Goal: Task Accomplishment & Management: Use online tool/utility

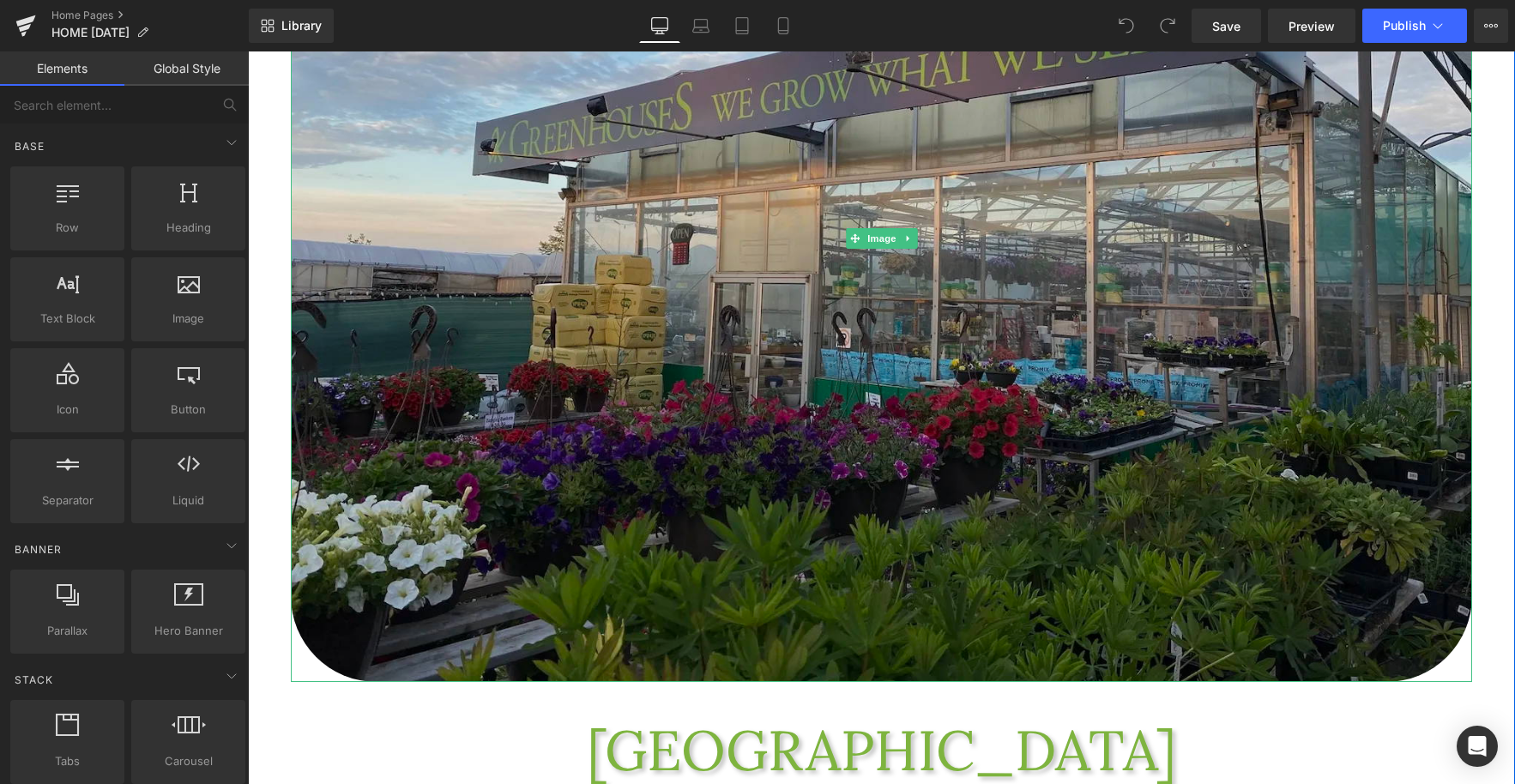
scroll to position [361, 0]
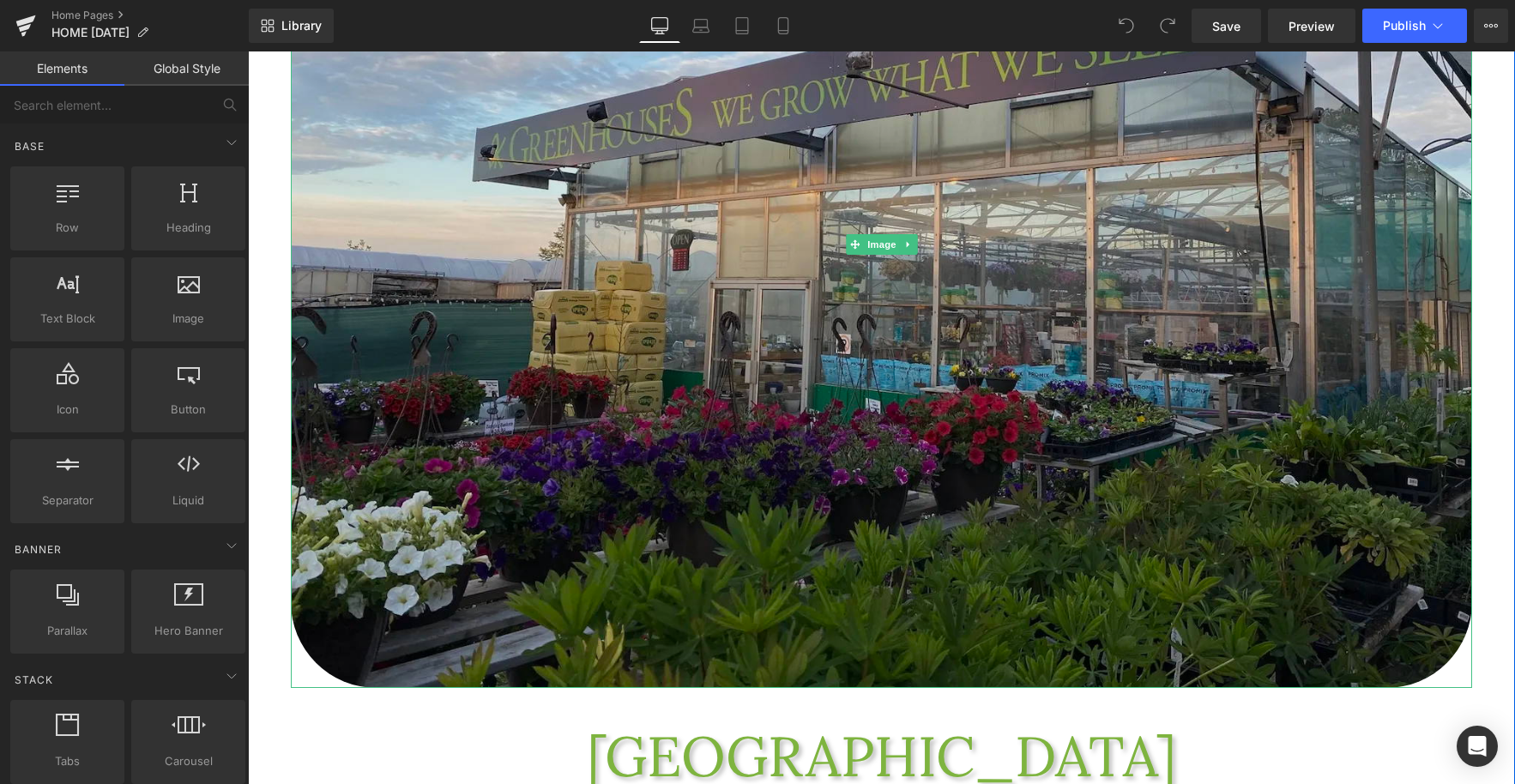
click at [779, 401] on img at bounding box center [882, 245] width 1182 height 886
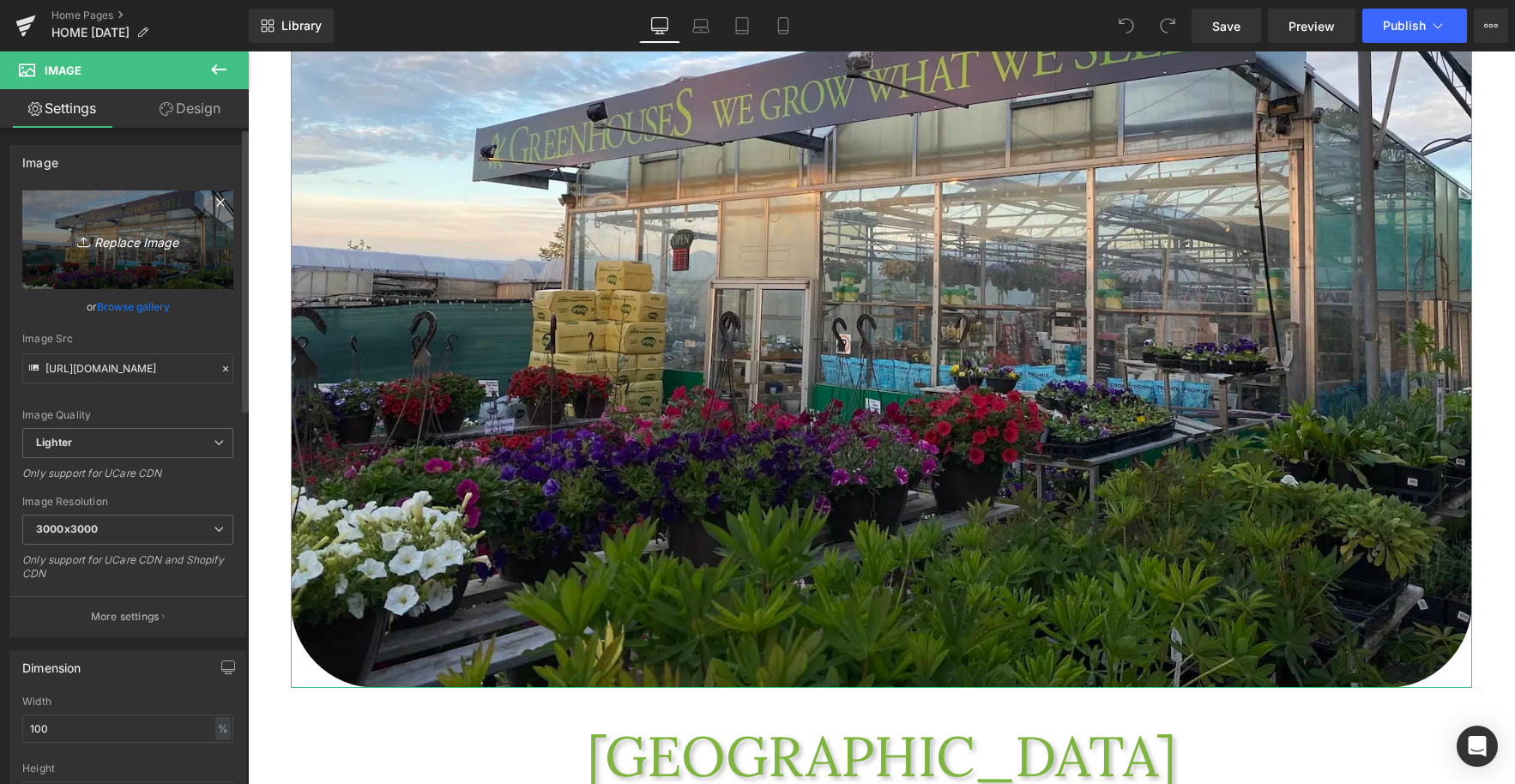
click at [130, 246] on icon "Replace Image" at bounding box center [128, 239] width 137 height 21
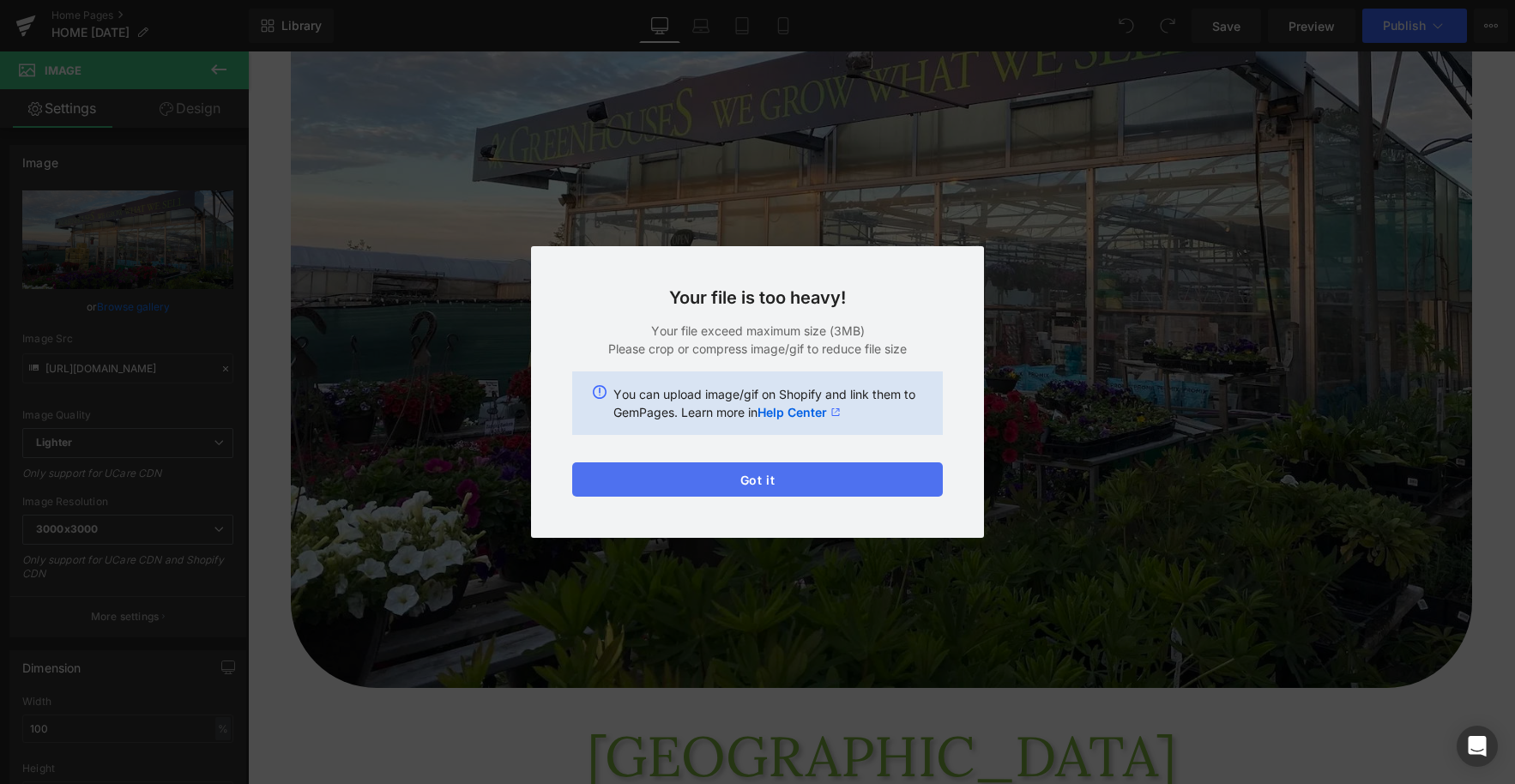
drag, startPoint x: 782, startPoint y: 481, endPoint x: 189, endPoint y: 365, distance: 604.2
click at [782, 481] on button "Got it" at bounding box center [758, 479] width 371 height 35
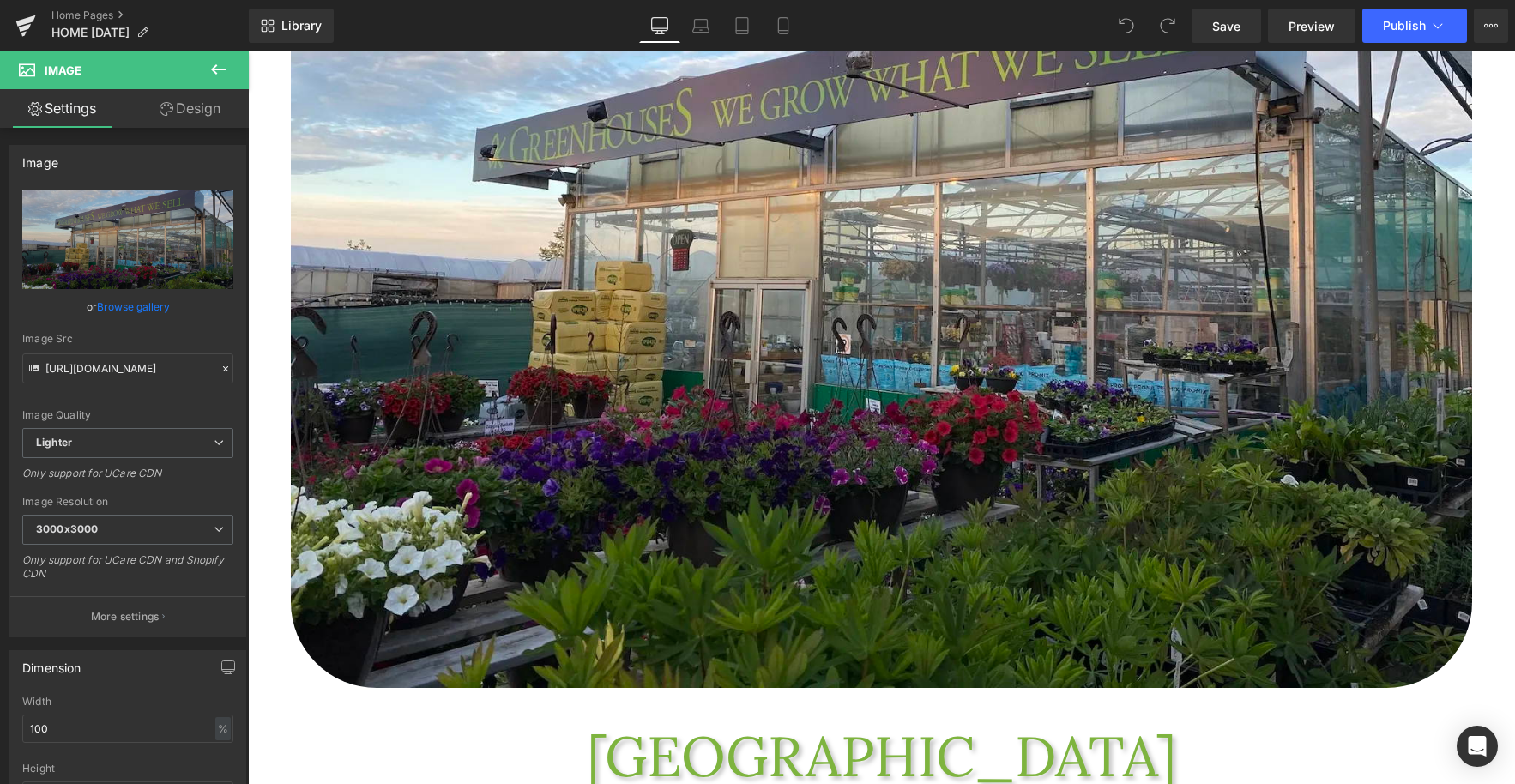
click at [217, 68] on icon at bounding box center [218, 69] width 21 height 21
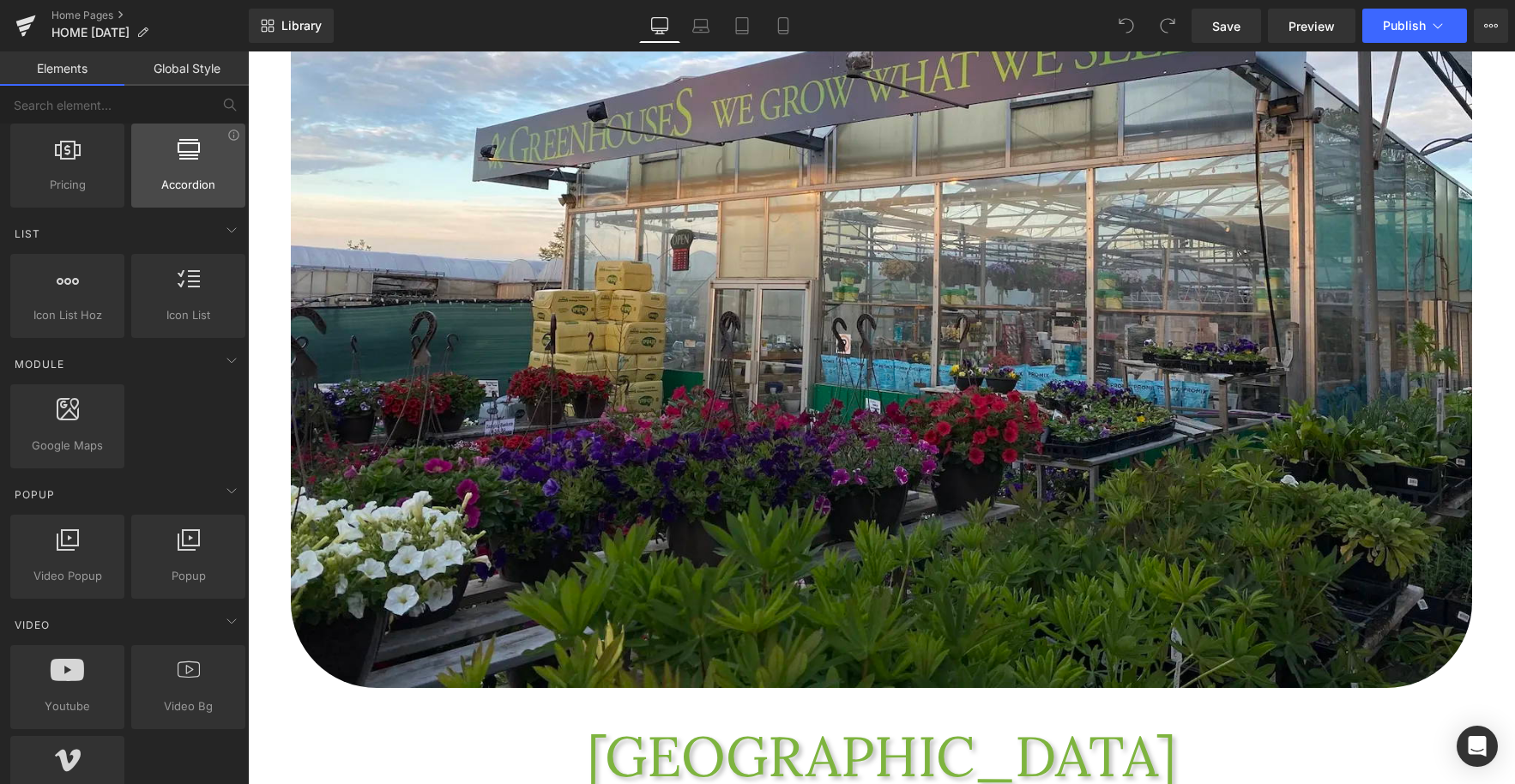
scroll to position [673, 0]
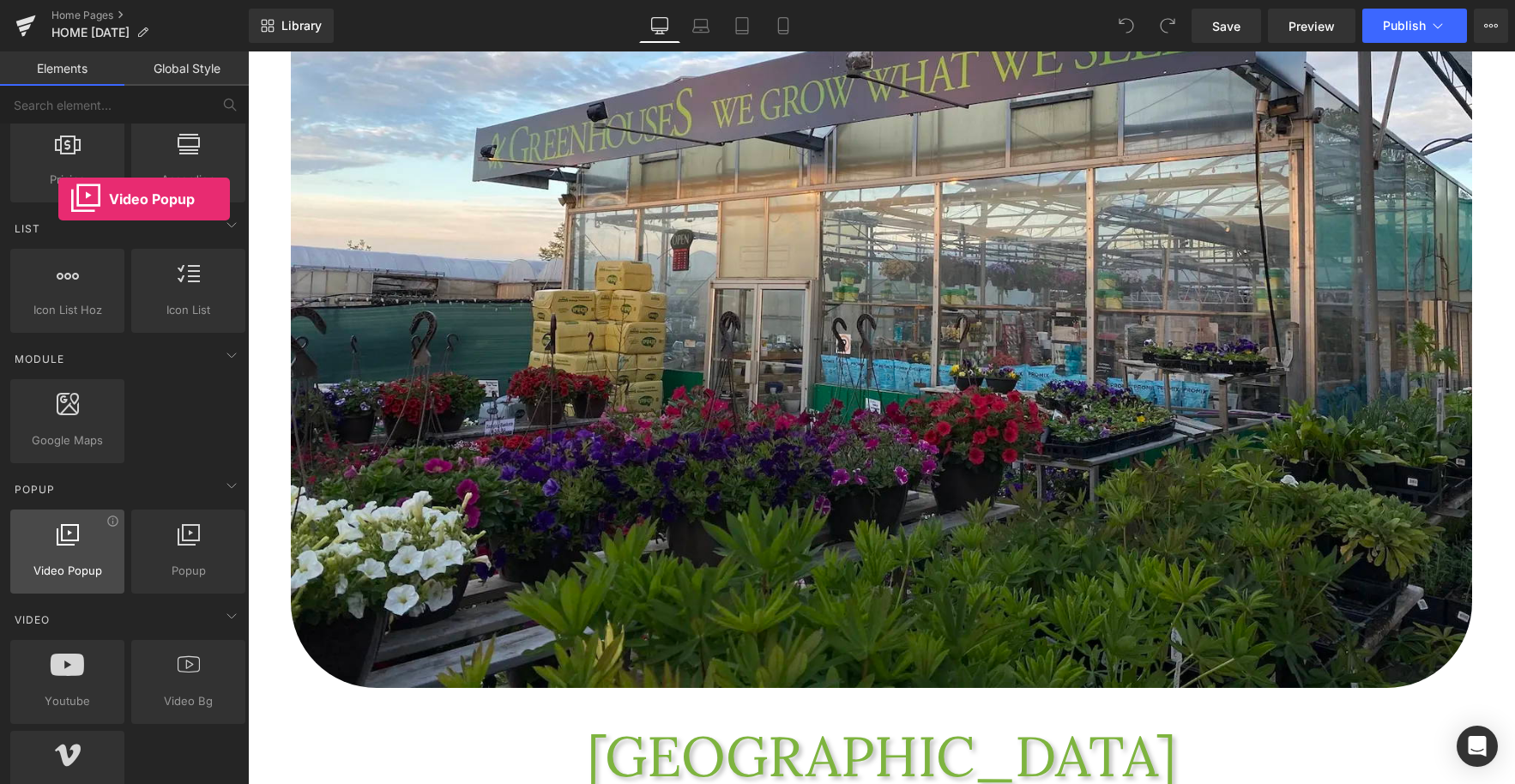
click at [58, 560] on div at bounding box center [68, 542] width 104 height 38
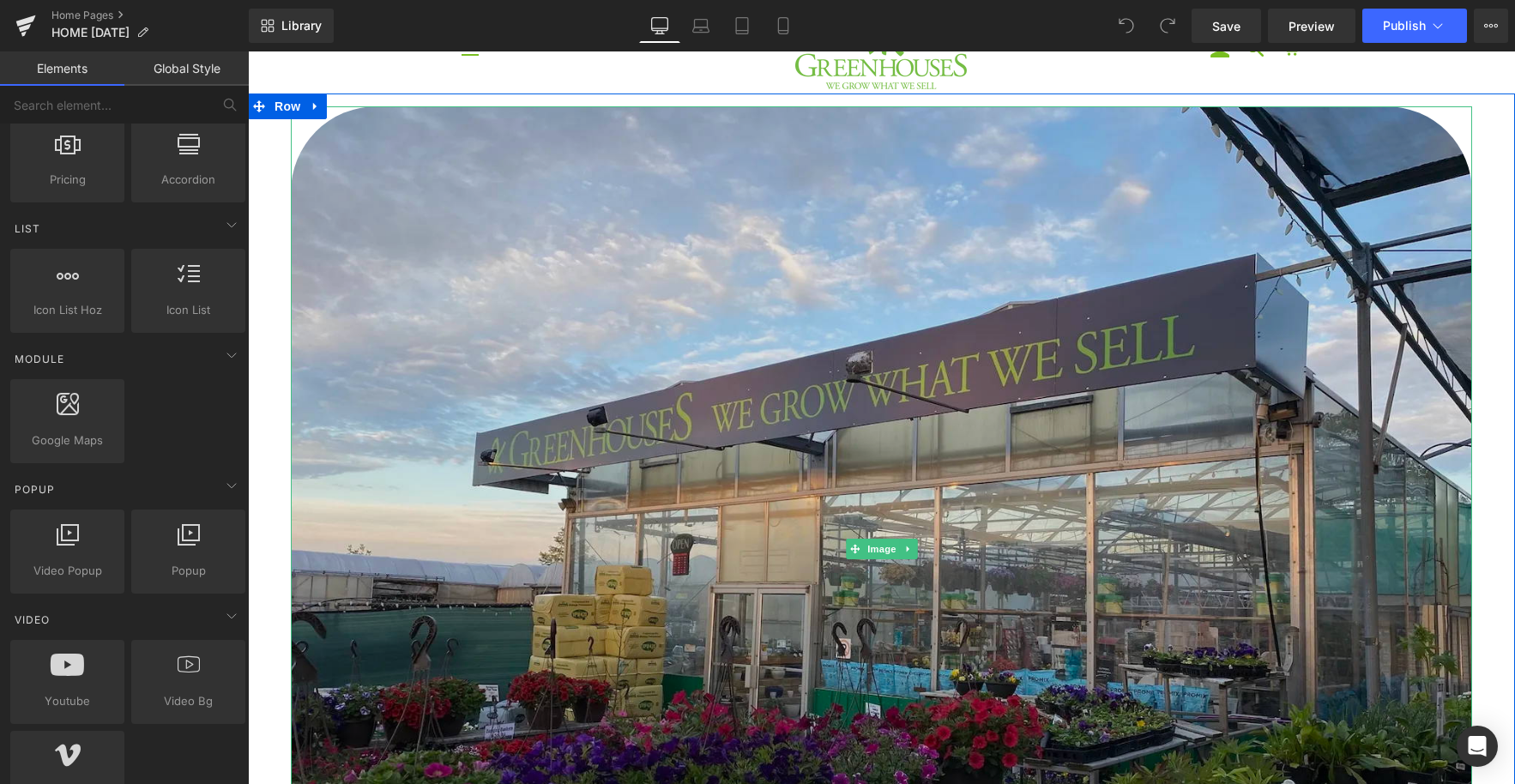
scroll to position [36, 0]
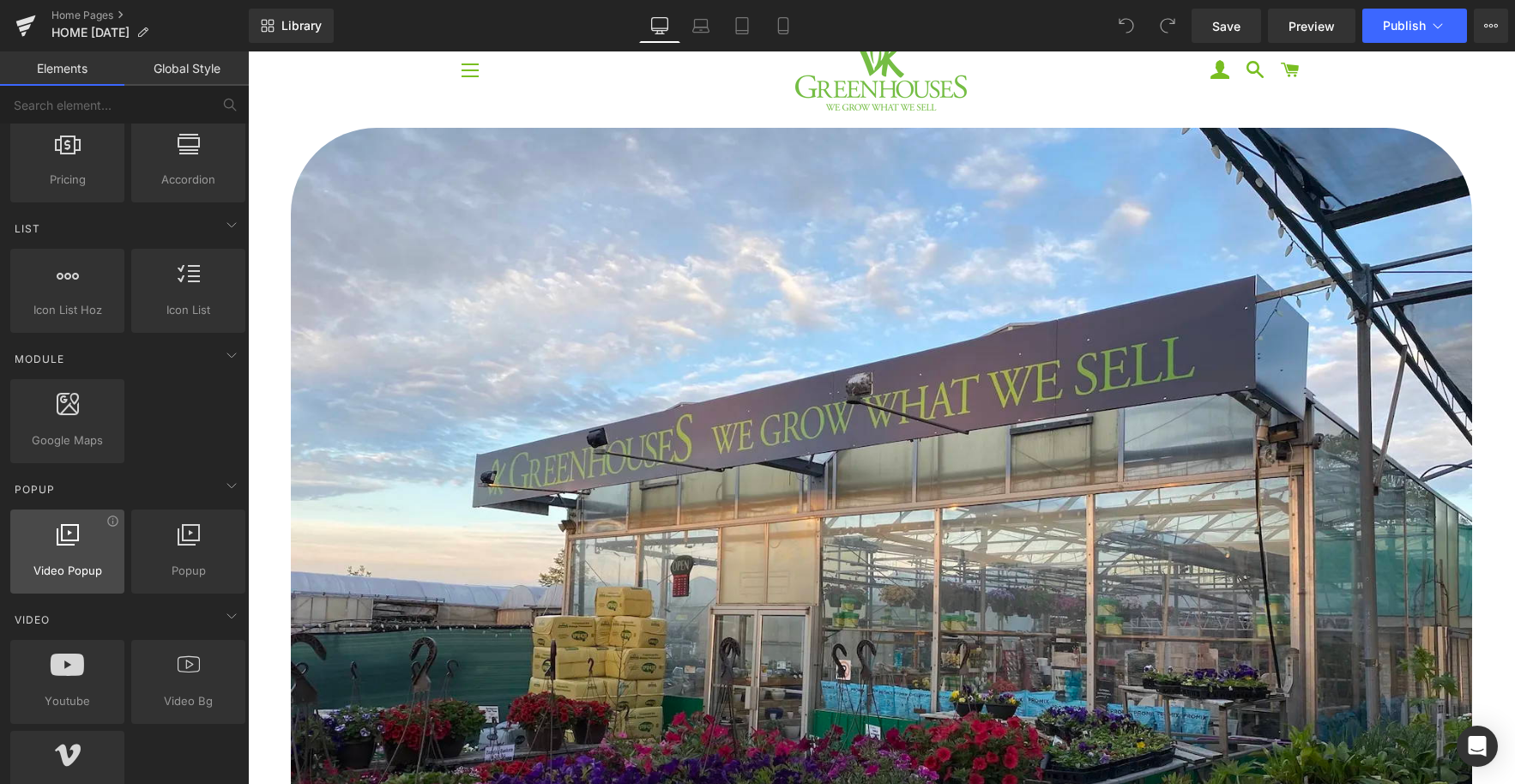
click at [89, 548] on div at bounding box center [68, 542] width 104 height 38
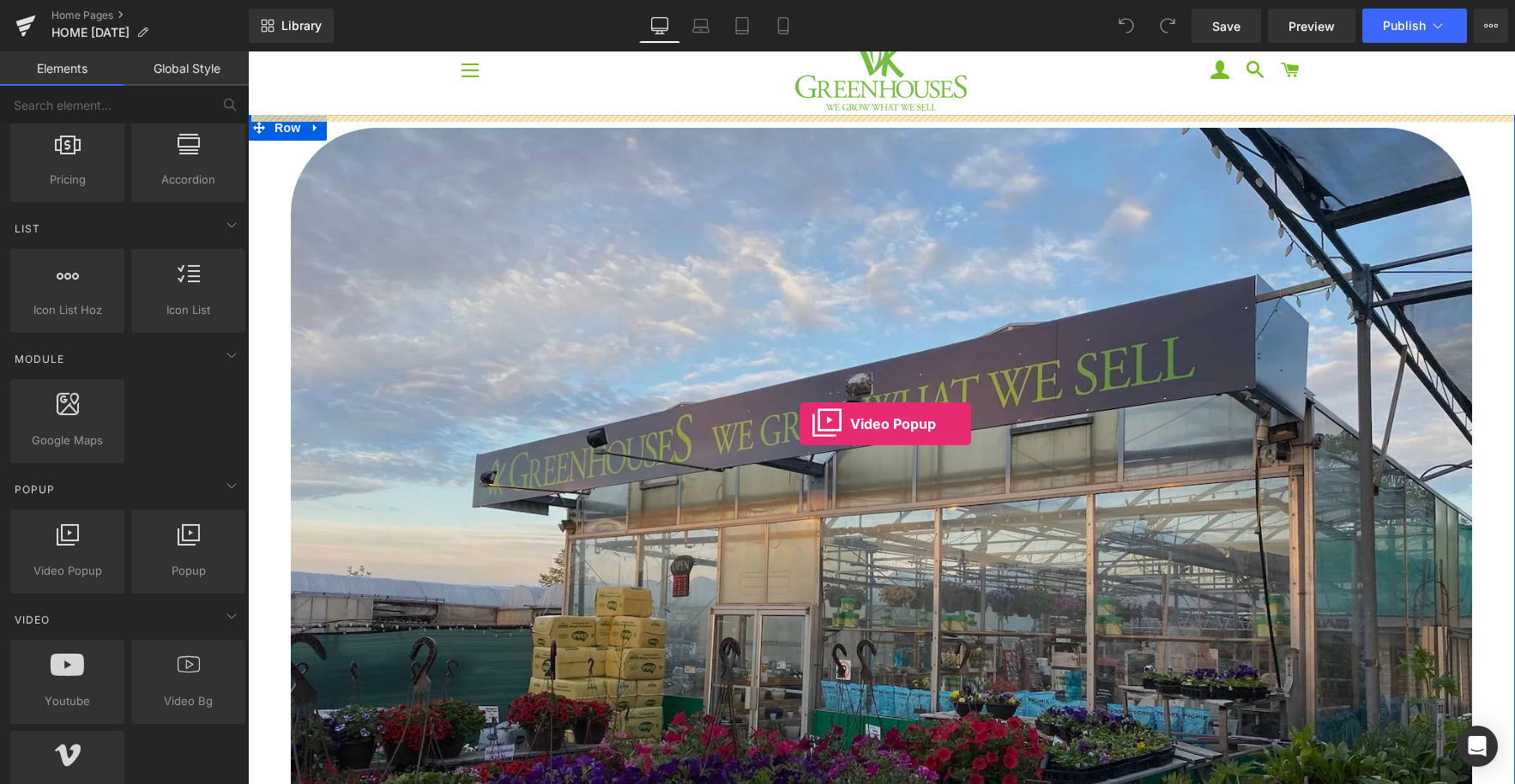
drag, startPoint x: 320, startPoint y: 599, endPoint x: 799, endPoint y: 423, distance: 510.3
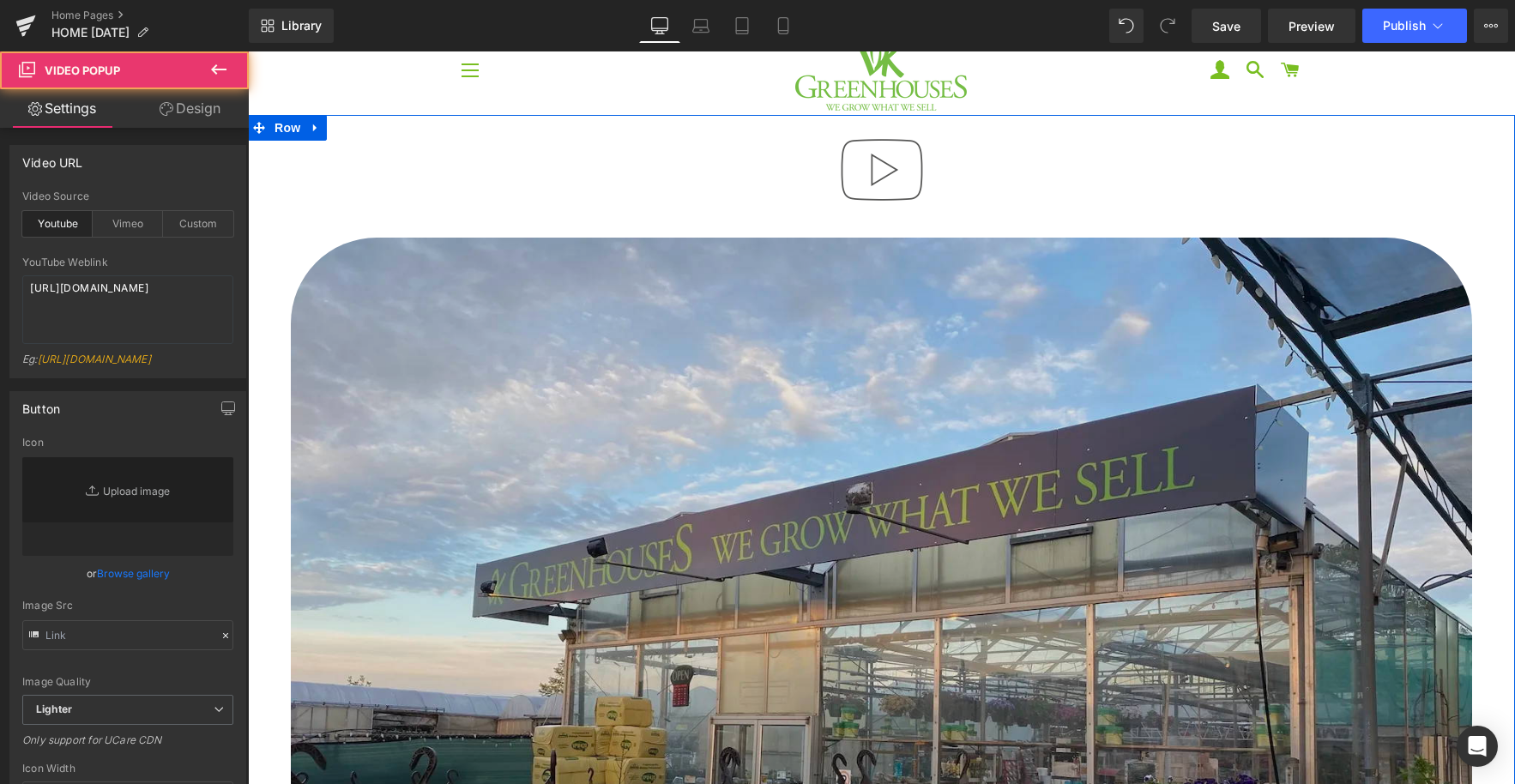
type input "//[DOMAIN_NAME][URL]"
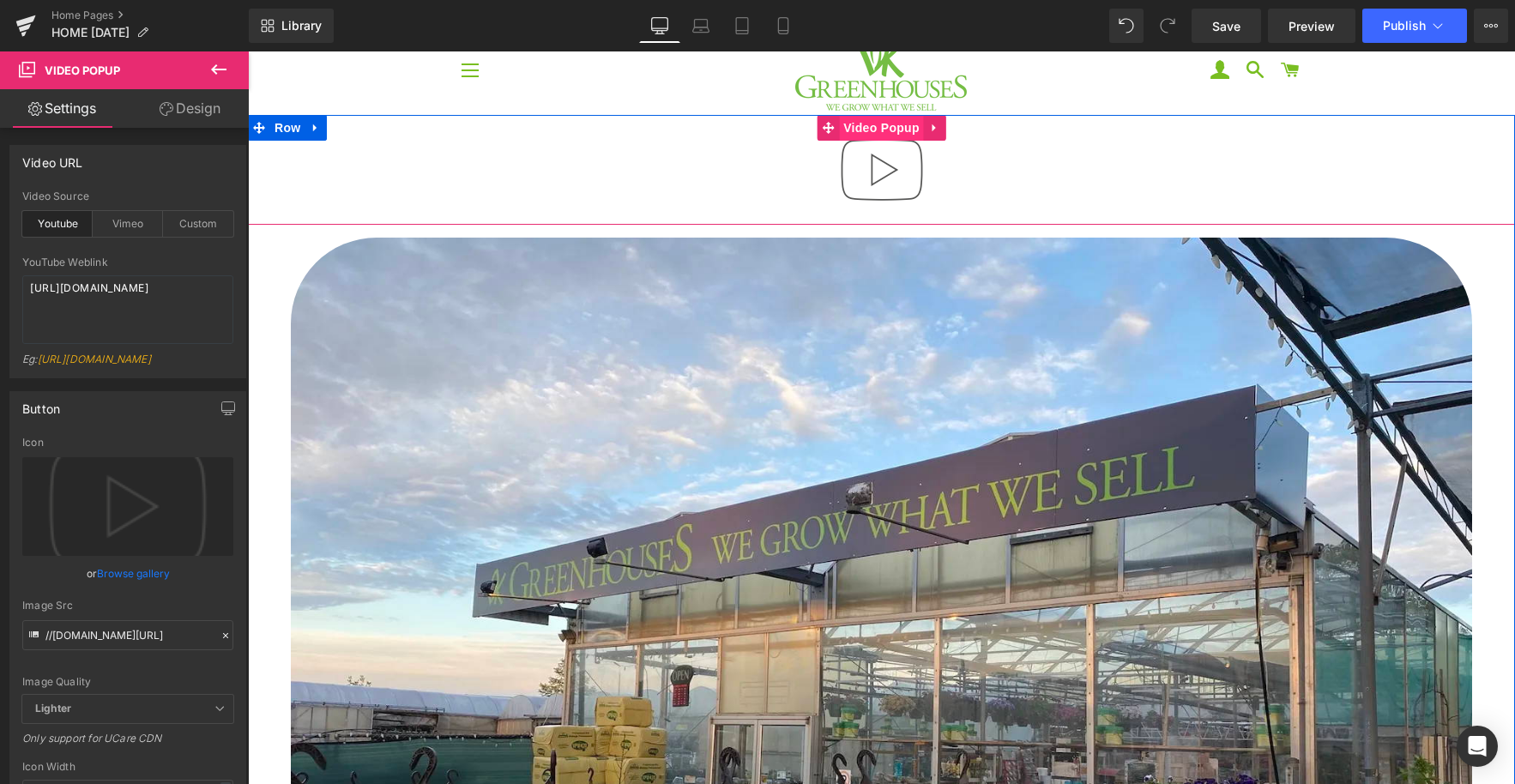
click at [889, 129] on span "Video Popup" at bounding box center [881, 128] width 85 height 26
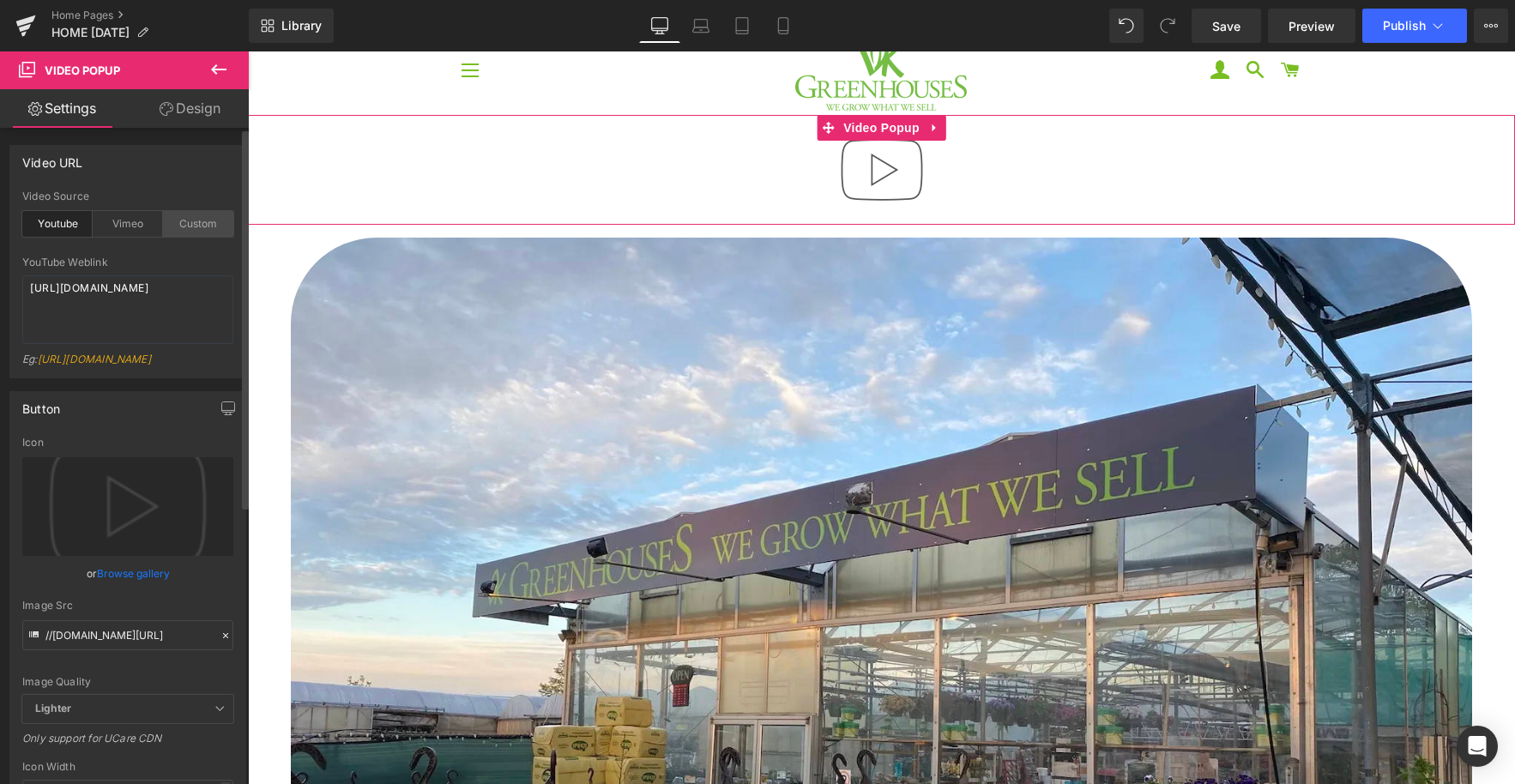
click at [205, 226] on div "Custom" at bounding box center [198, 224] width 70 height 26
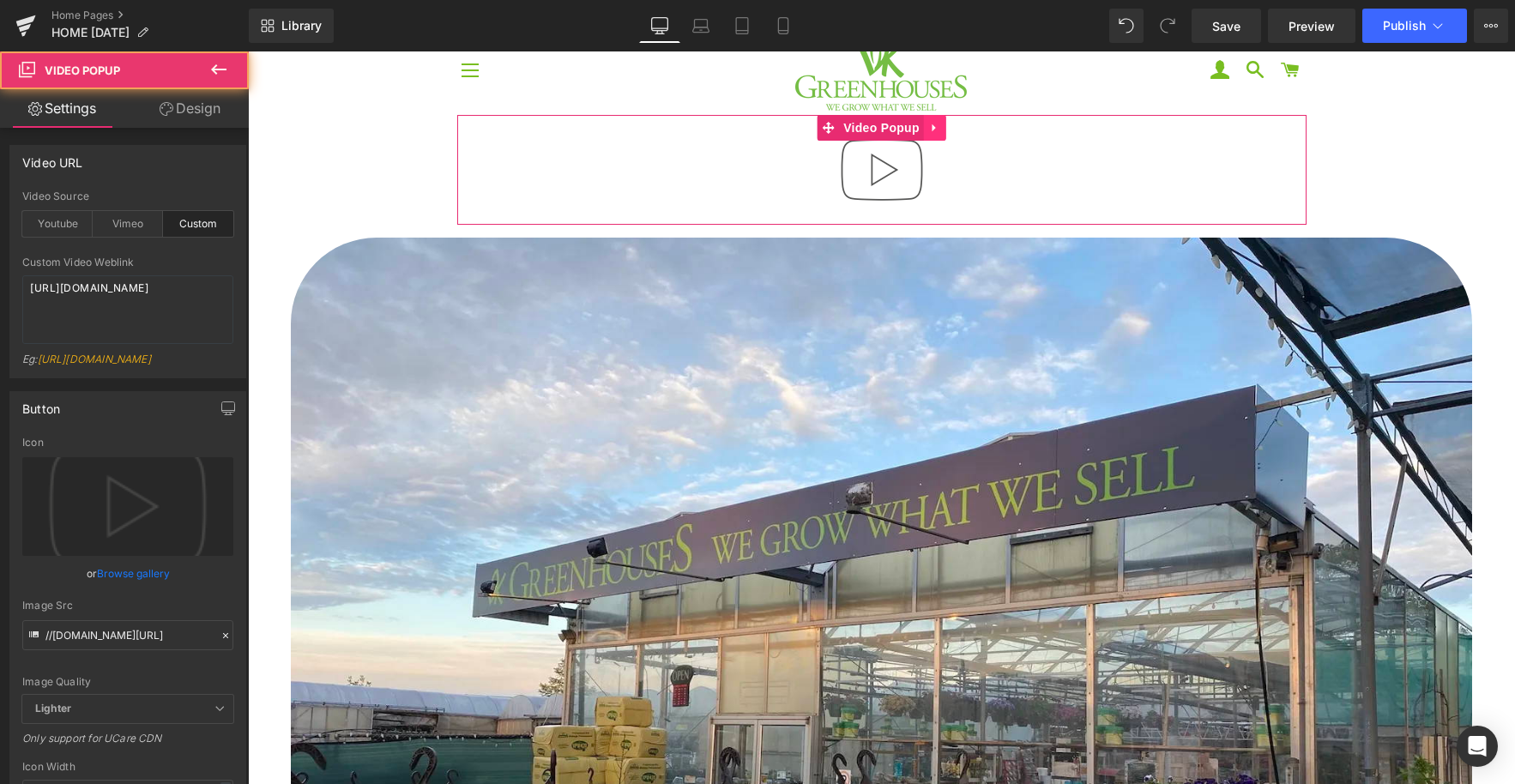
click at [946, 130] on div at bounding box center [882, 170] width 849 height 110
click at [938, 132] on icon at bounding box center [935, 128] width 12 height 13
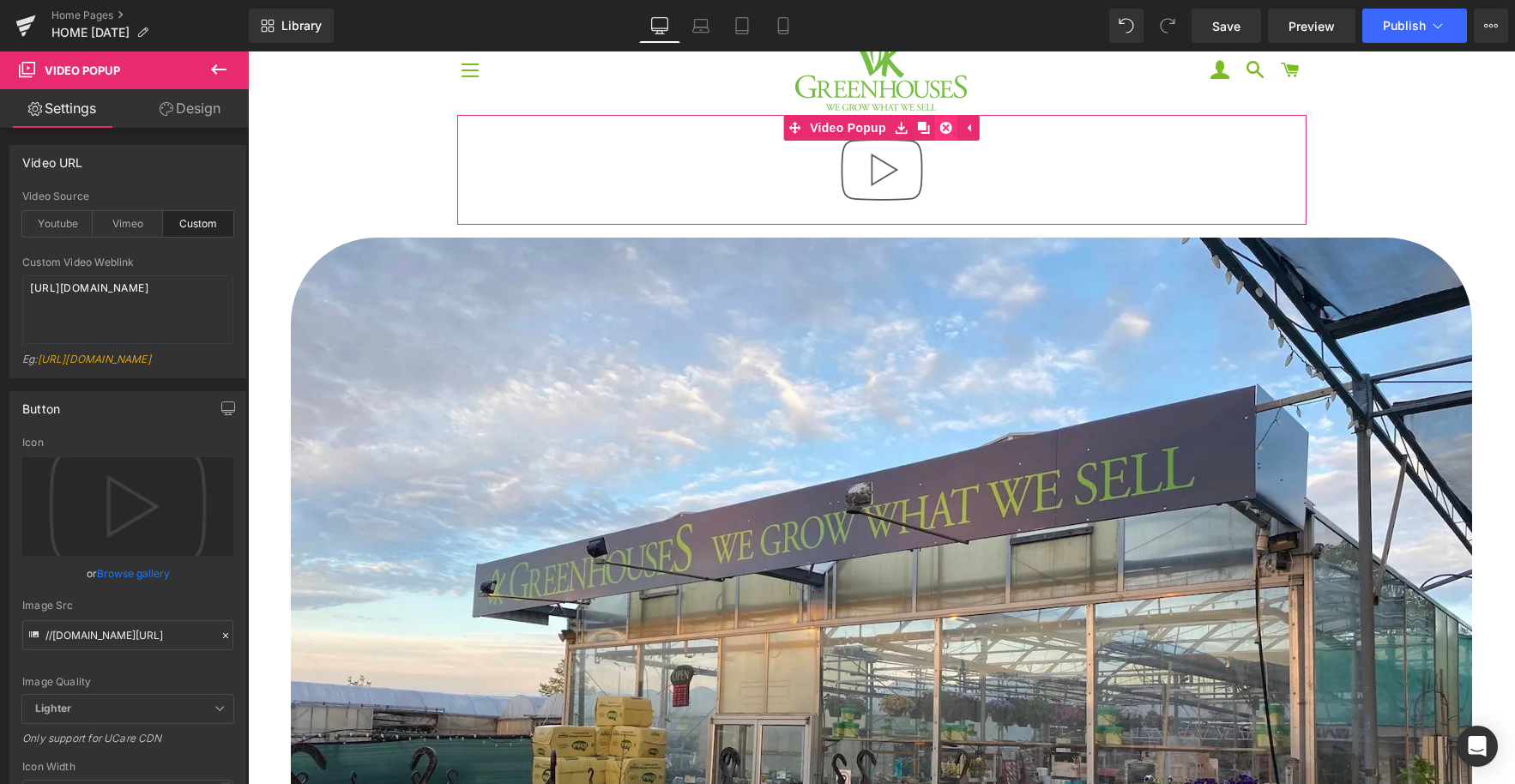
click at [942, 128] on icon at bounding box center [946, 127] width 12 height 12
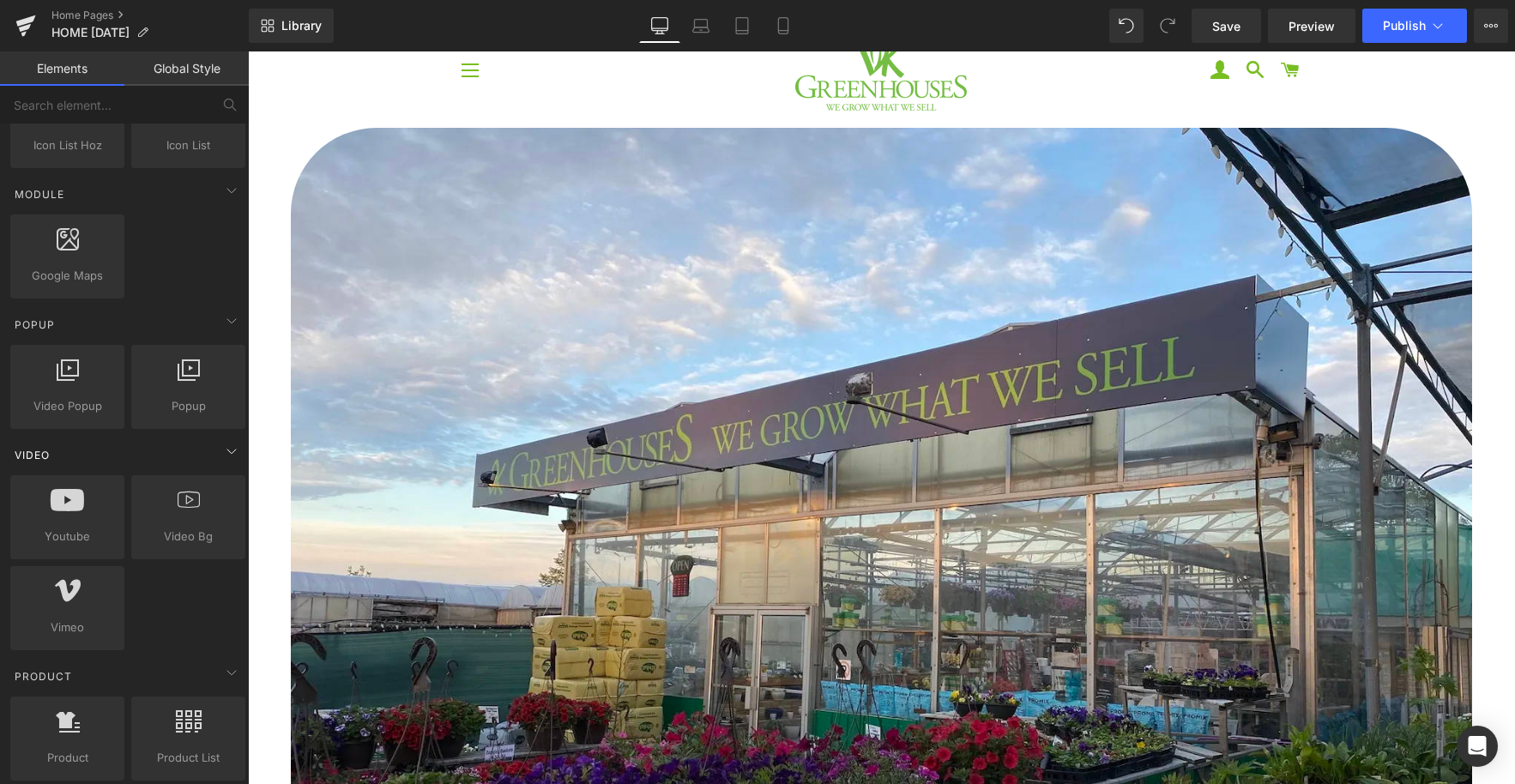
scroll to position [840, 0]
click at [228, 320] on icon at bounding box center [231, 318] width 21 height 21
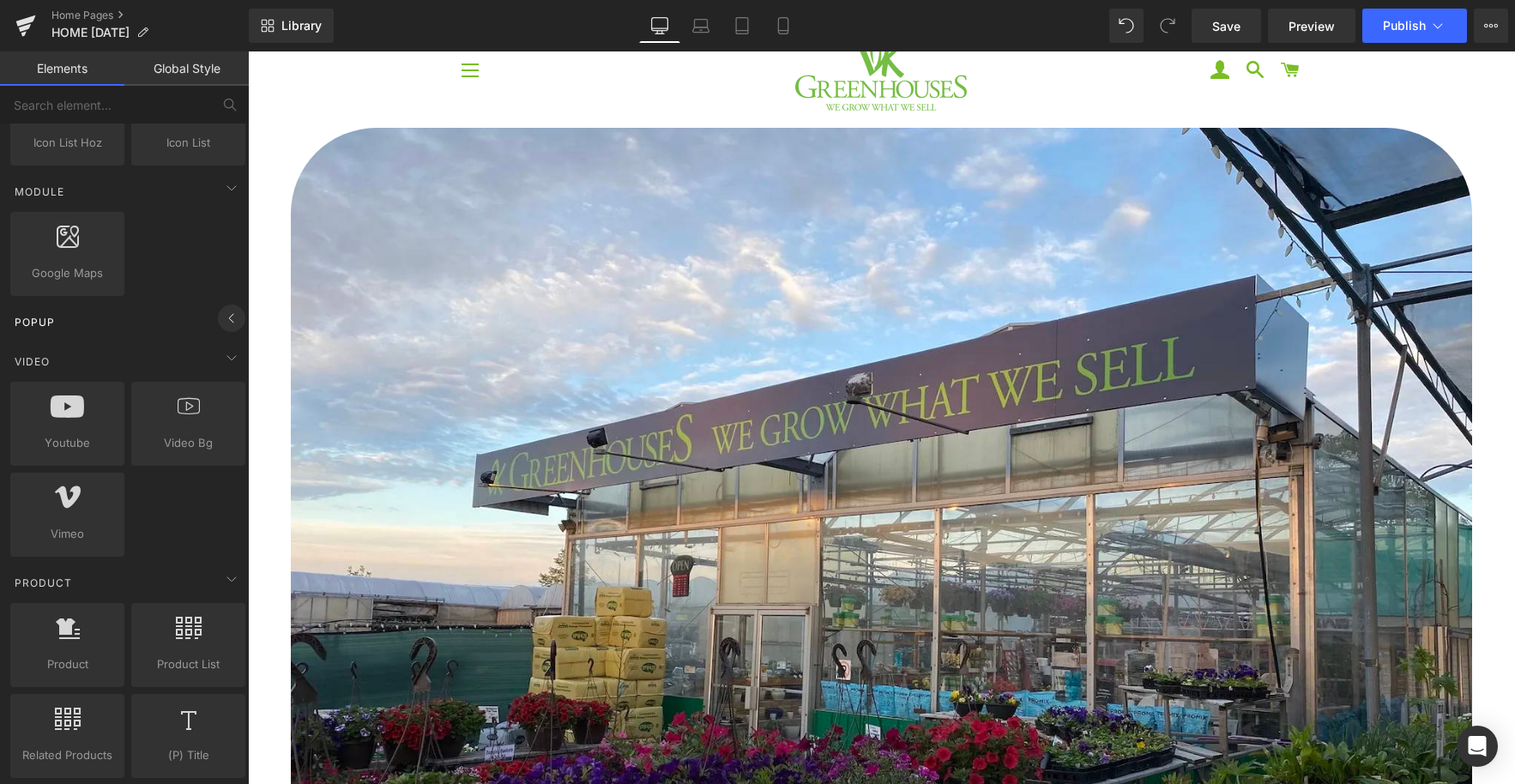
click at [228, 320] on icon at bounding box center [231, 318] width 21 height 21
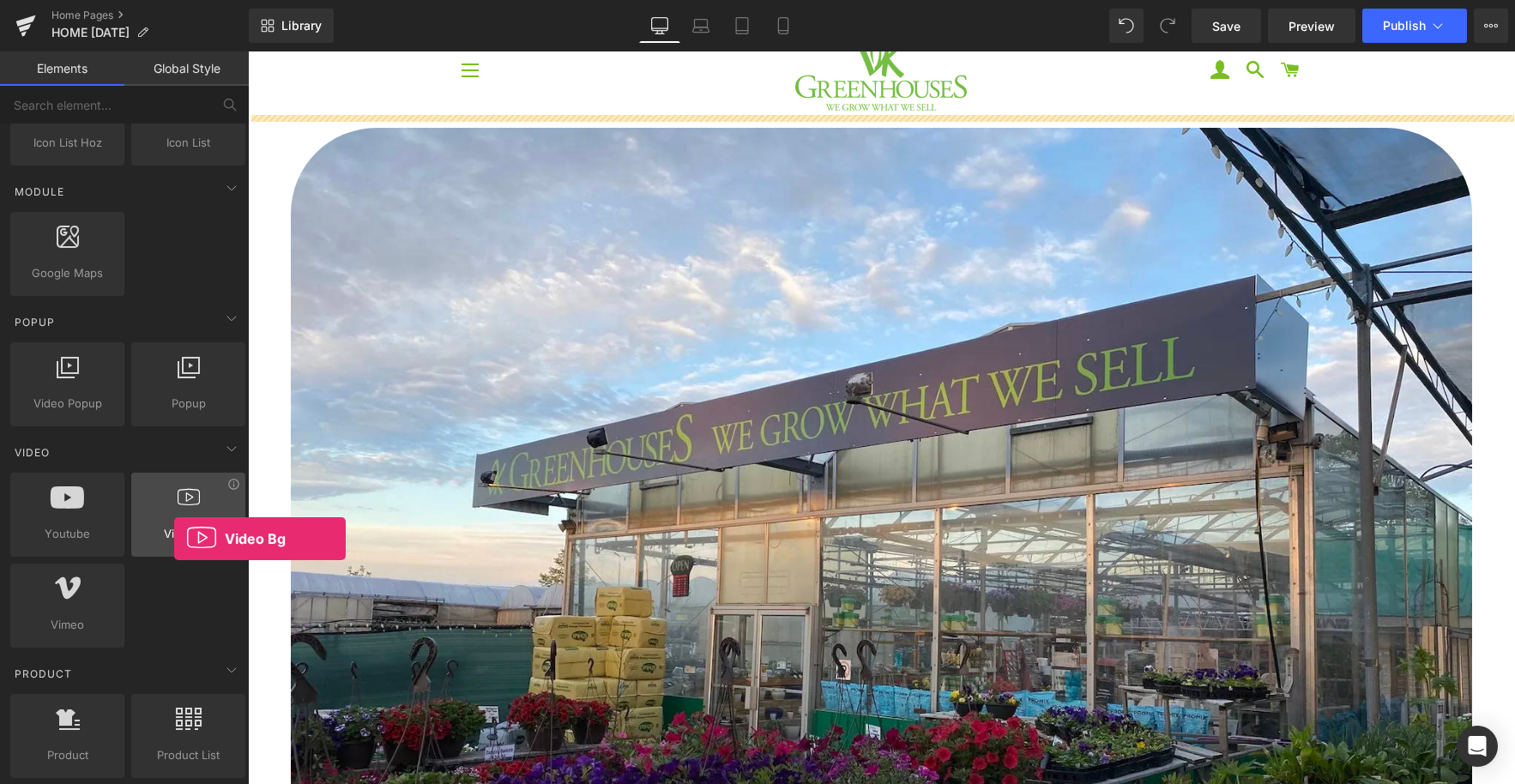
click at [174, 538] on span "Video Bg" at bounding box center [188, 534] width 104 height 18
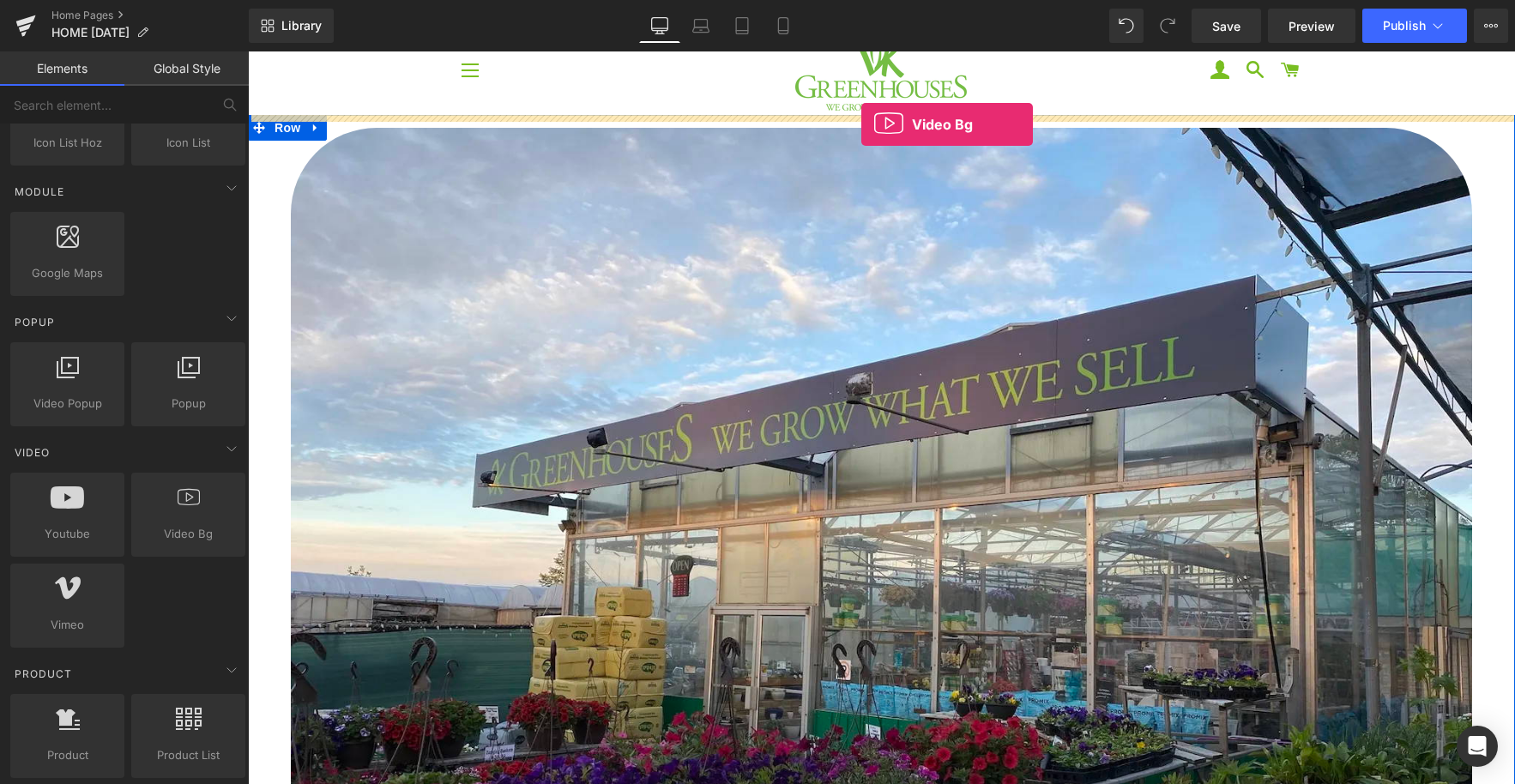
scroll to position [0, 0]
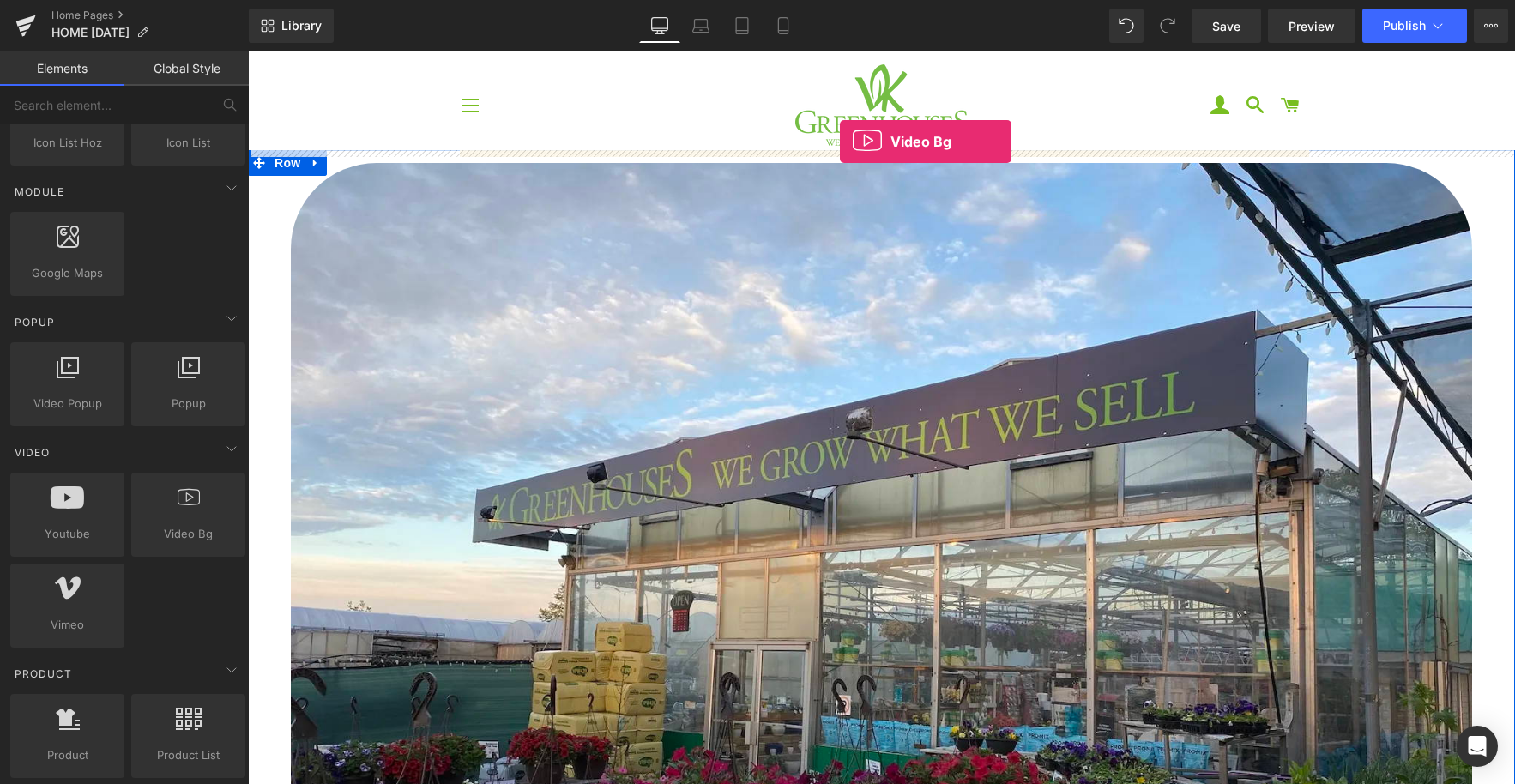
drag, startPoint x: 422, startPoint y: 590, endPoint x: 839, endPoint y: 142, distance: 612.0
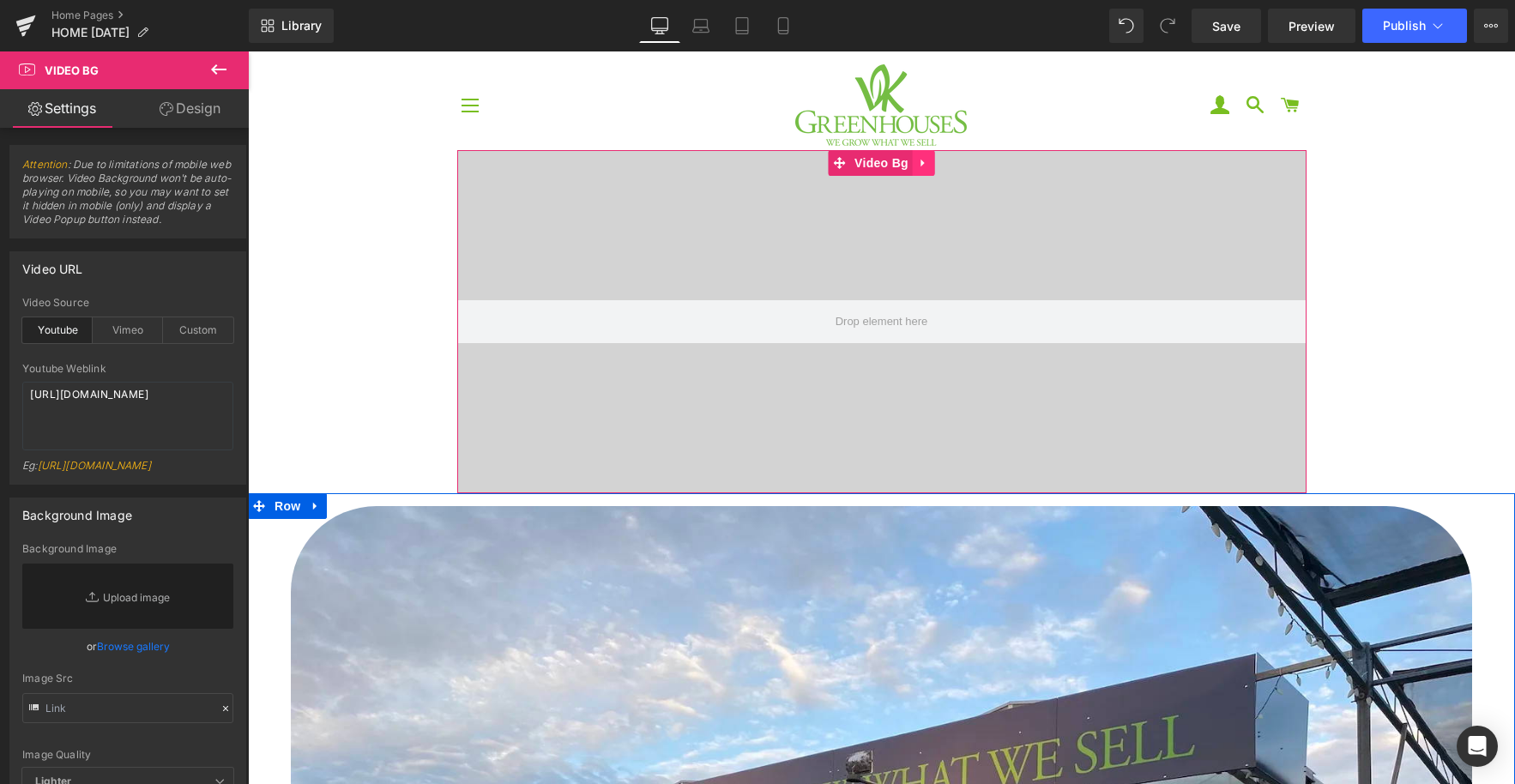
click at [926, 166] on icon at bounding box center [923, 163] width 12 height 13
drag, startPoint x: 939, startPoint y: 162, endPoint x: 866, endPoint y: 209, distance: 86.8
click at [938, 162] on icon at bounding box center [935, 162] width 12 height 12
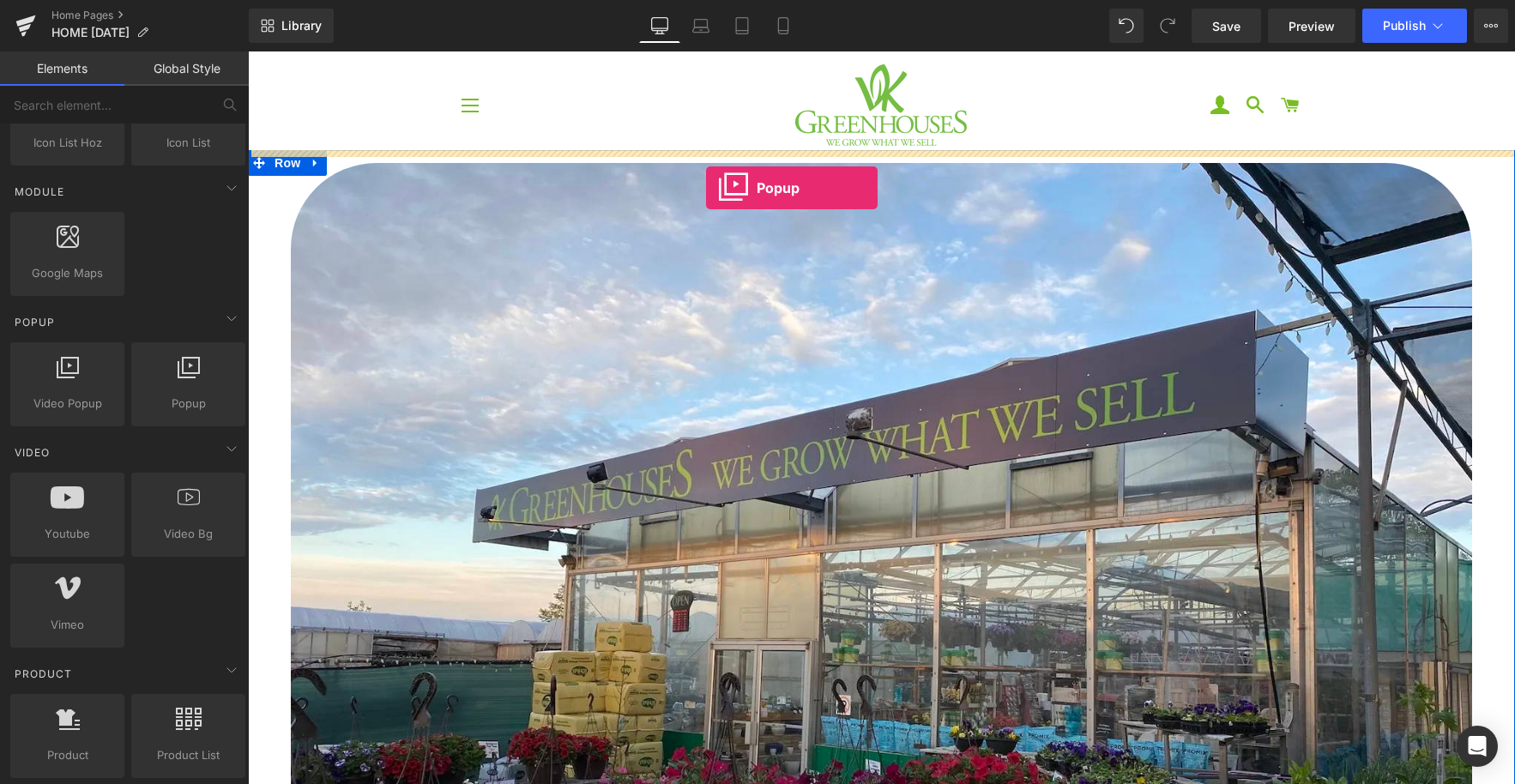
drag, startPoint x: 427, startPoint y: 448, endPoint x: 746, endPoint y: 157, distance: 431.8
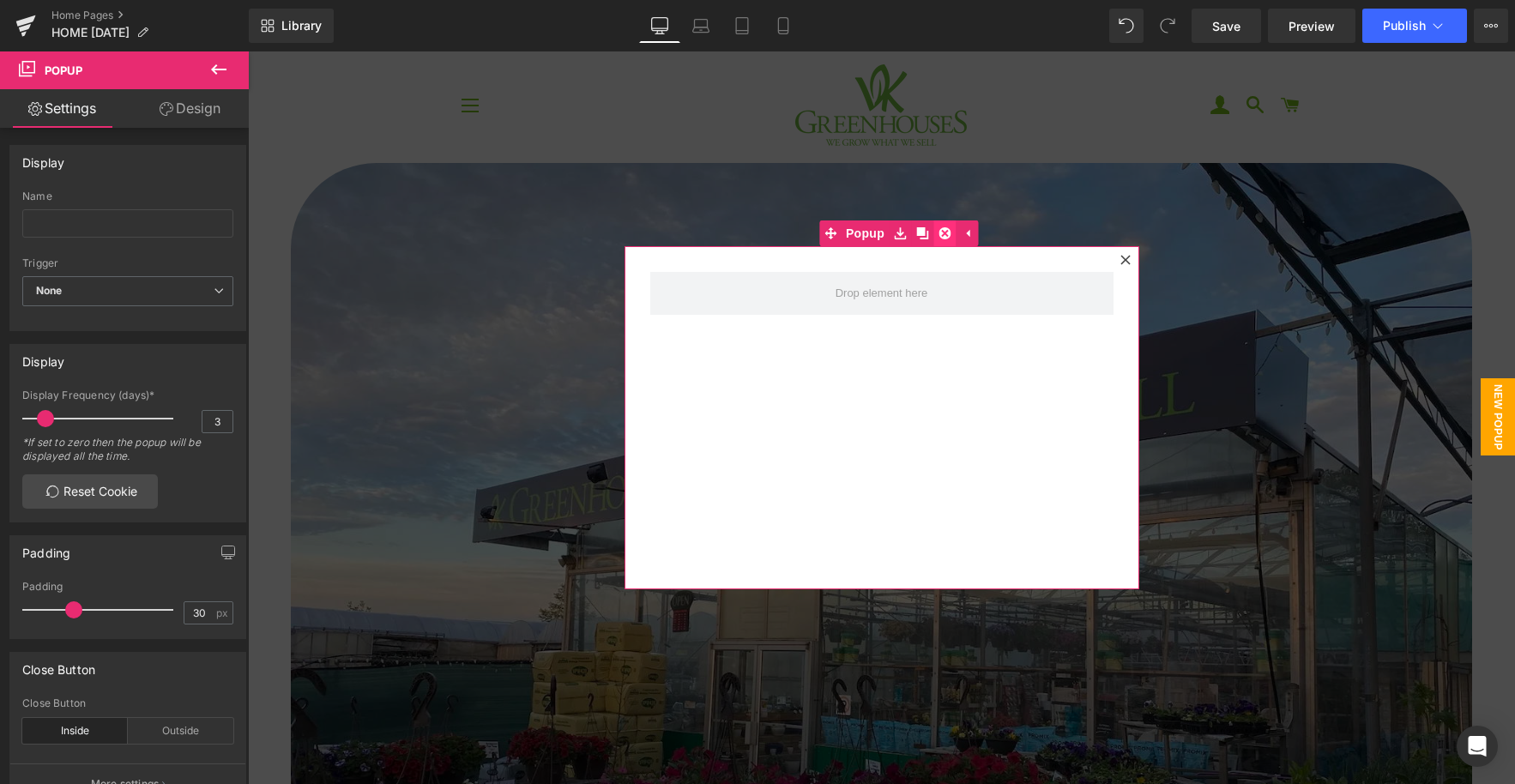
click at [942, 235] on icon at bounding box center [944, 234] width 12 height 13
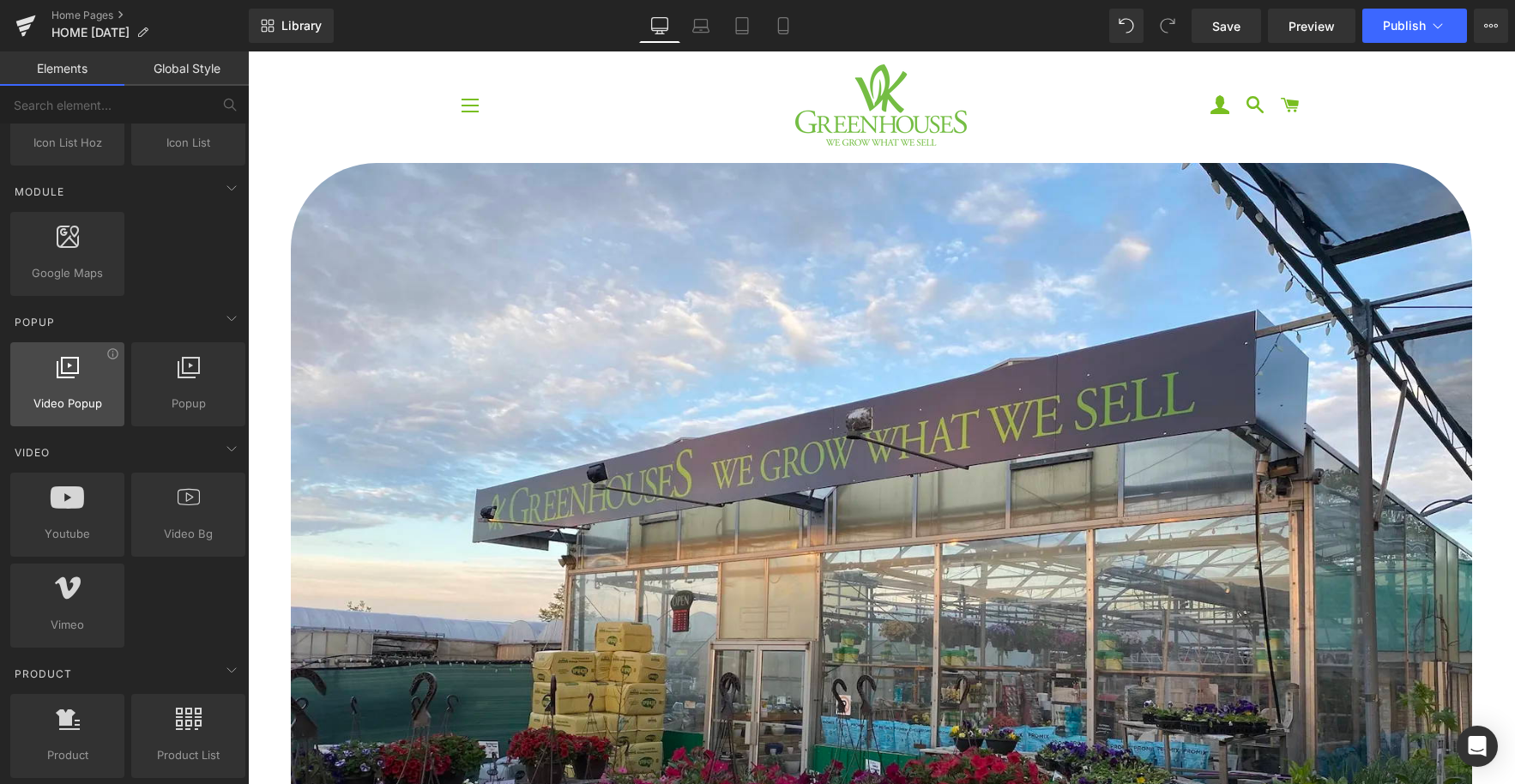
click at [58, 399] on span "Video Popup" at bounding box center [68, 403] width 104 height 18
click at [74, 392] on div at bounding box center [68, 375] width 104 height 38
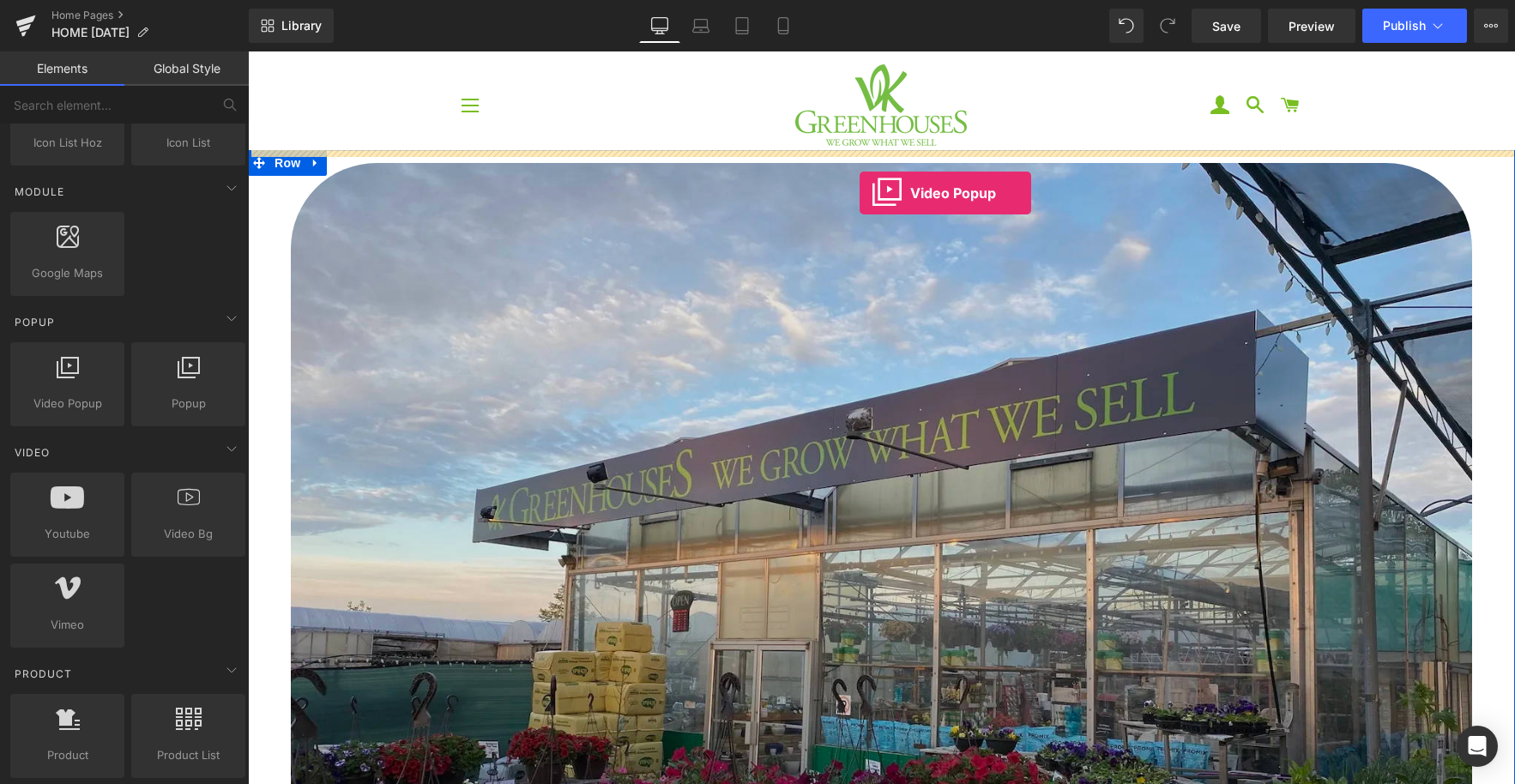
drag, startPoint x: 314, startPoint y: 440, endPoint x: 859, endPoint y: 193, distance: 598.4
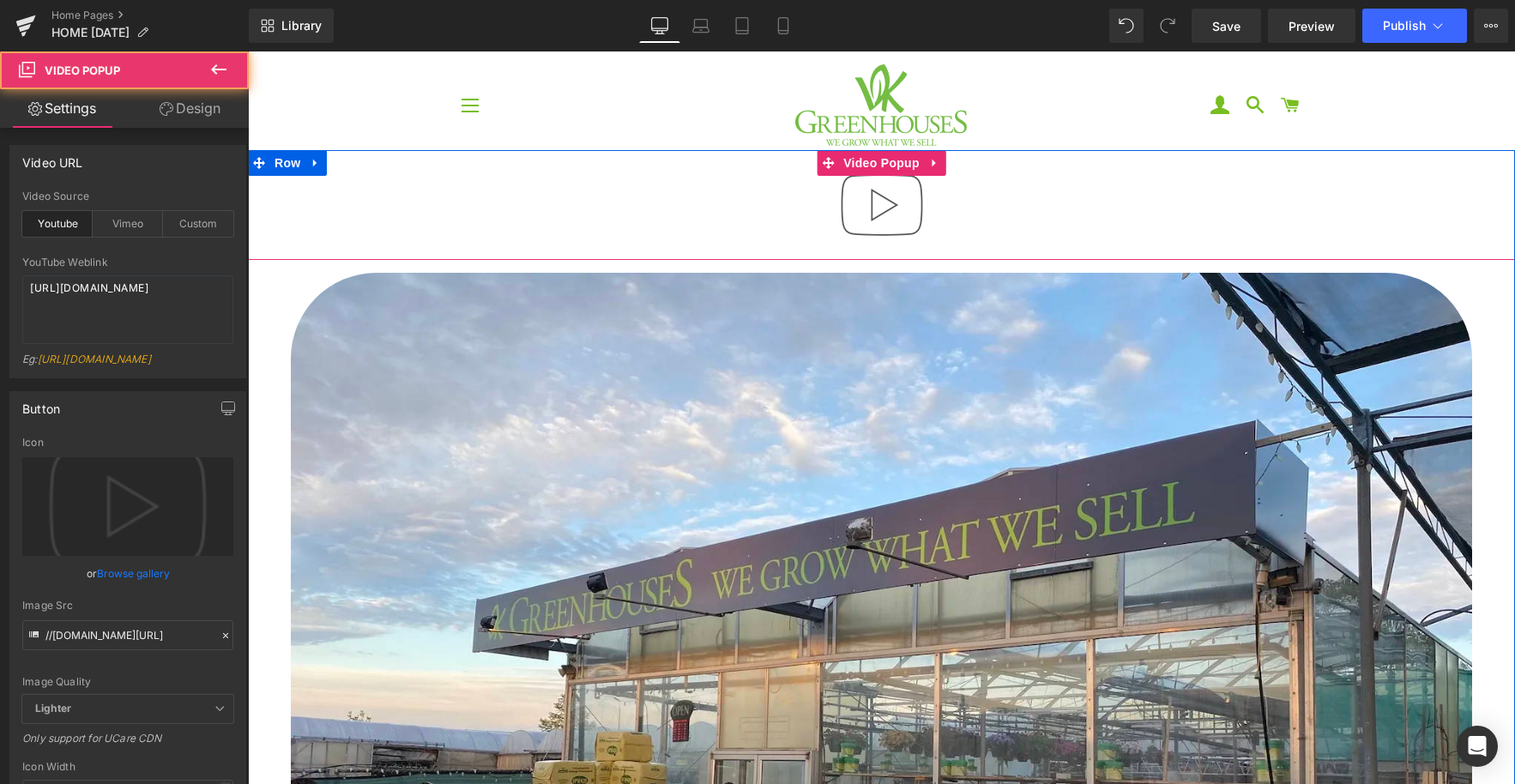
click at [882, 205] on img at bounding box center [882, 204] width 110 height 110
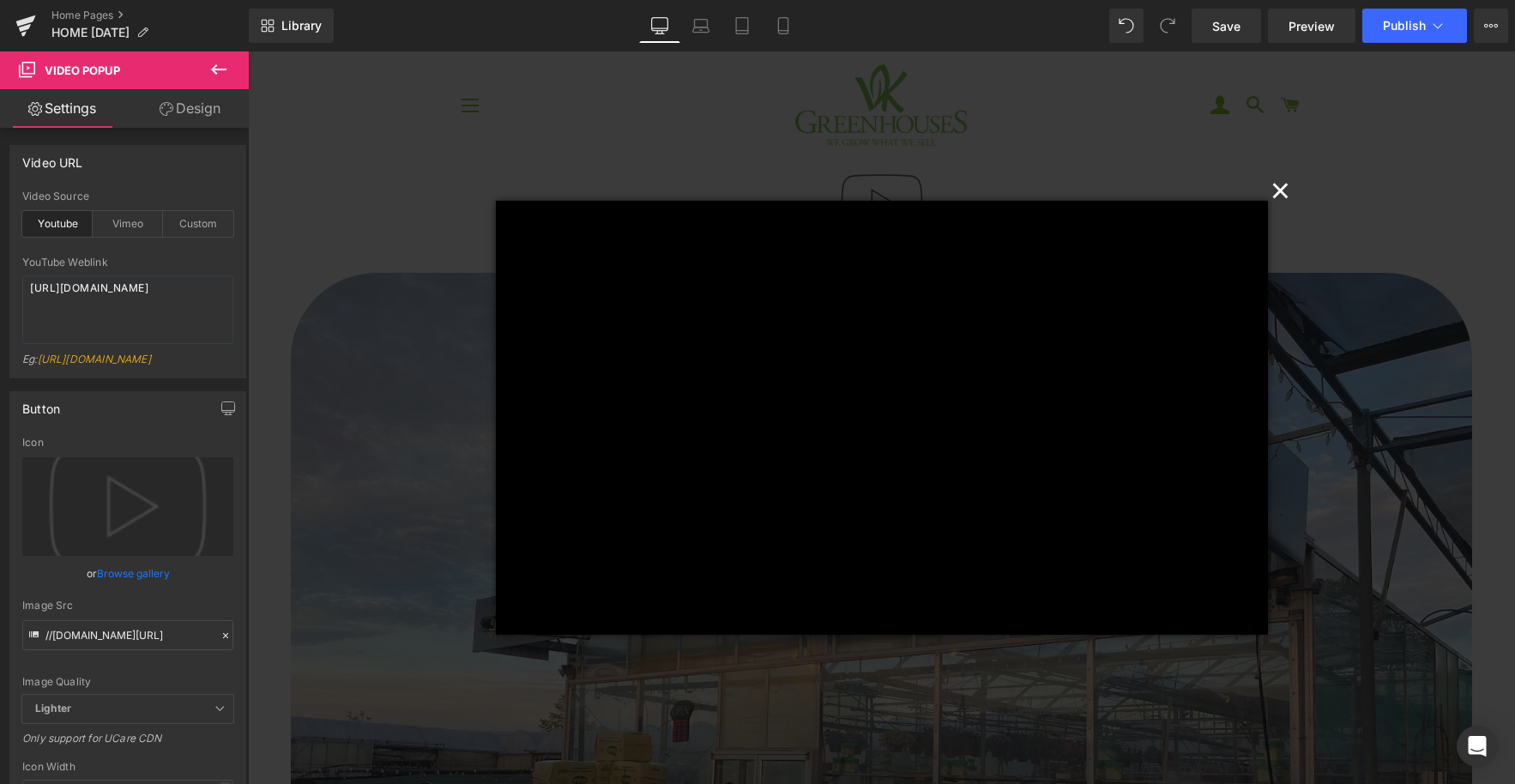
click at [1288, 190] on button "×" at bounding box center [1281, 189] width 35 height 35
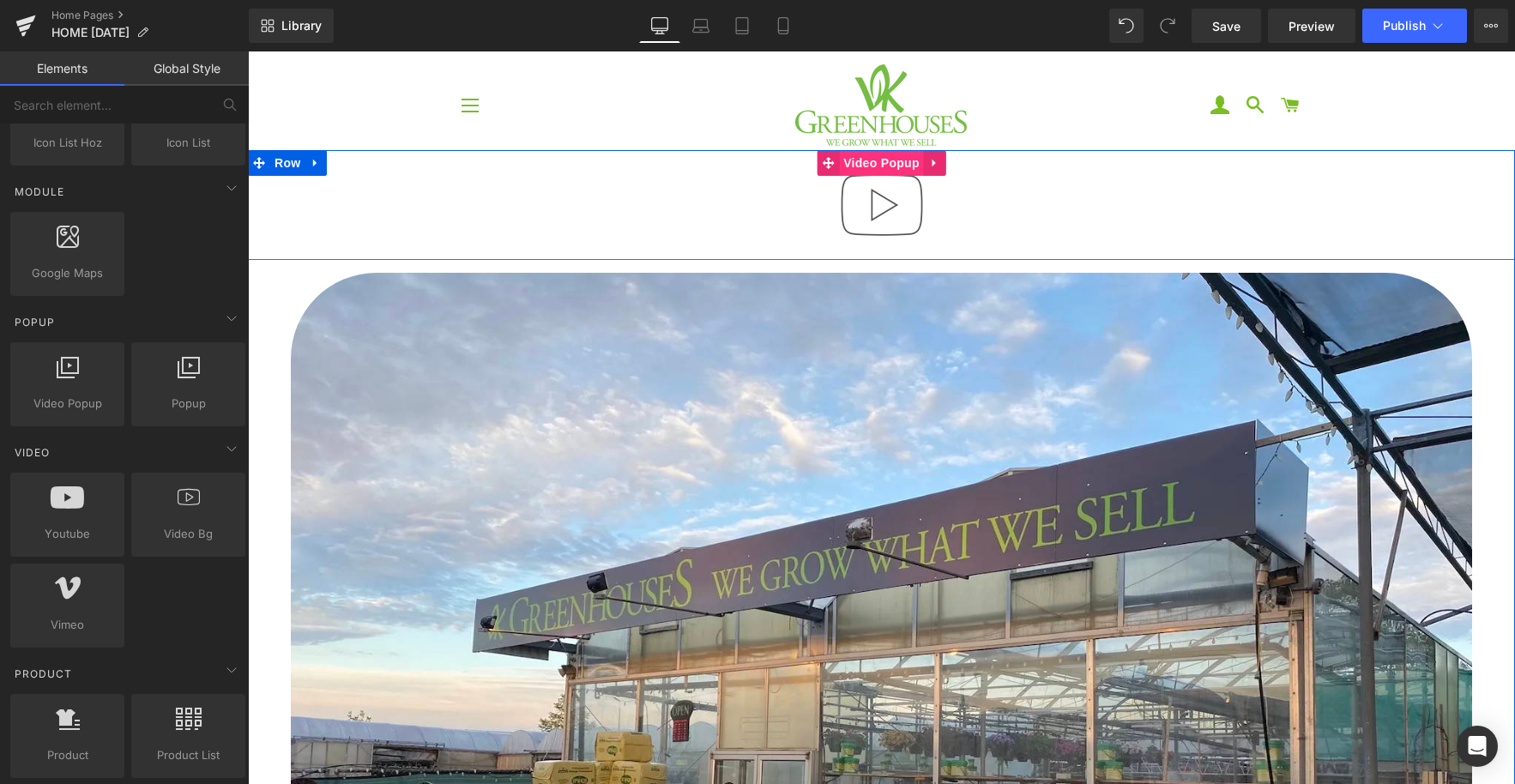
click at [875, 169] on span "Video Popup" at bounding box center [881, 162] width 85 height 26
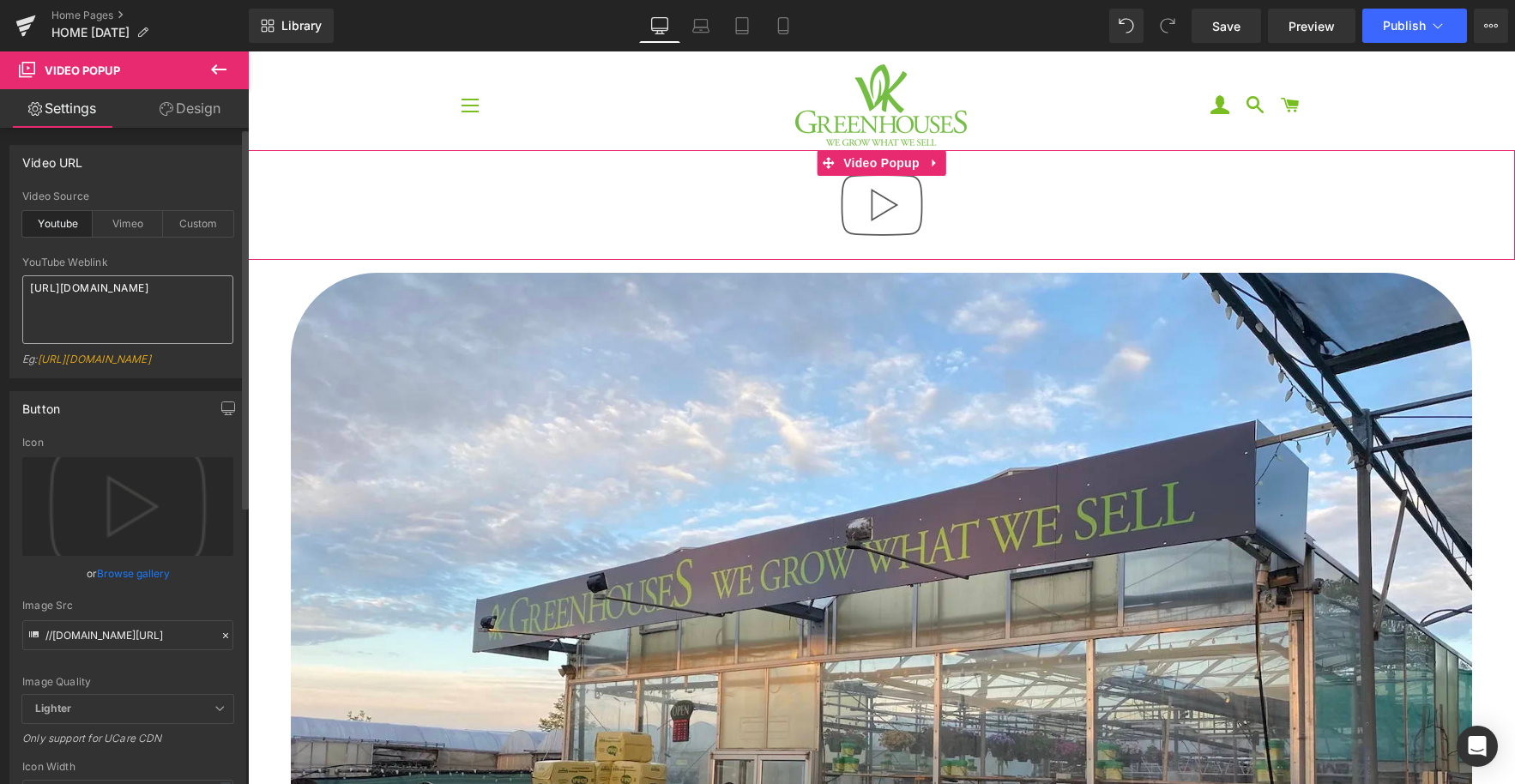
click at [130, 306] on textarea "[URL][DOMAIN_NAME]" at bounding box center [127, 309] width 211 height 68
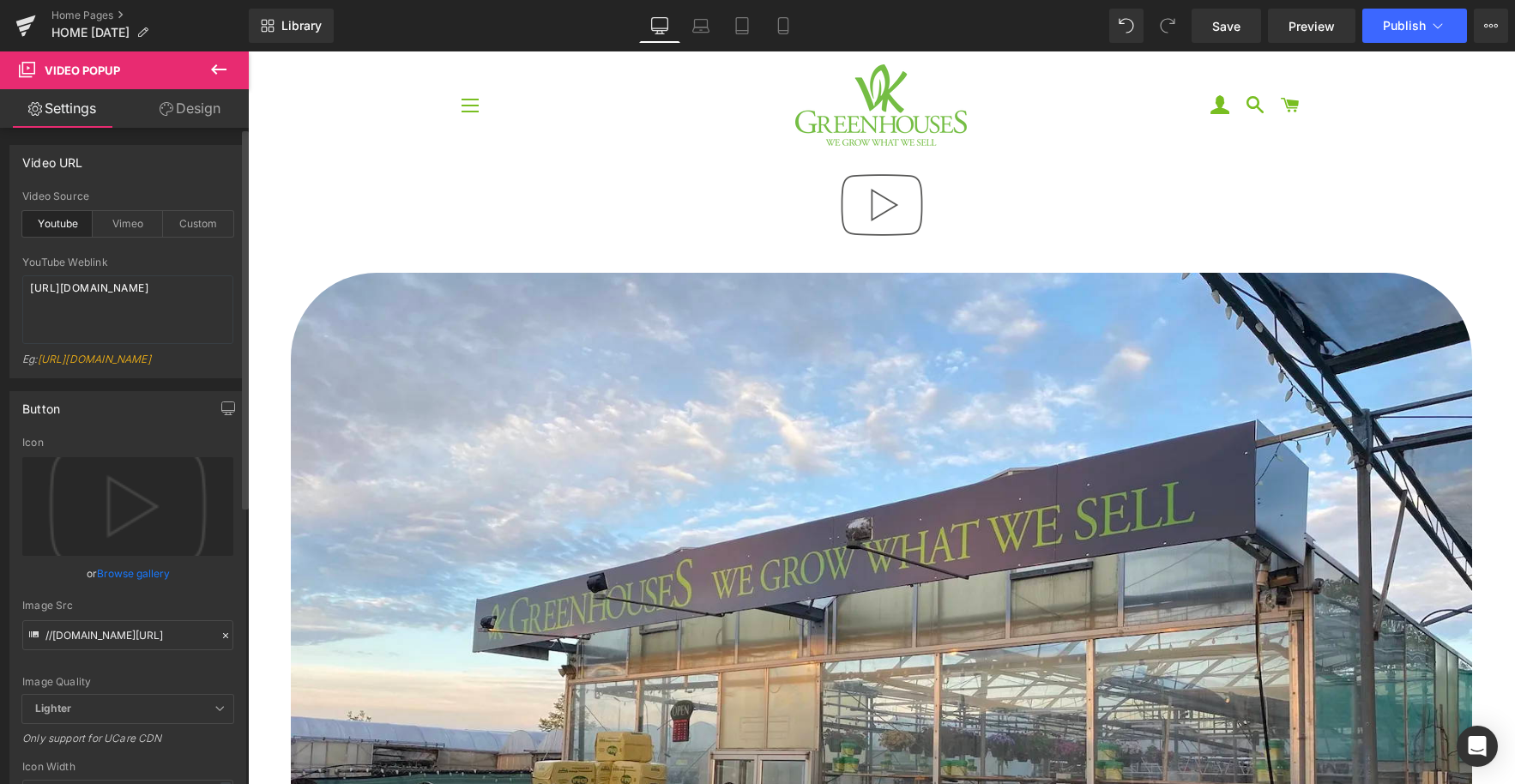
click at [212, 252] on div at bounding box center [127, 251] width 211 height 11
click at [150, 517] on icon "Replace Image" at bounding box center [128, 506] width 137 height 21
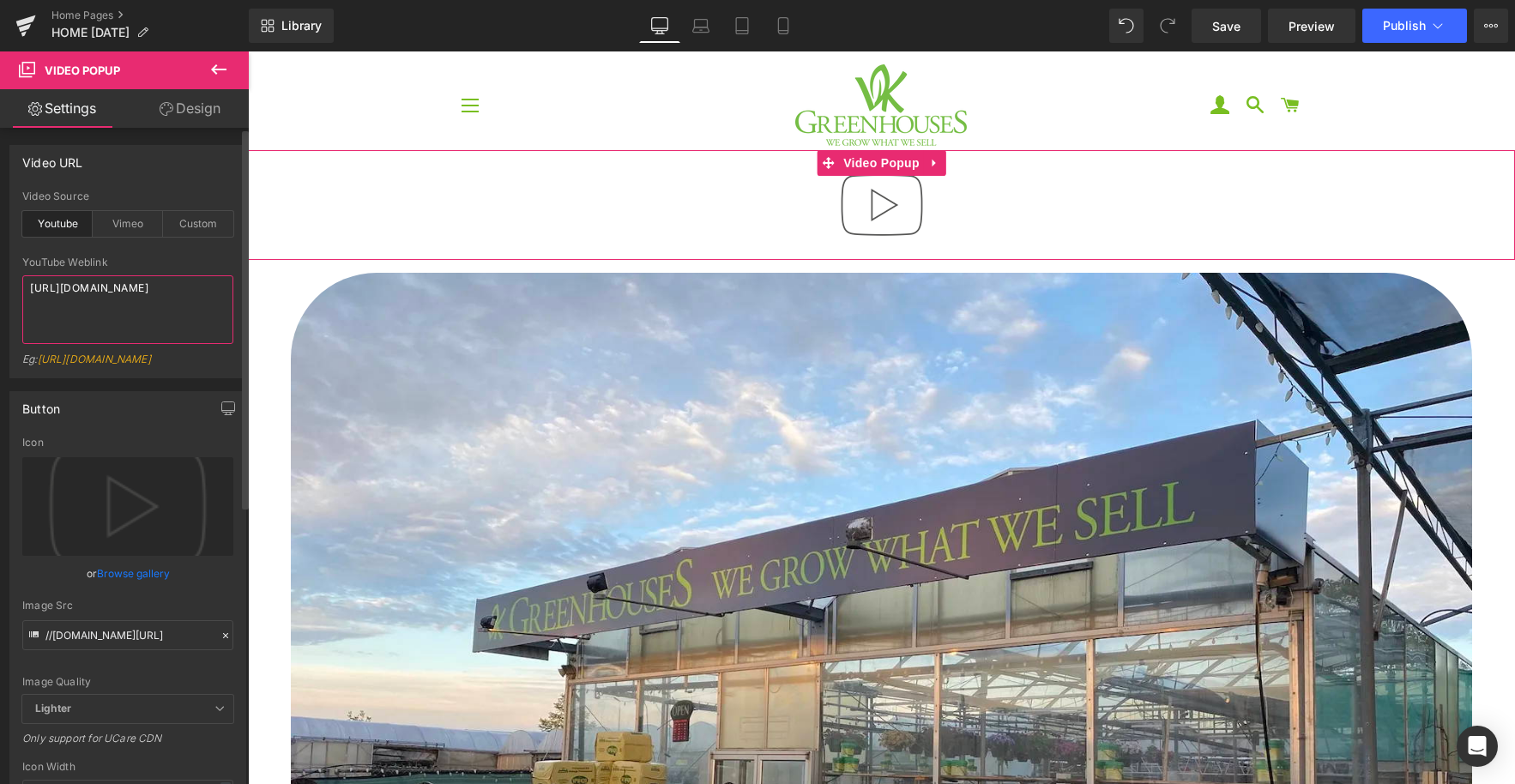
click at [163, 289] on textarea "[URL][DOMAIN_NAME]" at bounding box center [127, 309] width 211 height 68
paste textarea "[DOMAIN_NAME][URL]"
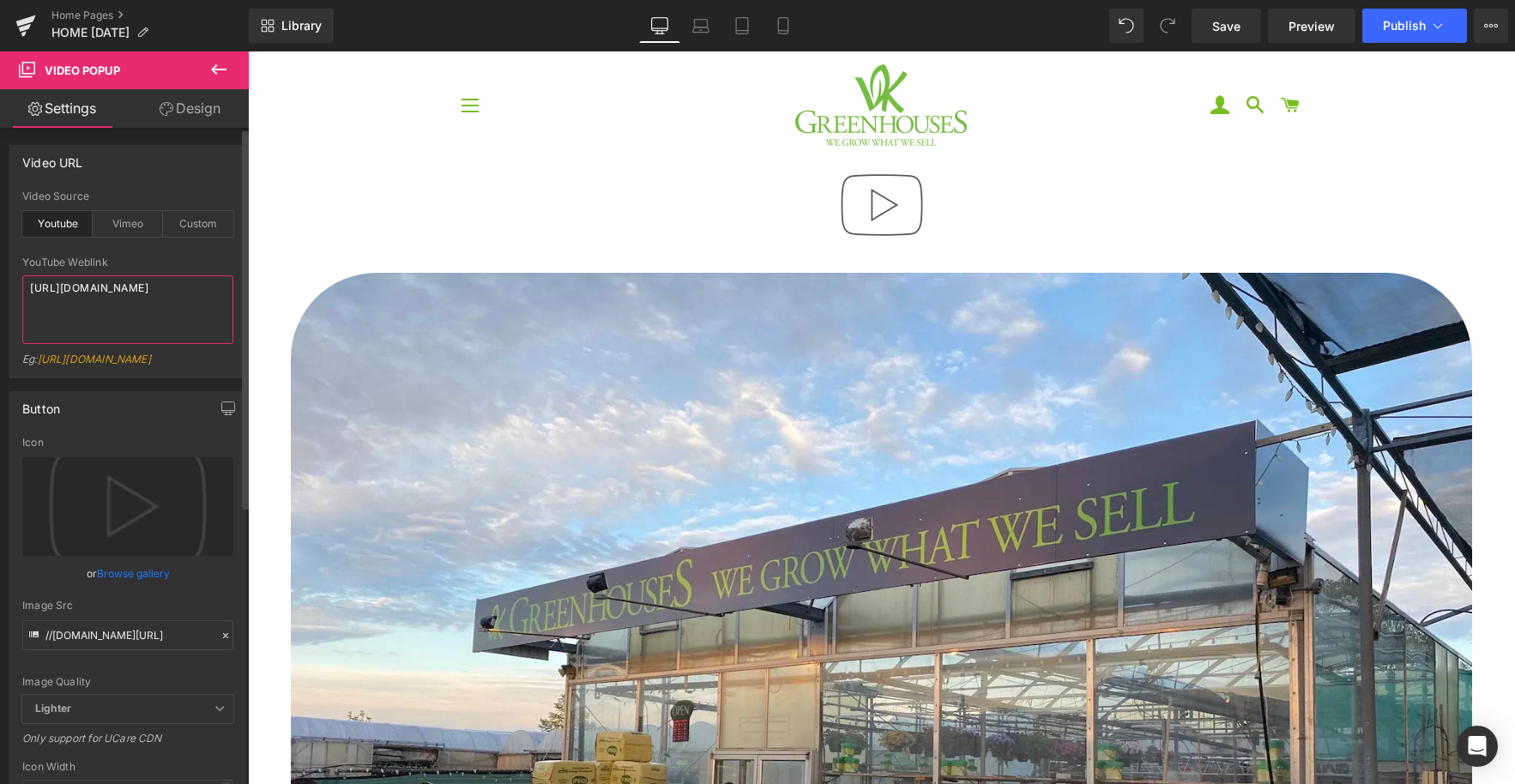
click at [113, 293] on textarea "[URL][DOMAIN_NAME]" at bounding box center [127, 309] width 211 height 68
click at [113, 294] on textarea "[URL][DOMAIN_NAME]" at bounding box center [127, 309] width 211 height 68
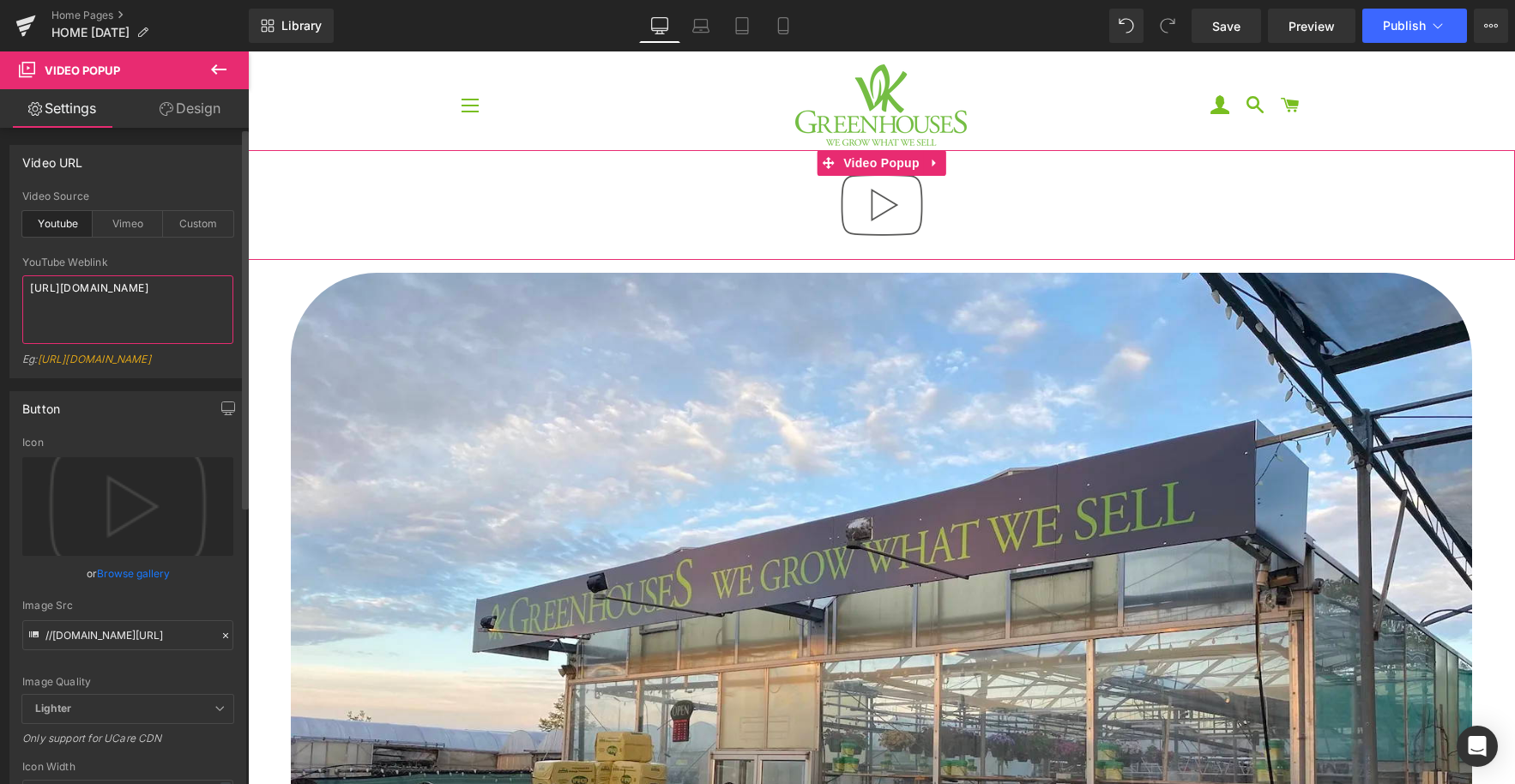
click at [113, 294] on textarea "[URL][DOMAIN_NAME]" at bounding box center [127, 309] width 211 height 68
paste textarea "[DOMAIN_NAME][URL]"
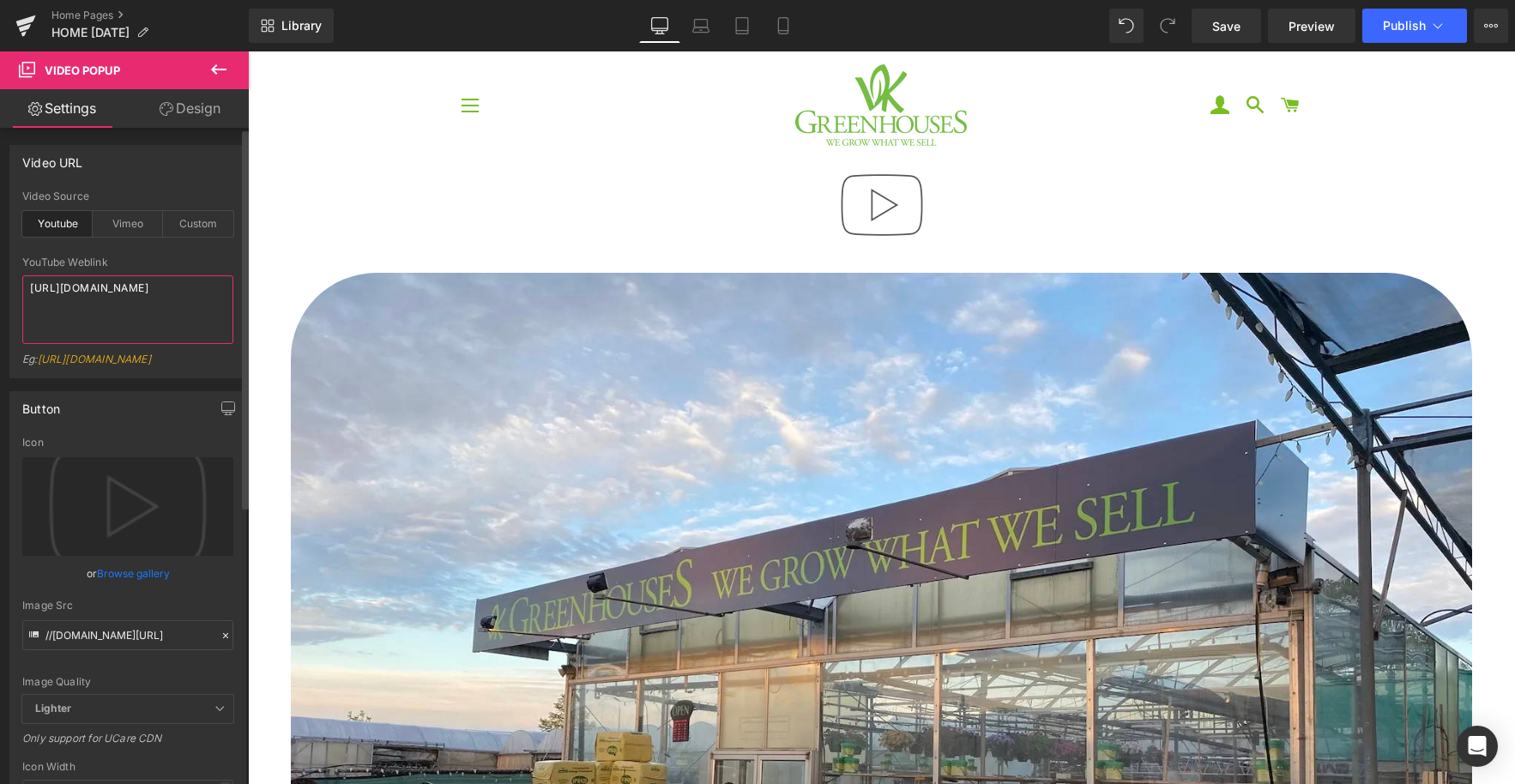
click at [82, 308] on textarea "[URL][DOMAIN_NAME]" at bounding box center [127, 309] width 211 height 68
click at [81, 308] on textarea "[URL][DOMAIN_NAME]" at bounding box center [127, 309] width 211 height 68
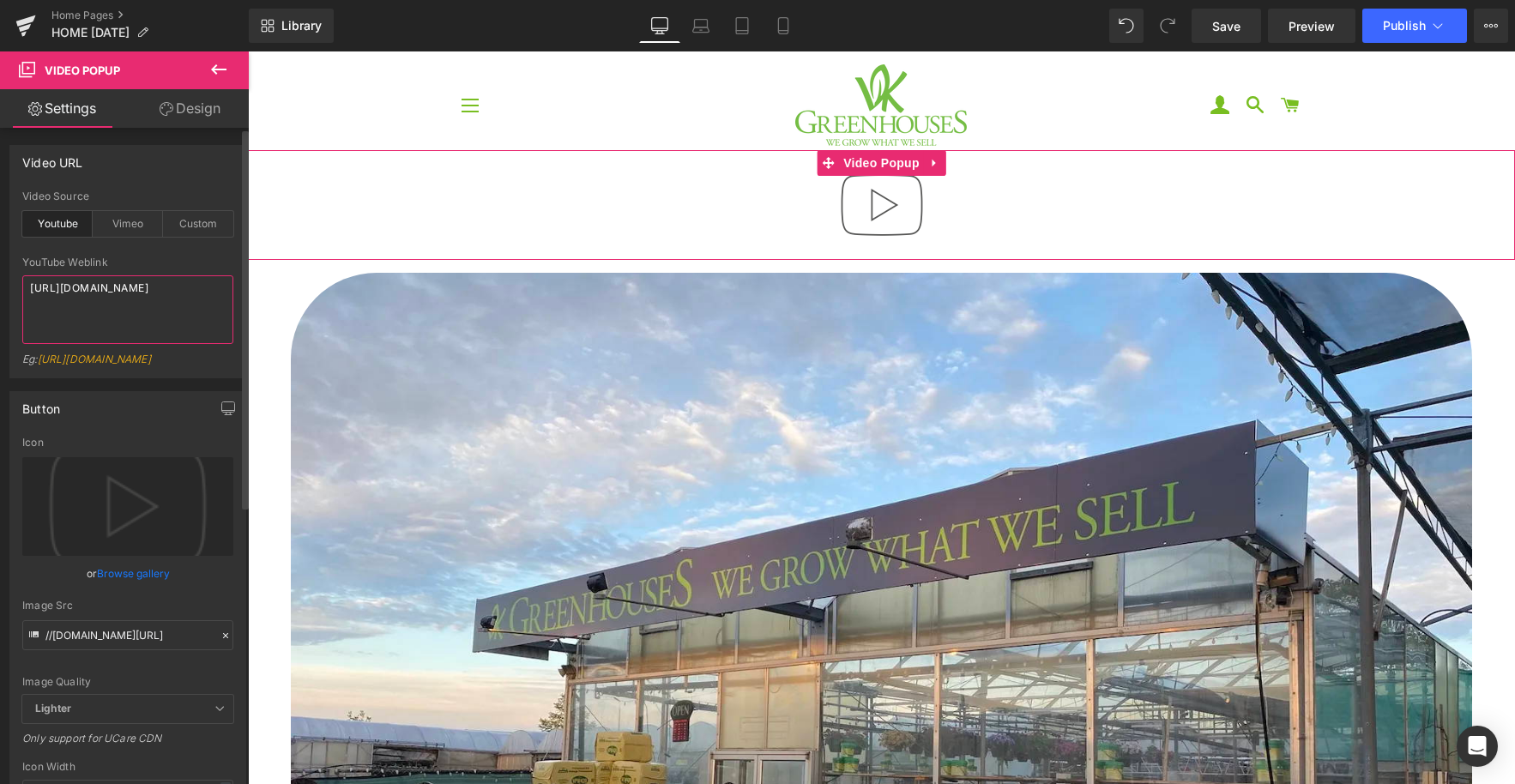
click at [81, 308] on textarea "[URL][DOMAIN_NAME]" at bounding box center [127, 309] width 211 height 68
paste textarea "<iframe width="560" height="315" src="[URL][DOMAIN_NAME]" title="YouTube video …"
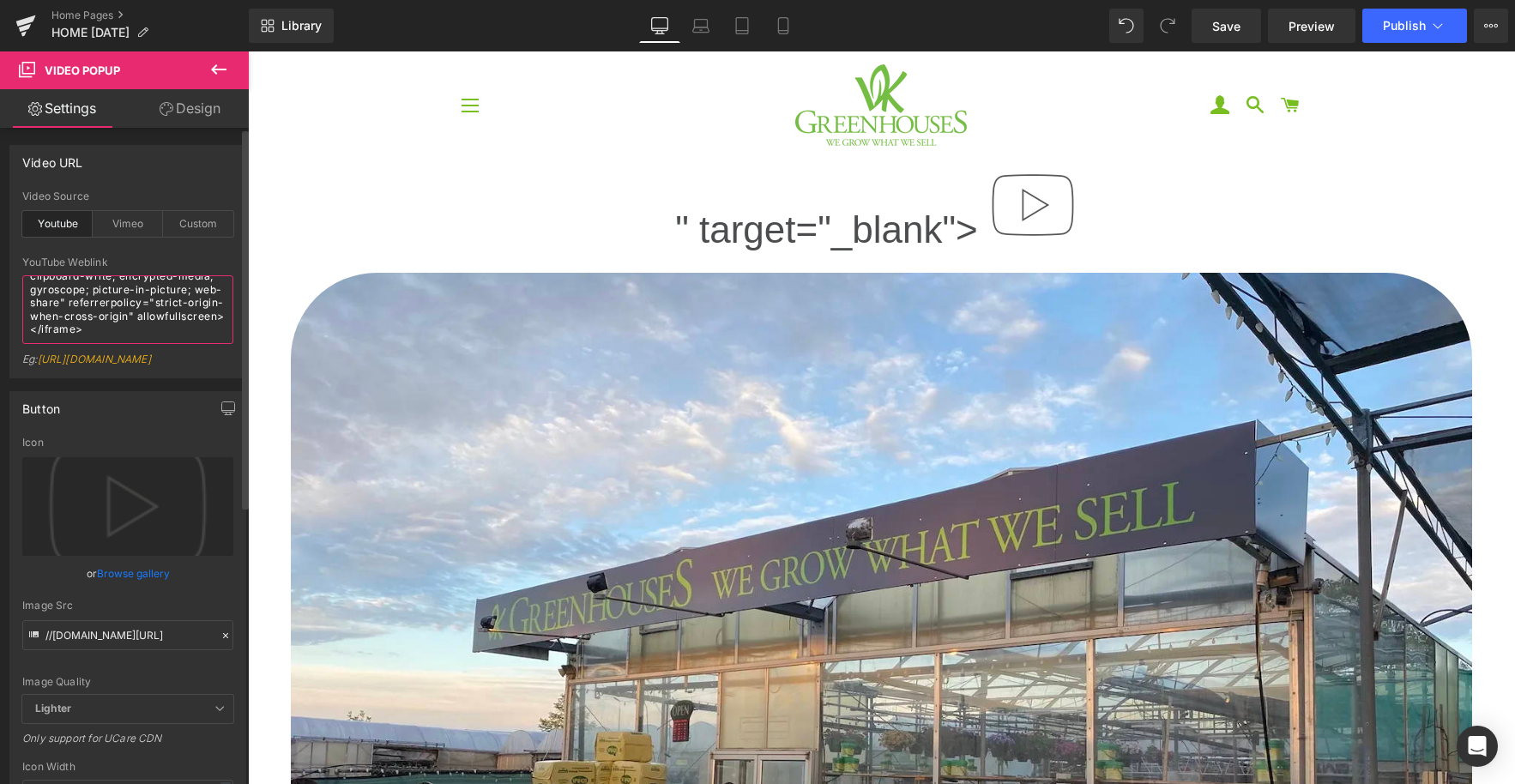
type textarea "[URL][DOMAIN_NAME]"
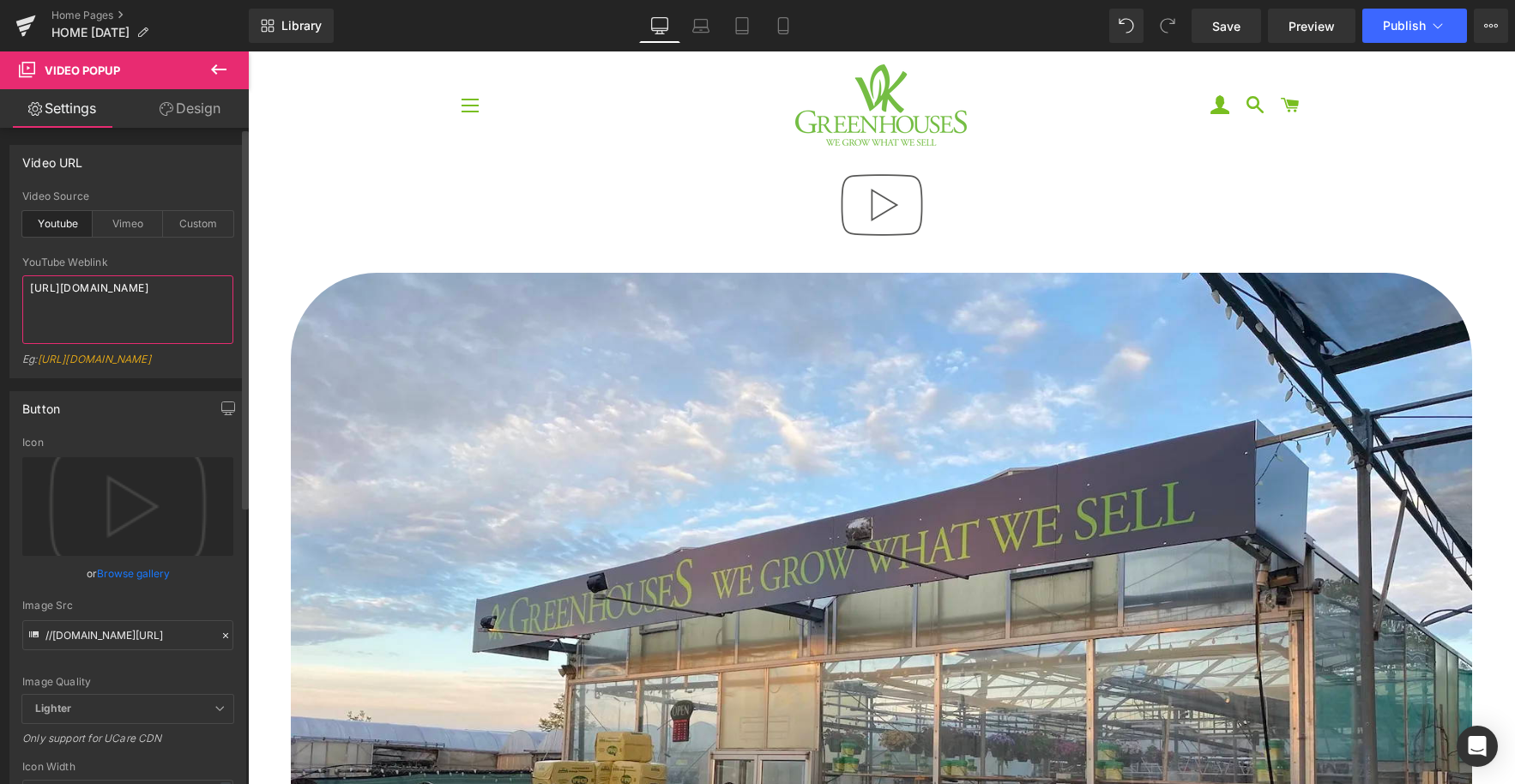
click at [157, 329] on textarea "[URL][DOMAIN_NAME]" at bounding box center [127, 309] width 211 height 68
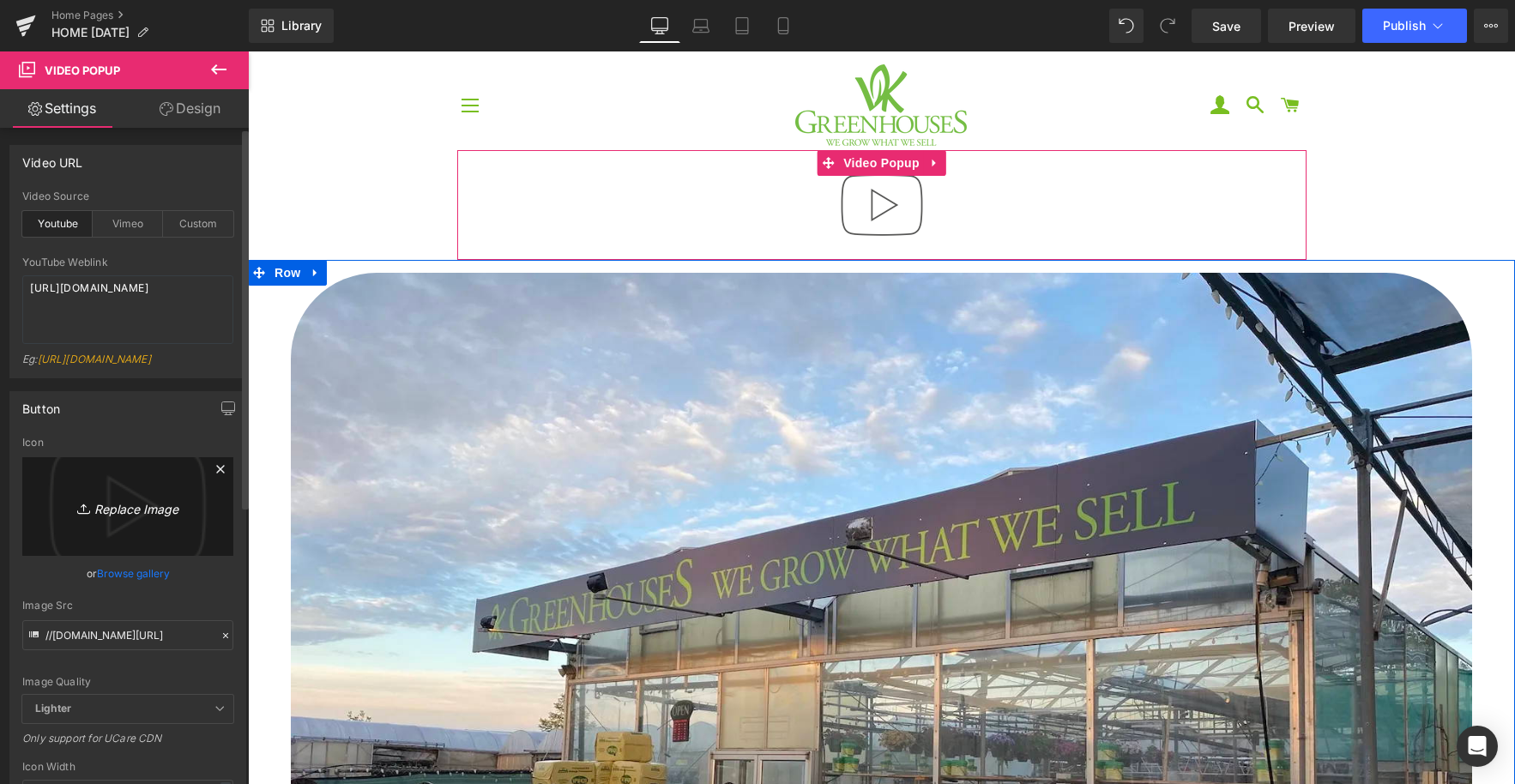
click at [135, 517] on icon "Replace Image" at bounding box center [128, 506] width 137 height 21
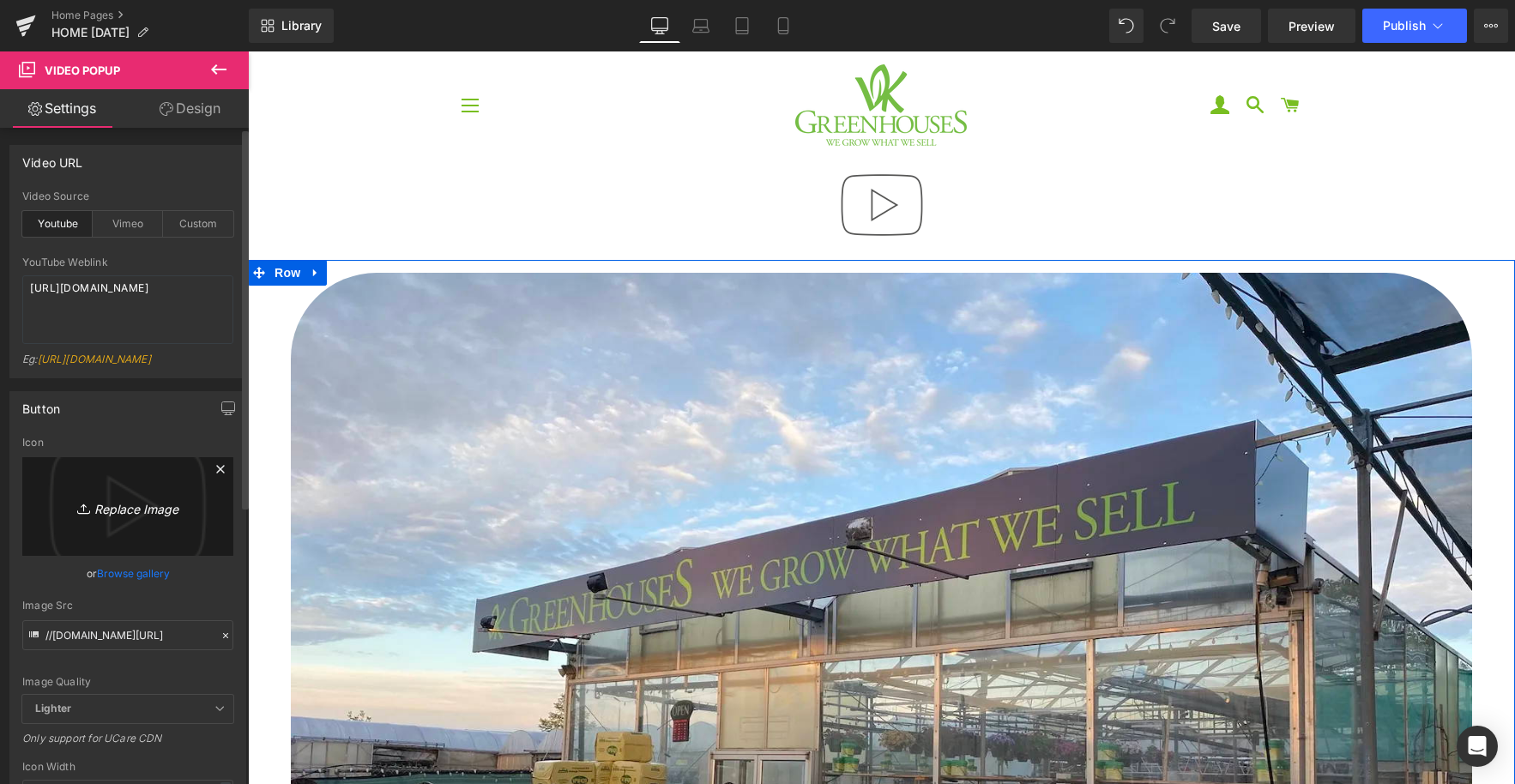
type input "C:\fakepath\IMG_5601.jpeg"
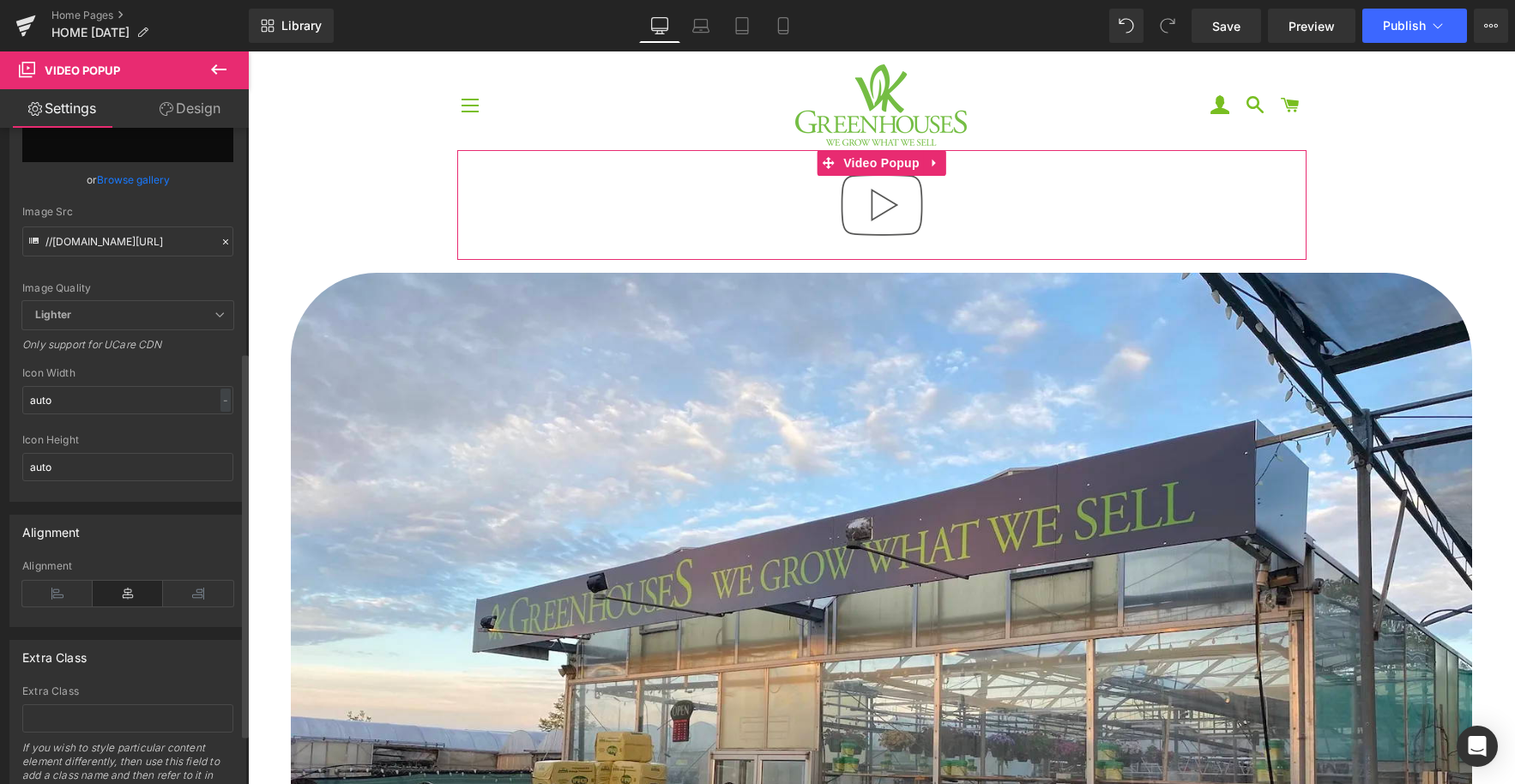
scroll to position [383, 0]
click at [121, 327] on span "Lighter" at bounding box center [127, 312] width 211 height 28
click at [169, 327] on span "Lighter" at bounding box center [127, 312] width 211 height 28
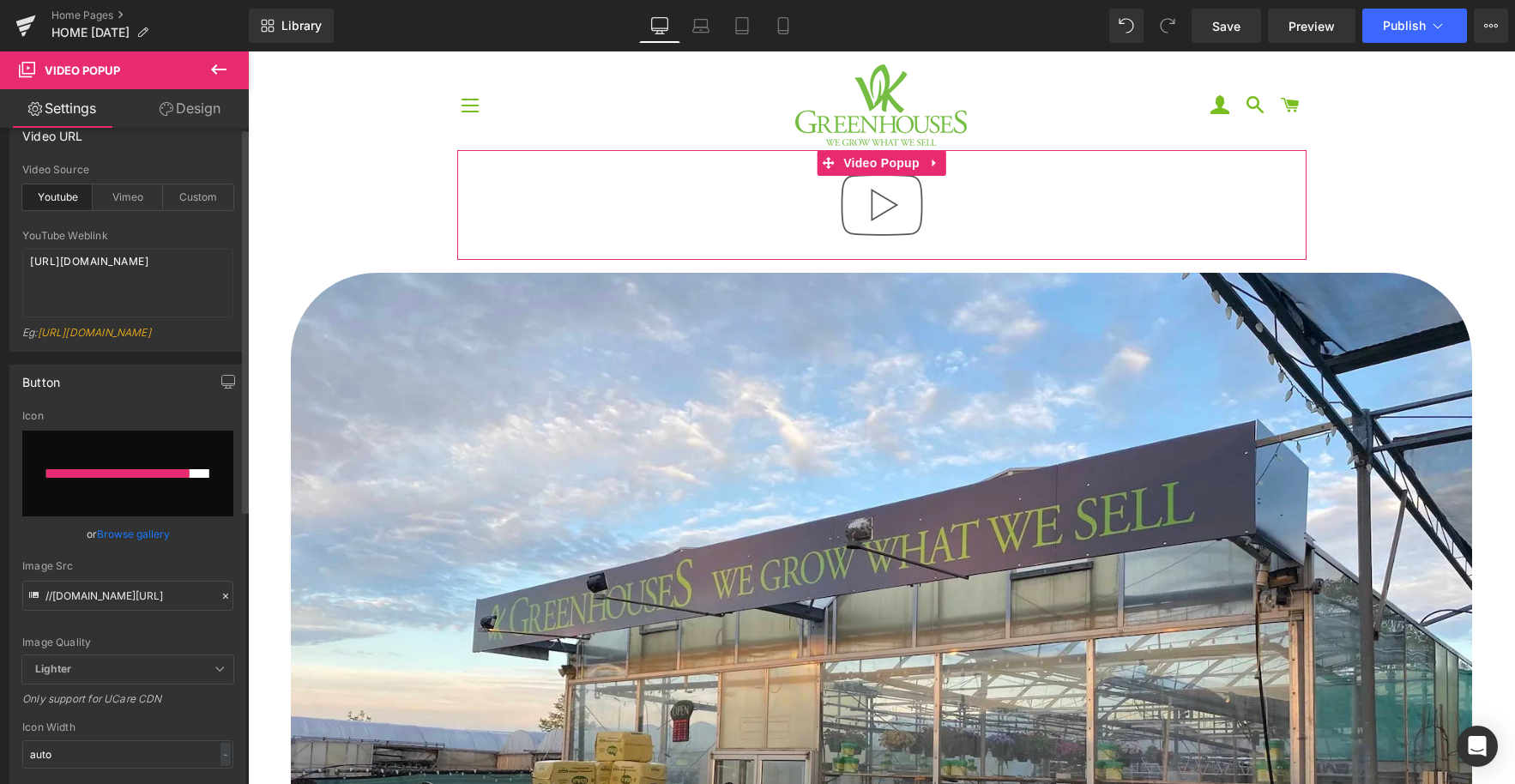
scroll to position [0, 0]
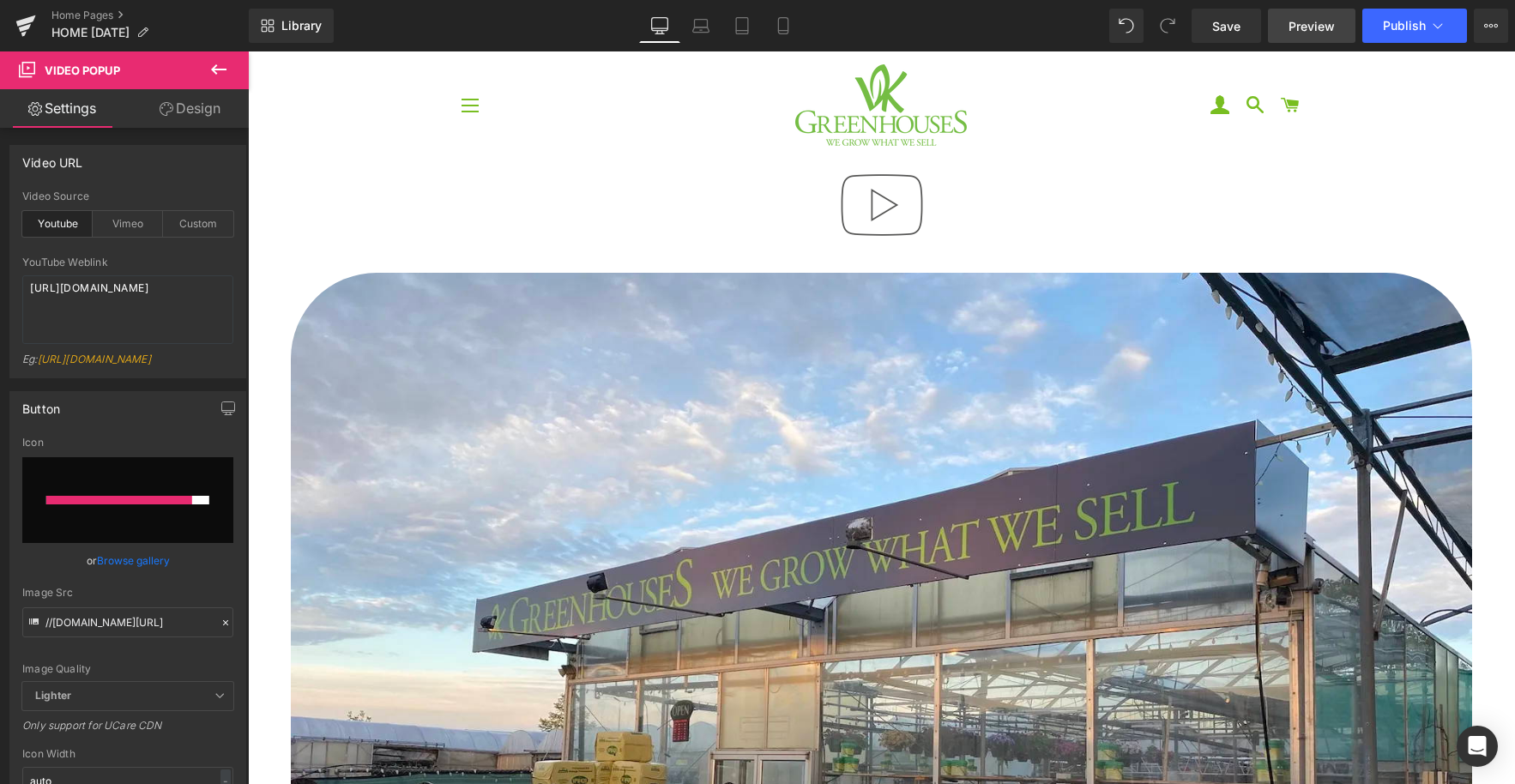
click at [1332, 34] on span "Preview" at bounding box center [1311, 26] width 47 height 18
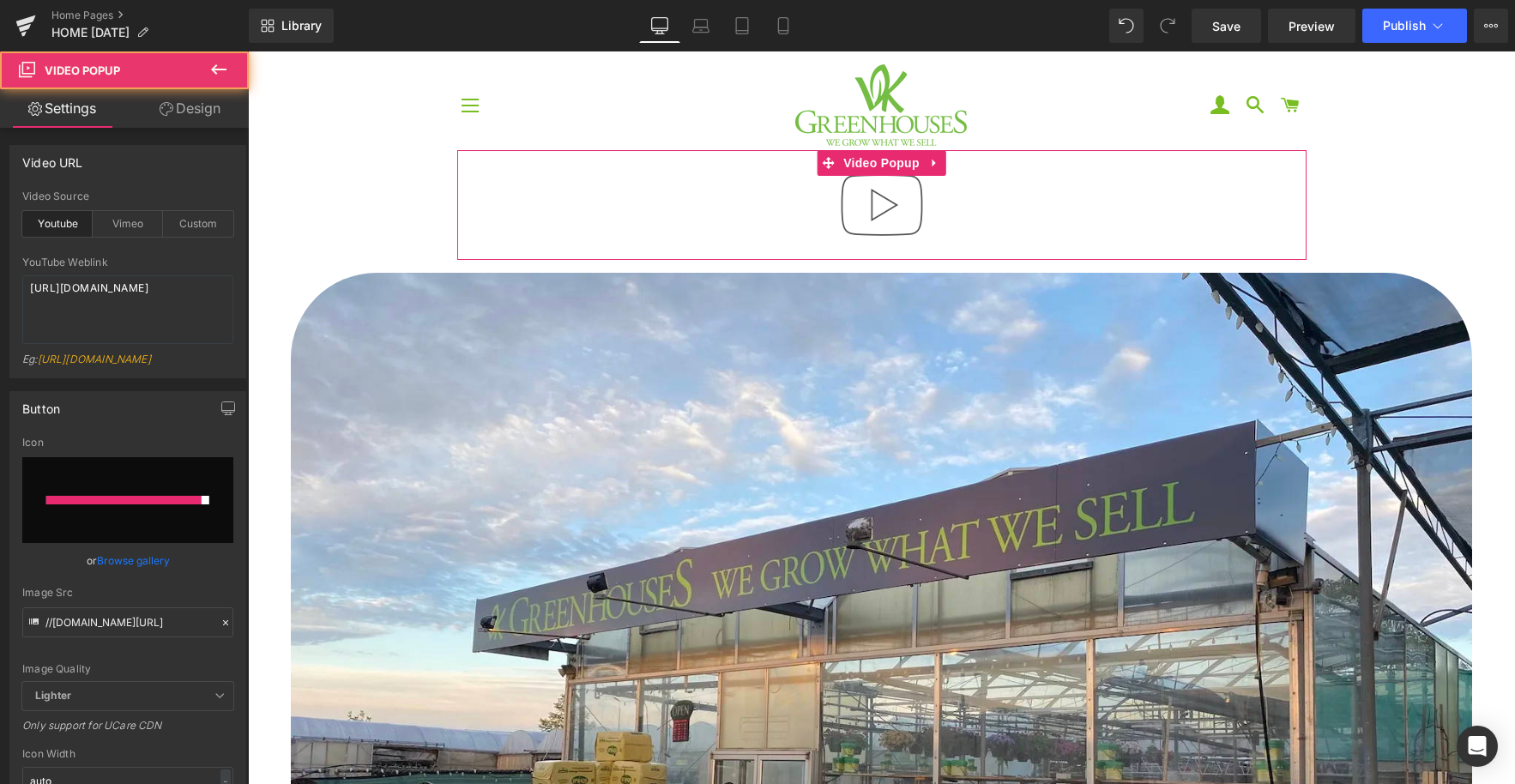
click at [884, 208] on img at bounding box center [882, 204] width 110 height 110
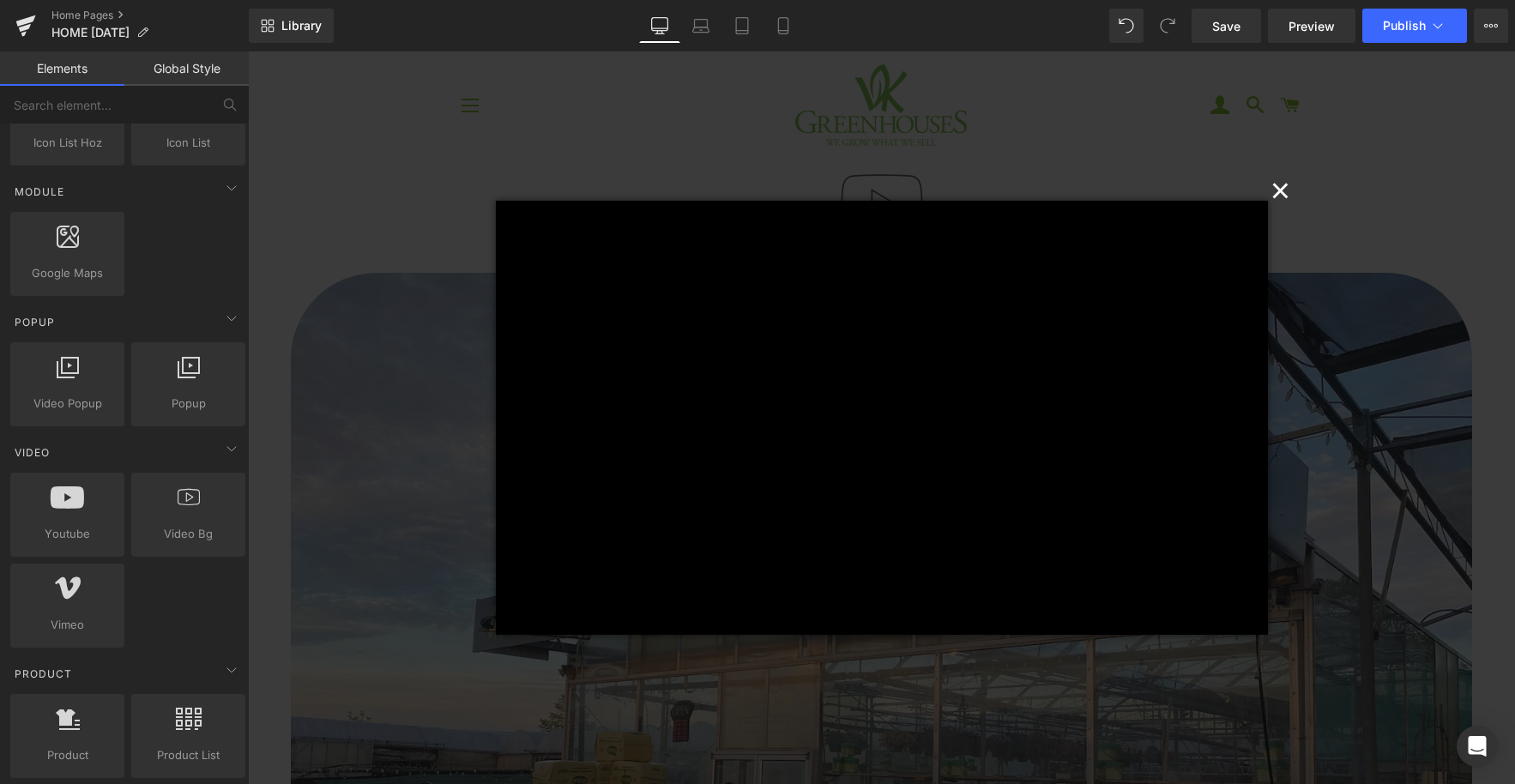
click at [1274, 192] on button "×" at bounding box center [1281, 189] width 35 height 35
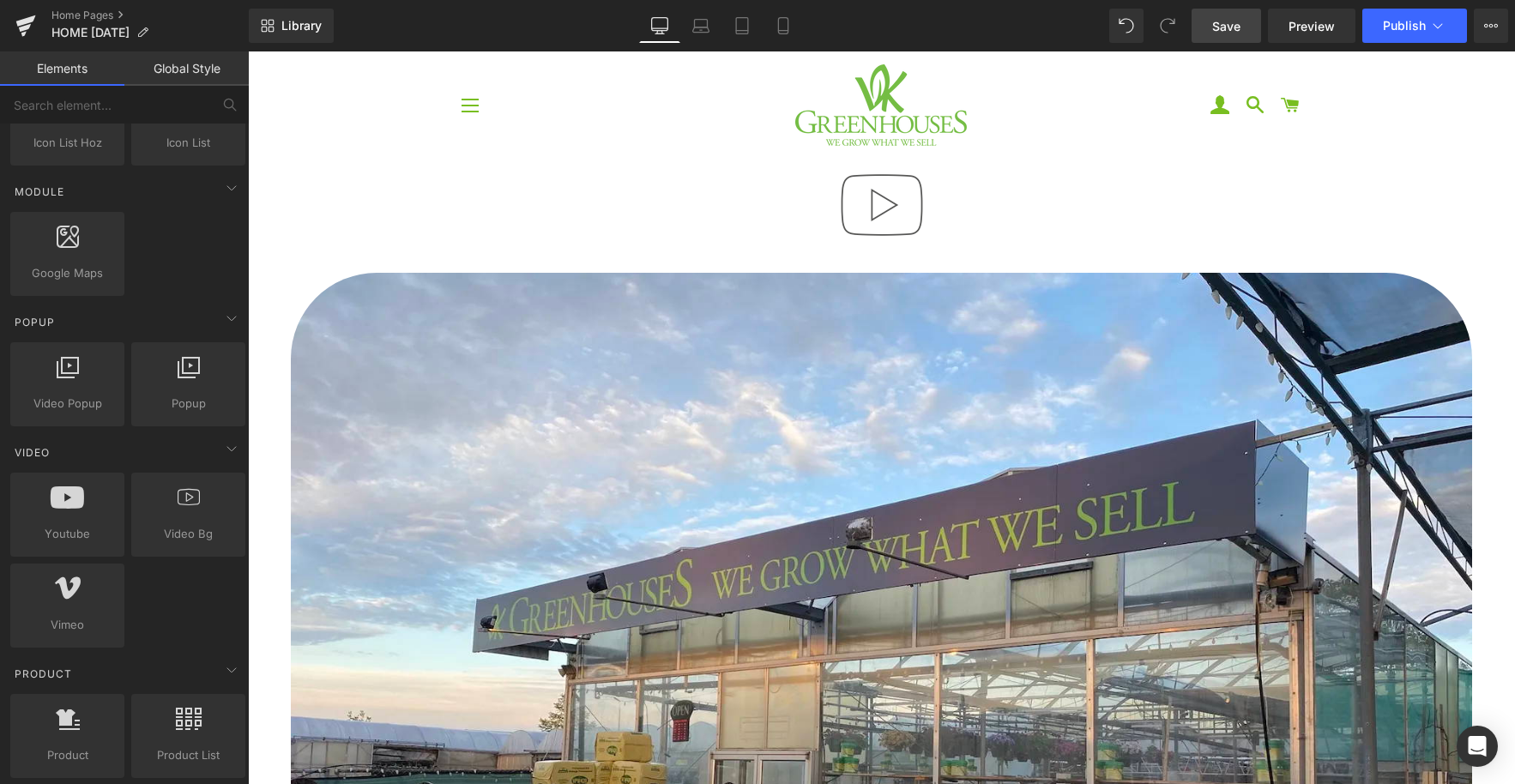
click at [1229, 30] on span "Save" at bounding box center [1226, 26] width 28 height 18
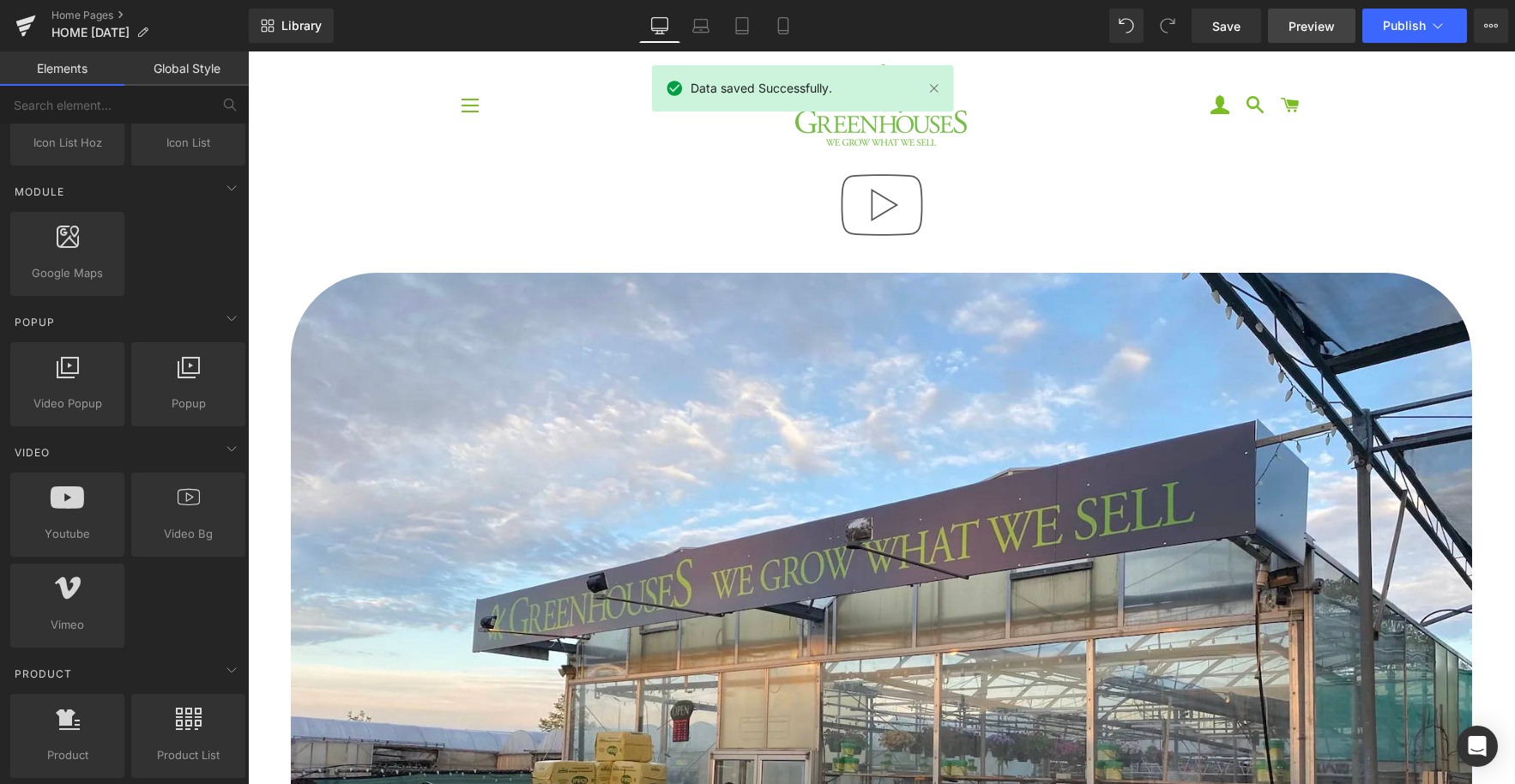
click at [1316, 32] on span "Preview" at bounding box center [1311, 26] width 47 height 18
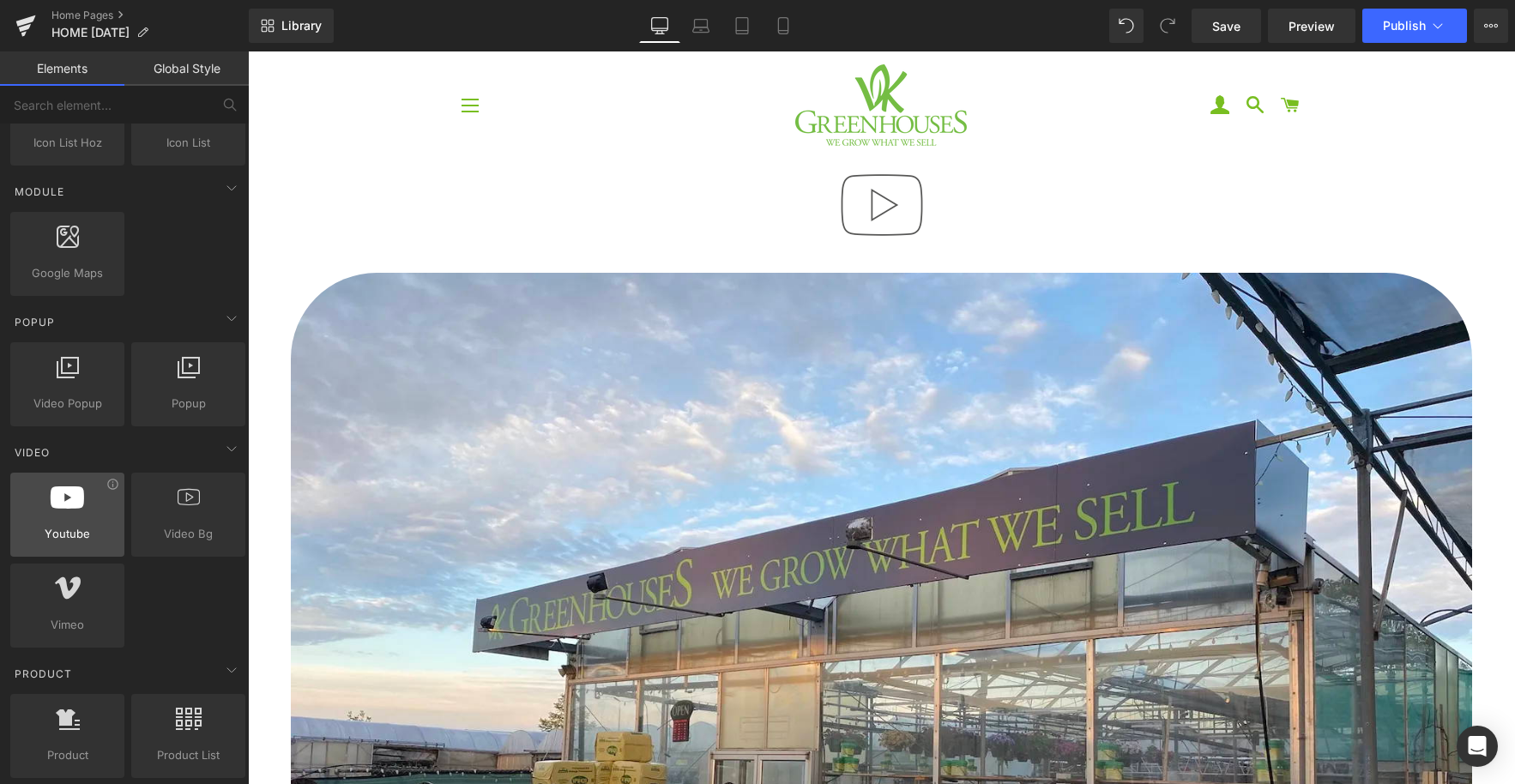
click at [49, 525] on span "Youtube" at bounding box center [68, 534] width 104 height 18
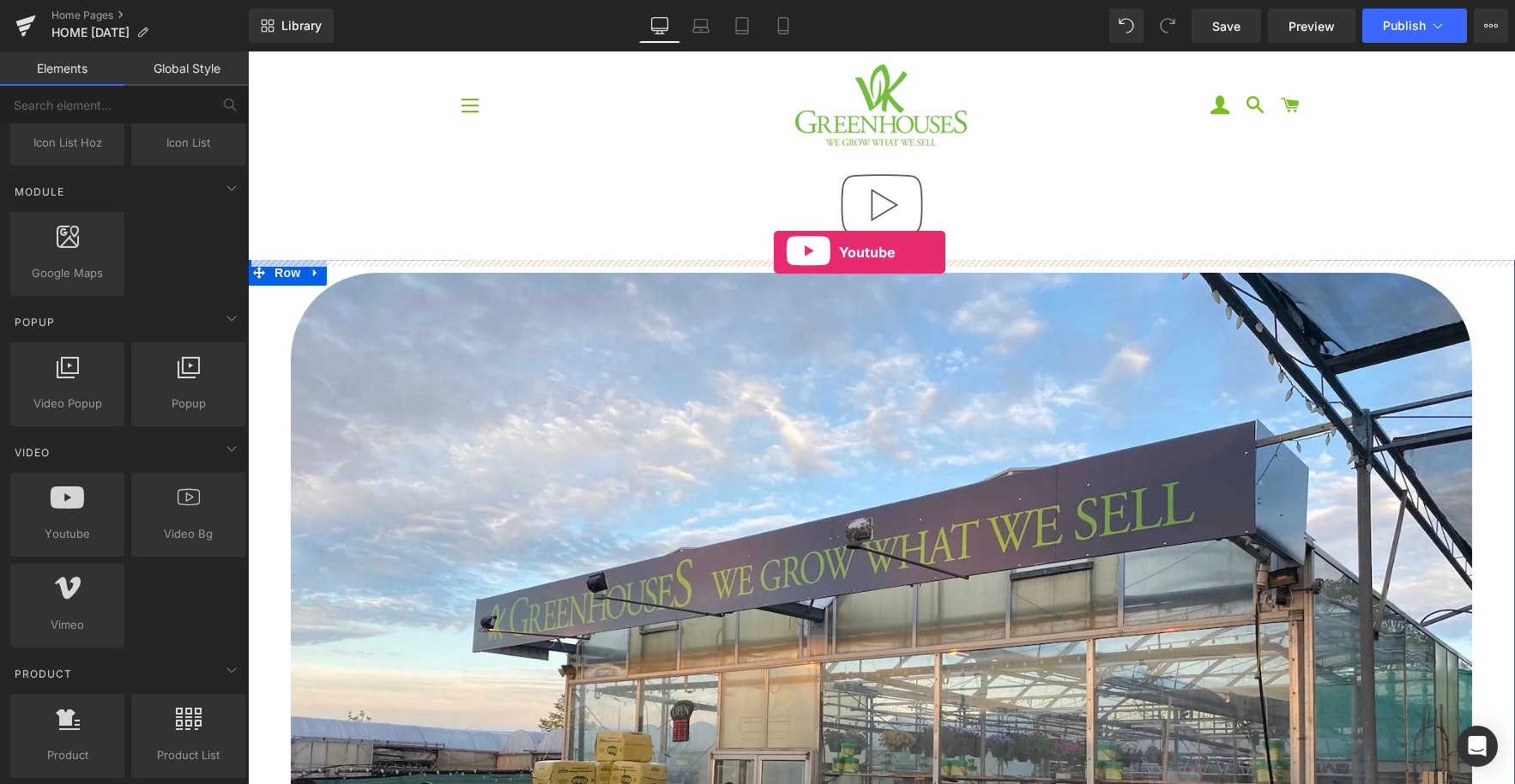
drag, startPoint x: 297, startPoint y: 576, endPoint x: 774, endPoint y: 252, distance: 576.6
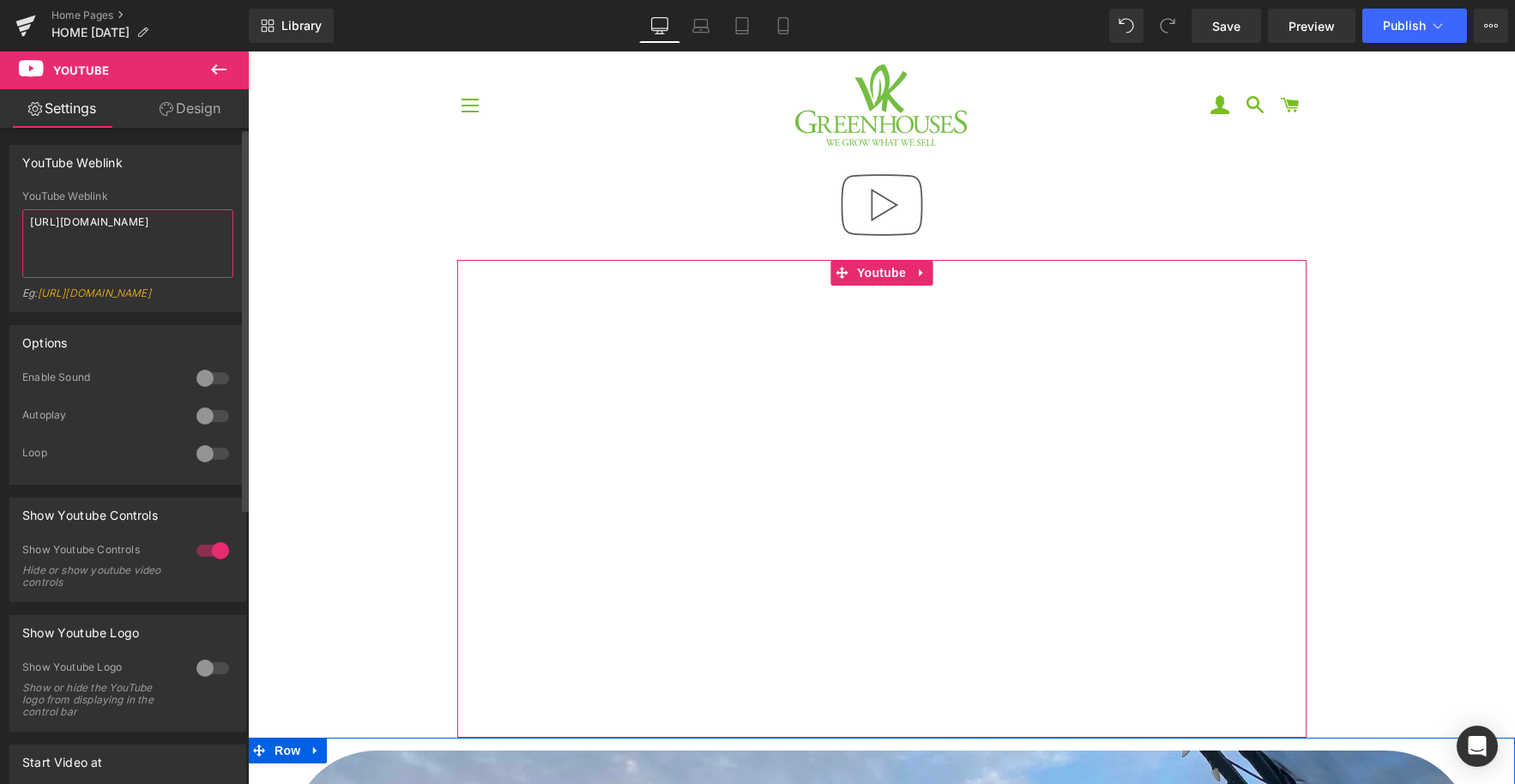
click at [112, 240] on textarea "[URL][DOMAIN_NAME]" at bounding box center [127, 243] width 211 height 68
paste textarea "<iframe width="560" height="315" src="[URL][DOMAIN_NAME]" title="YouTube video …"
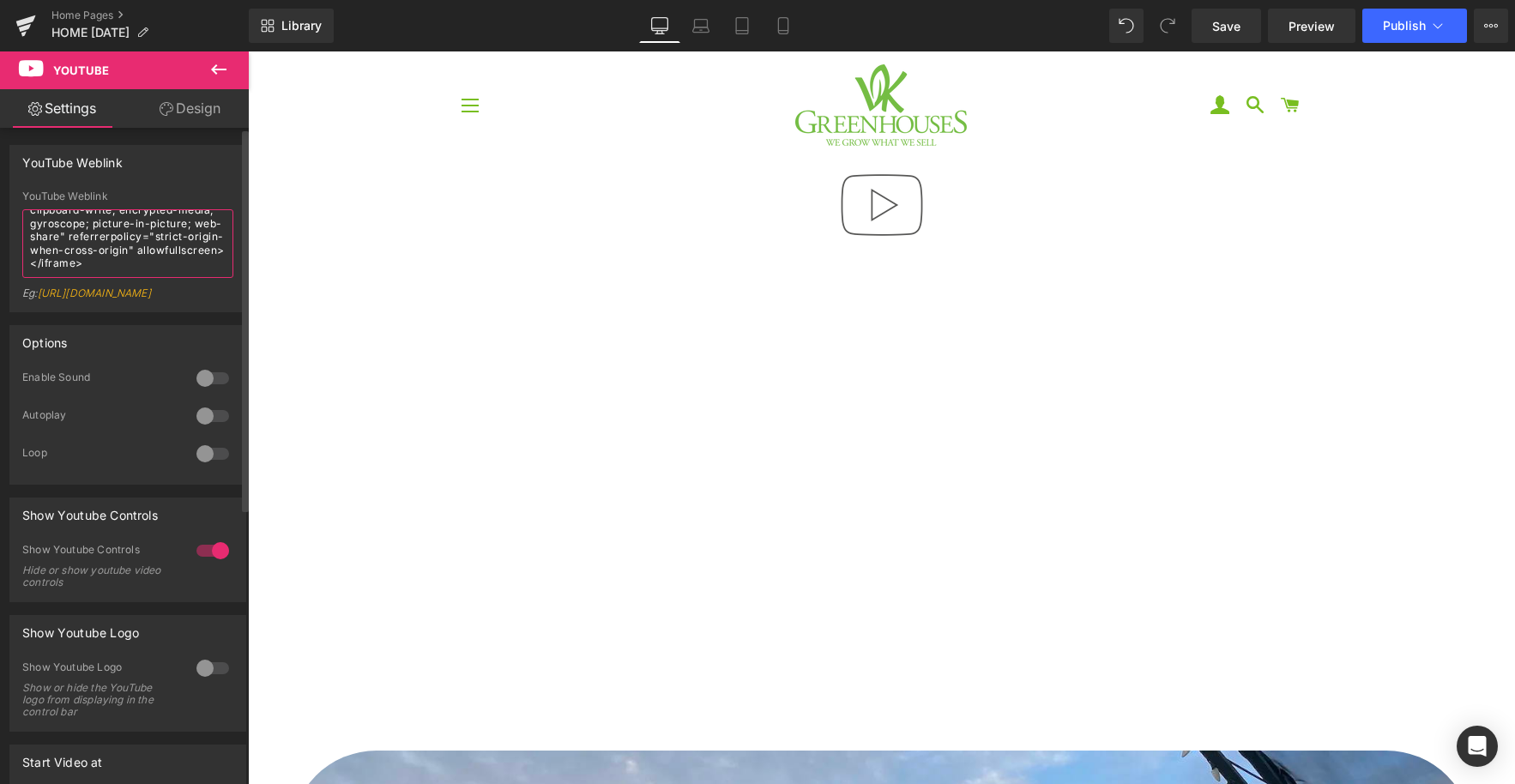
click at [94, 235] on textarea "<iframe width="560" height="315" src="[URL][DOMAIN_NAME]" title="YouTube video …" at bounding box center [127, 243] width 211 height 68
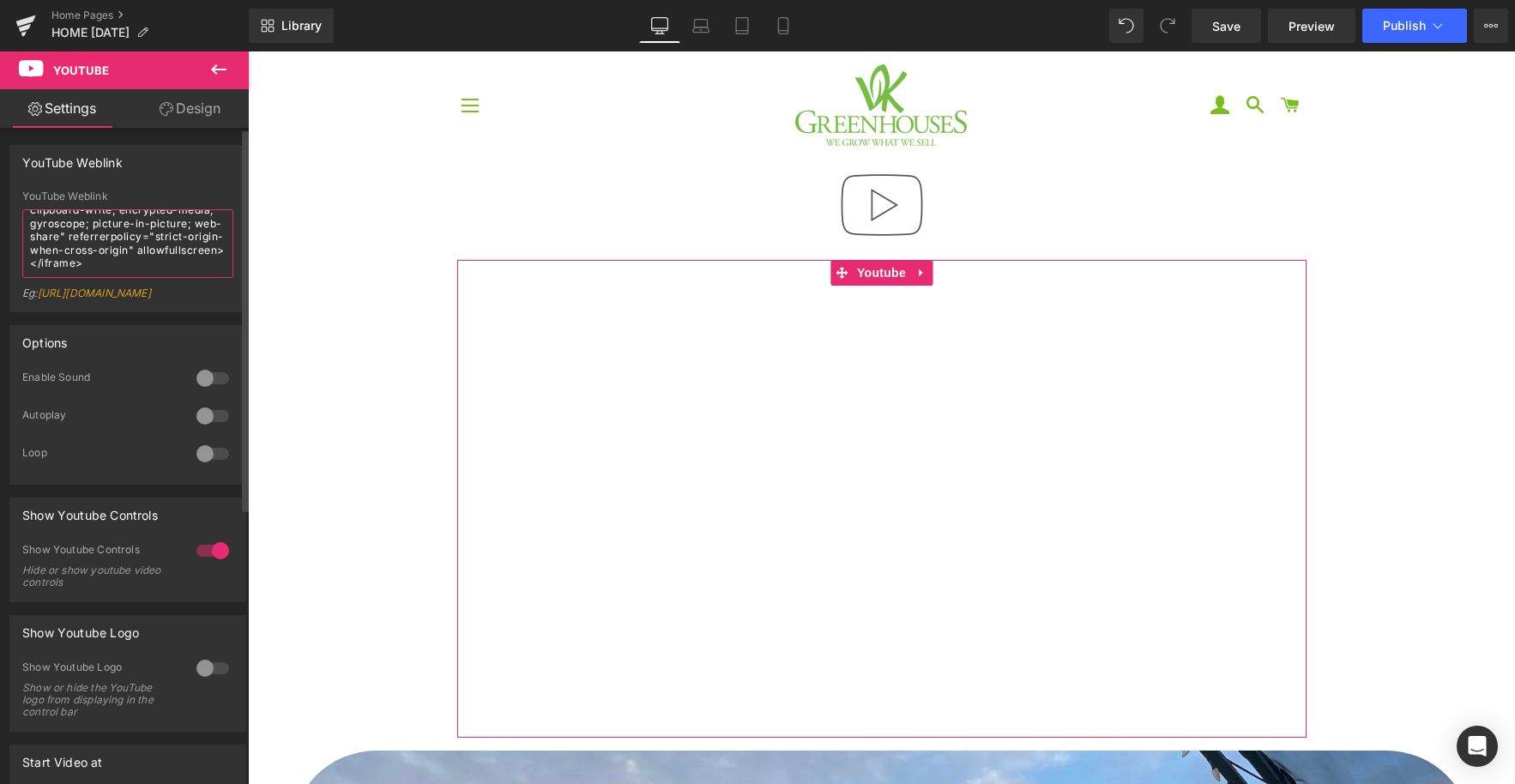
click at [94, 235] on textarea "<iframe width="560" height="315" src="[URL][DOMAIN_NAME]" title="YouTube video …" at bounding box center [127, 243] width 211 height 68
paste textarea "pm8DmIDPOT0s-WiD"
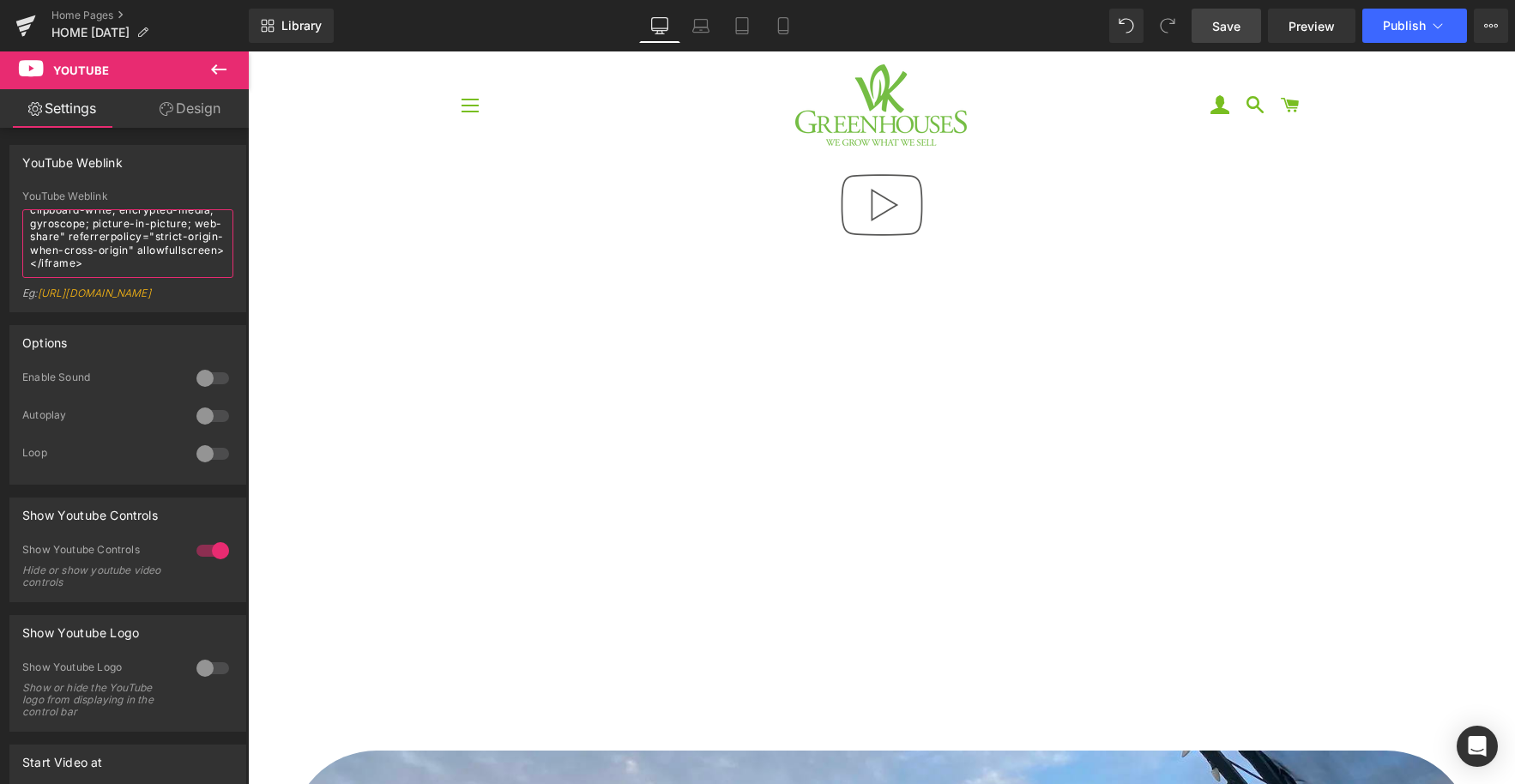
type textarea "<iframe width="560" height="315" src="[URL][DOMAIN_NAME]" title="YouTube video …"
click at [1237, 36] on link "Save" at bounding box center [1226, 26] width 69 height 35
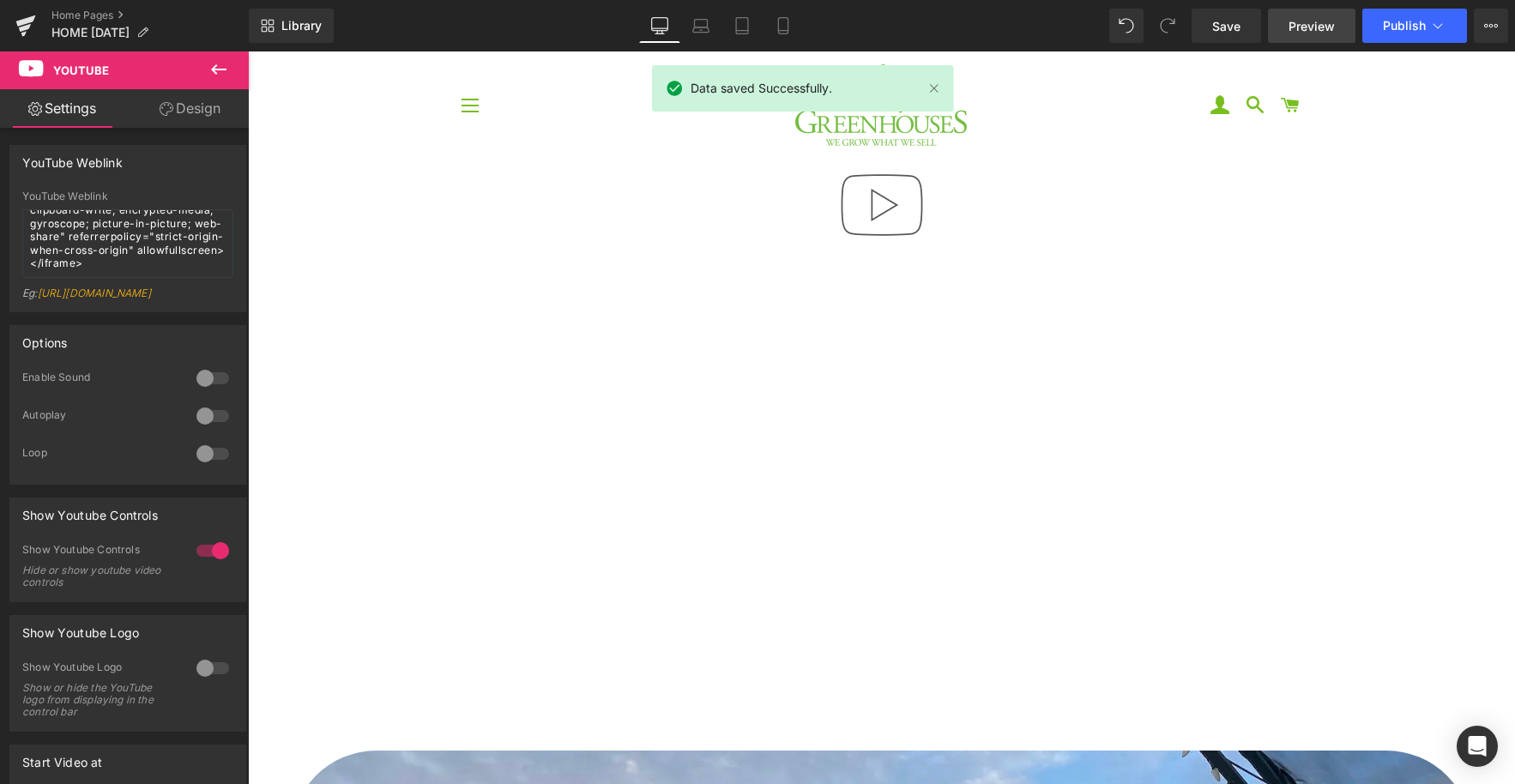
click at [1306, 24] on span "Preview" at bounding box center [1311, 26] width 47 height 18
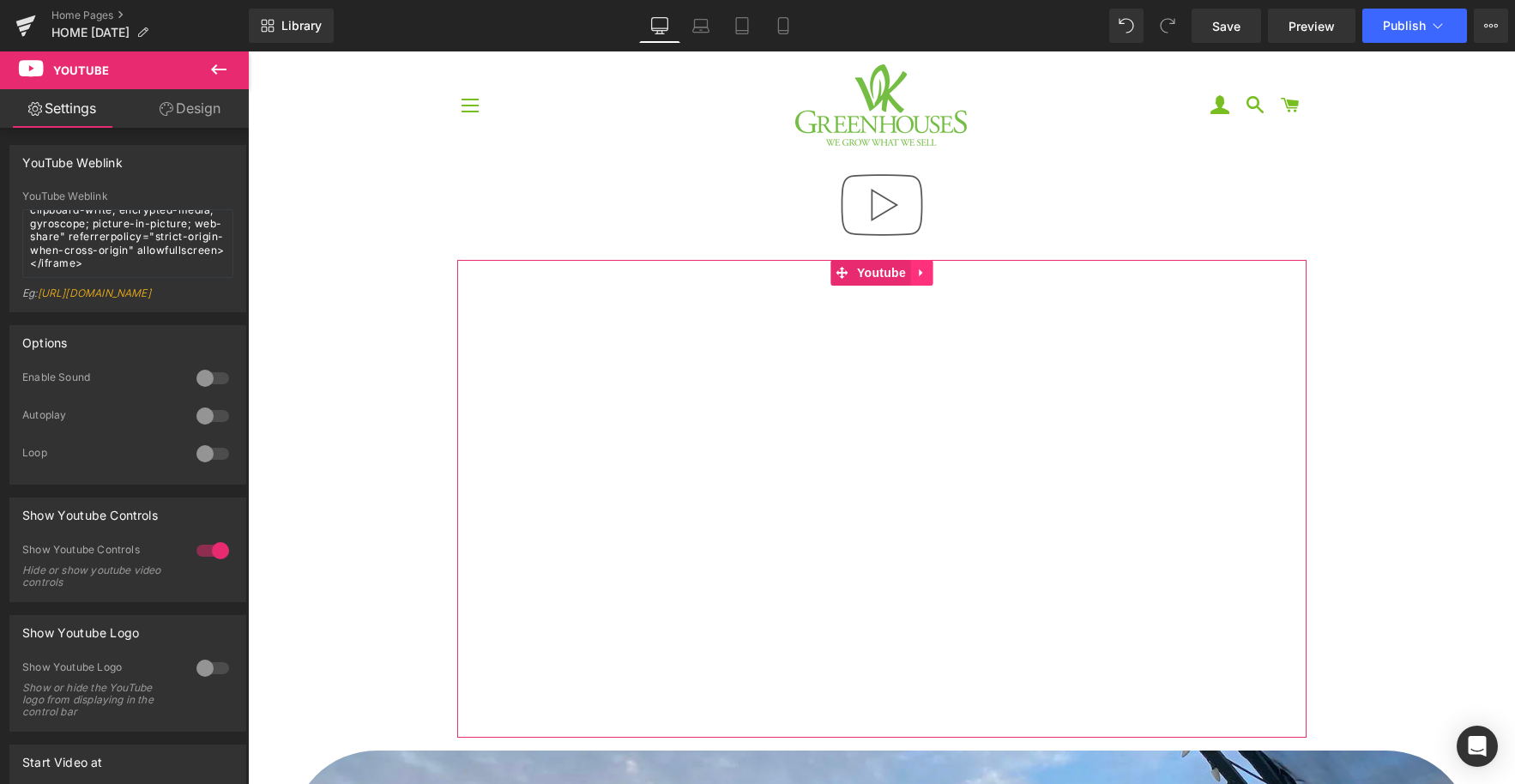
click at [923, 276] on icon at bounding box center [921, 273] width 12 height 13
click at [928, 272] on icon at bounding box center [932, 272] width 12 height 12
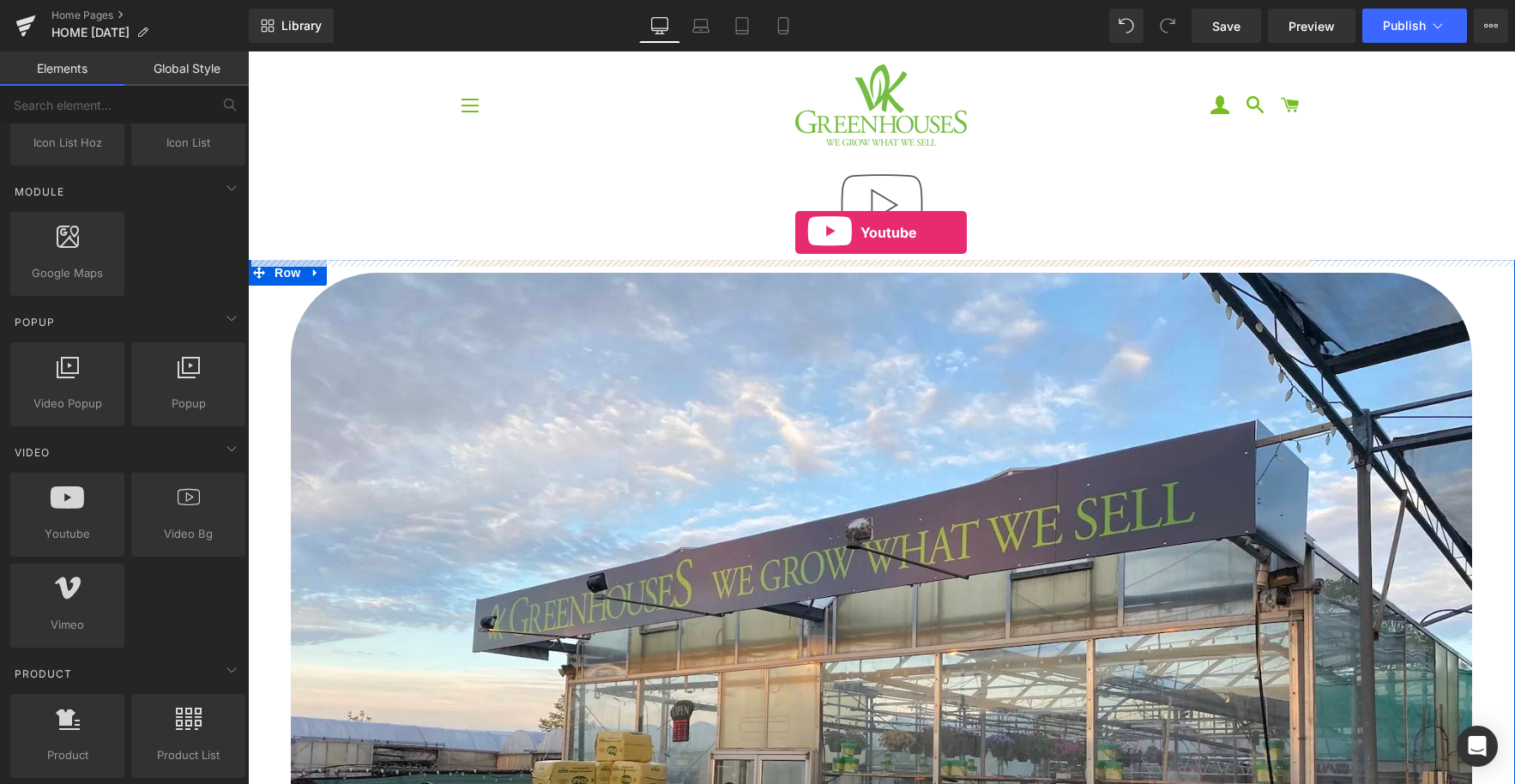
drag, startPoint x: 303, startPoint y: 566, endPoint x: 794, endPoint y: 235, distance: 592.2
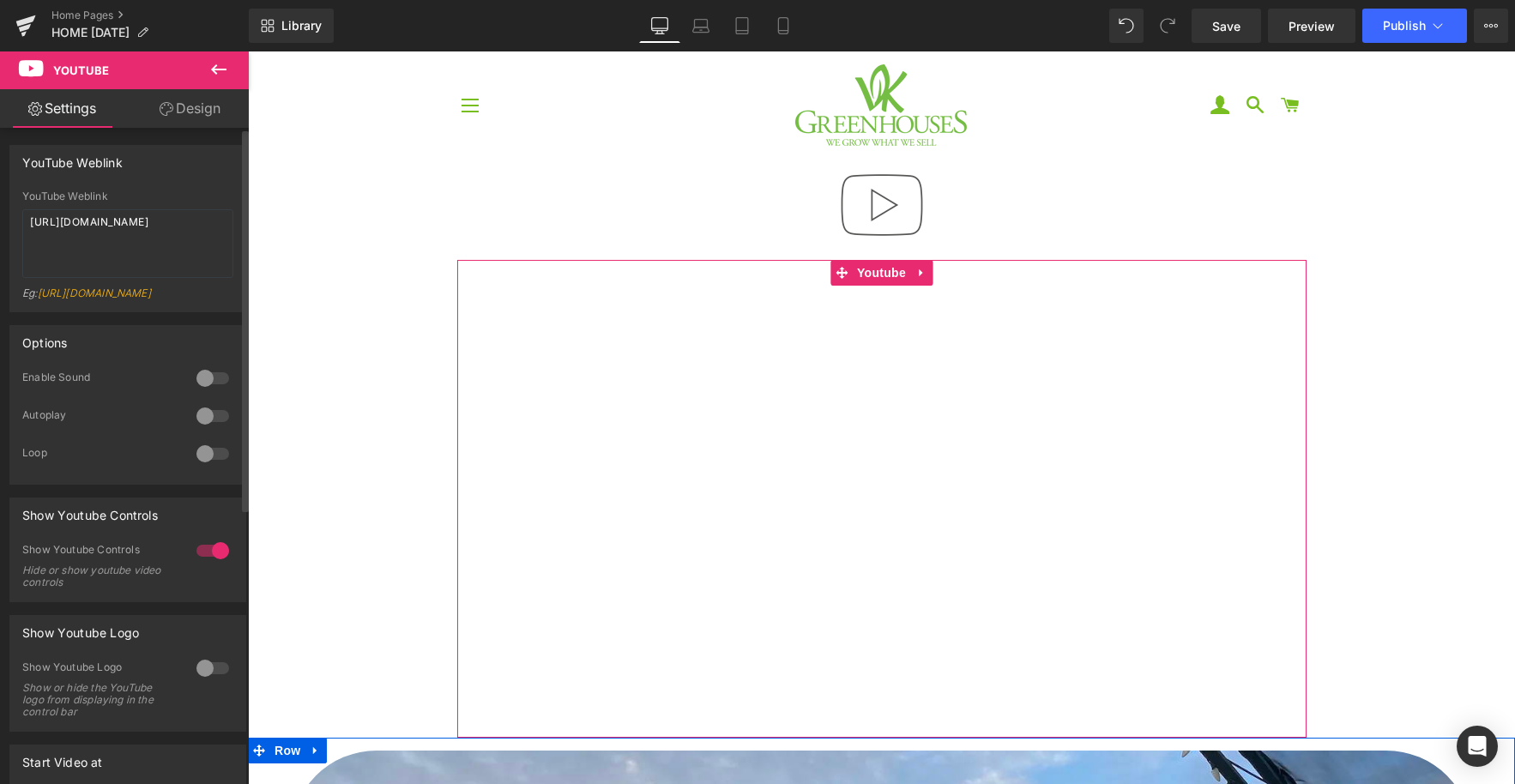
click at [193, 392] on div at bounding box center [212, 378] width 41 height 27
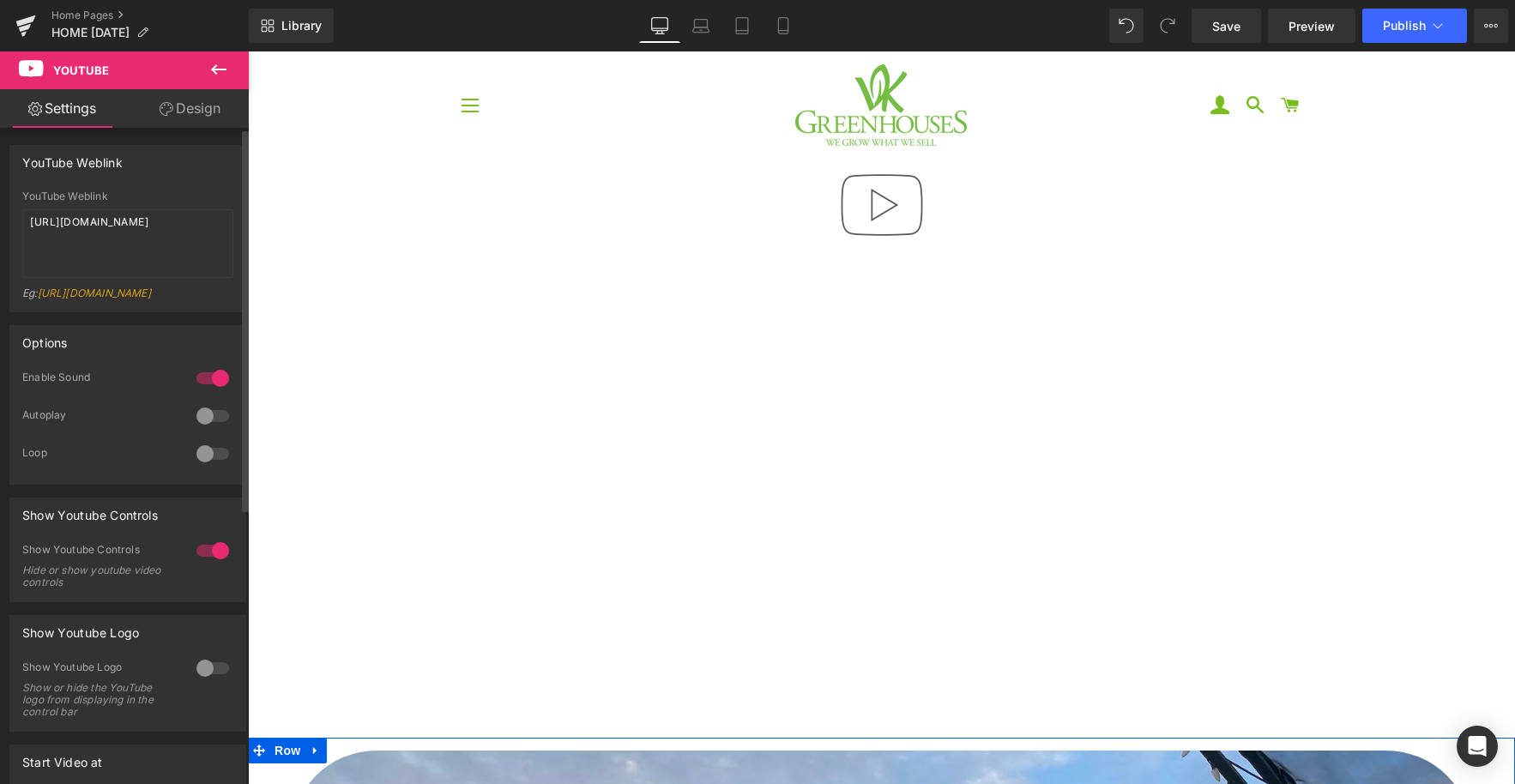
click at [200, 430] on div at bounding box center [212, 416] width 41 height 27
click at [121, 236] on textarea "[URL][DOMAIN_NAME]" at bounding box center [127, 243] width 211 height 68
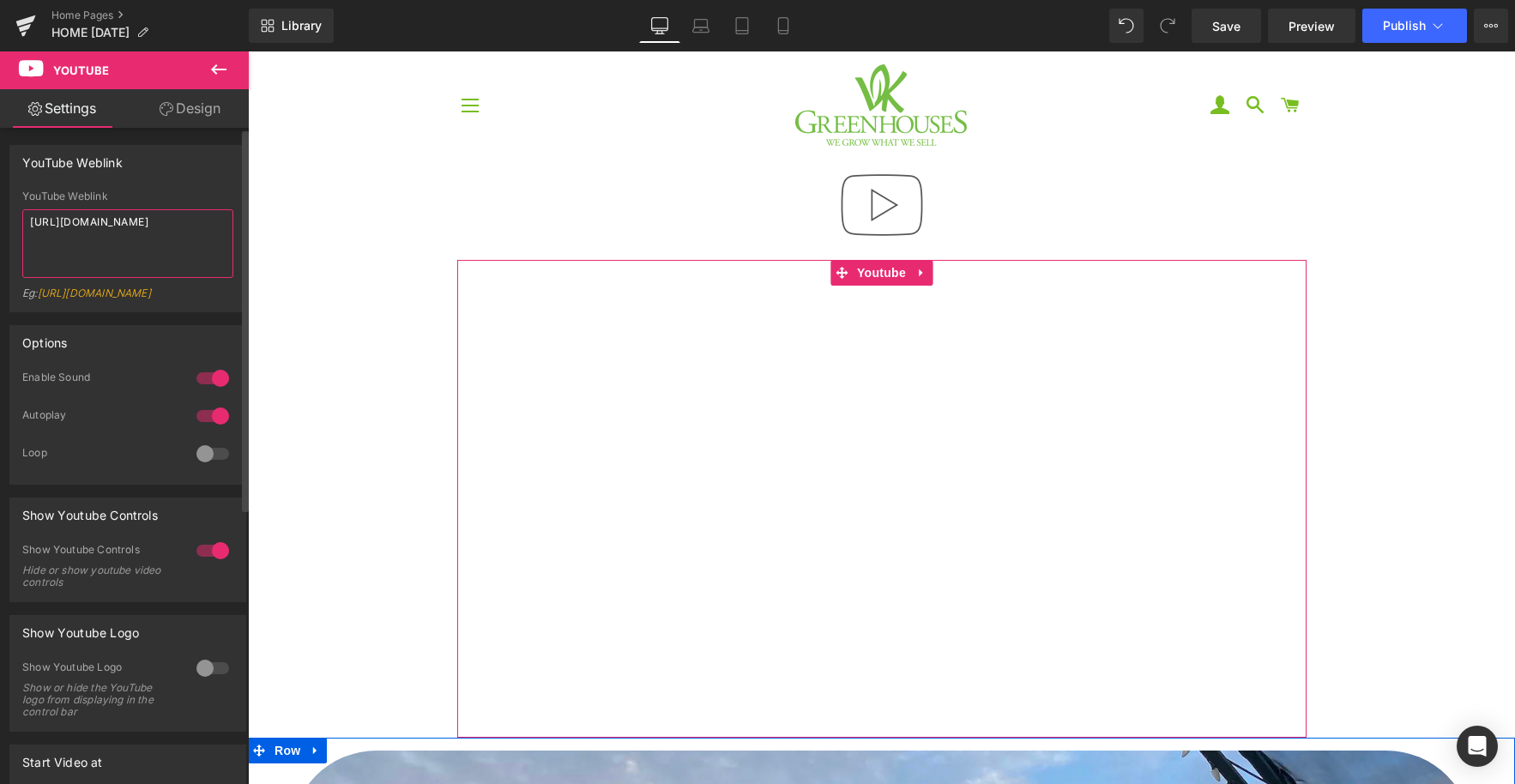
click at [121, 236] on textarea "[URL][DOMAIN_NAME]" at bounding box center [127, 243] width 211 height 68
paste textarea "NEJrZDxsXzM"
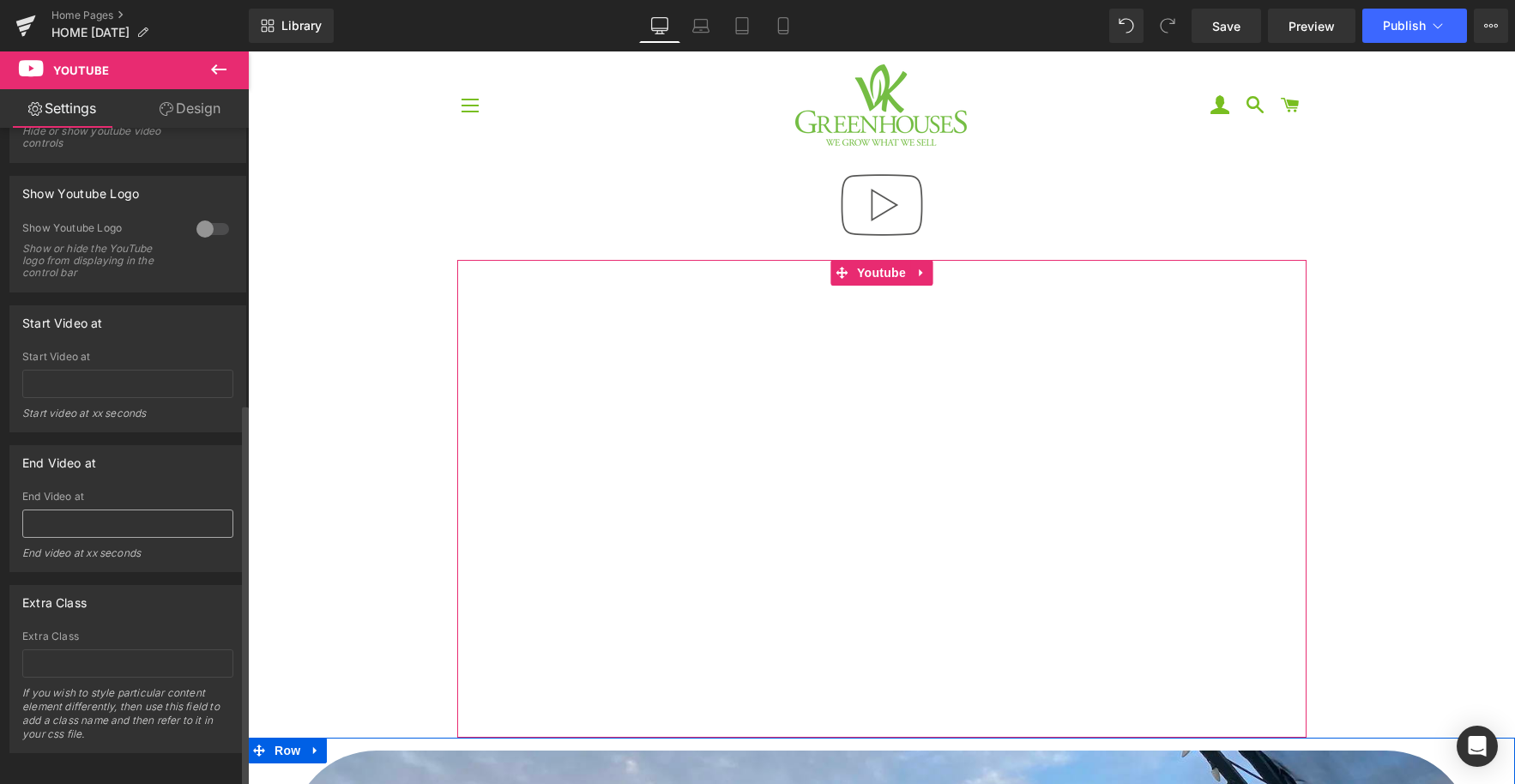
scroll to position [471, 0]
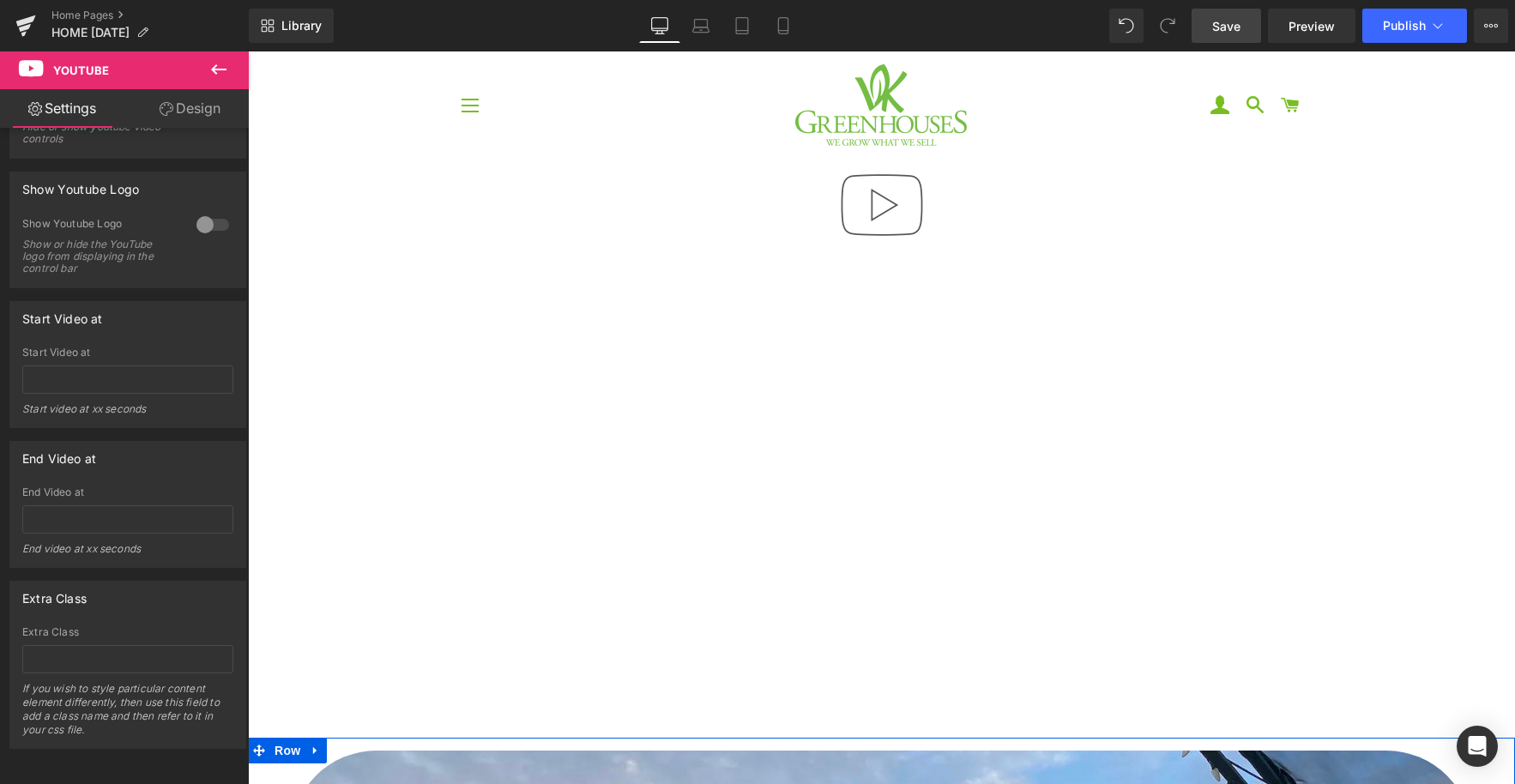
type textarea "[URL][DOMAIN_NAME]"
drag, startPoint x: 1213, startPoint y: 25, endPoint x: 1332, endPoint y: 34, distance: 119.3
click at [1214, 25] on span "Save" at bounding box center [1226, 26] width 28 height 18
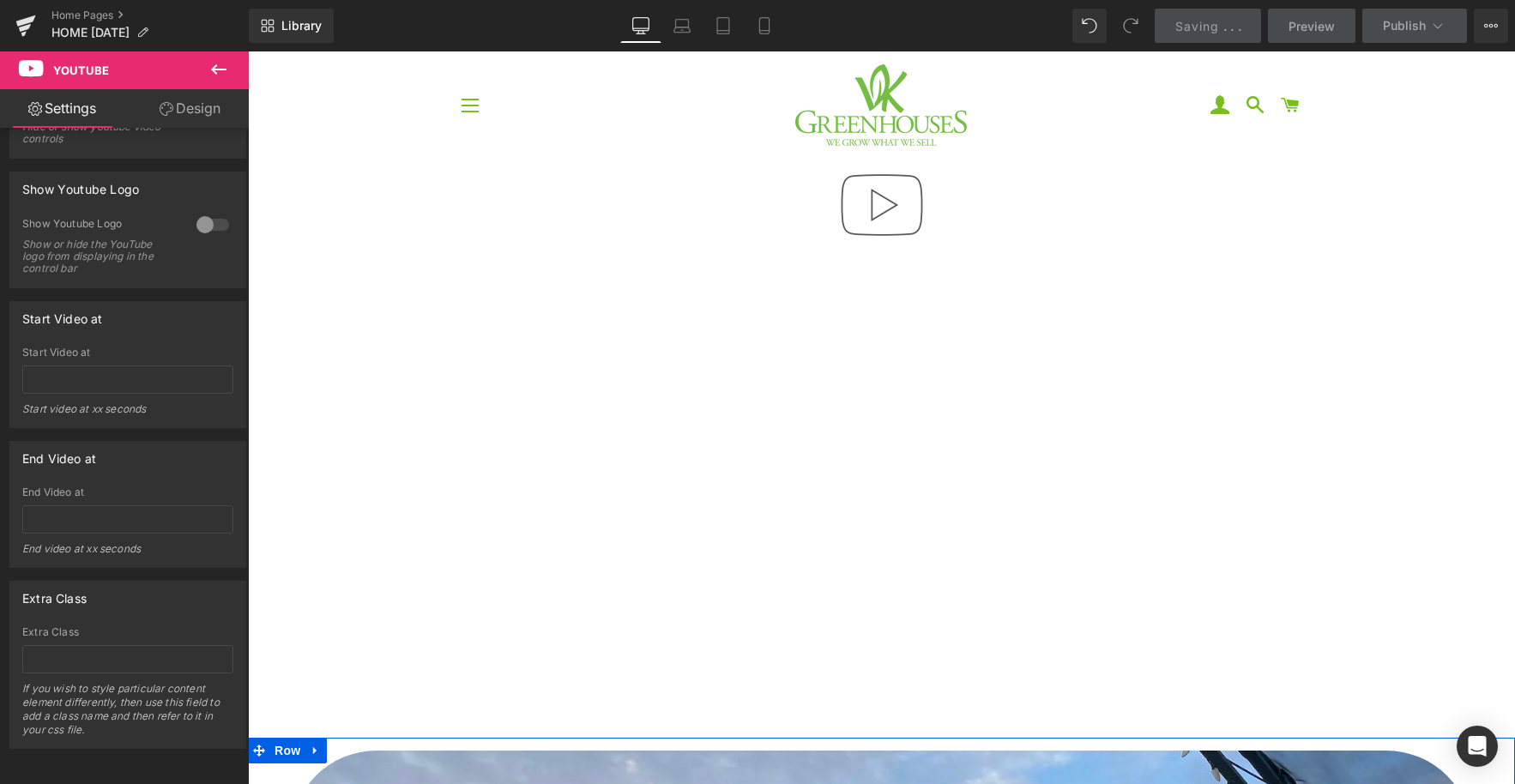
click at [1316, 29] on span "Preview" at bounding box center [1311, 26] width 47 height 18
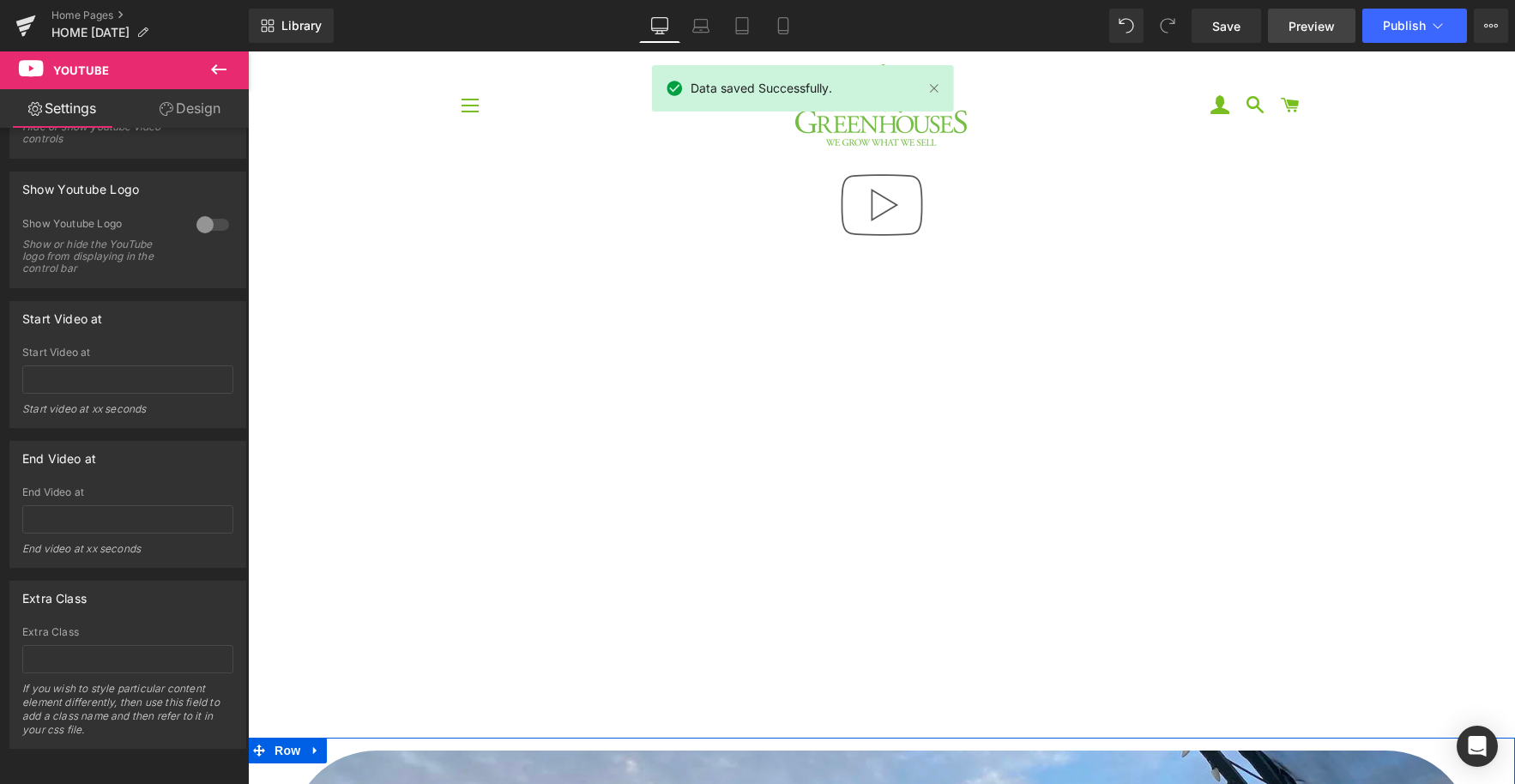
click at [1328, 31] on span "Preview" at bounding box center [1311, 26] width 47 height 18
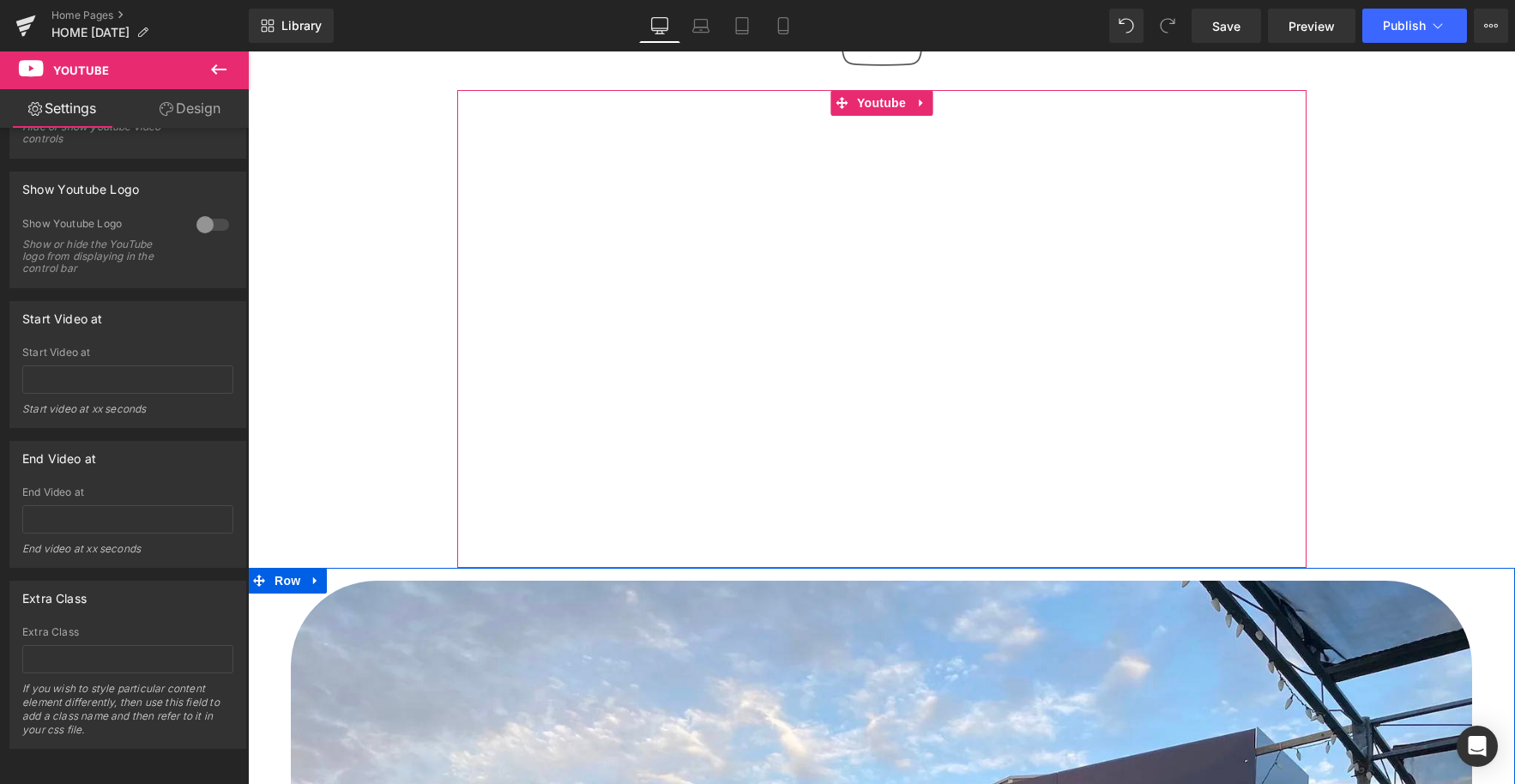
scroll to position [176, 0]
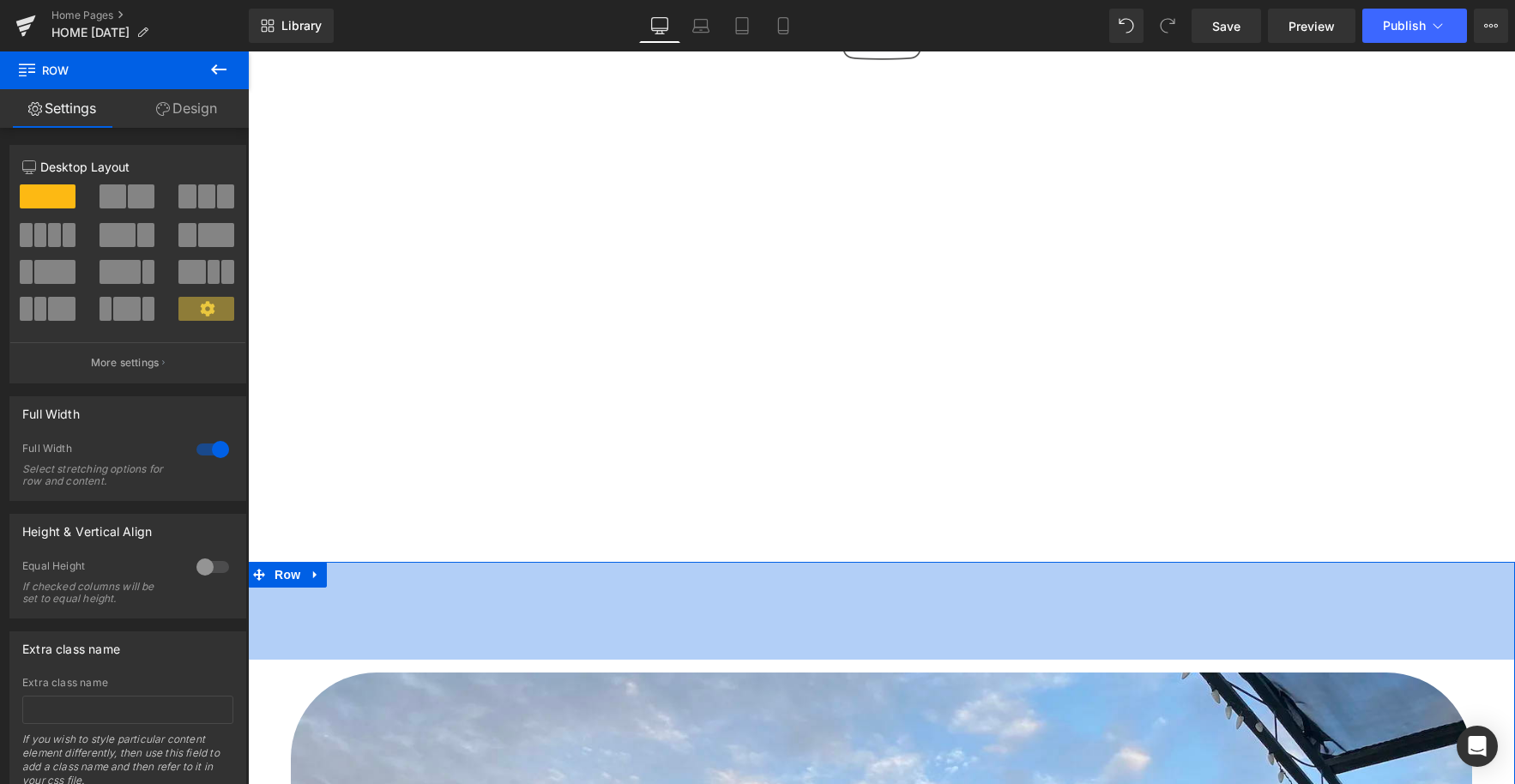
drag, startPoint x: 1272, startPoint y: 562, endPoint x: 1261, endPoint y: 659, distance: 97.6
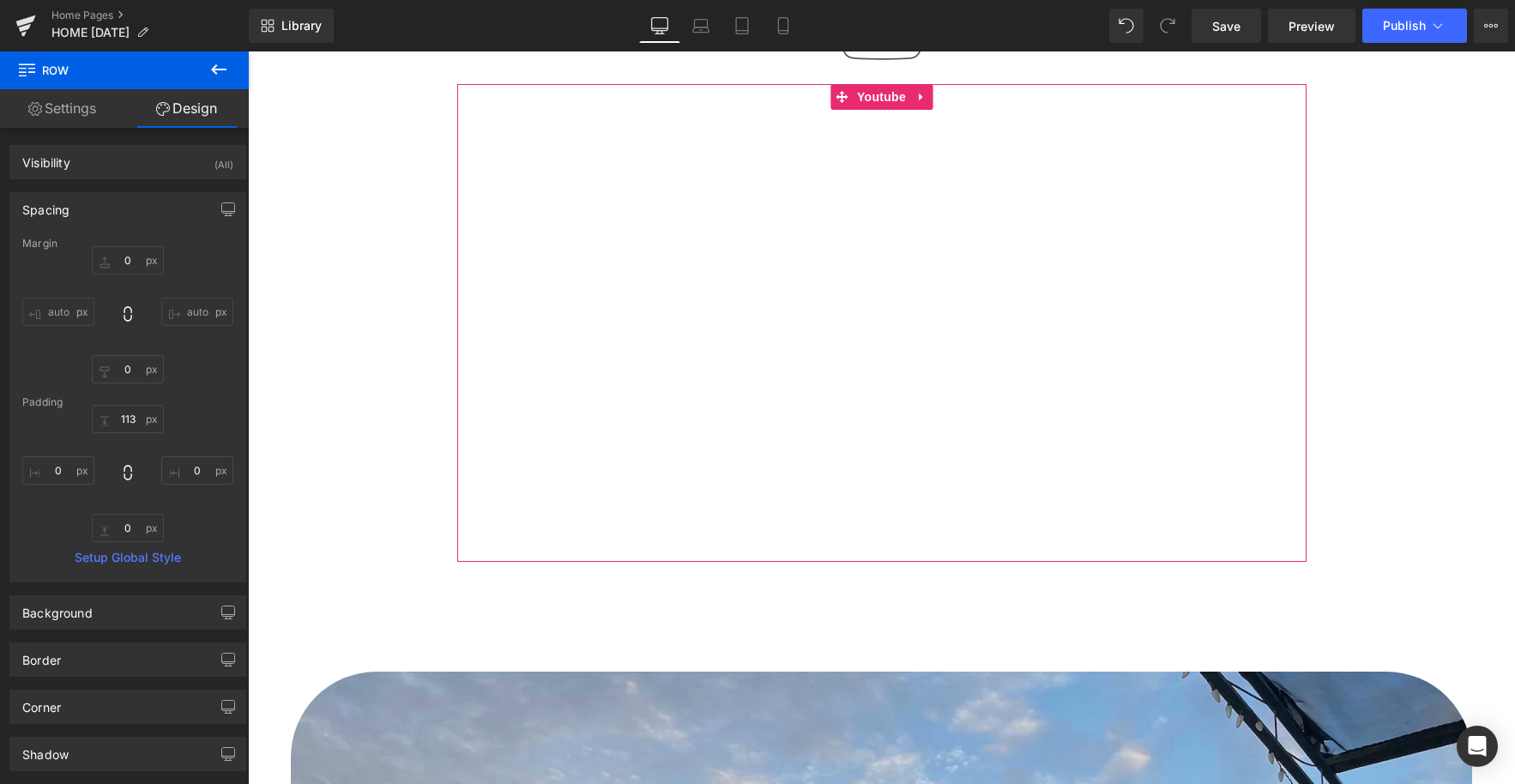
drag, startPoint x: 862, startPoint y: 96, endPoint x: 745, endPoint y: 214, distance: 166.2
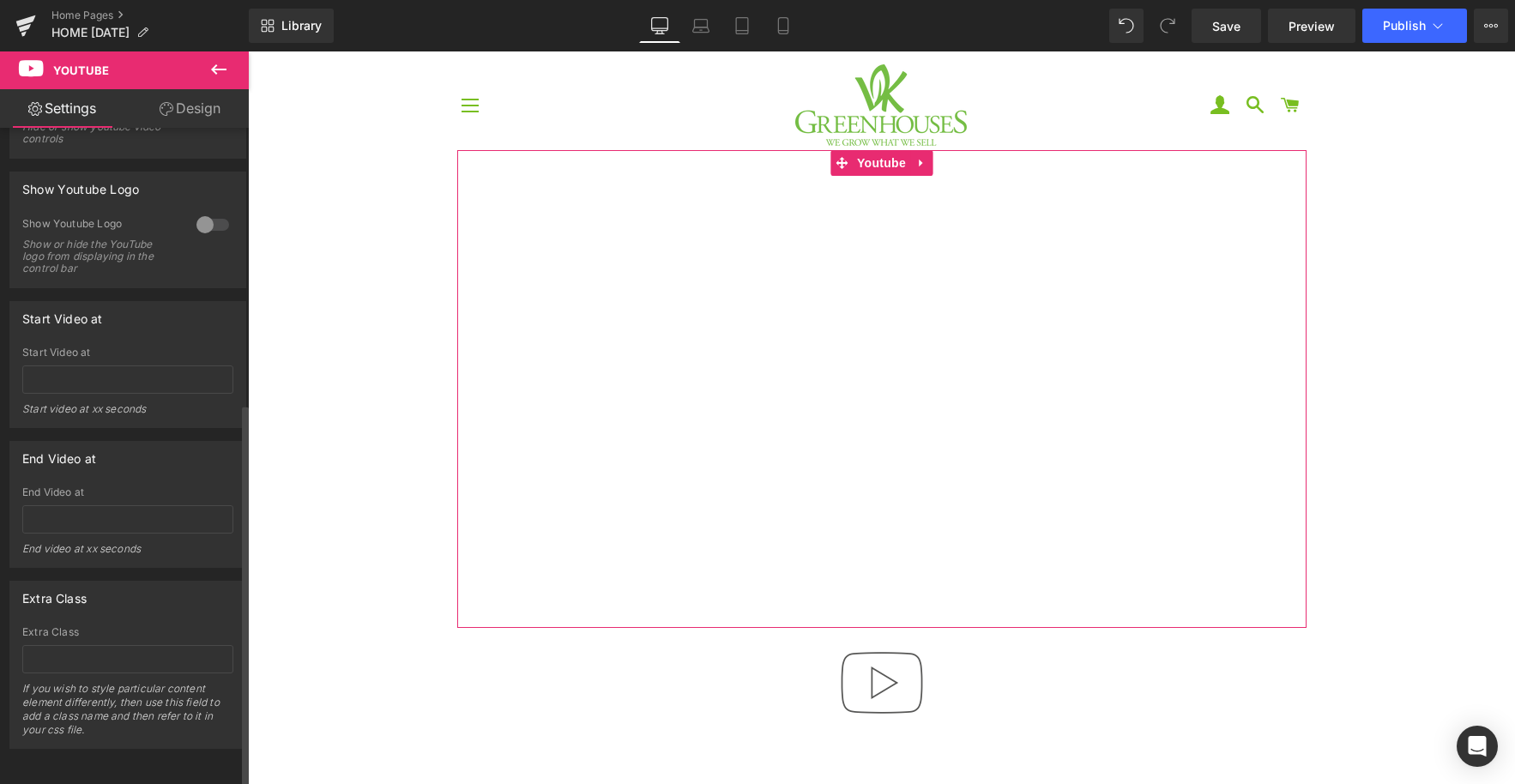
scroll to position [0, 0]
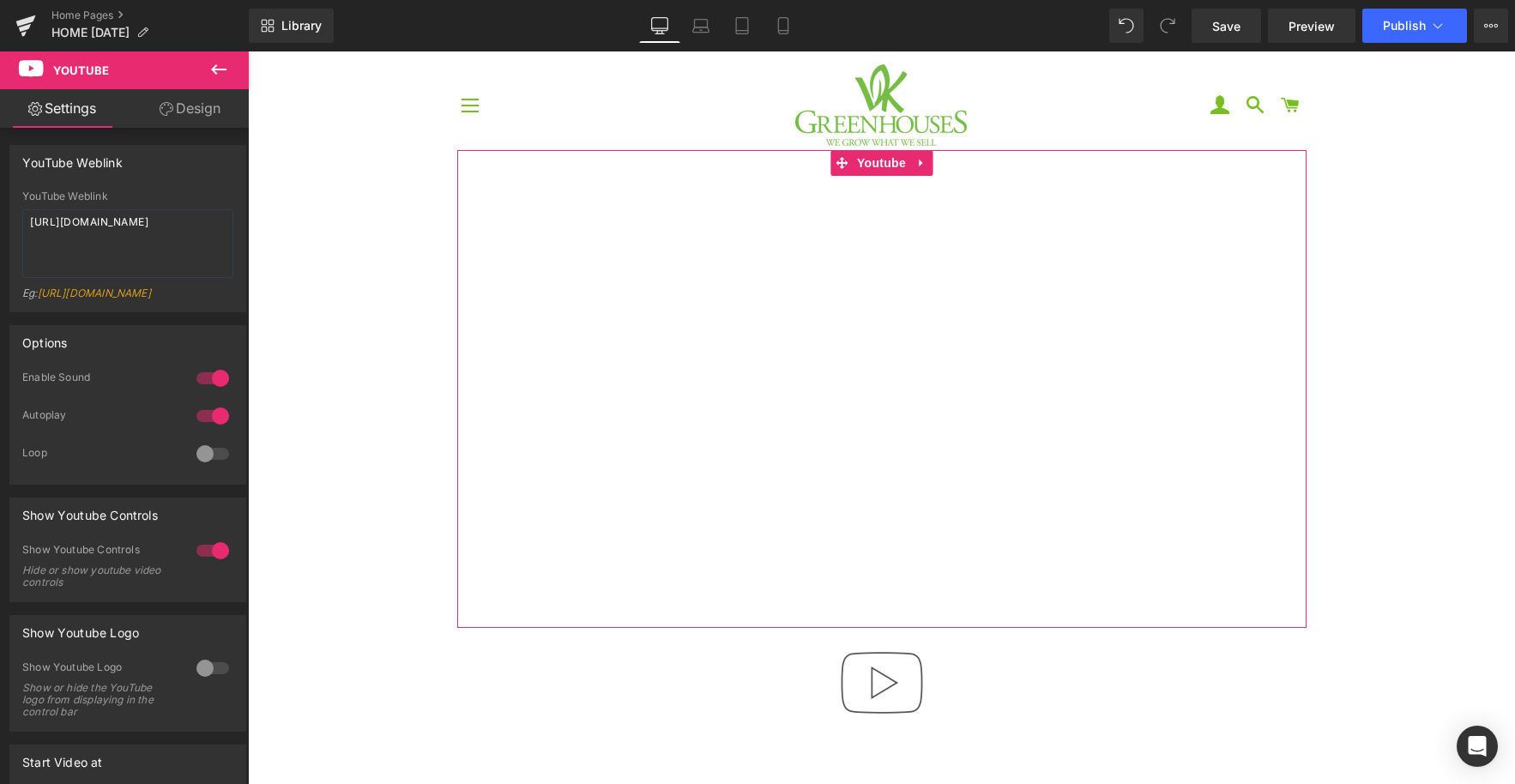
click at [195, 114] on link "Design" at bounding box center [190, 109] width 124 height 38
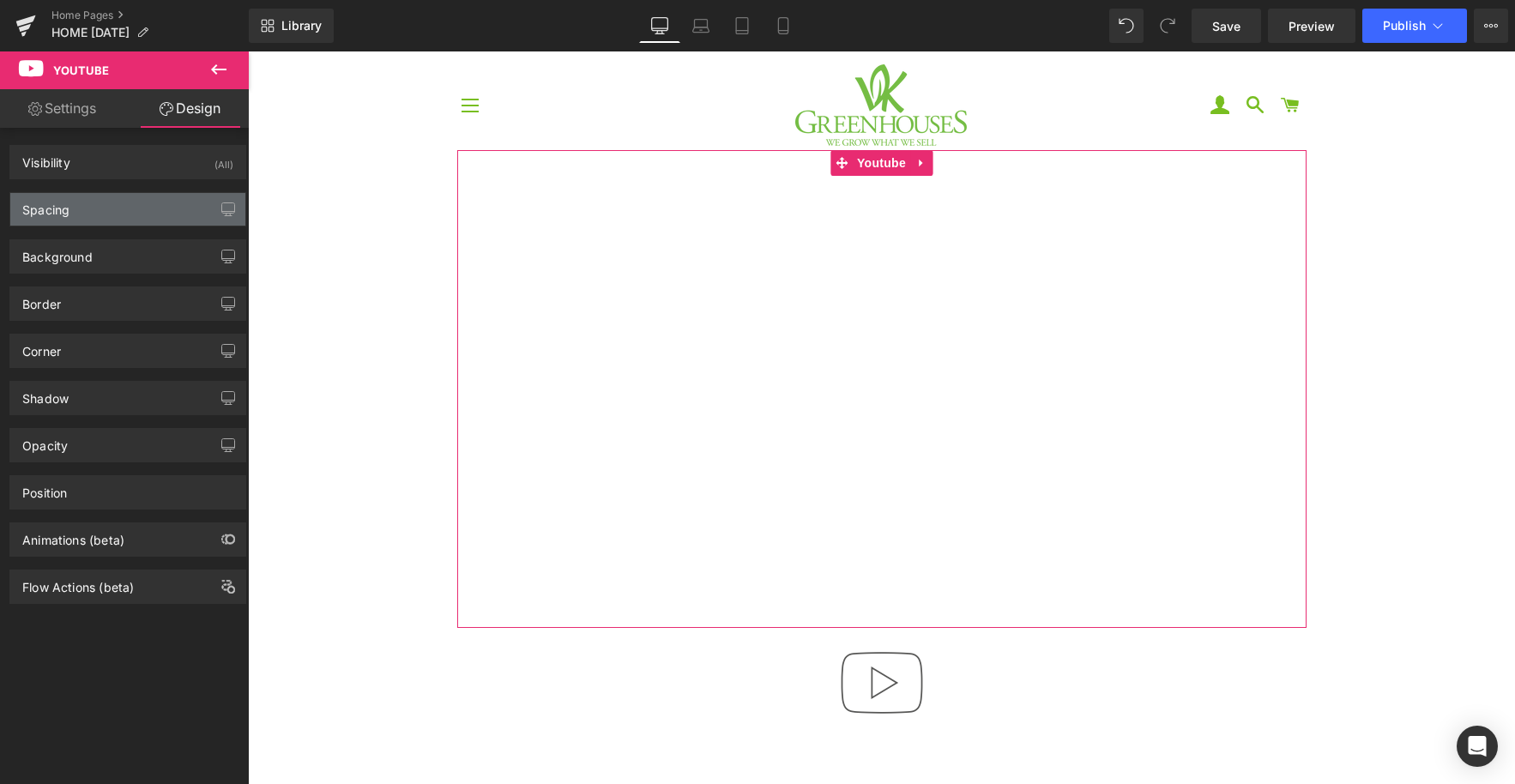
click at [113, 214] on div "Spacing" at bounding box center [127, 209] width 235 height 33
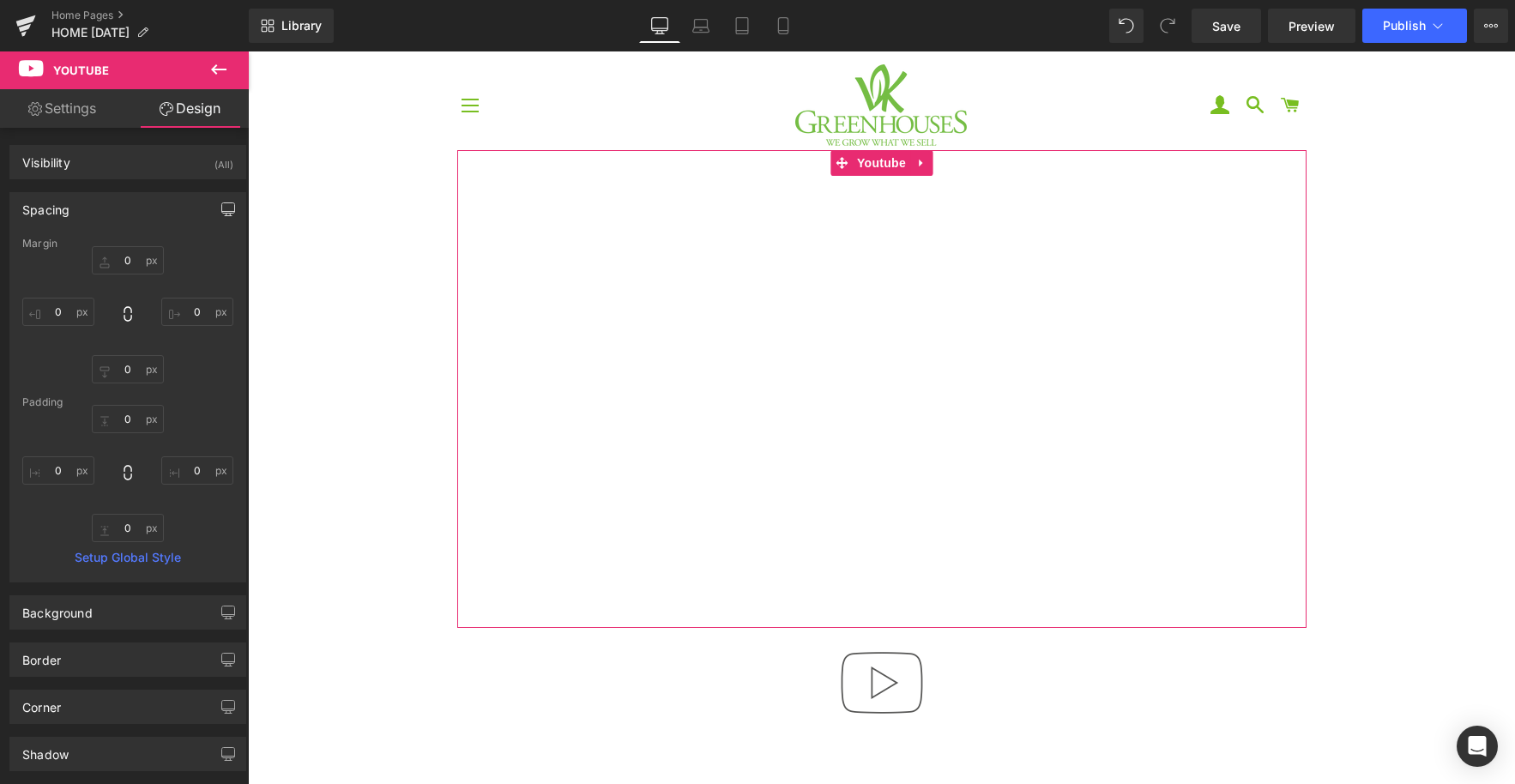
click at [222, 212] on icon "button" at bounding box center [228, 212] width 13 height 0
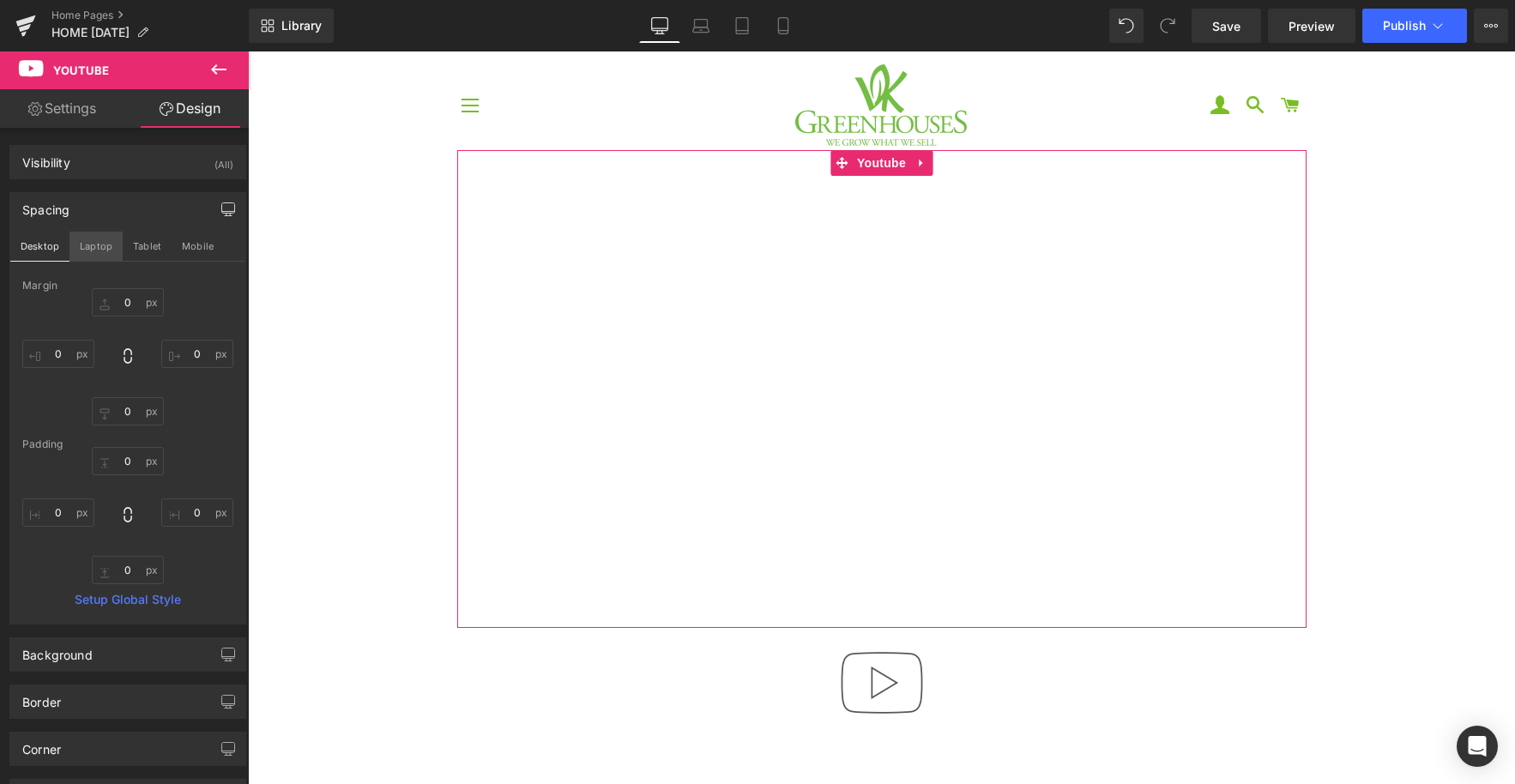
click at [103, 246] on button "Laptop" at bounding box center [96, 246] width 53 height 29
type input "0"
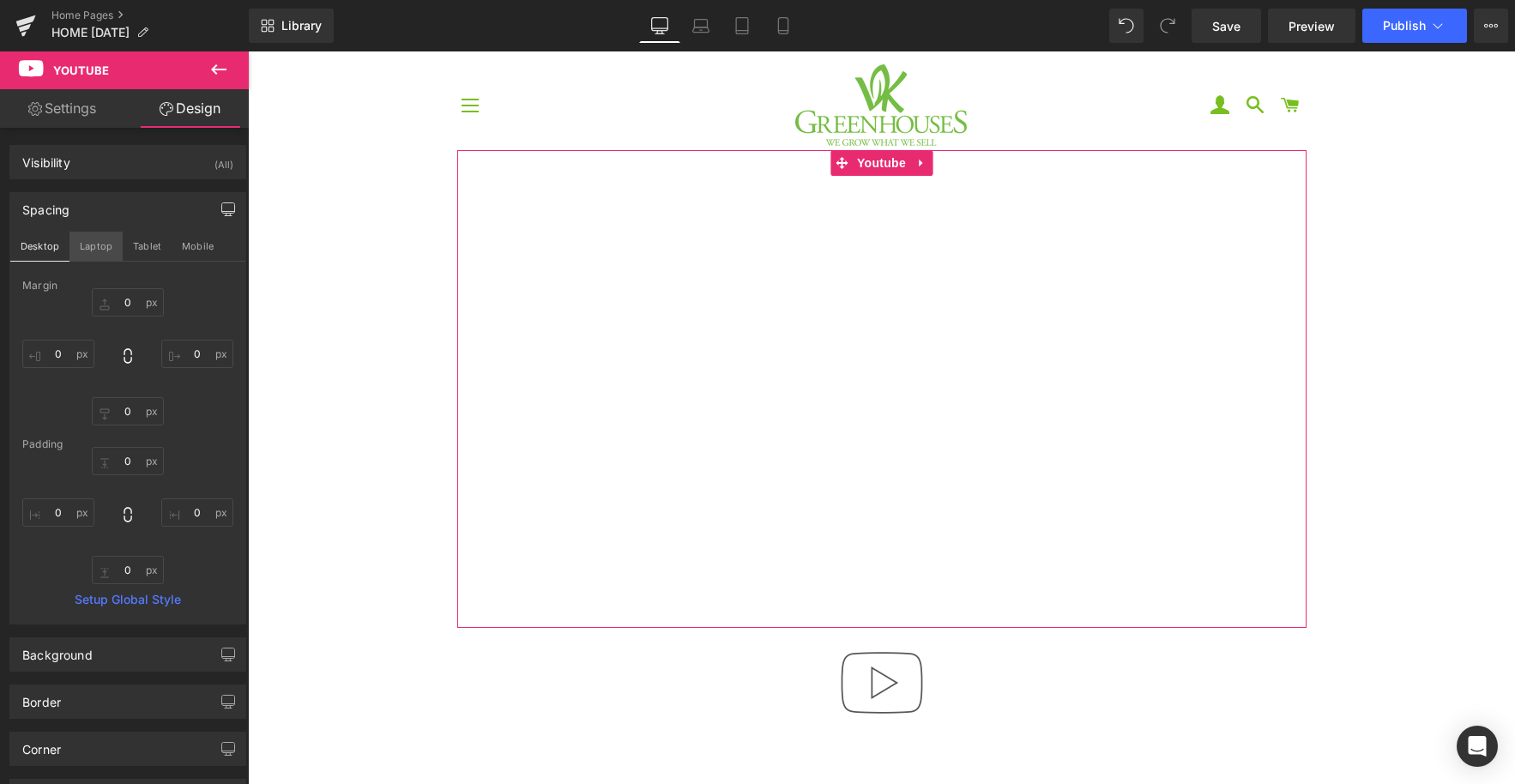
type input "0"
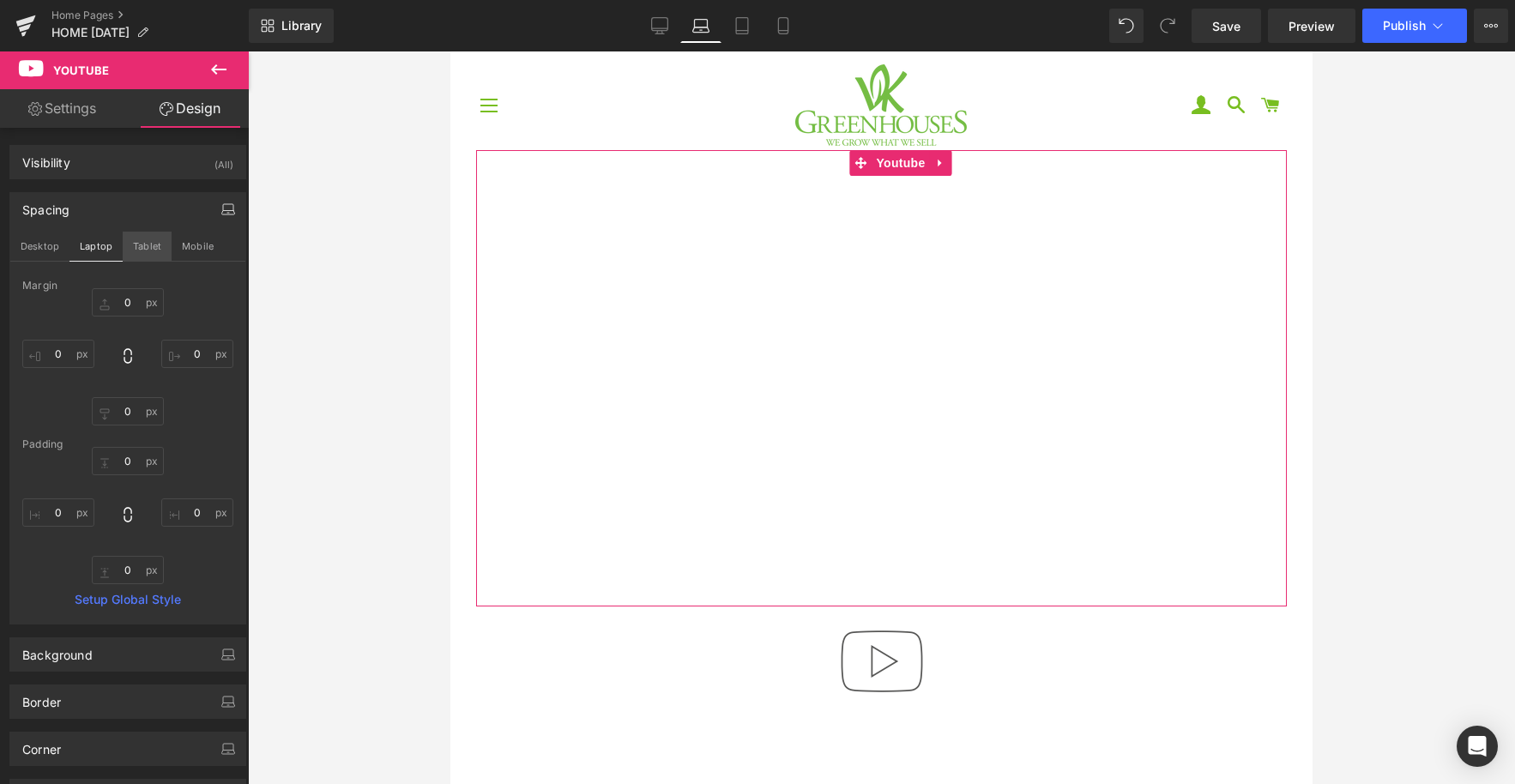
click at [152, 249] on button "Tablet" at bounding box center [147, 246] width 49 height 29
type input "0"
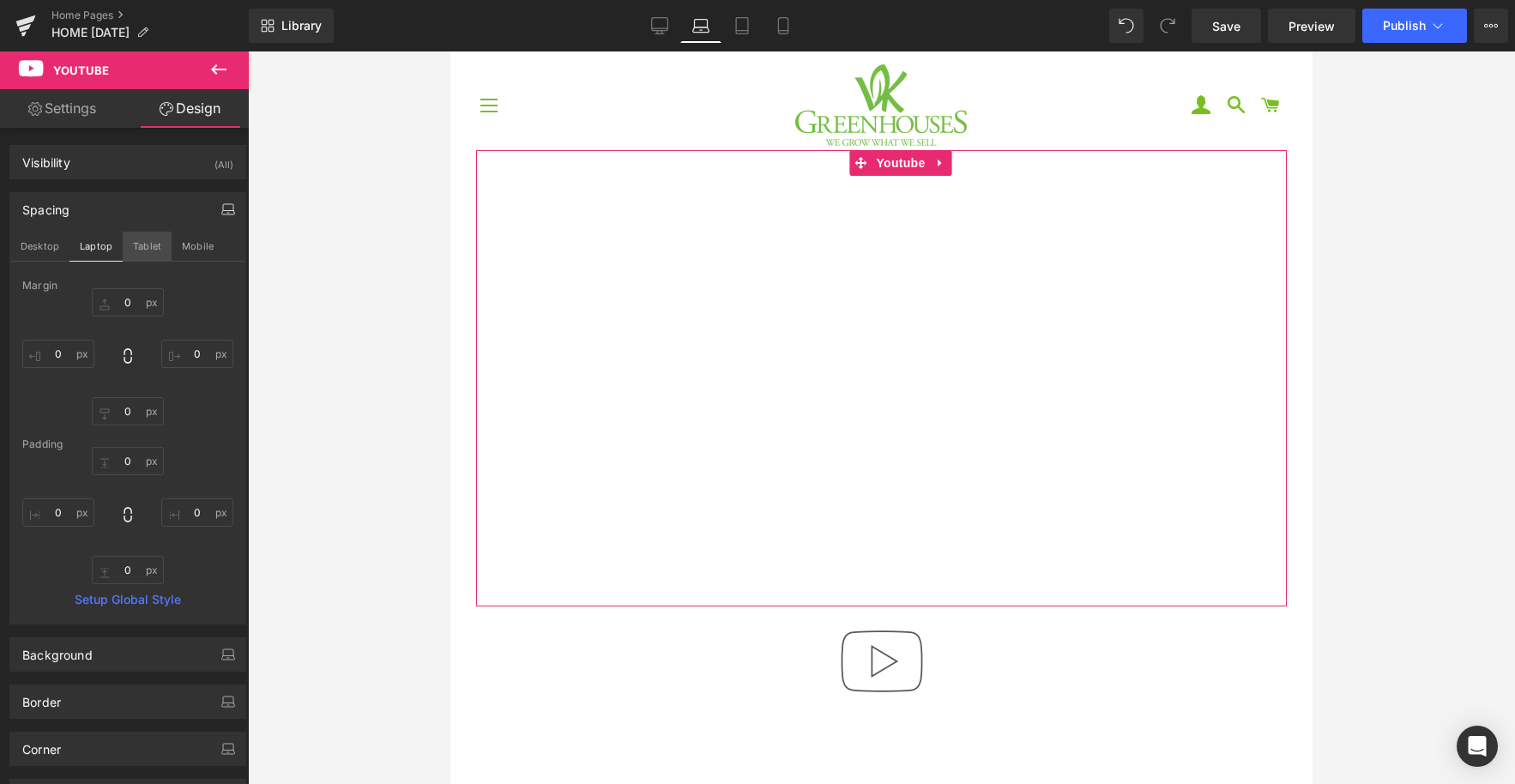
type input "0"
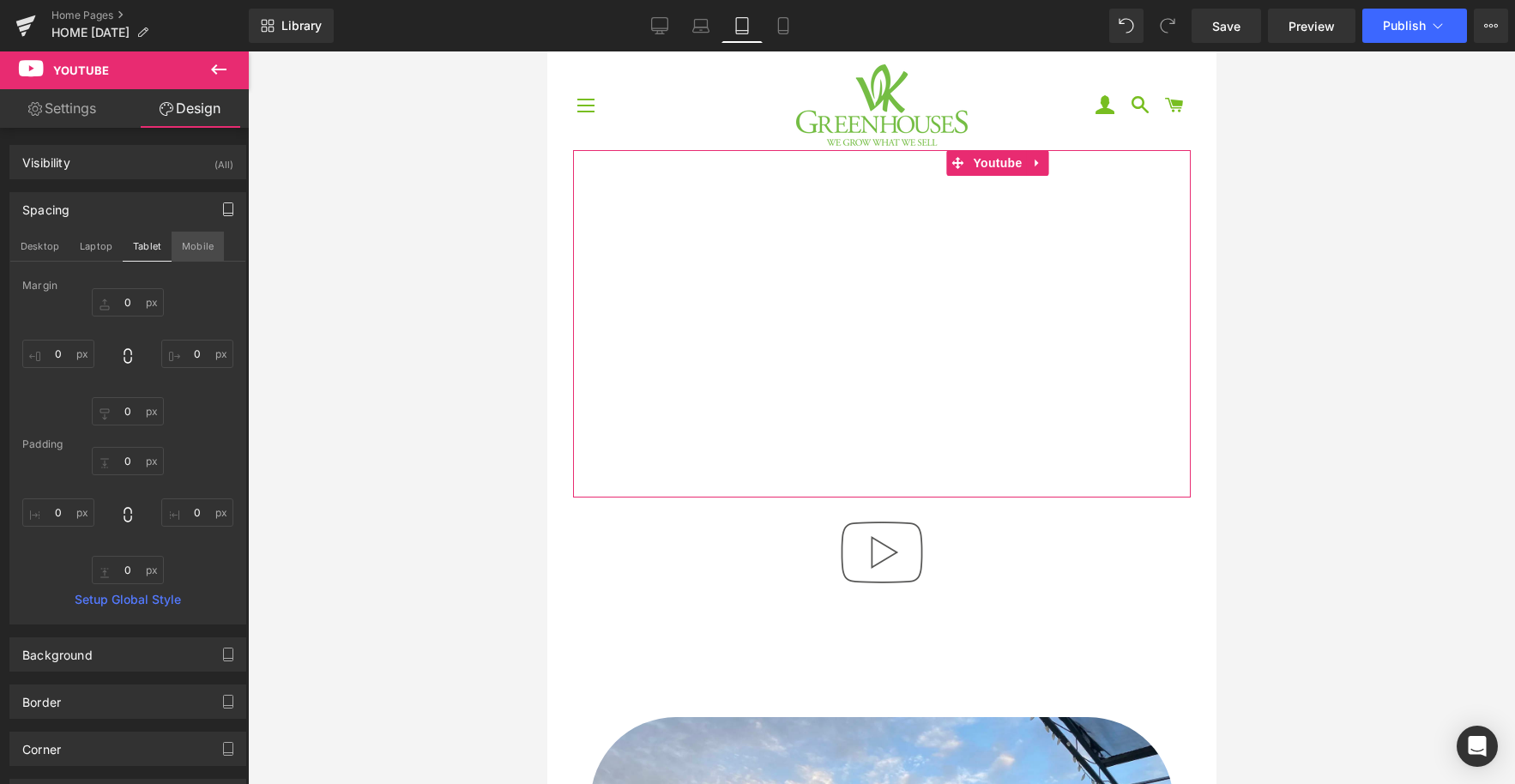
click at [180, 249] on button "Mobile" at bounding box center [197, 246] width 52 height 29
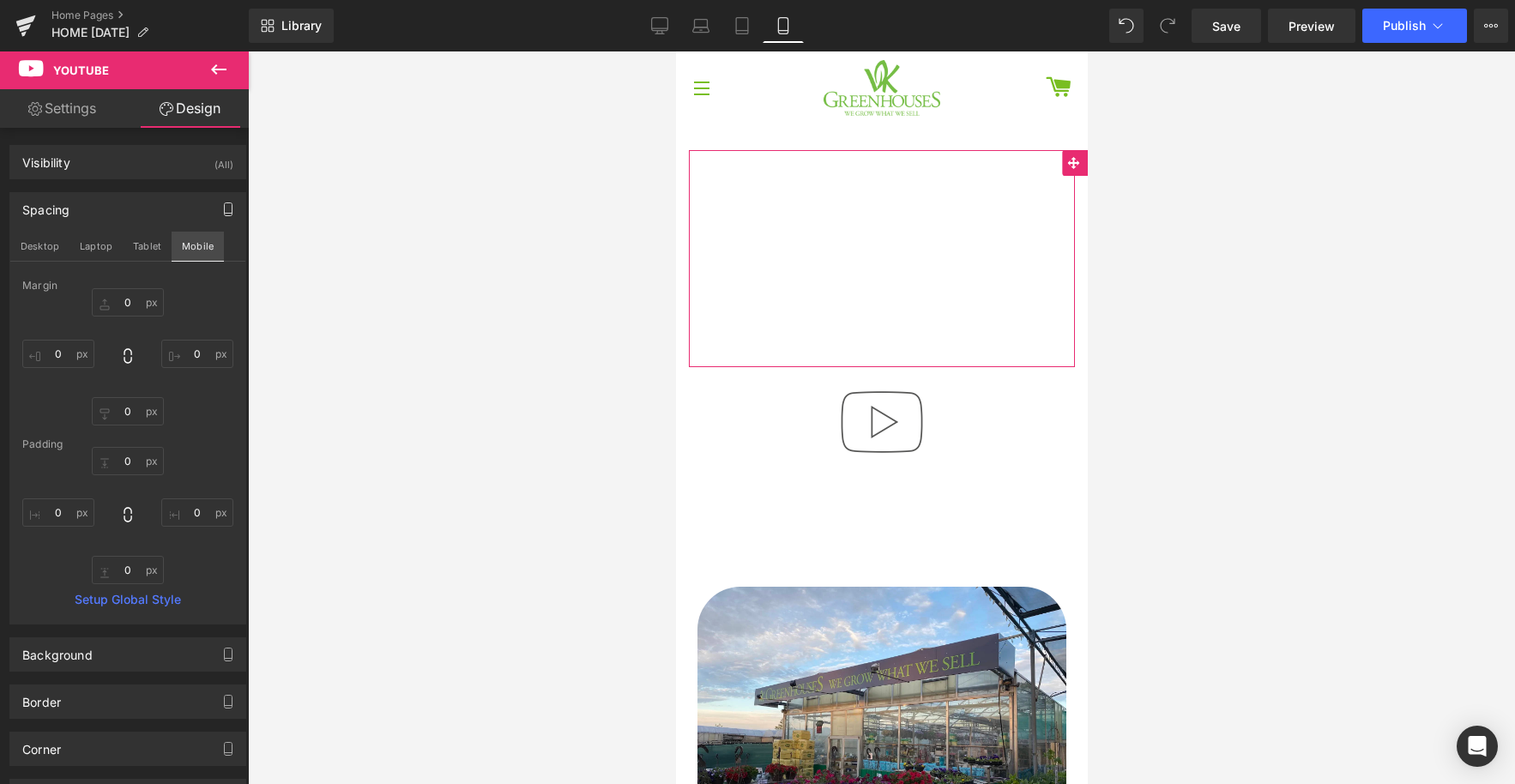
type input "0"
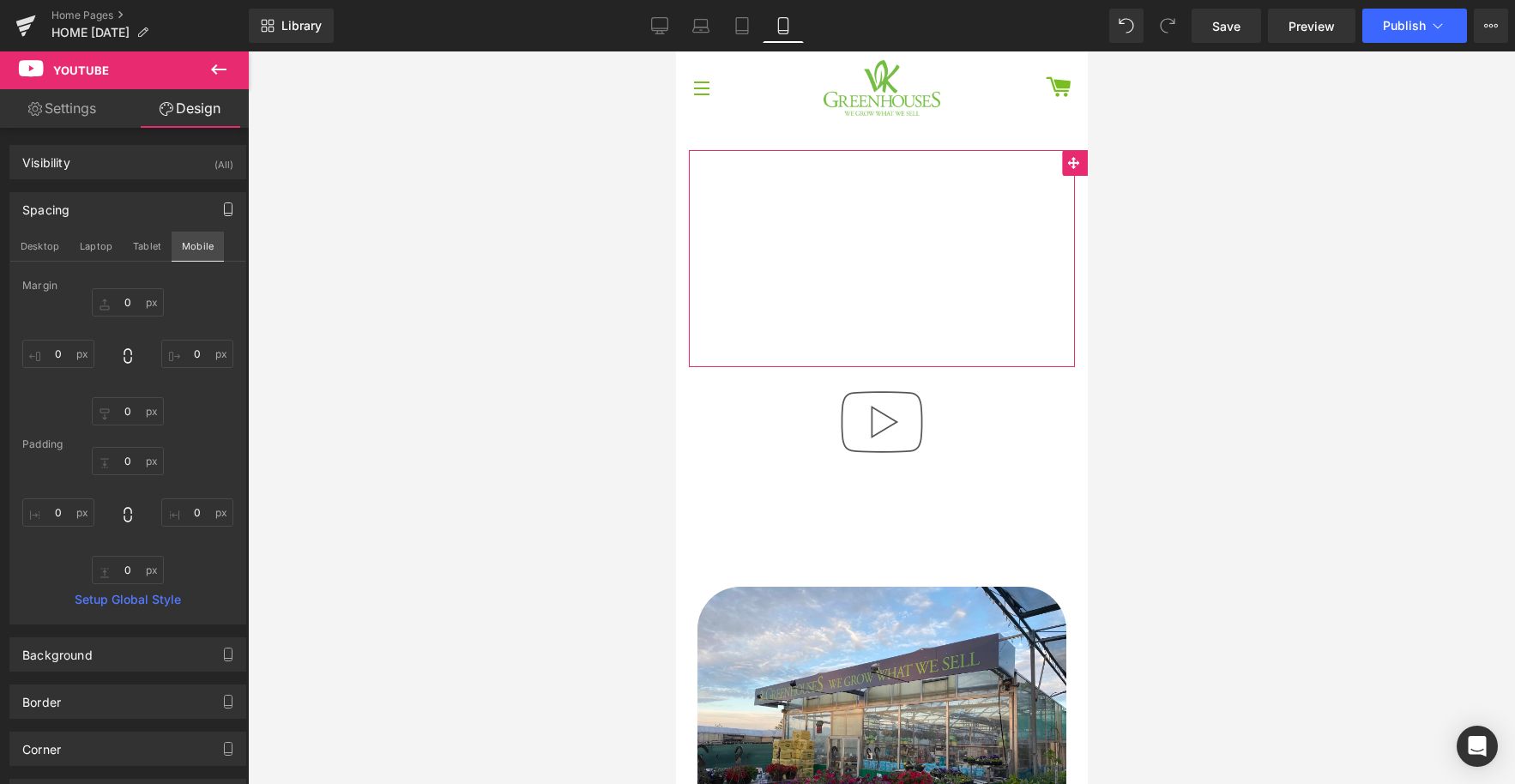
type input "0"
click at [20, 250] on button "Desktop" at bounding box center [39, 246] width 59 height 29
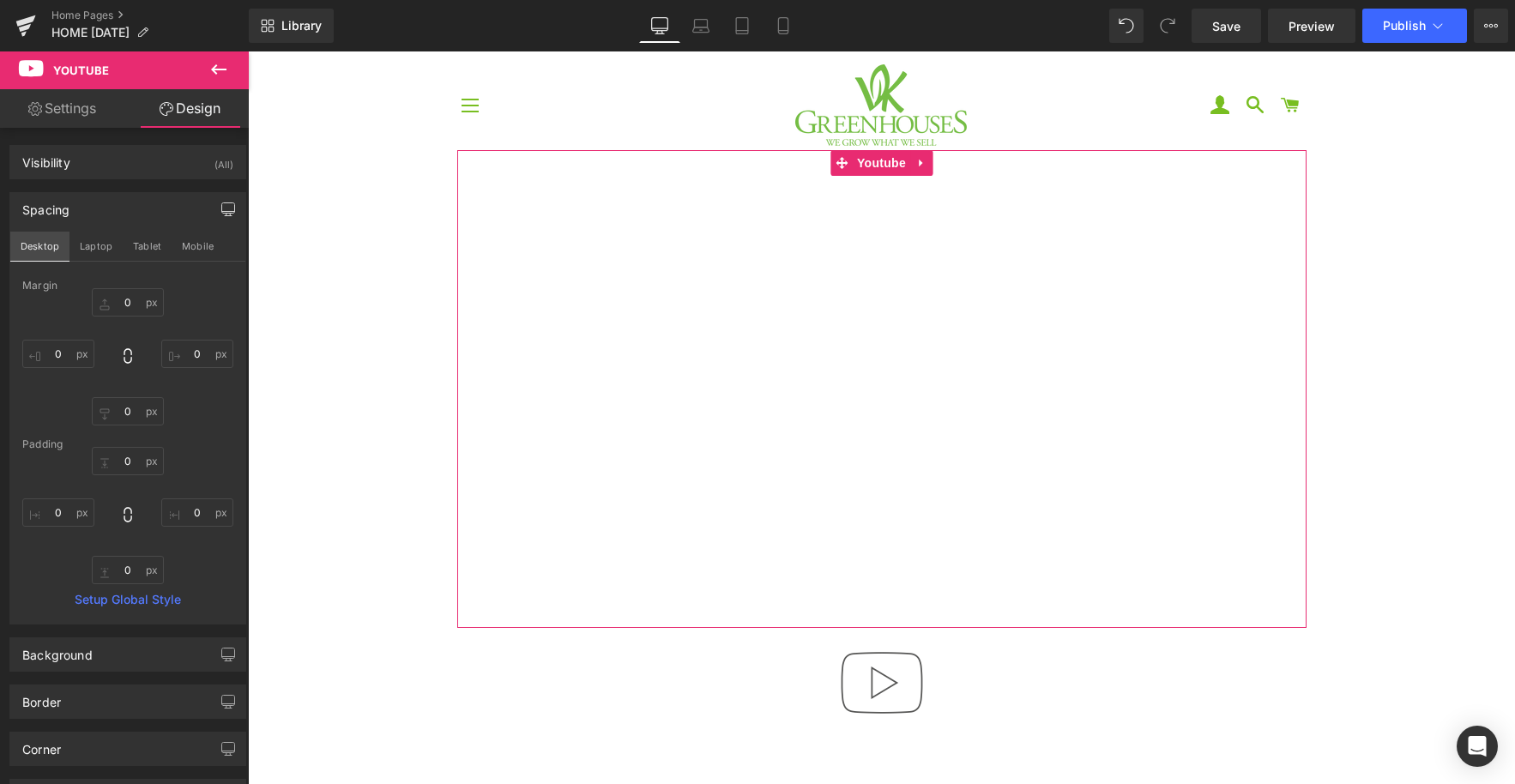
type input "0"
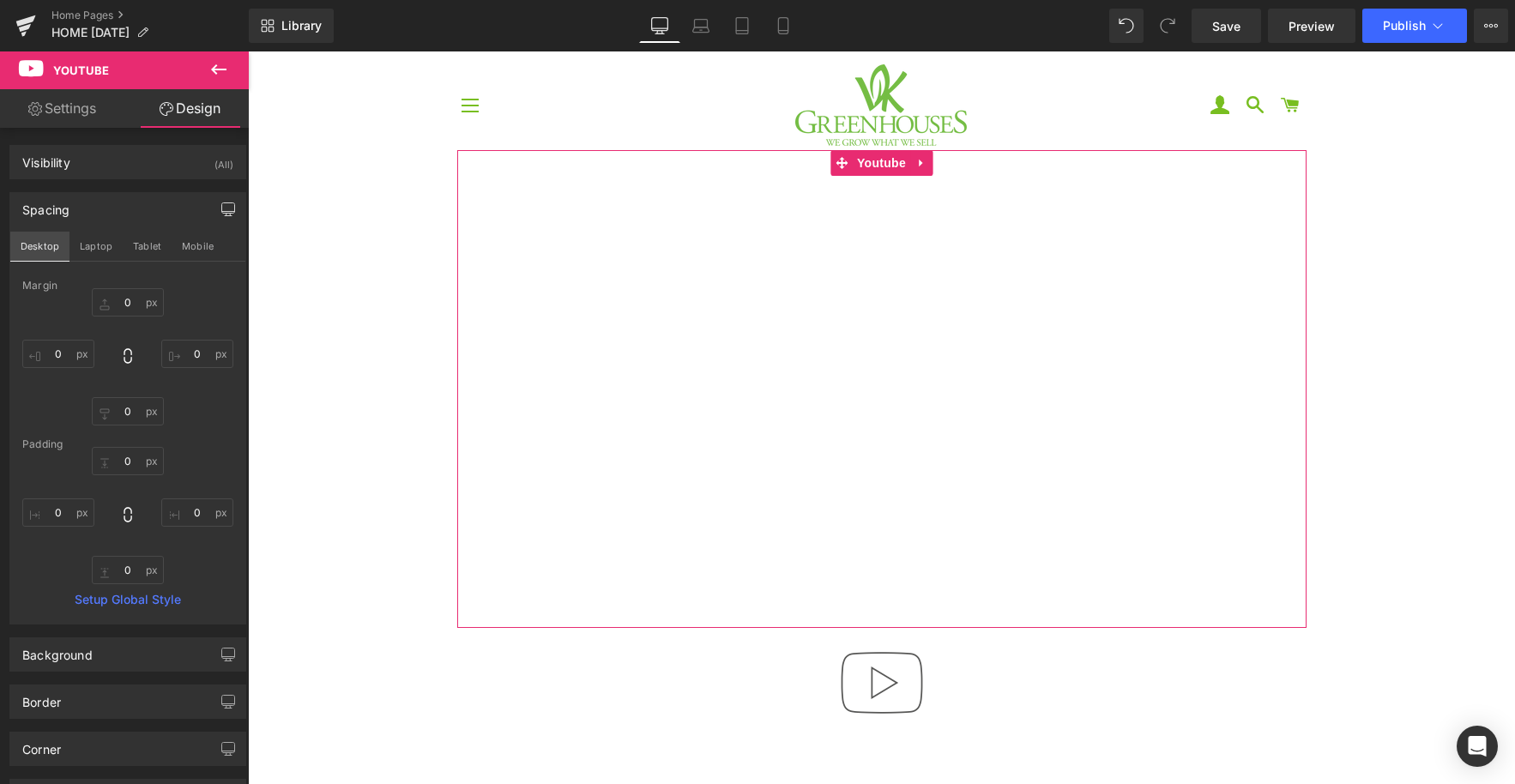
type input "0"
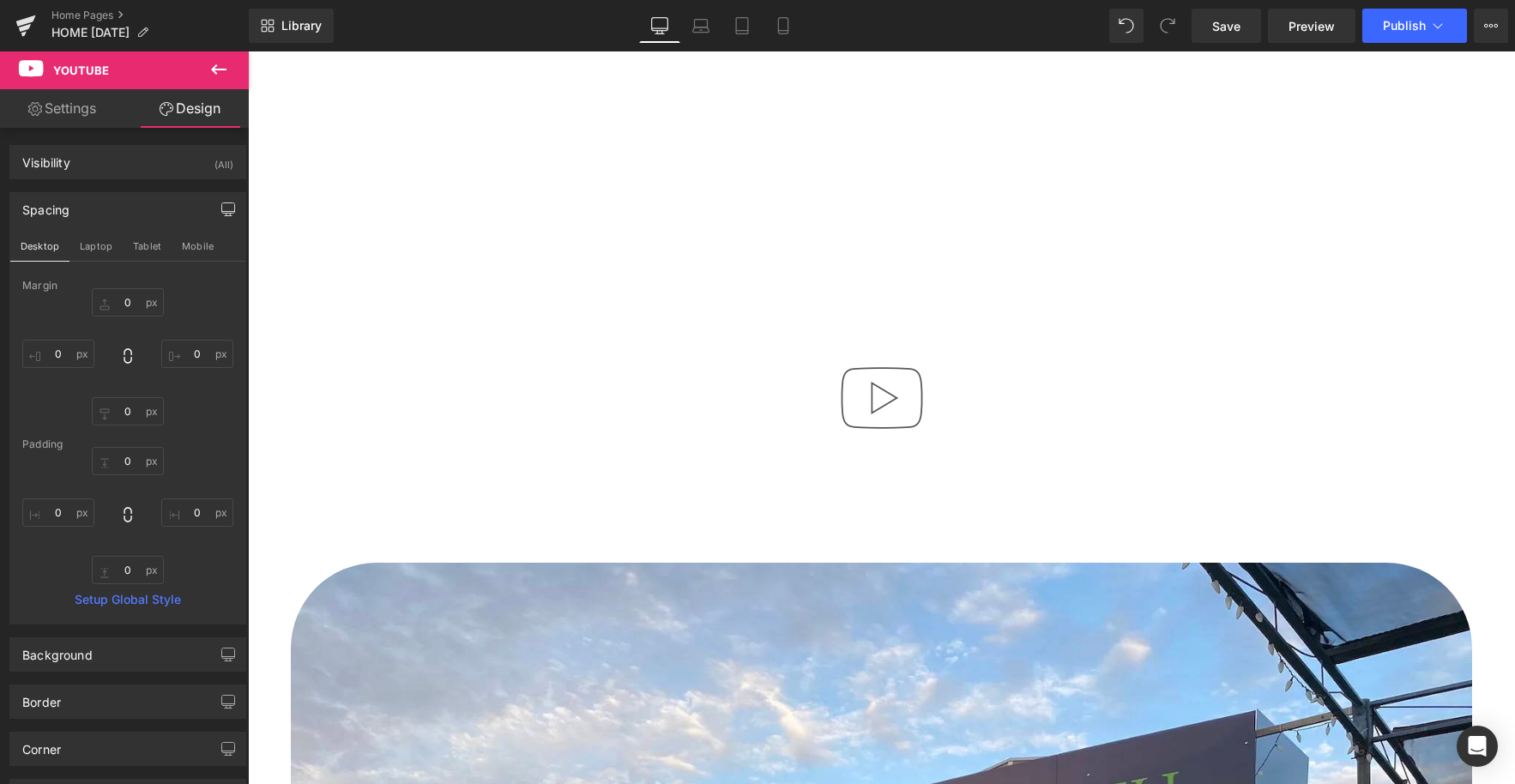
scroll to position [288, 0]
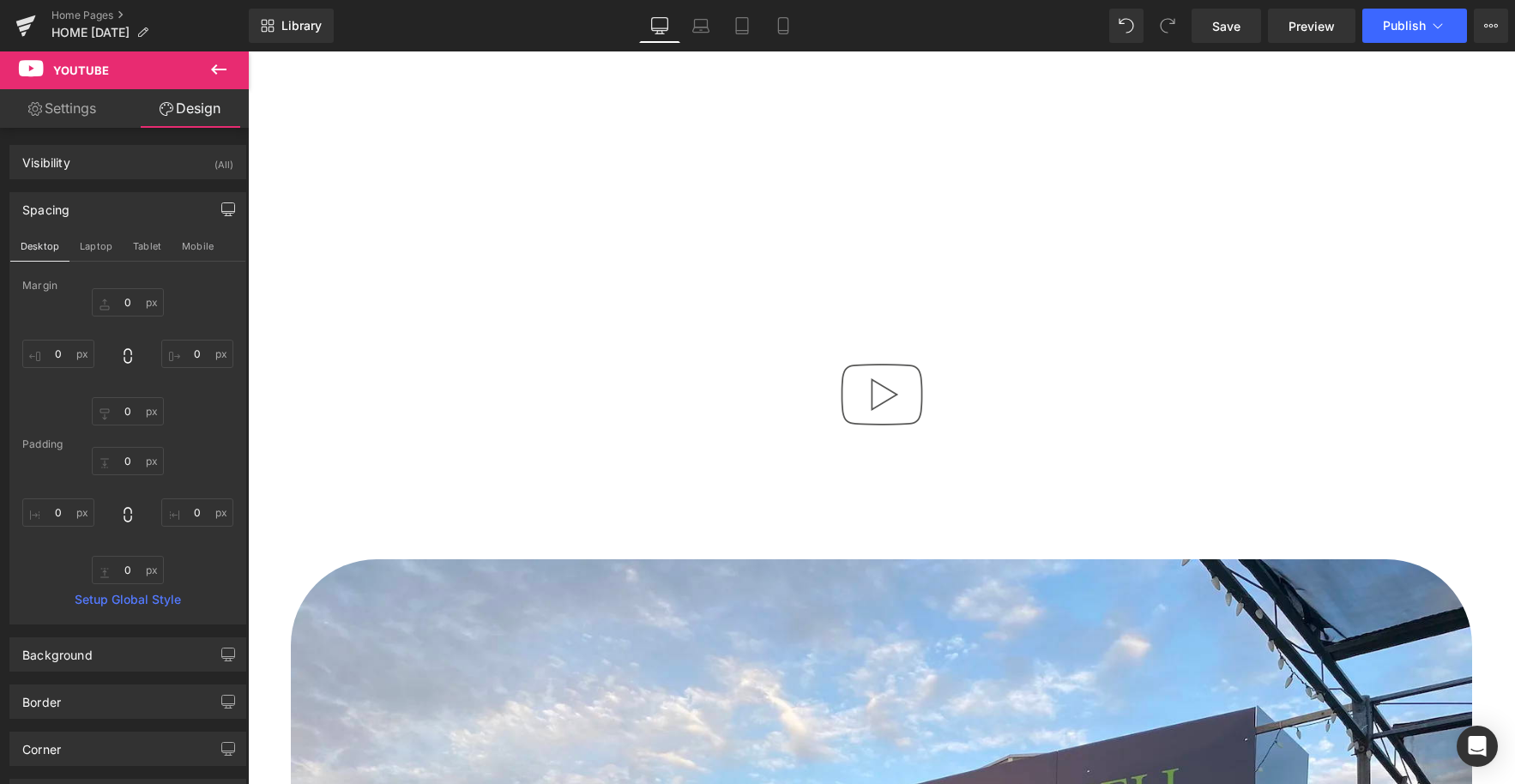
click at [890, 410] on img at bounding box center [882, 394] width 110 height 110
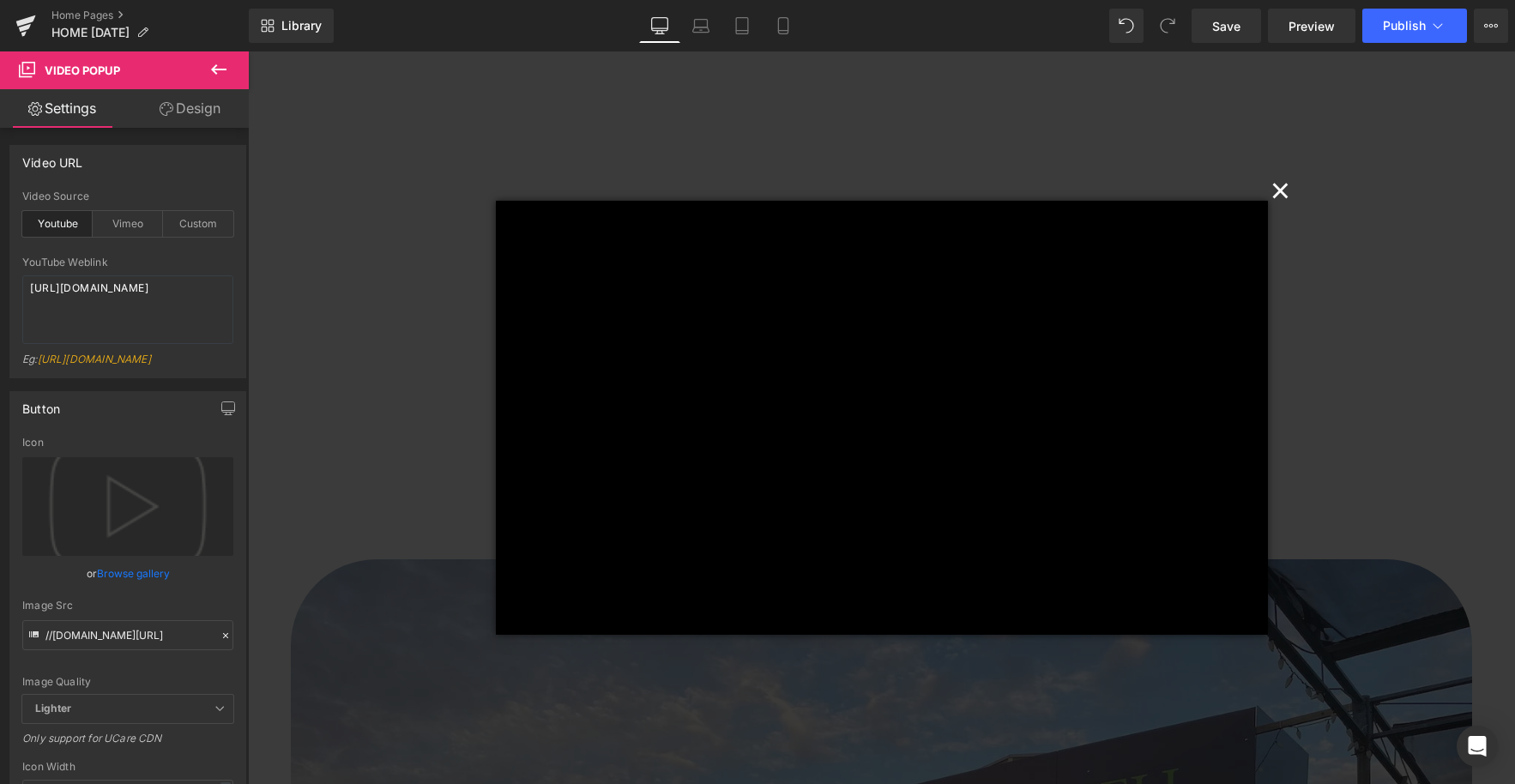
click at [1277, 195] on button "×" at bounding box center [1281, 189] width 35 height 35
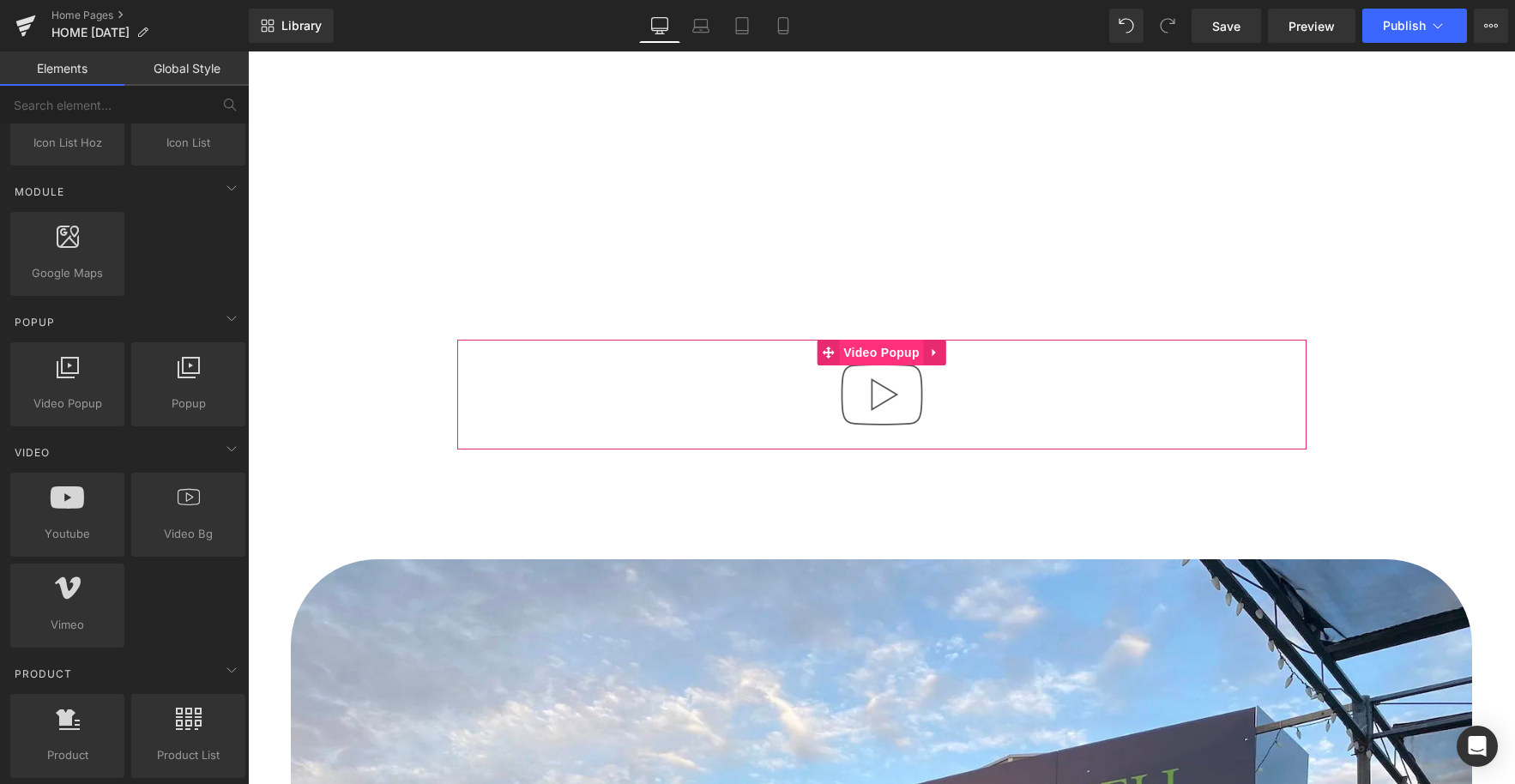
click at [881, 354] on span "Video Popup" at bounding box center [881, 352] width 85 height 26
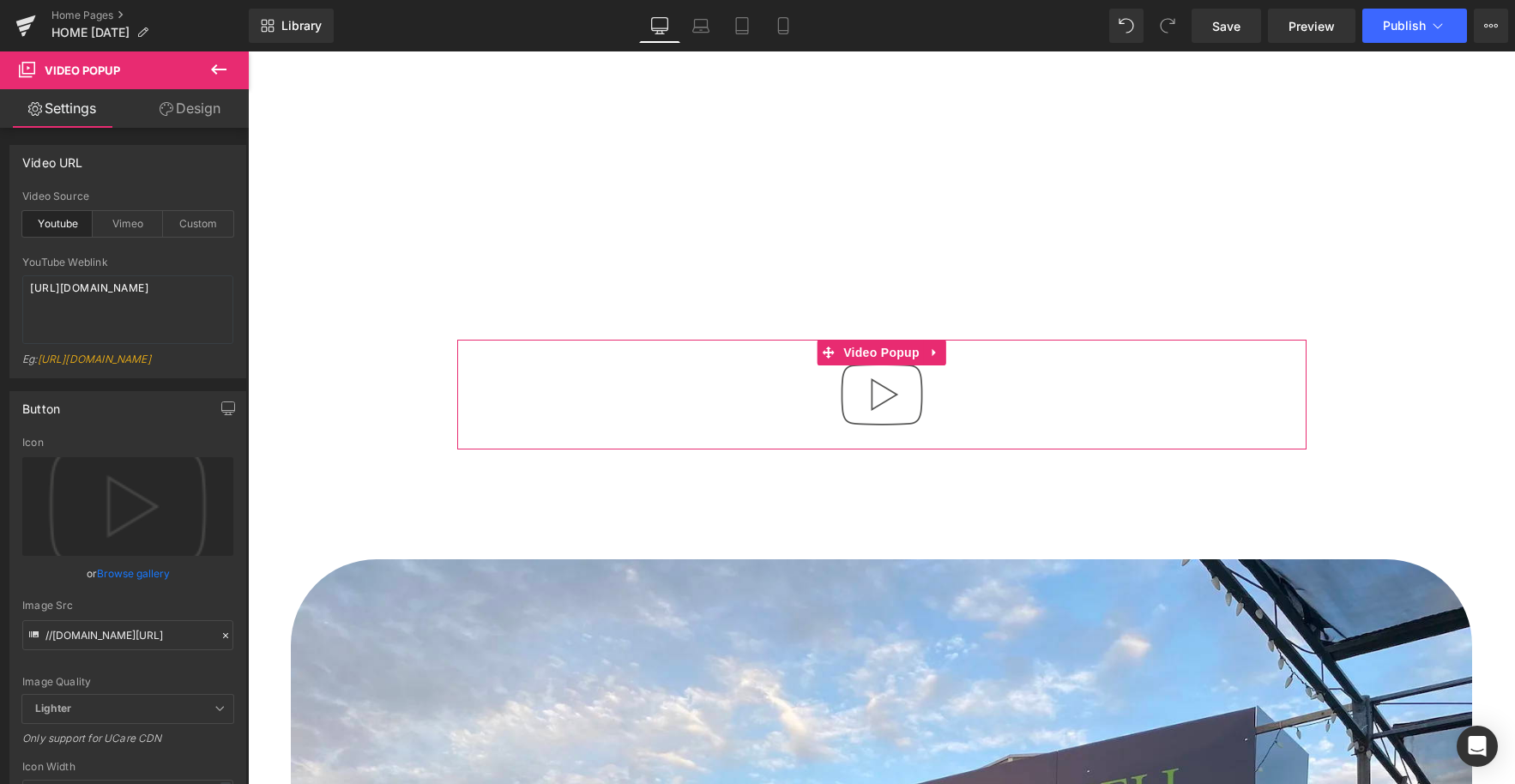
click at [184, 110] on link "Design" at bounding box center [190, 109] width 124 height 38
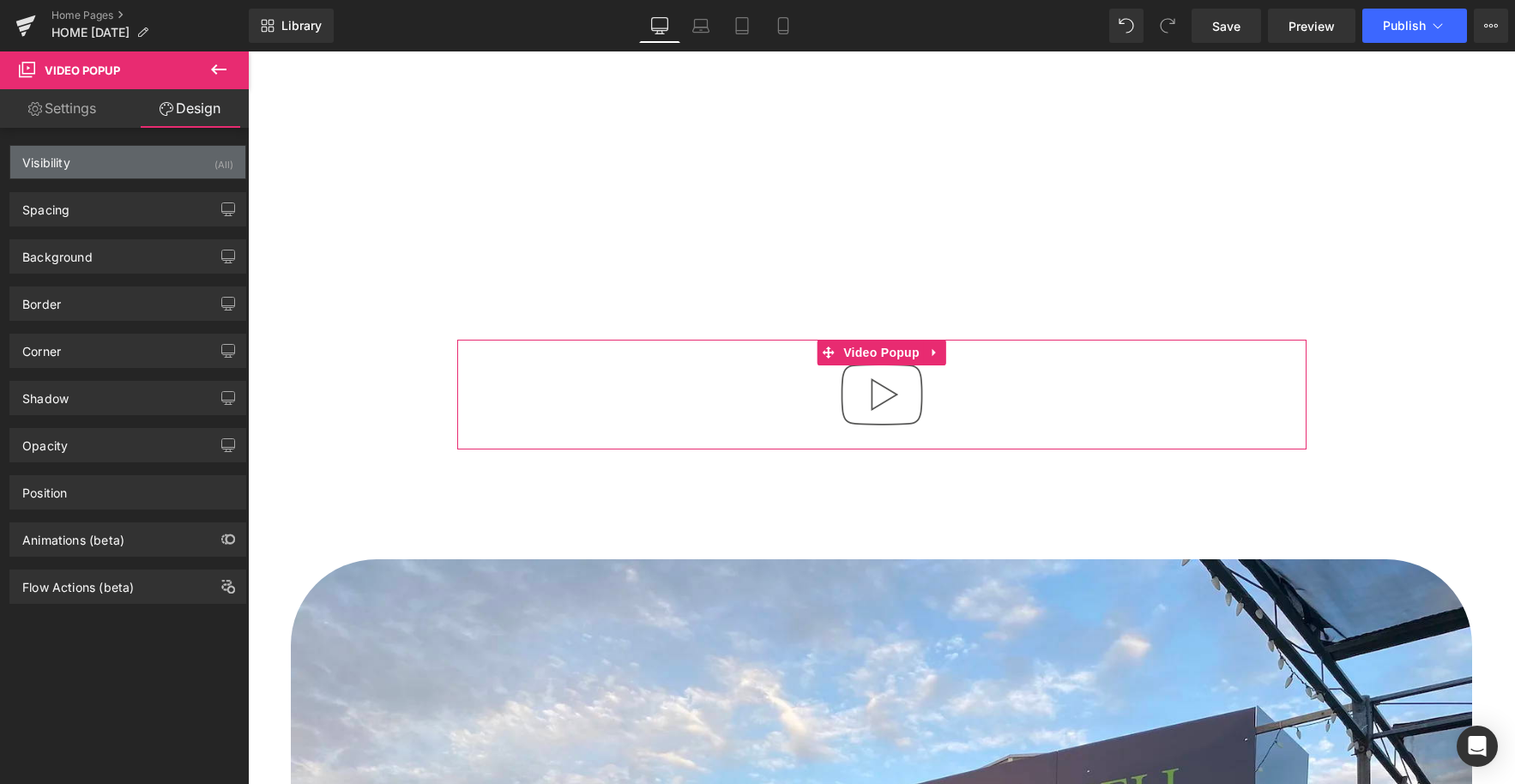
click at [128, 164] on div "Visibility (All)" at bounding box center [127, 162] width 235 height 33
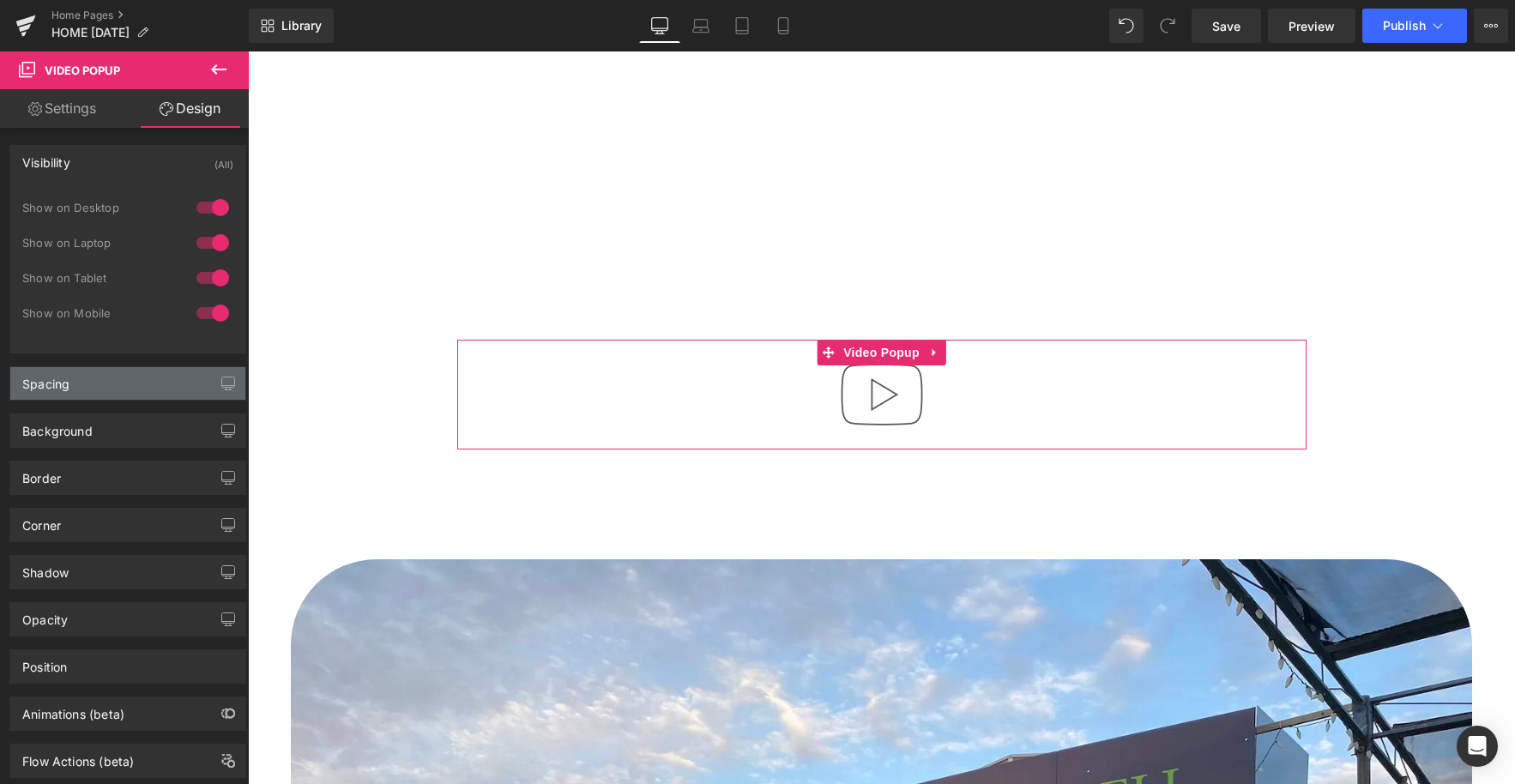
click at [96, 391] on div "Spacing" at bounding box center [127, 383] width 235 height 33
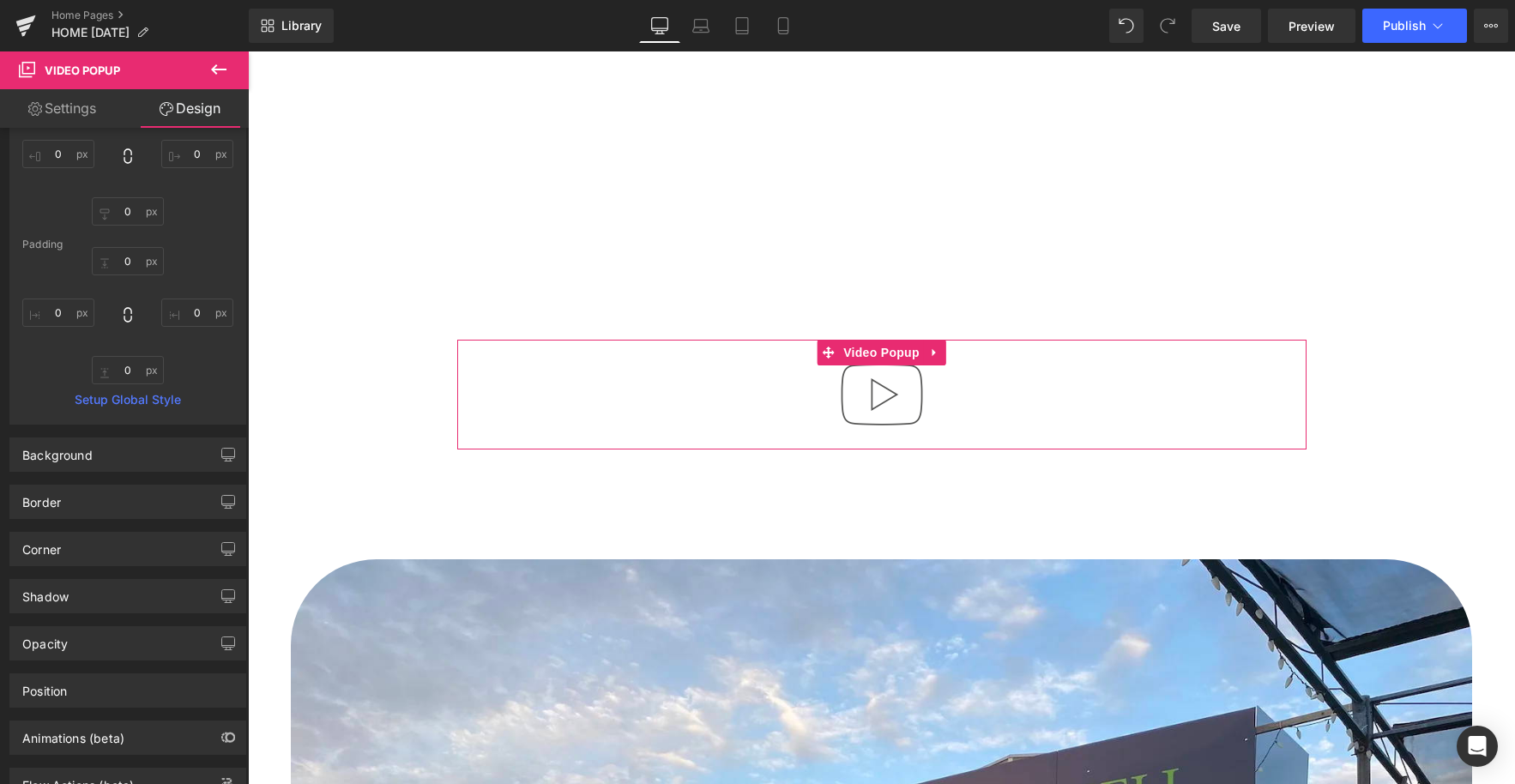
scroll to position [399, 0]
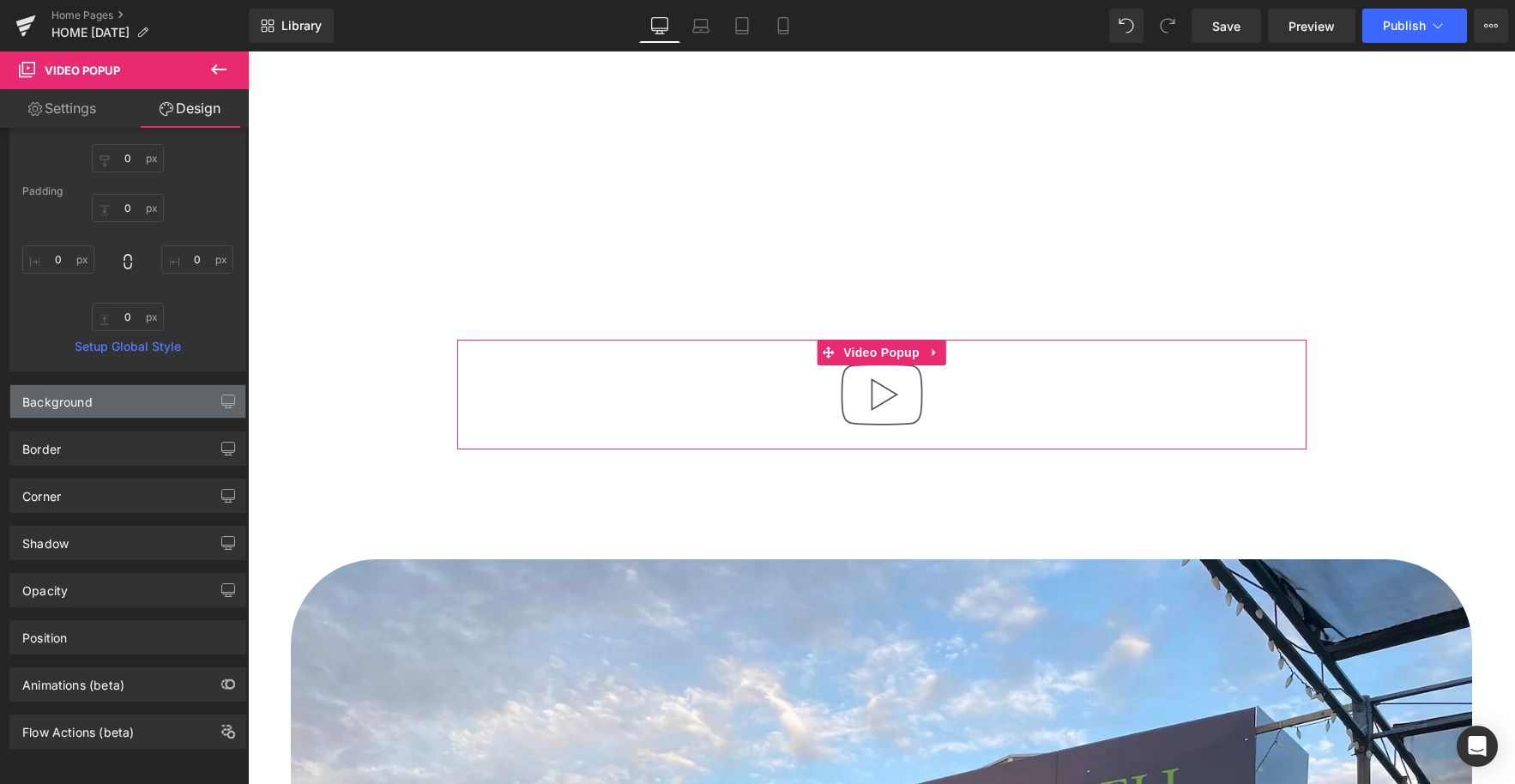
click at [100, 387] on div "Background" at bounding box center [127, 402] width 235 height 33
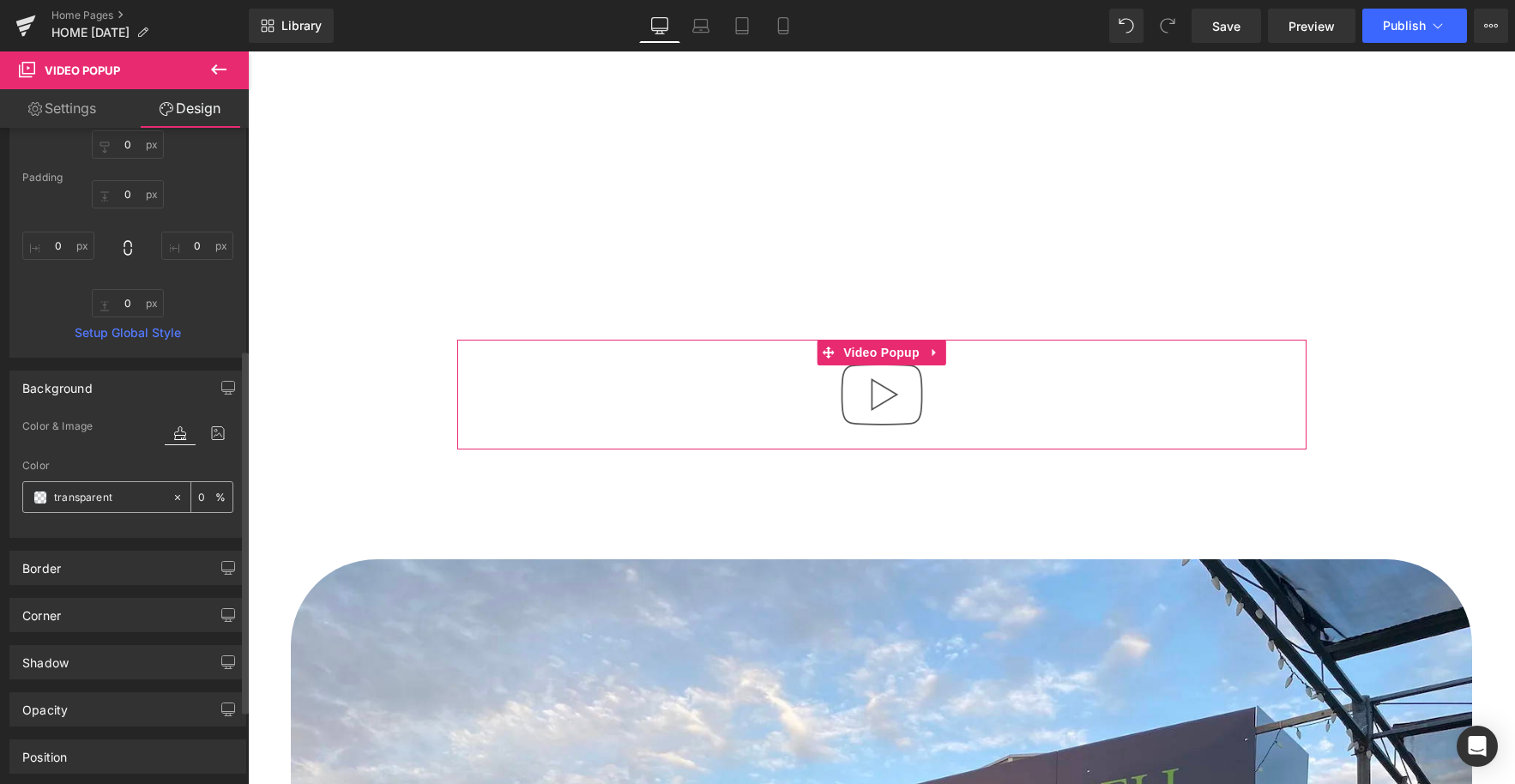
click at [198, 498] on input "0" at bounding box center [206, 497] width 17 height 19
click at [97, 505] on input "transparent" at bounding box center [109, 497] width 110 height 19
type input "0"
click at [172, 502] on icon at bounding box center [177, 497] width 12 height 12
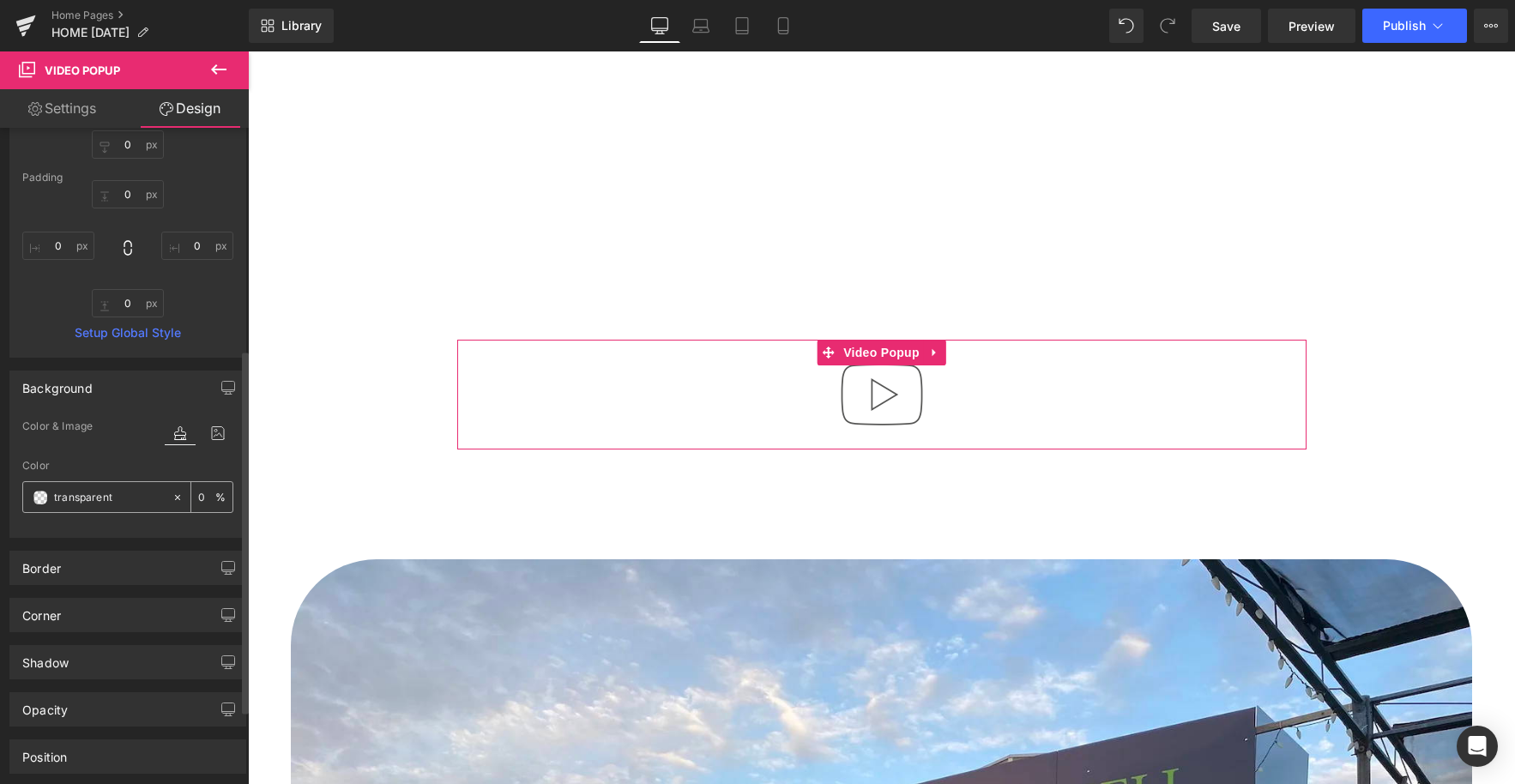
type input "none"
click at [172, 500] on icon at bounding box center [177, 497] width 12 height 12
click at [124, 569] on div "Border" at bounding box center [127, 568] width 235 height 33
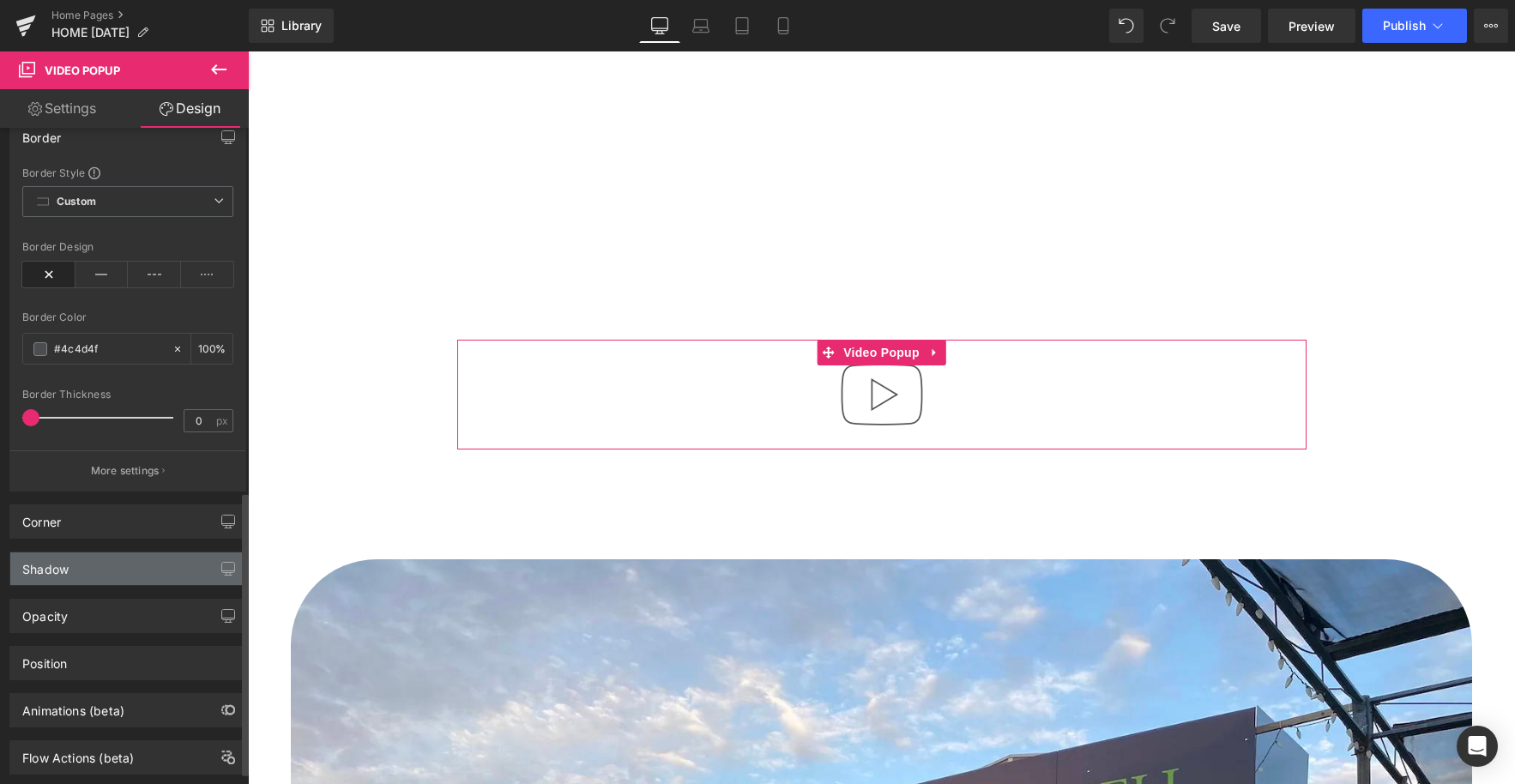
scroll to position [844, 0]
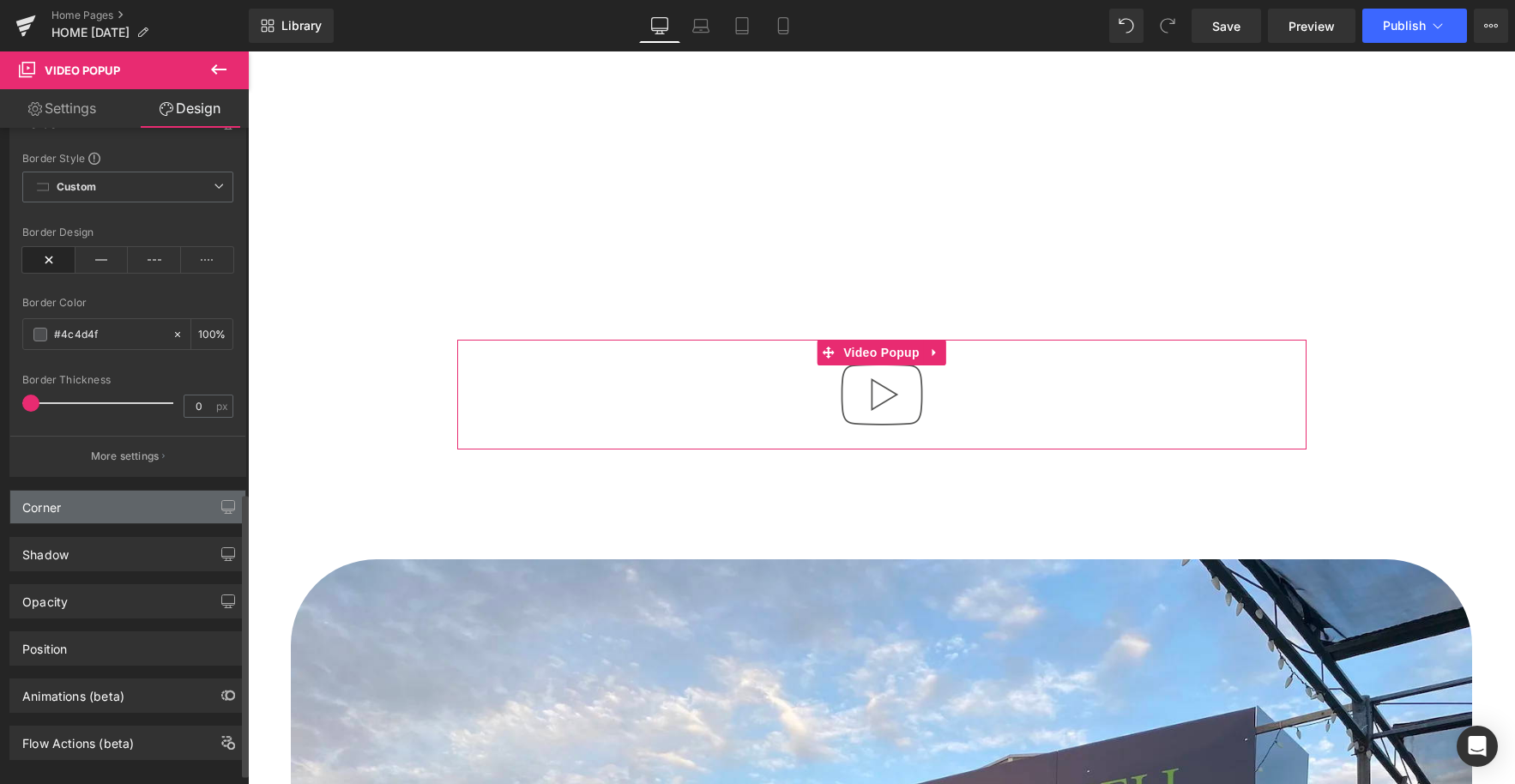
click at [144, 508] on div "Corner" at bounding box center [127, 507] width 235 height 33
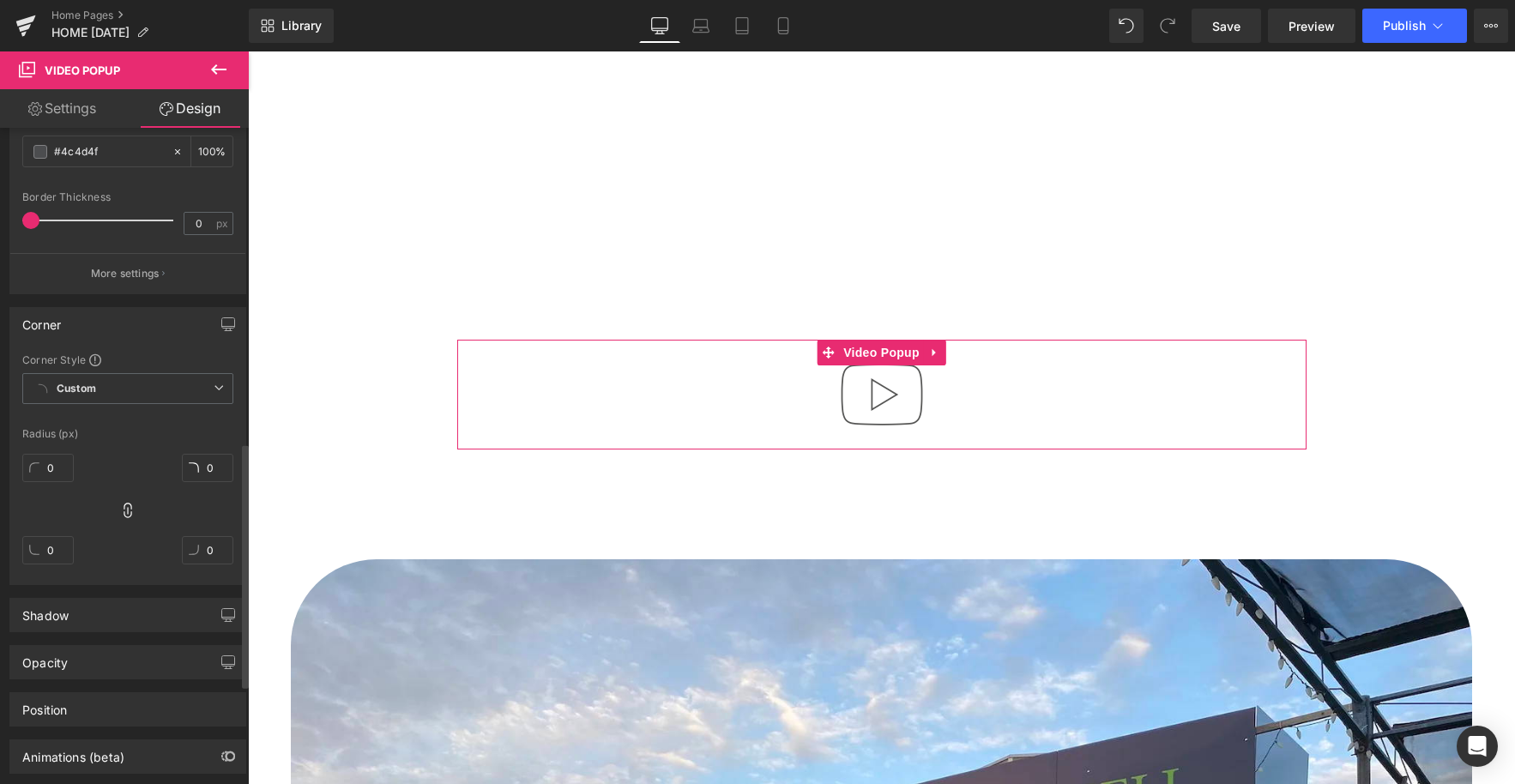
scroll to position [1113, 0]
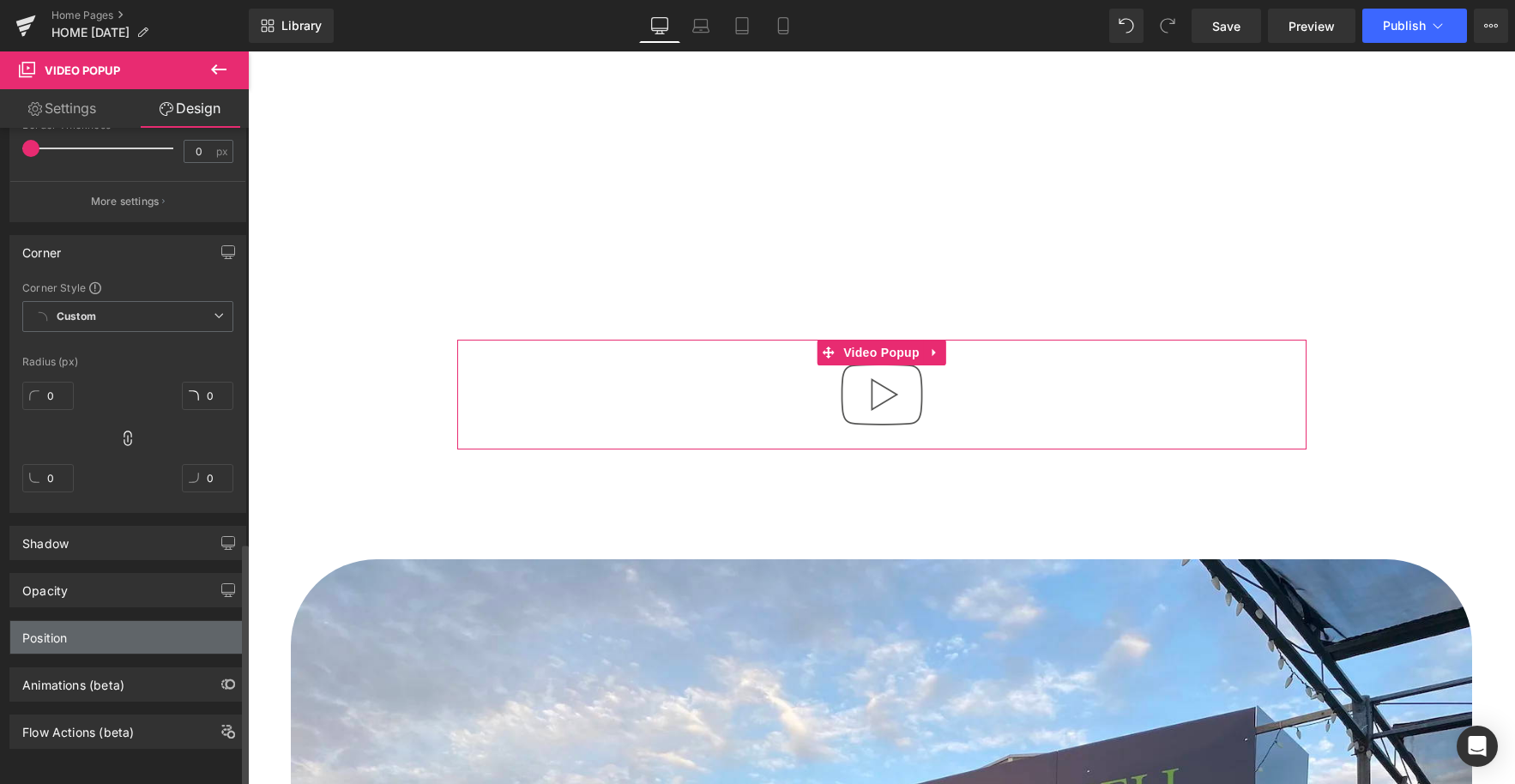
click at [131, 632] on div "Position" at bounding box center [127, 637] width 235 height 33
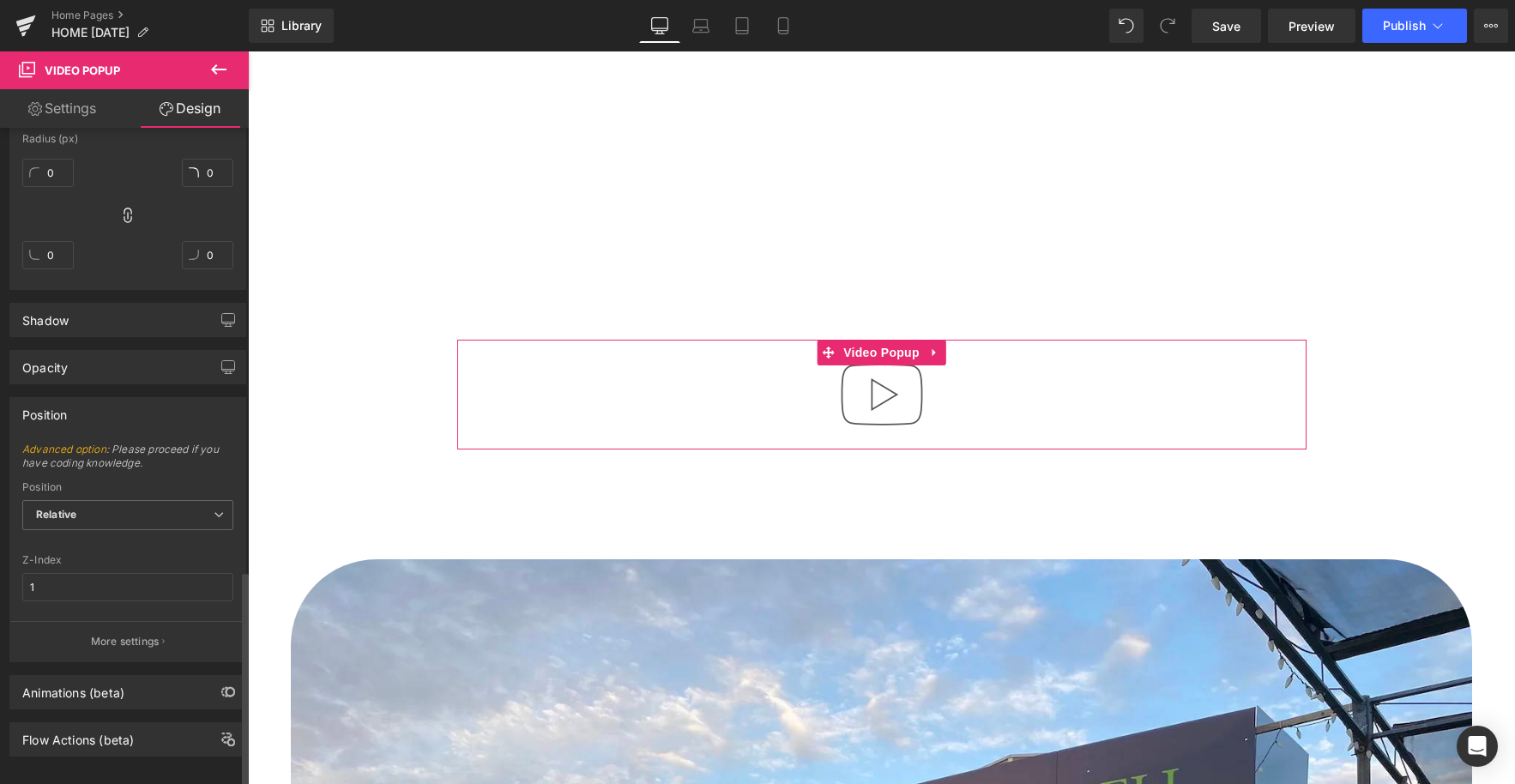
scroll to position [1343, 0]
click at [127, 492] on span "Relative" at bounding box center [127, 507] width 211 height 30
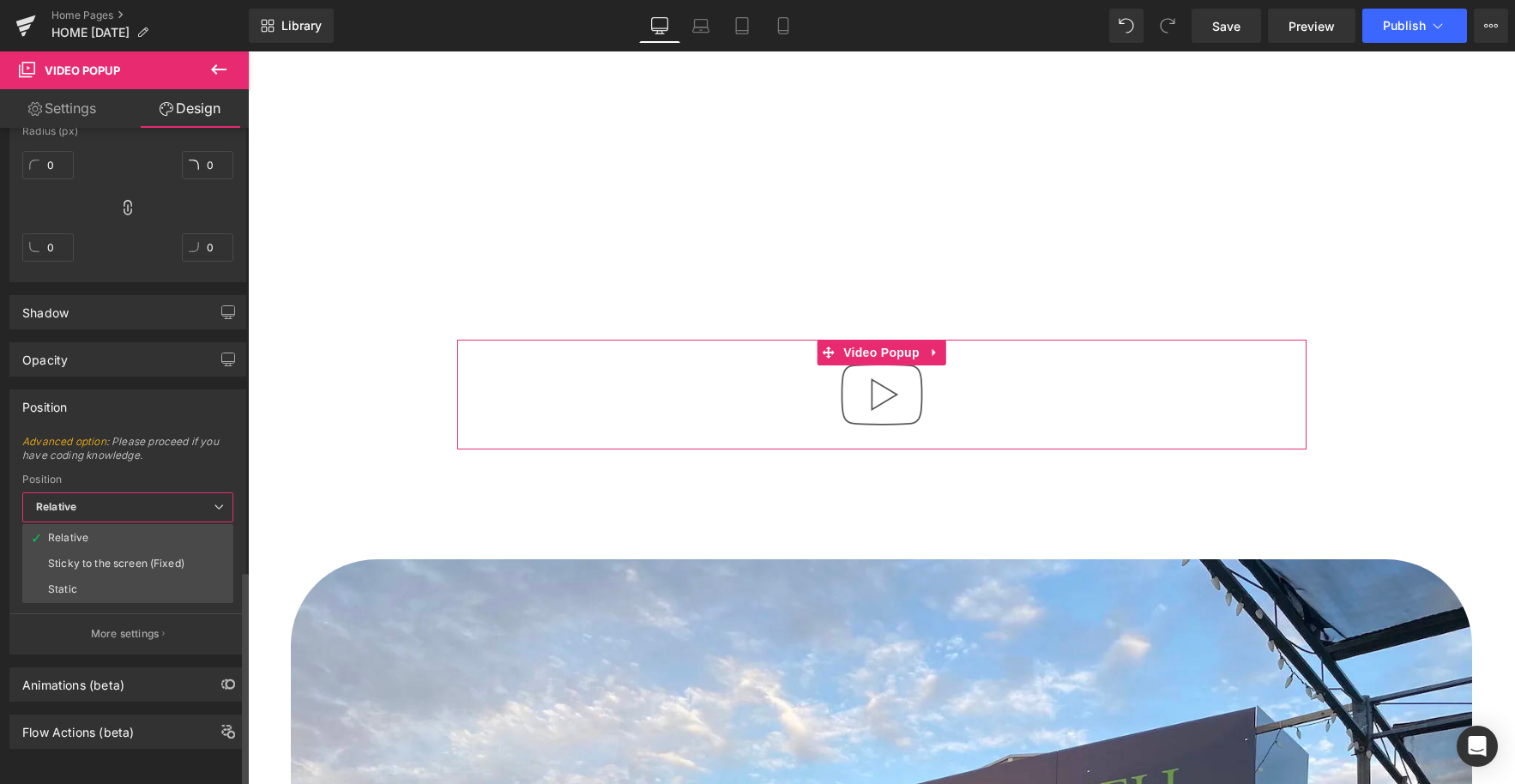
click at [136, 558] on div "Sticky to the screen (Fixed)" at bounding box center [116, 563] width 136 height 12
type input "99"
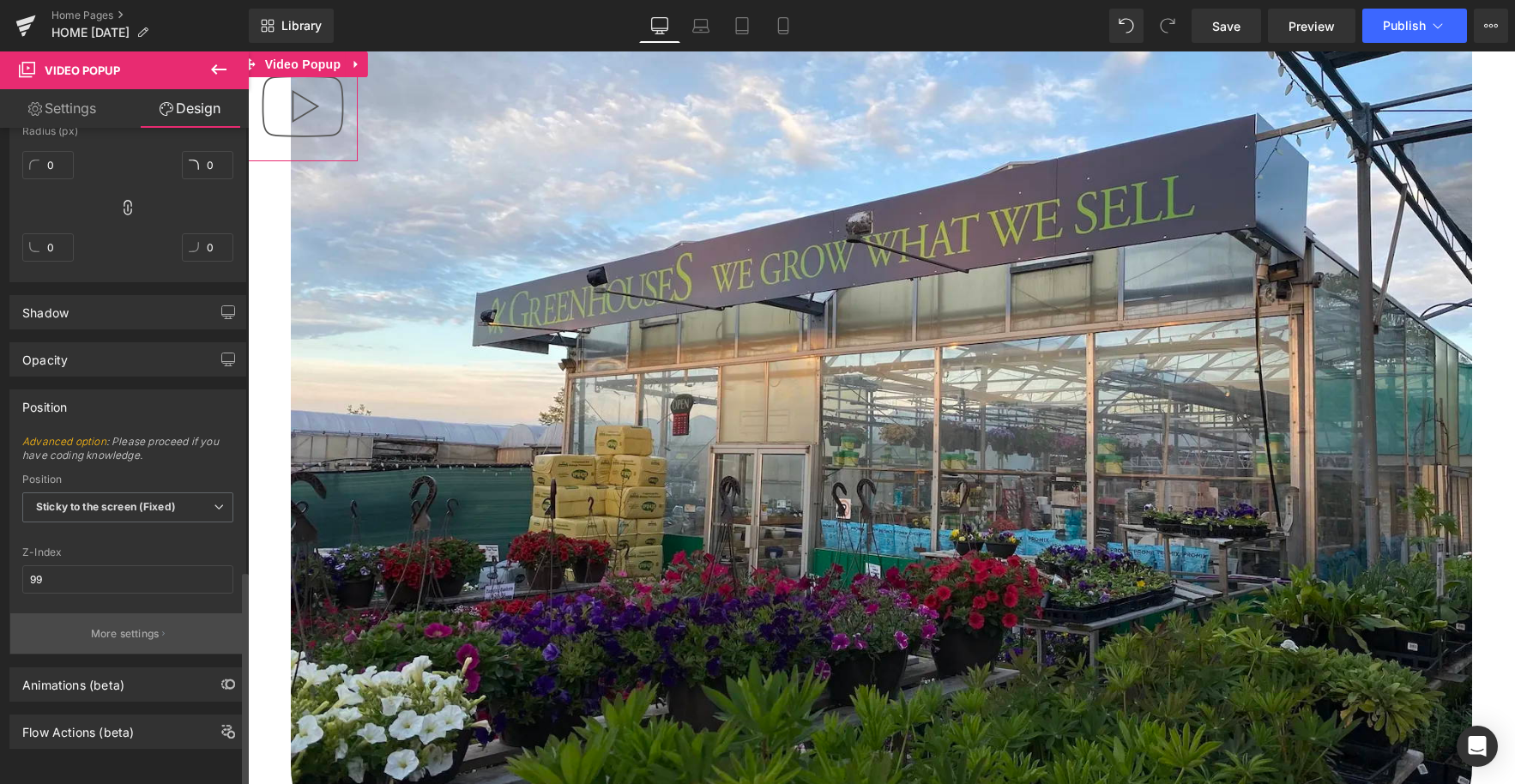
scroll to position [772, 0]
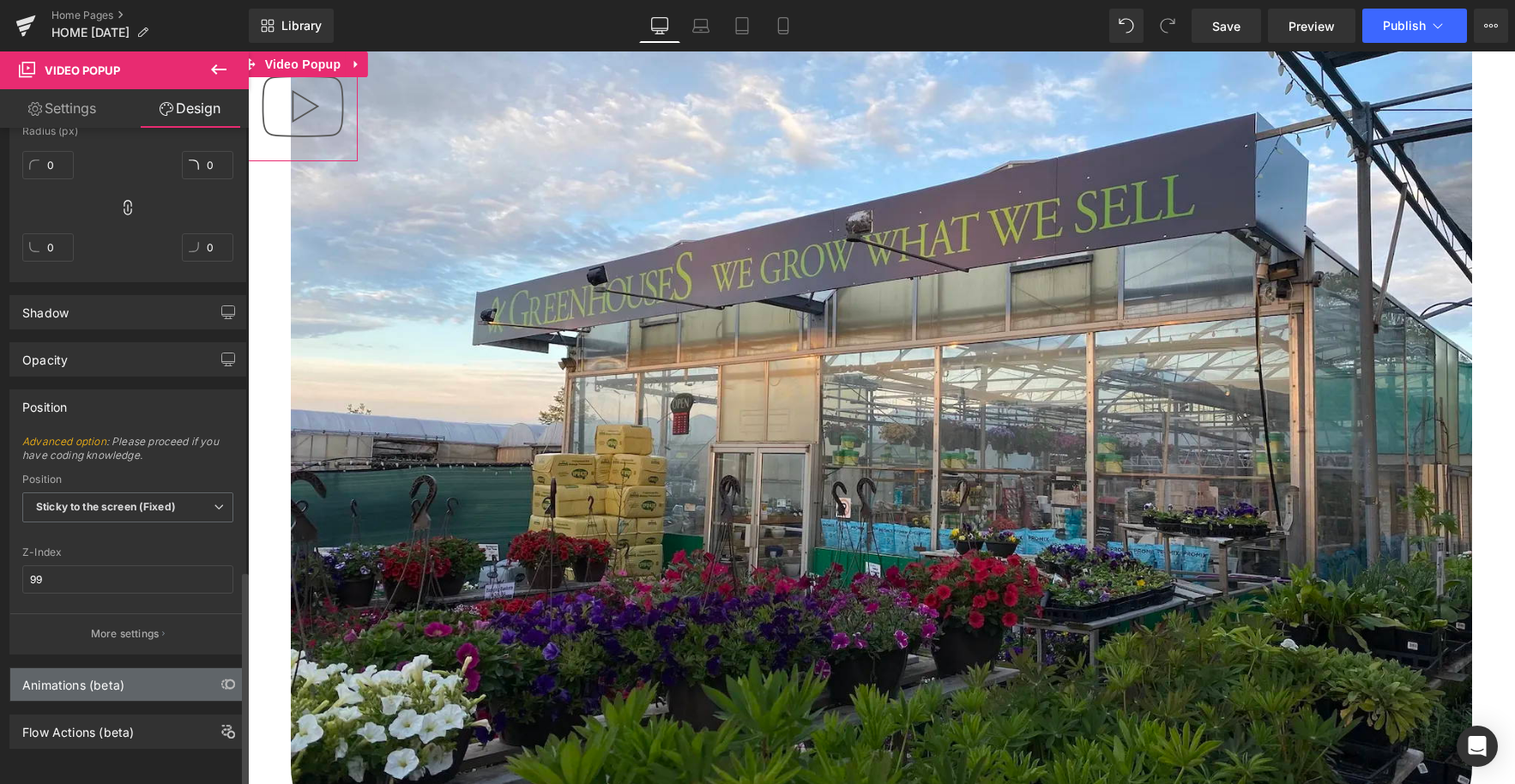
click at [132, 668] on div "Animations (beta)" at bounding box center [127, 685] width 235 height 33
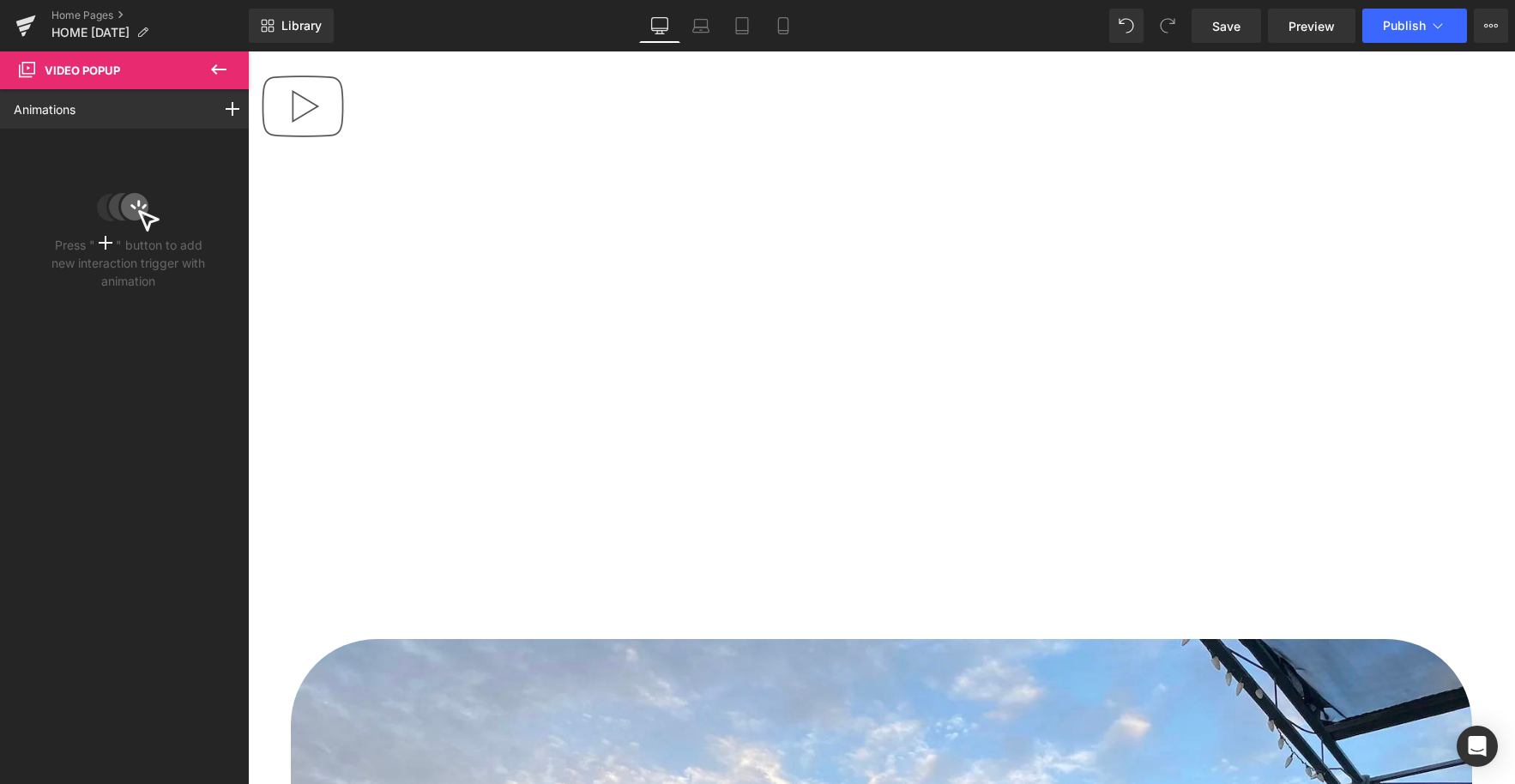
scroll to position [0, 0]
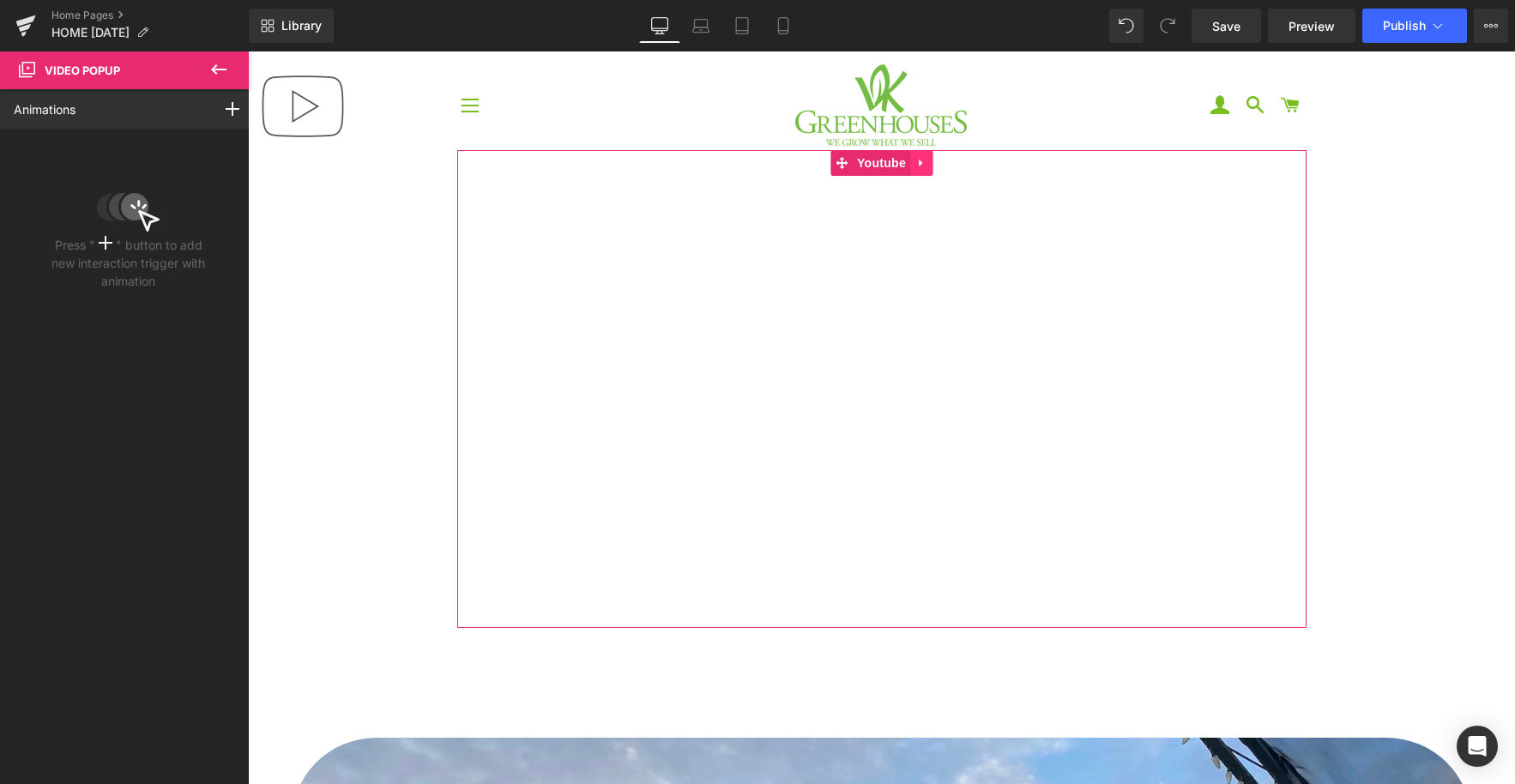
click at [919, 161] on icon at bounding box center [921, 163] width 4 height 7
click at [938, 167] on link at bounding box center [932, 162] width 22 height 26
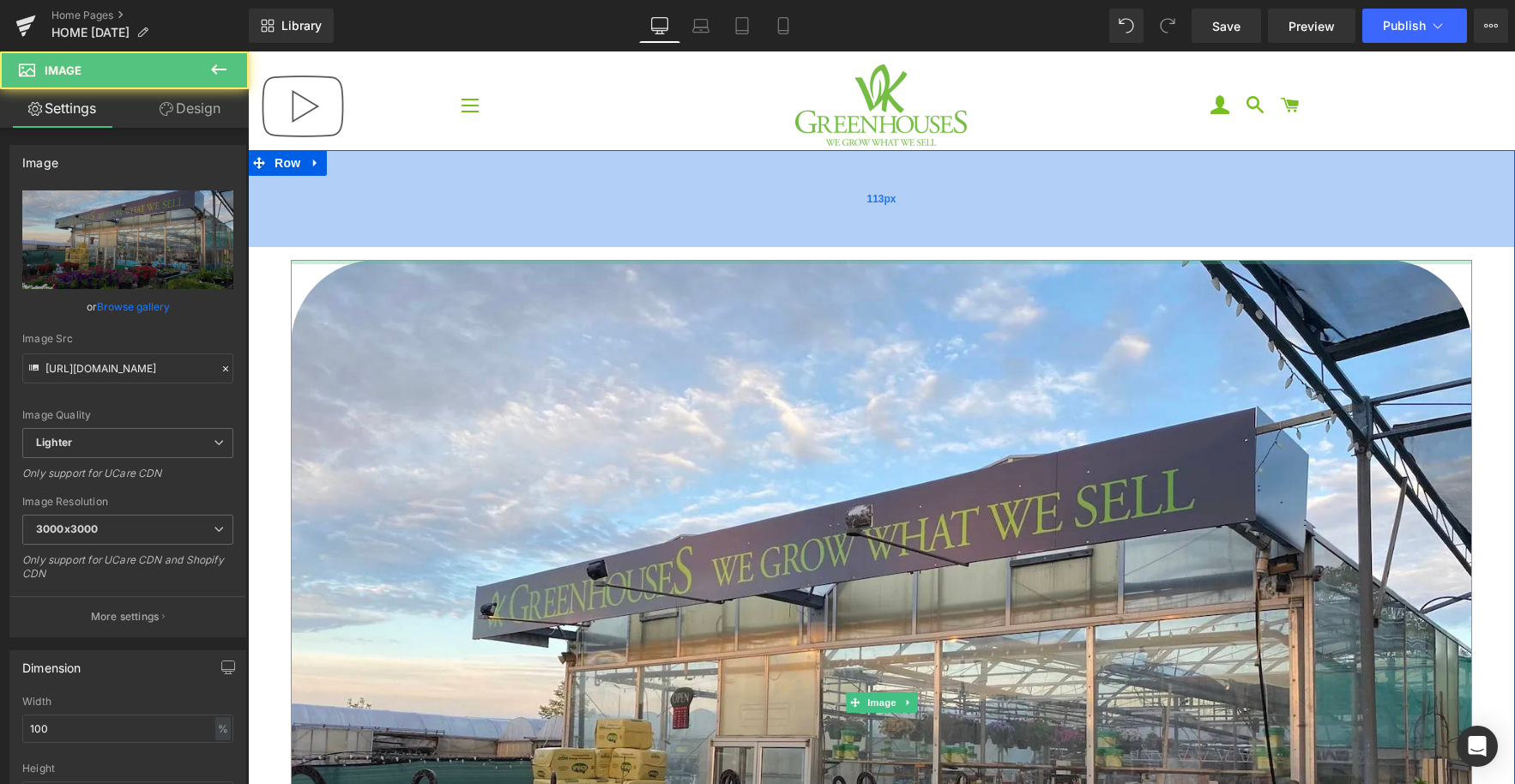
drag, startPoint x: 670, startPoint y: 253, endPoint x: 730, endPoint y: 168, distance: 104.0
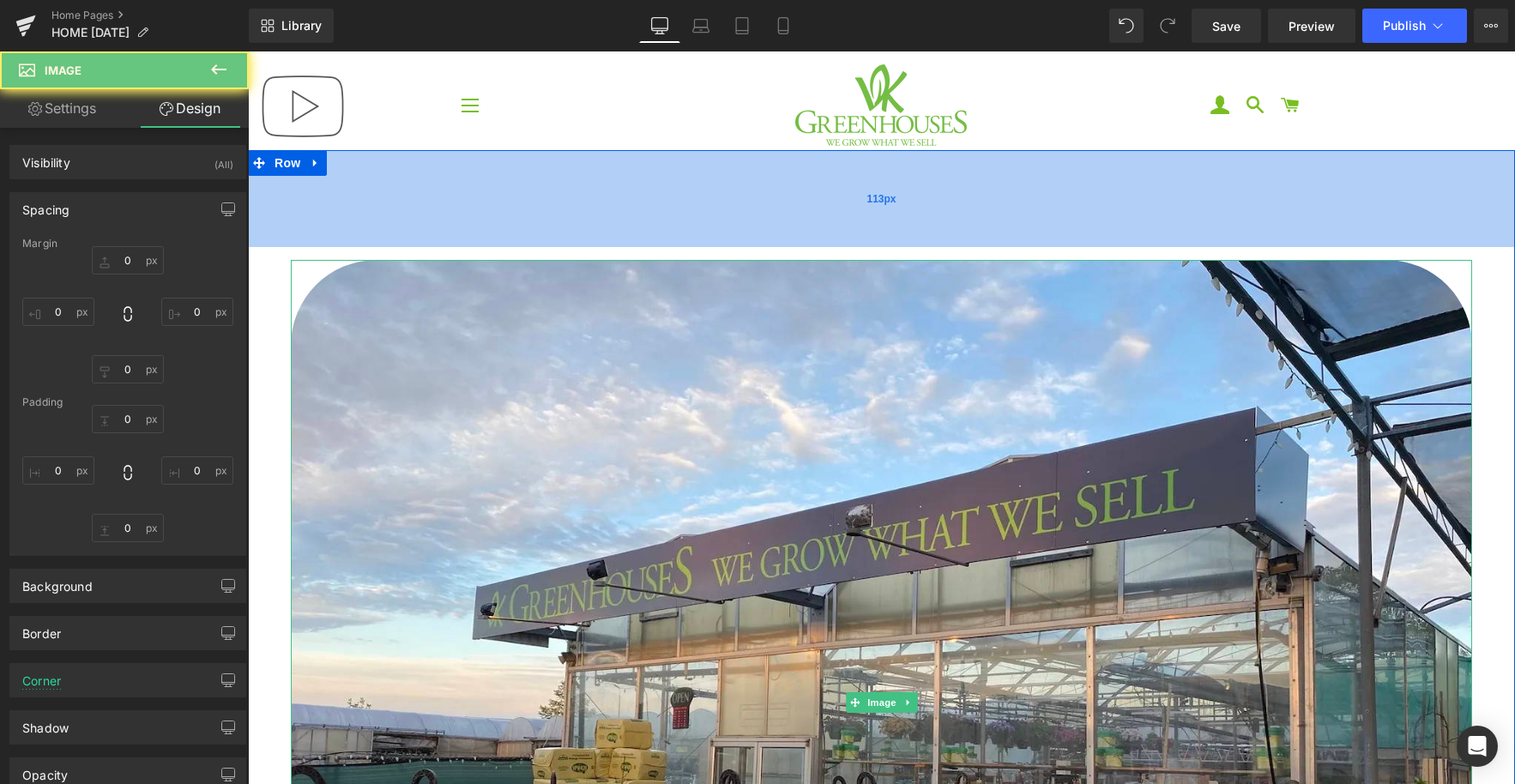
type input "15"
type input "50"
type input "15"
type input "50"
type input "0"
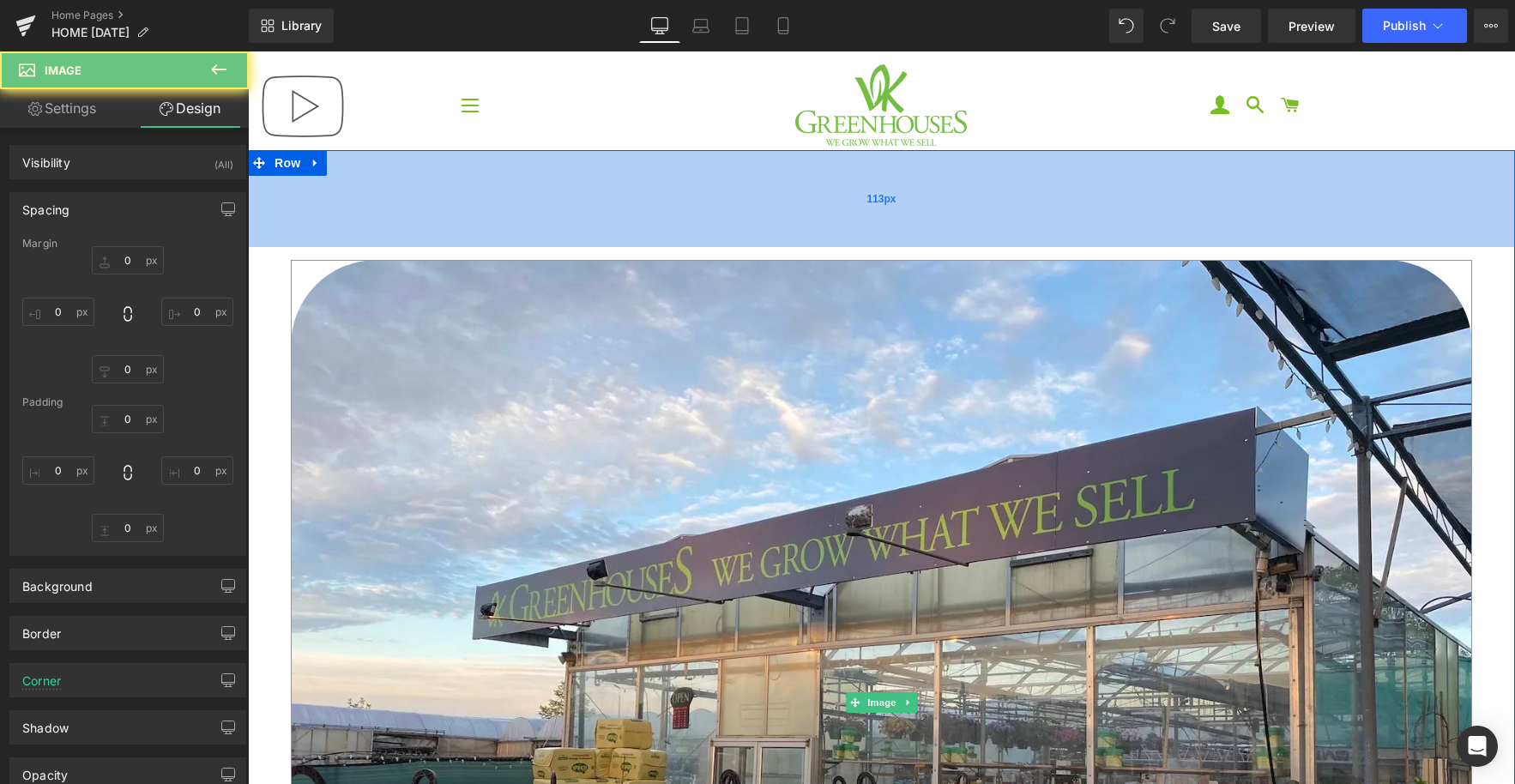
type input "0"
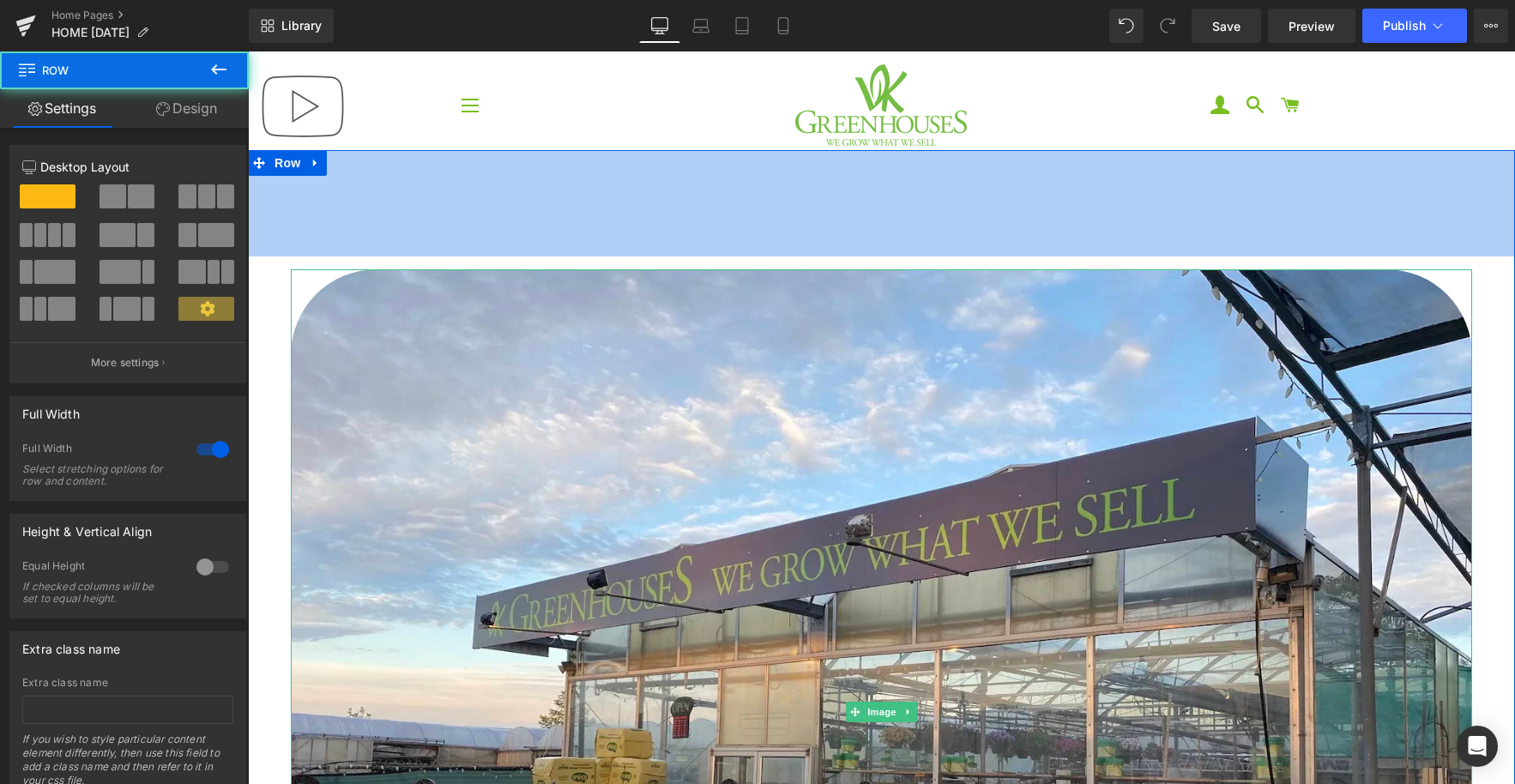
drag, startPoint x: 732, startPoint y: 159, endPoint x: 611, endPoint y: 140, distance: 122.5
click at [731, 161] on div "124px" at bounding box center [882, 203] width 1268 height 107
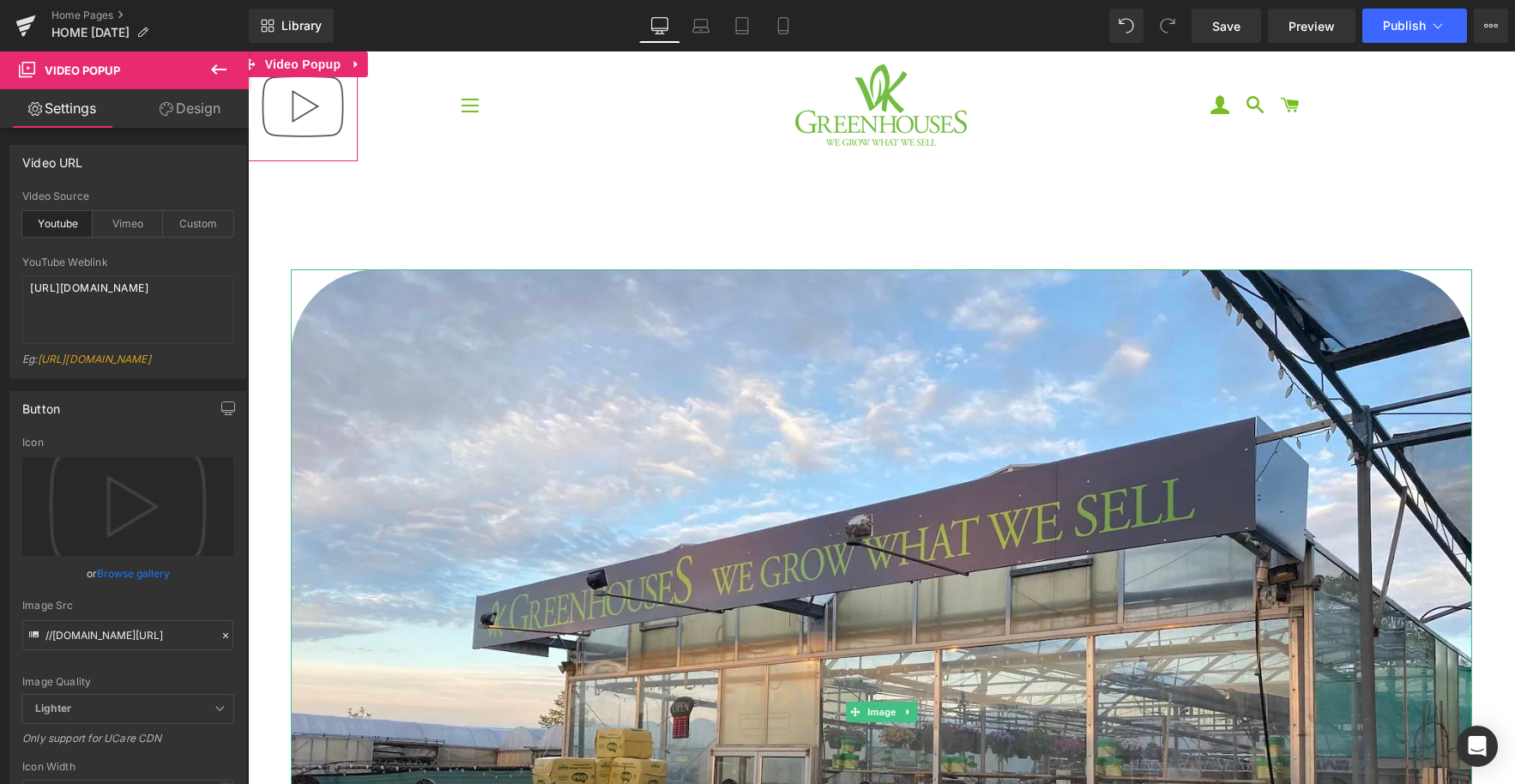
drag, startPoint x: 318, startPoint y: 110, endPoint x: 321, endPoint y: 120, distance: 10.4
click at [1242, 35] on link "Save" at bounding box center [1226, 26] width 69 height 35
click at [1307, 26] on span "Preview" at bounding box center [1311, 26] width 47 height 18
click at [306, 64] on span "Video Popup" at bounding box center [303, 65] width 85 height 26
click at [189, 109] on link "Design" at bounding box center [190, 109] width 124 height 38
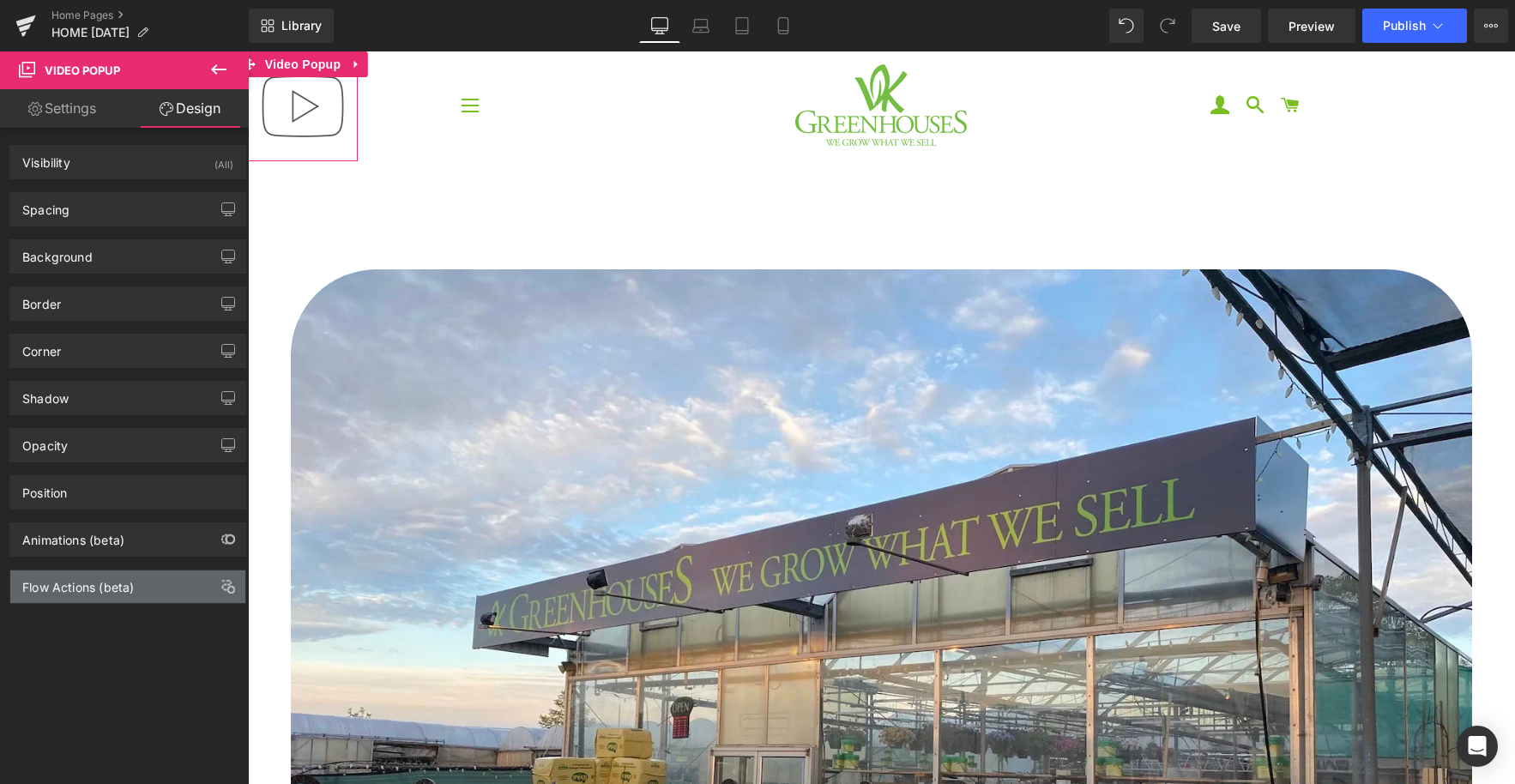
click at [92, 586] on div "Flow Actions (beta)" at bounding box center [78, 582] width 111 height 24
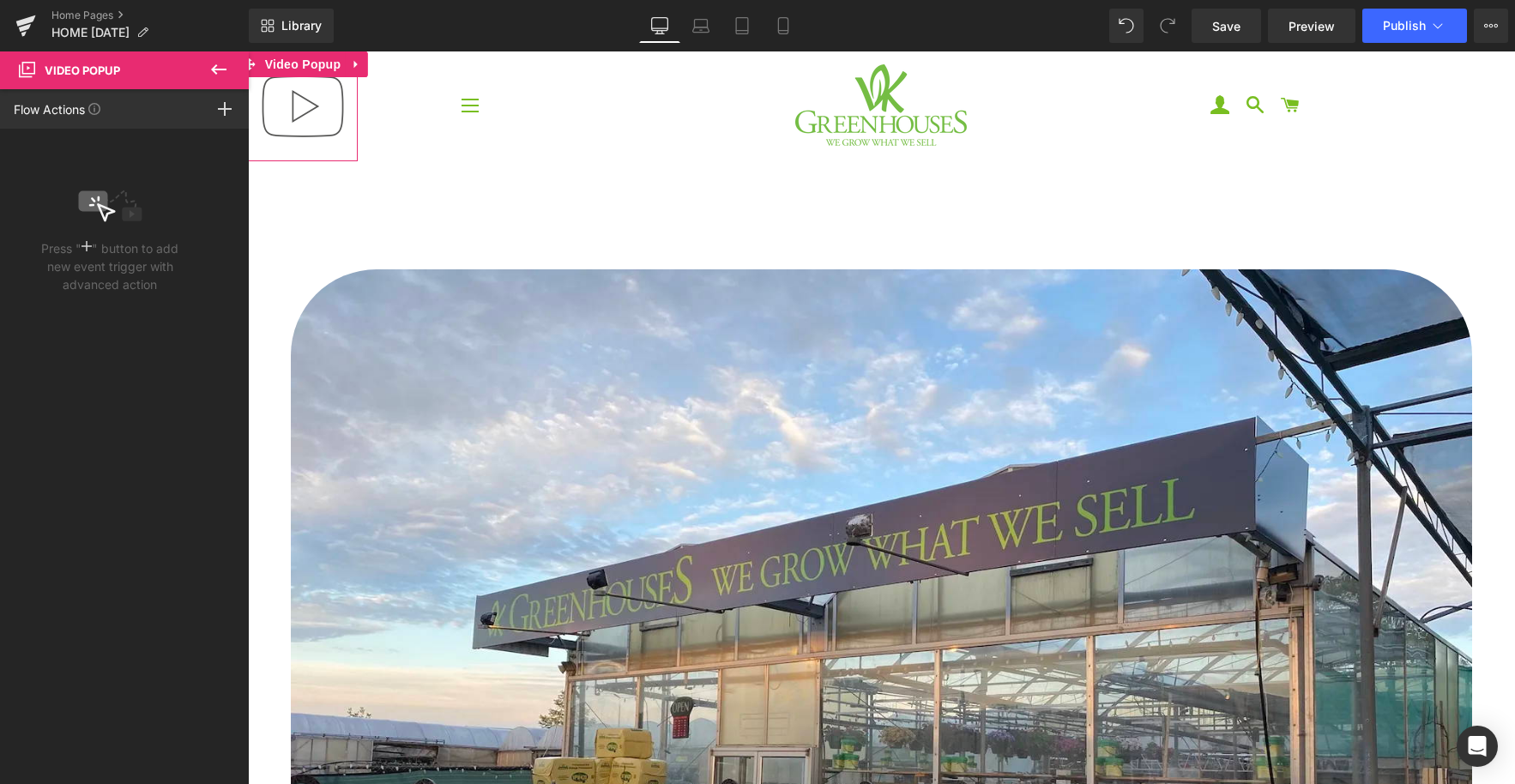
click at [224, 108] on rect at bounding box center [225, 109] width 14 height 2
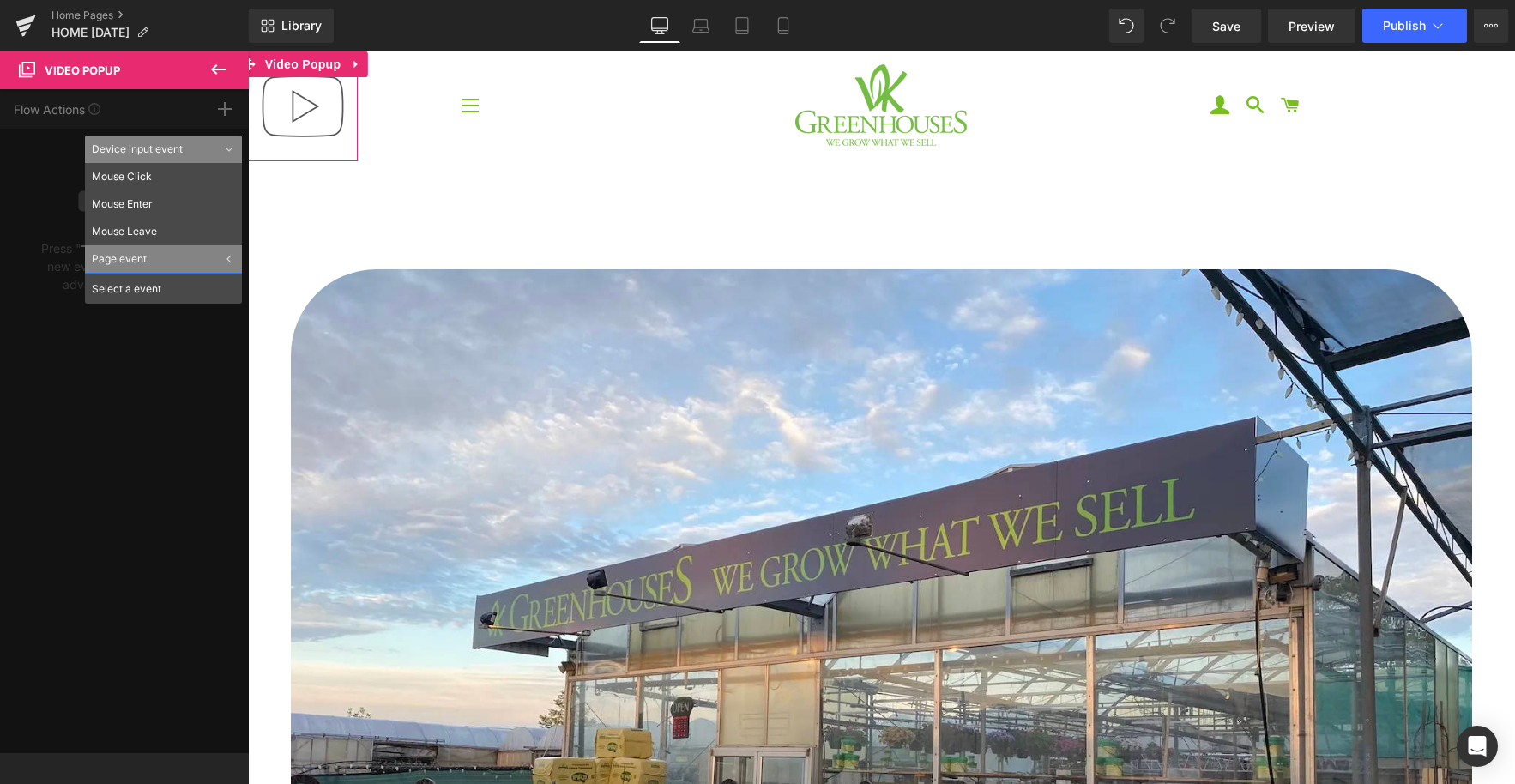
click at [160, 289] on div "Select a event" at bounding box center [163, 288] width 157 height 31
click at [226, 259] on icon at bounding box center [229, 258] width 5 height 8
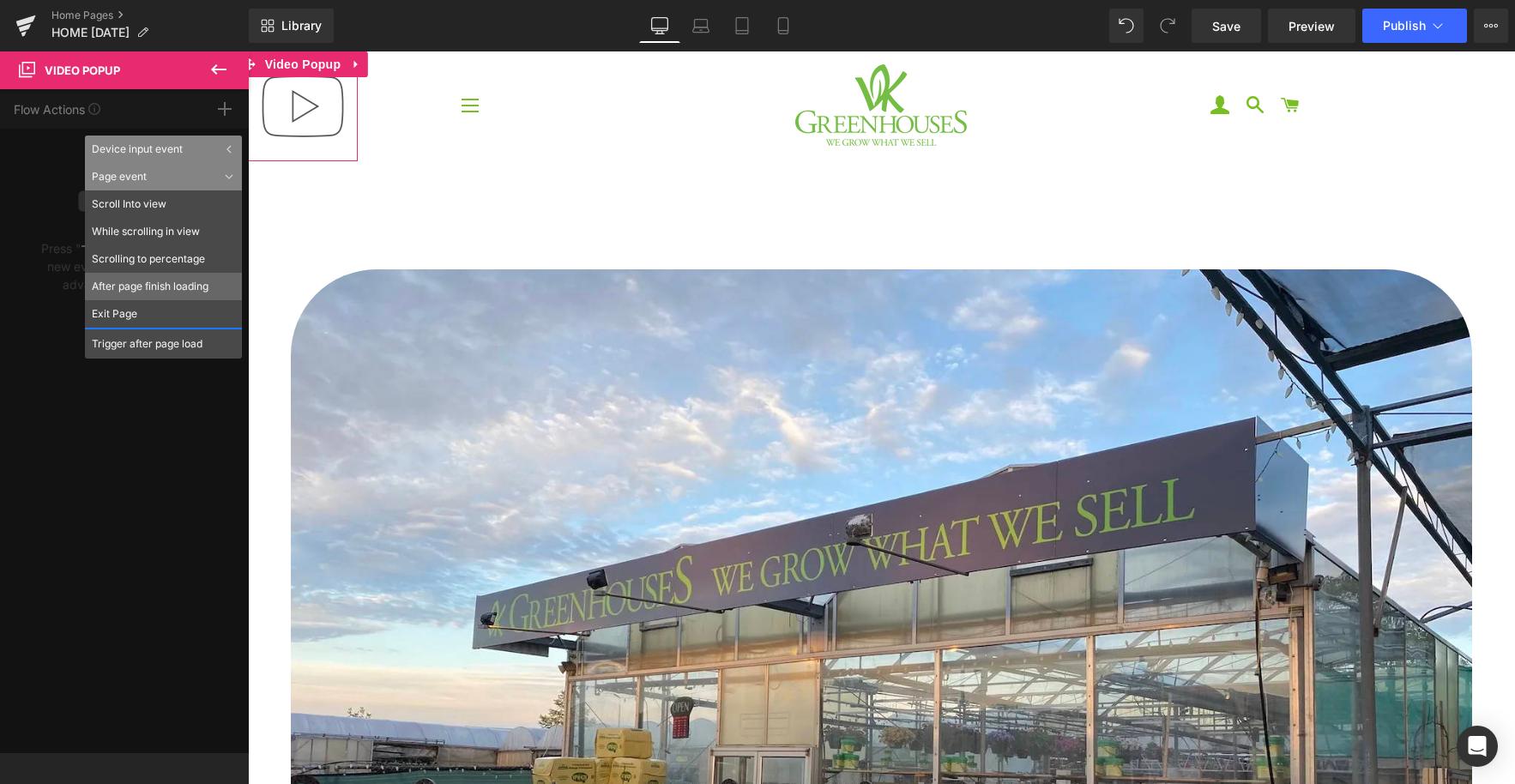
click at [192, 287] on li "After page finish loading" at bounding box center [163, 287] width 157 height 27
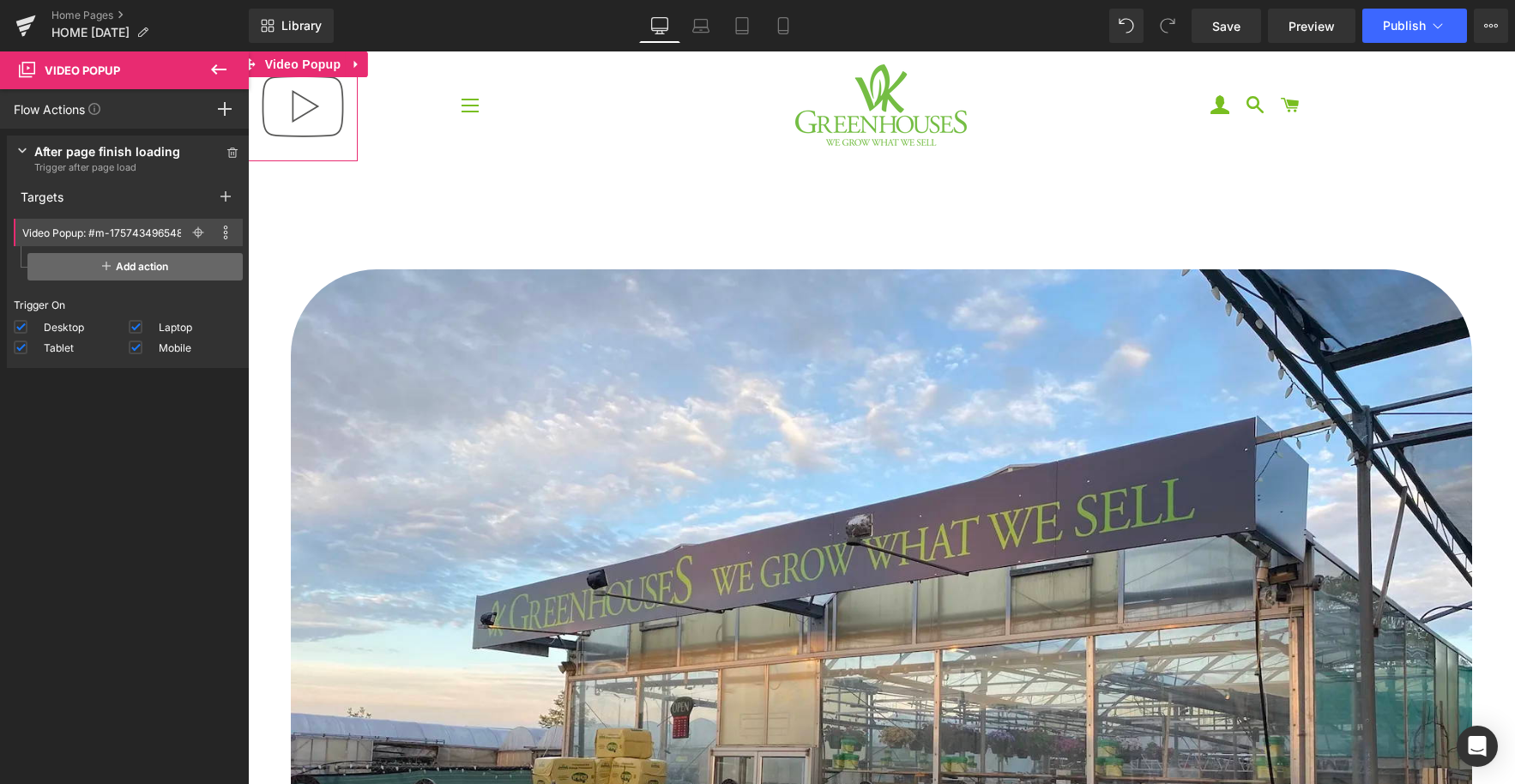
click at [133, 272] on span "Add action" at bounding box center [135, 267] width 216 height 27
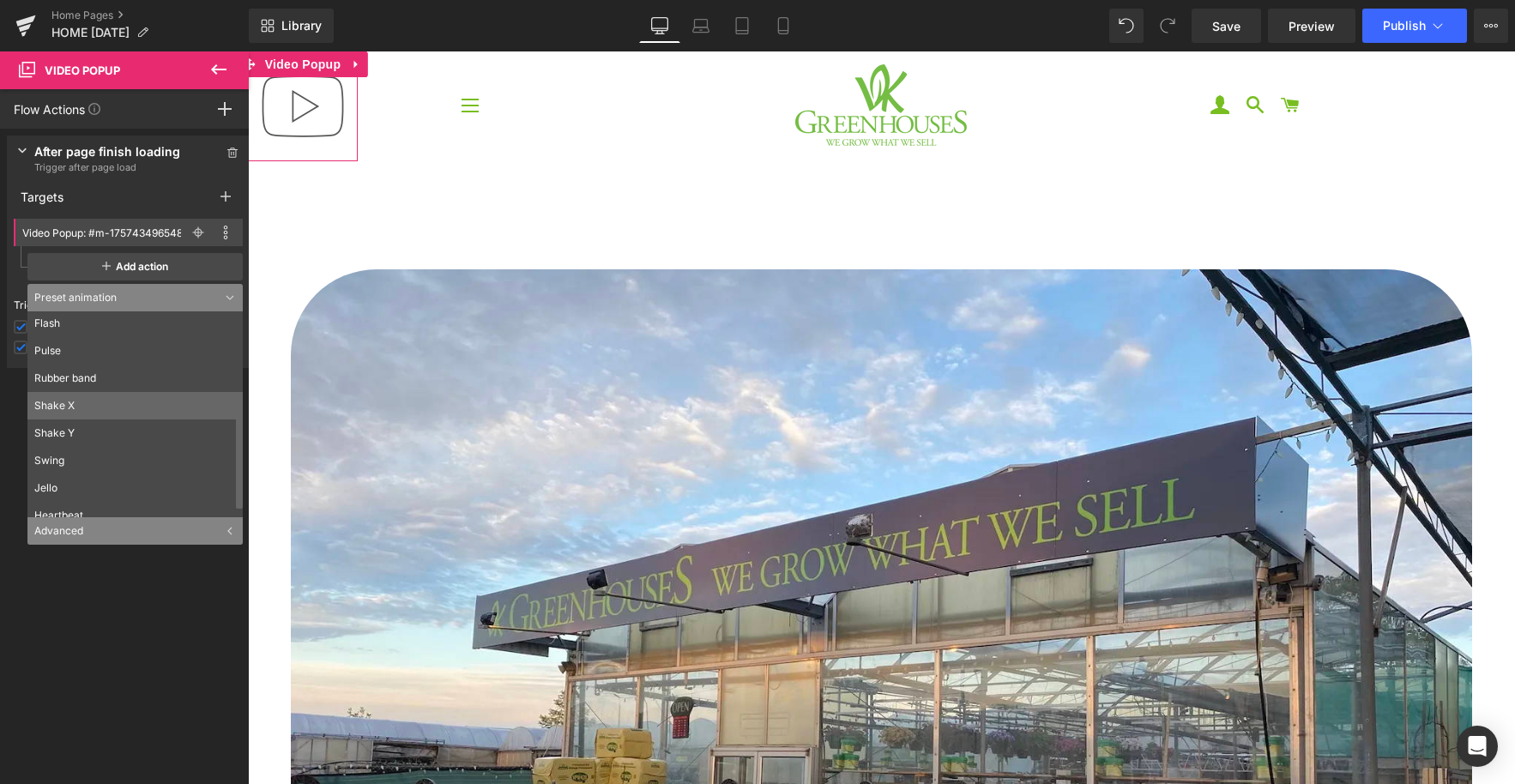
scroll to position [234, 0]
click at [89, 455] on li "Swing" at bounding box center [139, 448] width 223 height 27
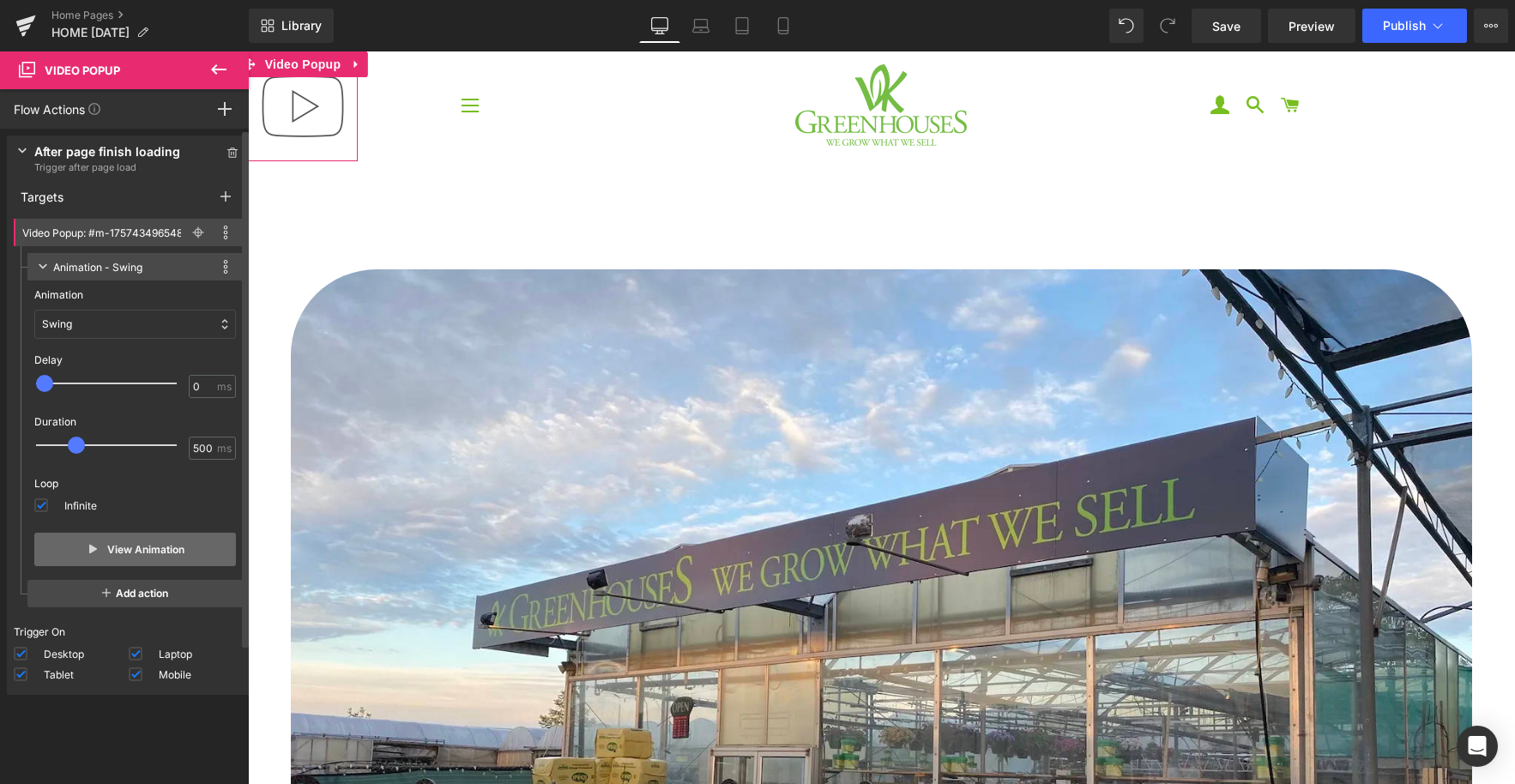
click at [129, 556] on button "View Animation" at bounding box center [135, 549] width 202 height 34
click at [129, 555] on button "View Animation" at bounding box center [135, 549] width 202 height 34
click at [134, 113] on div "Flow Actions Click "+" to add an event to trigger action affect on other elemen…" at bounding box center [124, 109] width 249 height 39
click at [216, 103] on div at bounding box center [225, 109] width 48 height 39
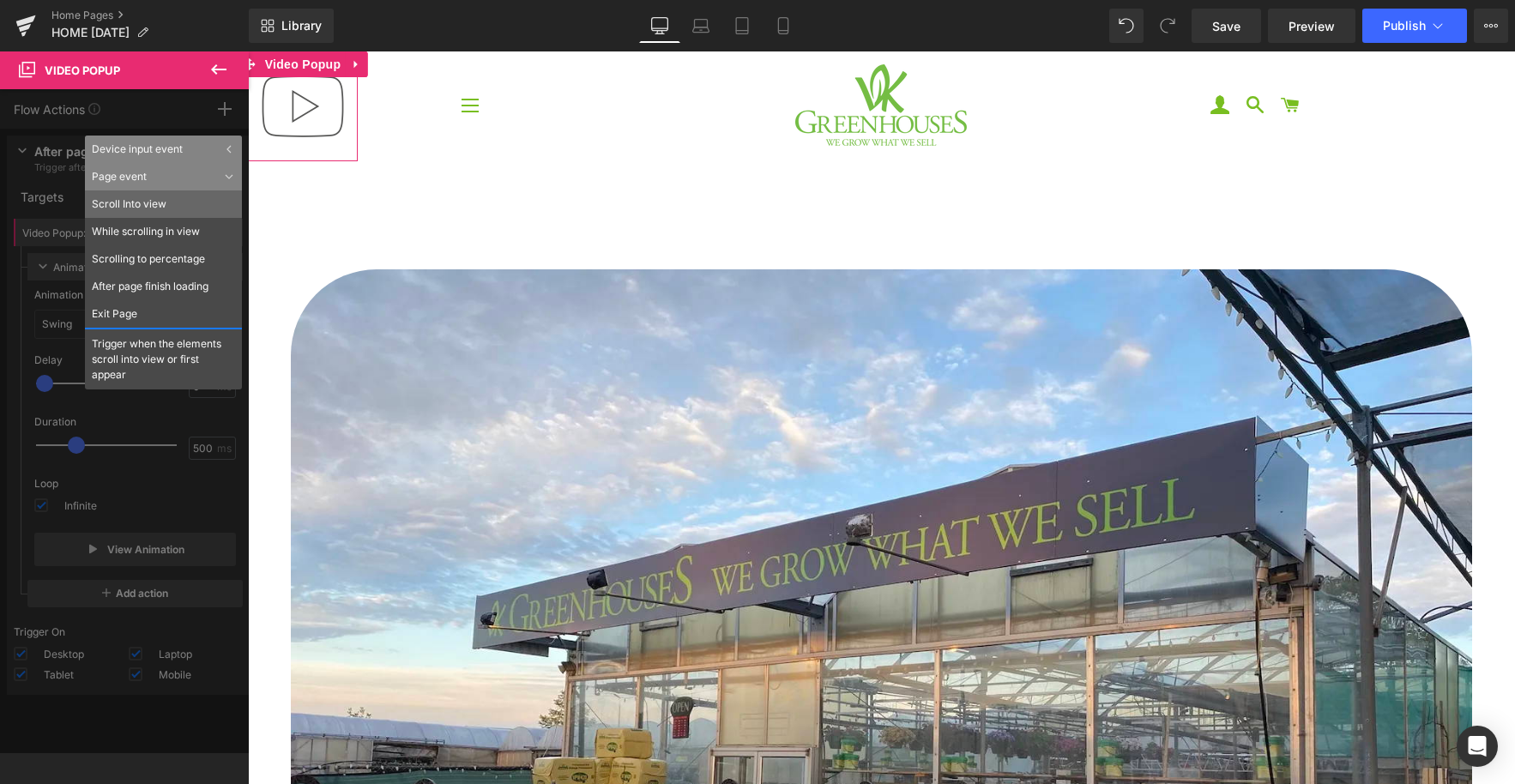
click at [178, 209] on li "Scroll Into view" at bounding box center [163, 204] width 157 height 27
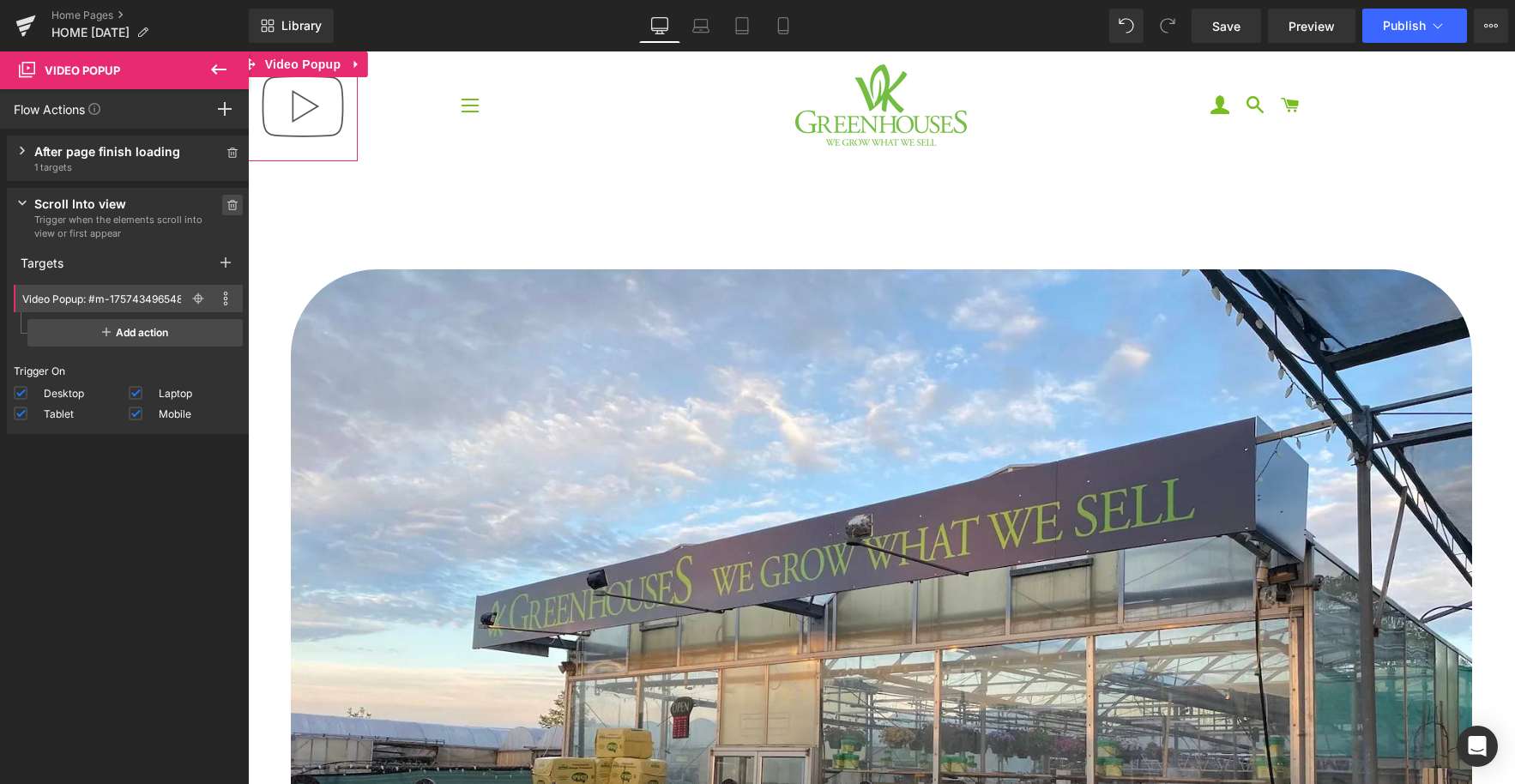
click at [226, 206] on icon at bounding box center [232, 204] width 12 height 10
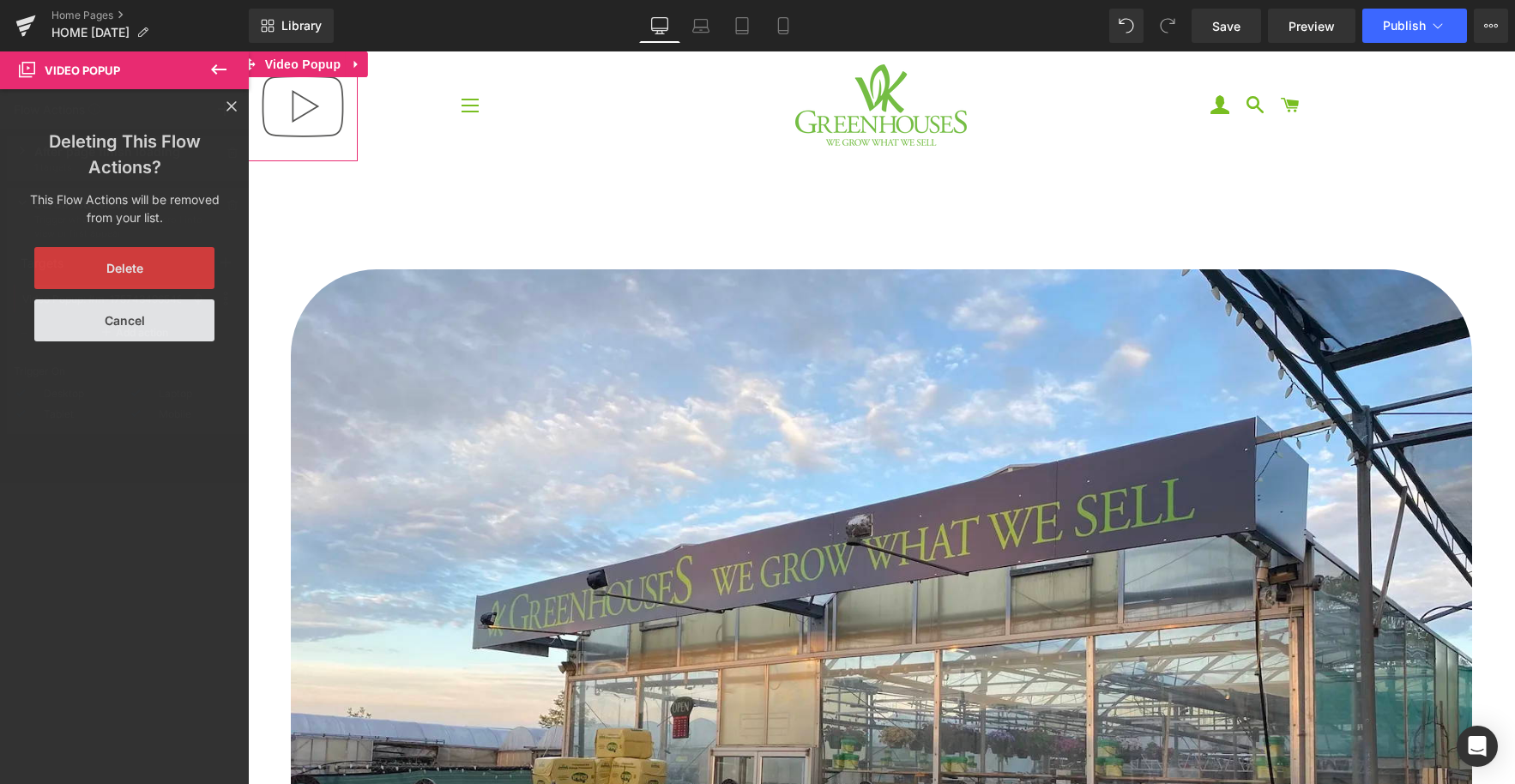
click at [153, 267] on button "Delete" at bounding box center [124, 268] width 180 height 42
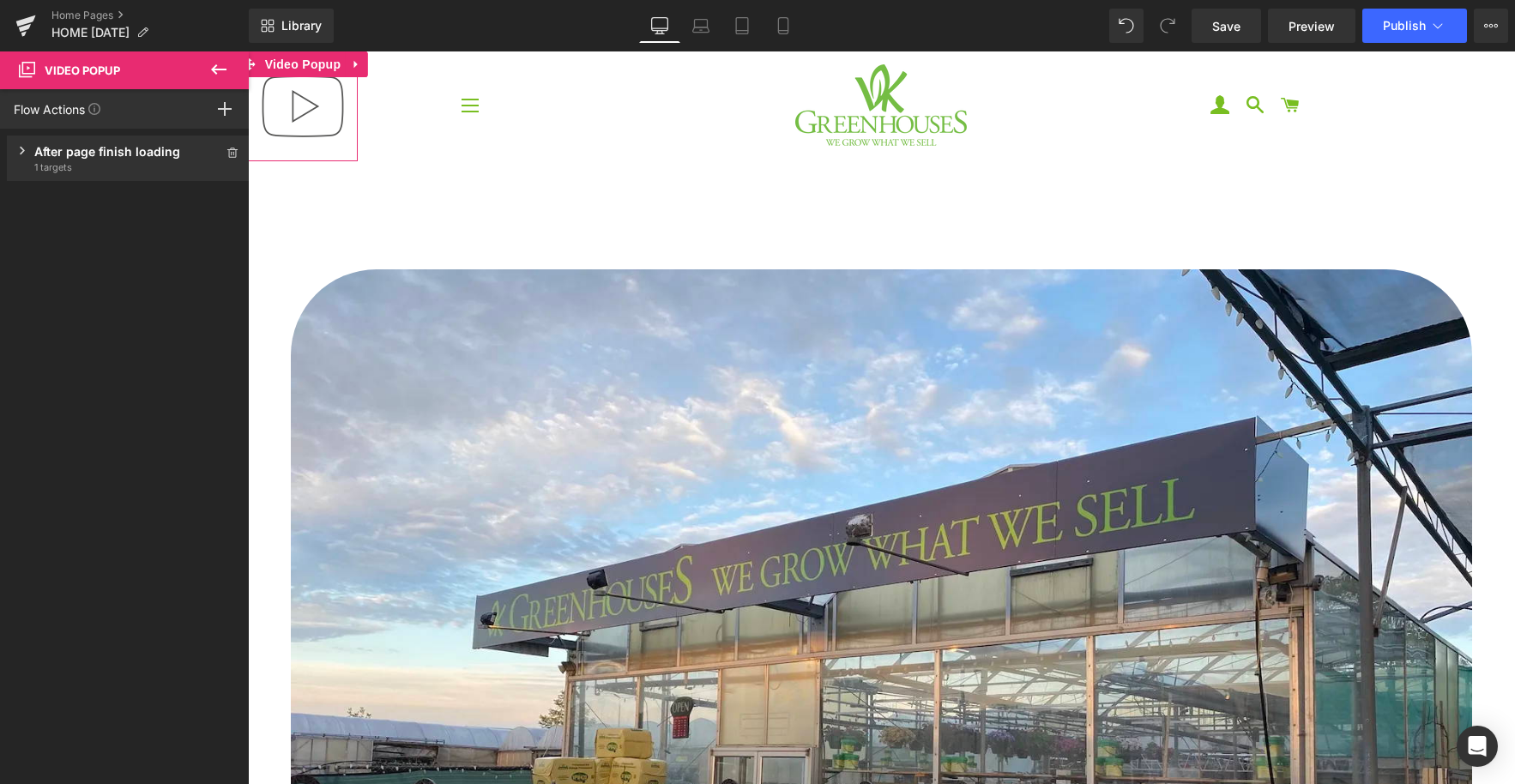
click at [148, 162] on span "1 targets" at bounding box center [129, 167] width 188 height 14
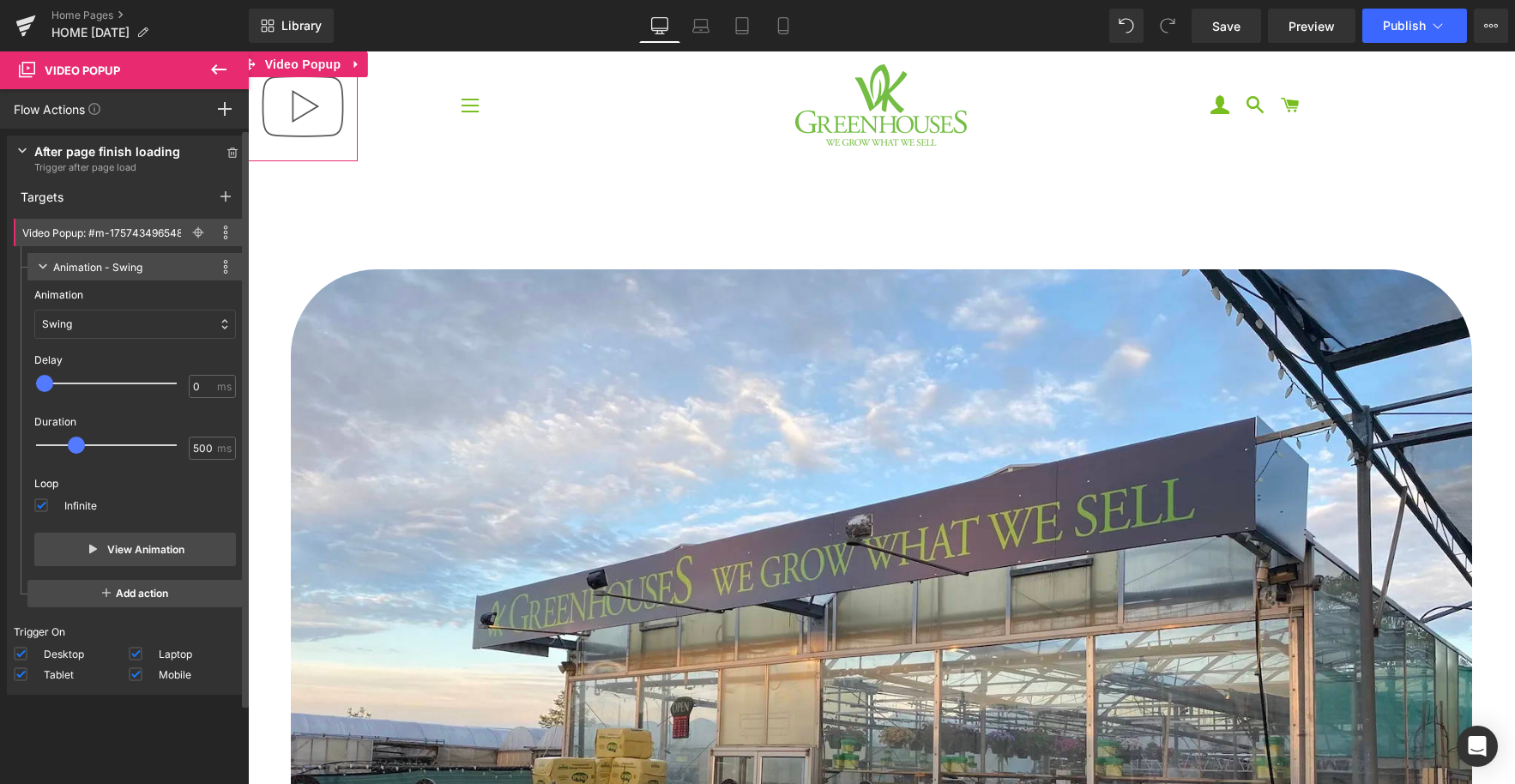
click at [148, 162] on span "Trigger after page load" at bounding box center [129, 167] width 188 height 14
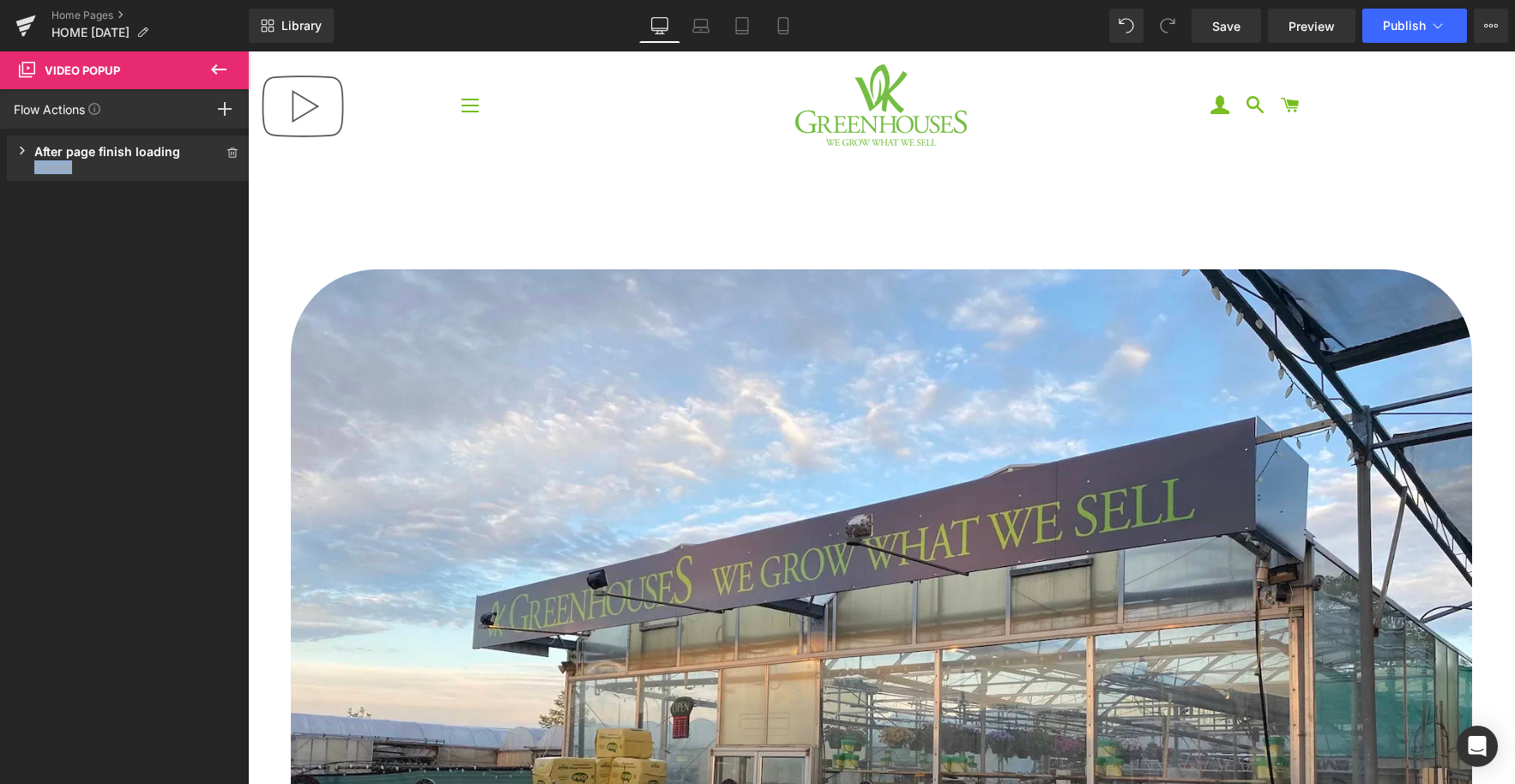
click at [209, 68] on icon at bounding box center [218, 69] width 21 height 21
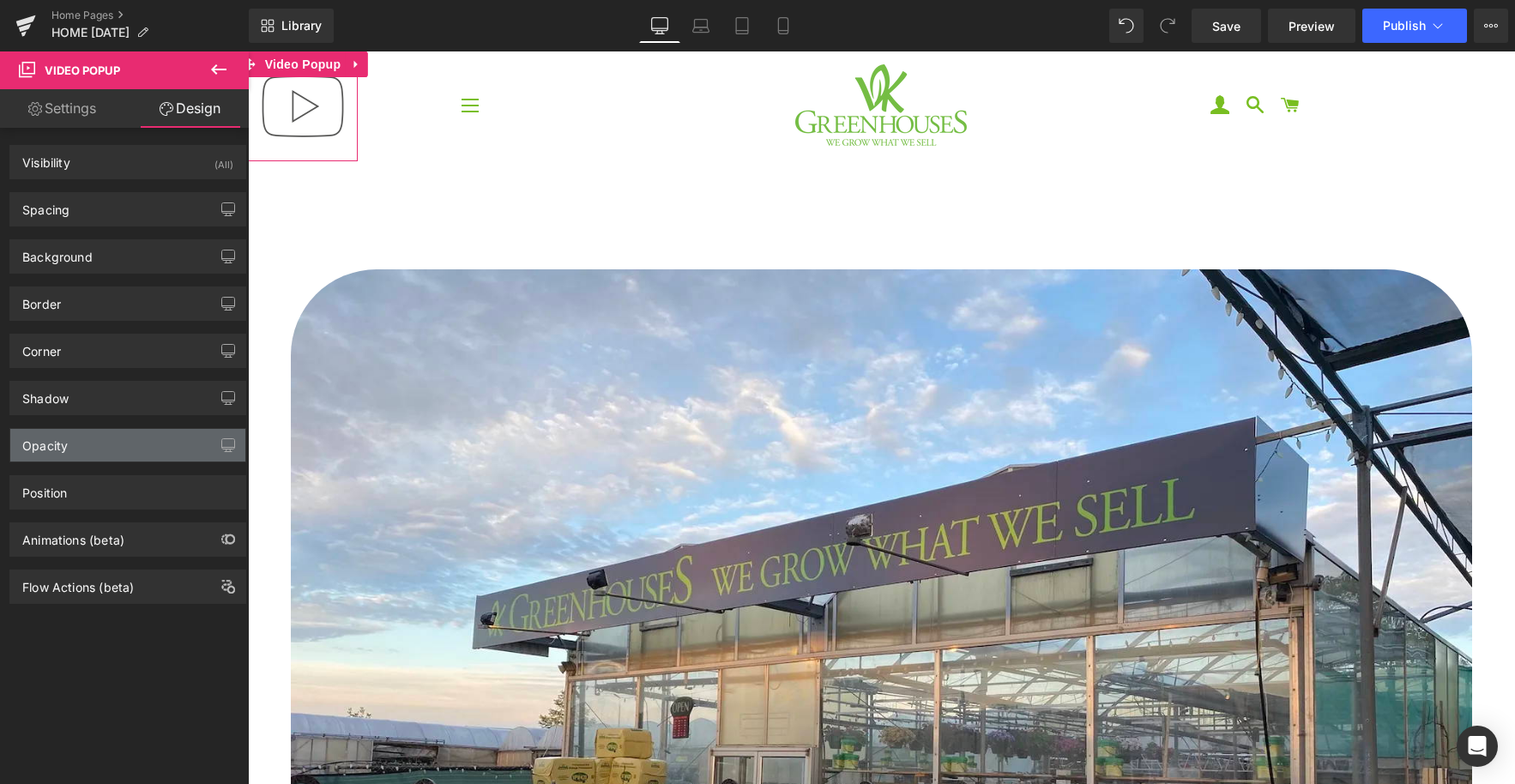
click at [89, 441] on div "Opacity" at bounding box center [127, 445] width 235 height 33
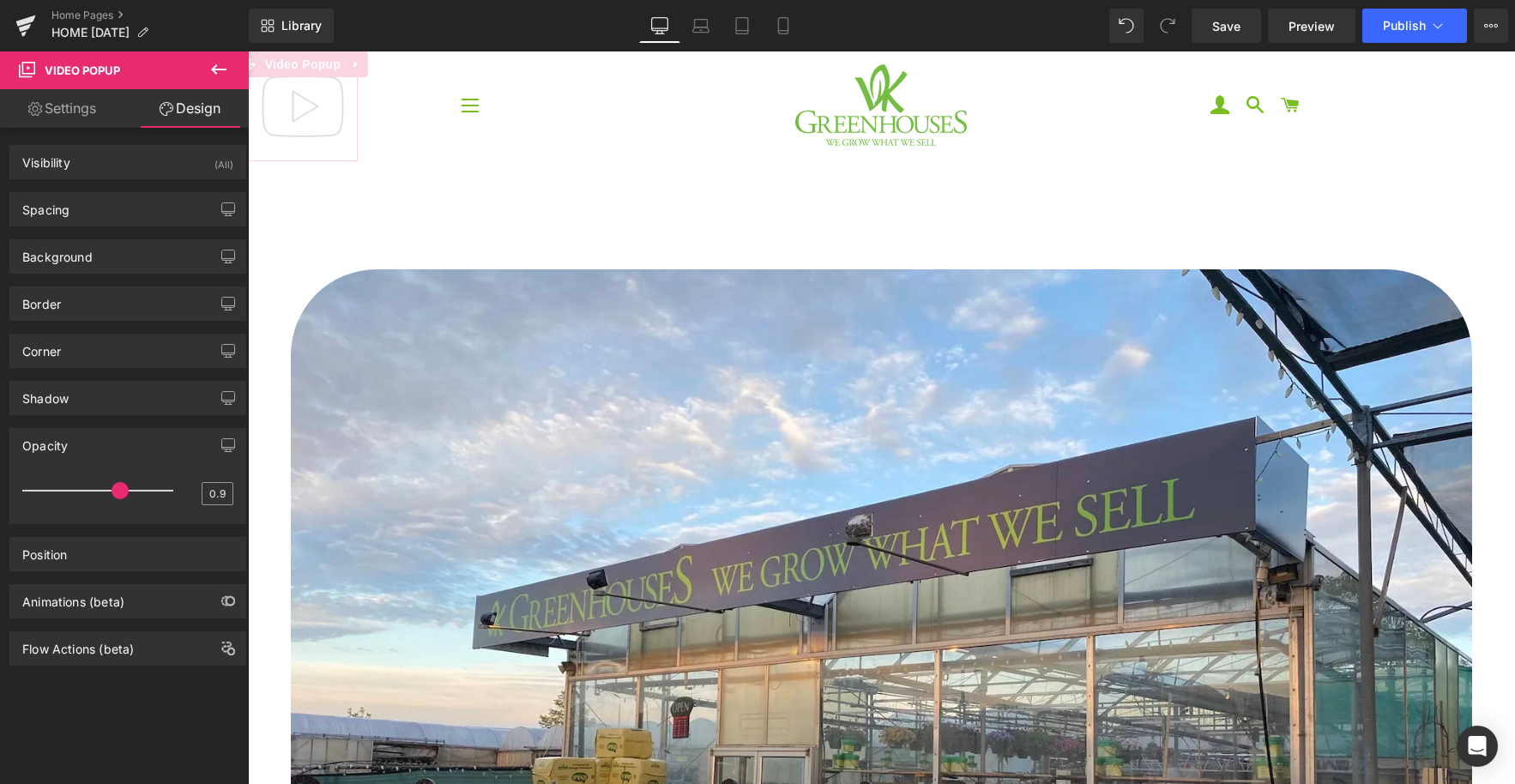
type input "1"
drag, startPoint x: 162, startPoint y: 491, endPoint x: 214, endPoint y: 492, distance: 52.0
click at [214, 492] on div "1" at bounding box center [127, 497] width 211 height 46
click at [110, 415] on div "Opacity 1 1" at bounding box center [128, 469] width 257 height 109
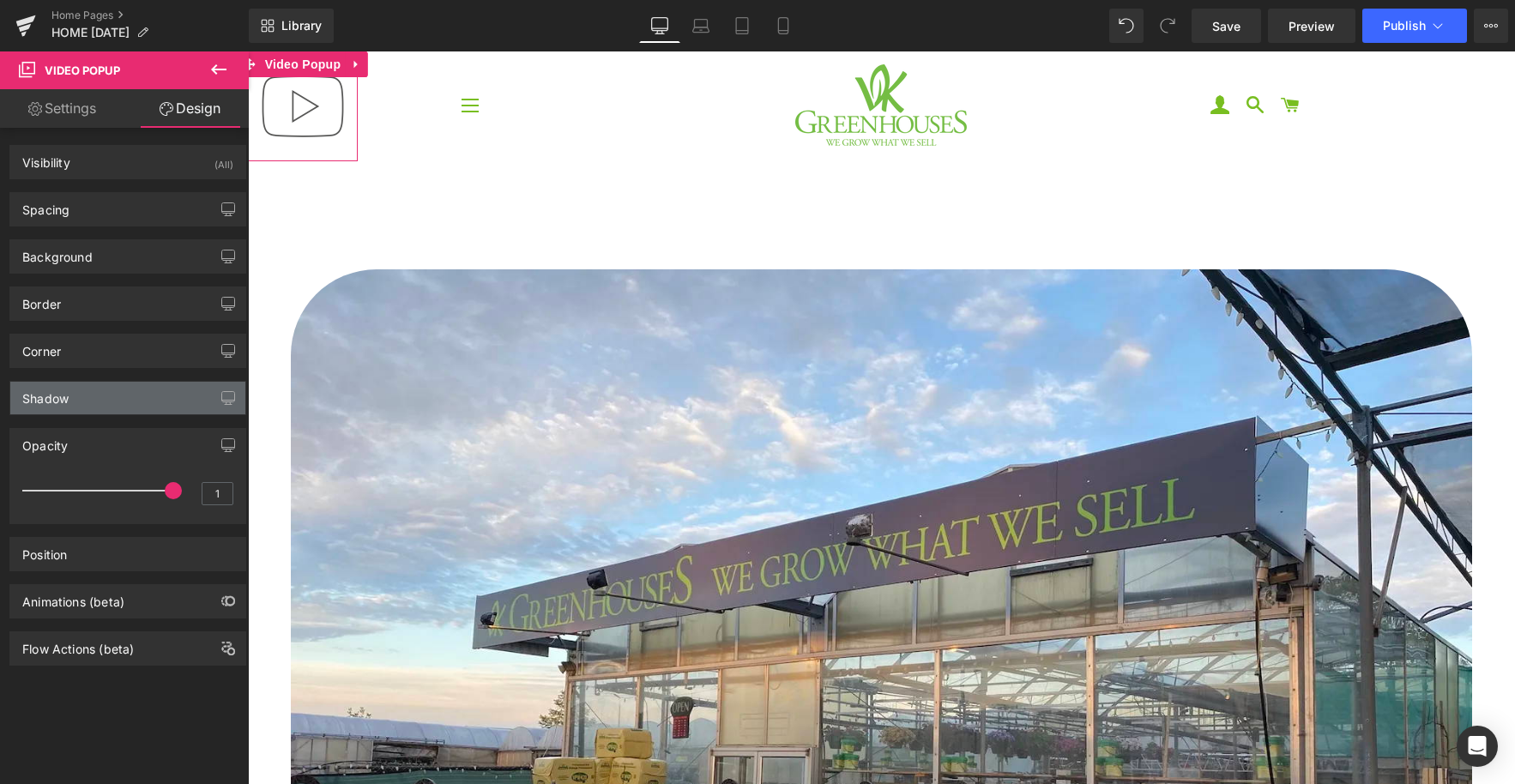
click at [117, 408] on div "Shadow" at bounding box center [127, 398] width 235 height 33
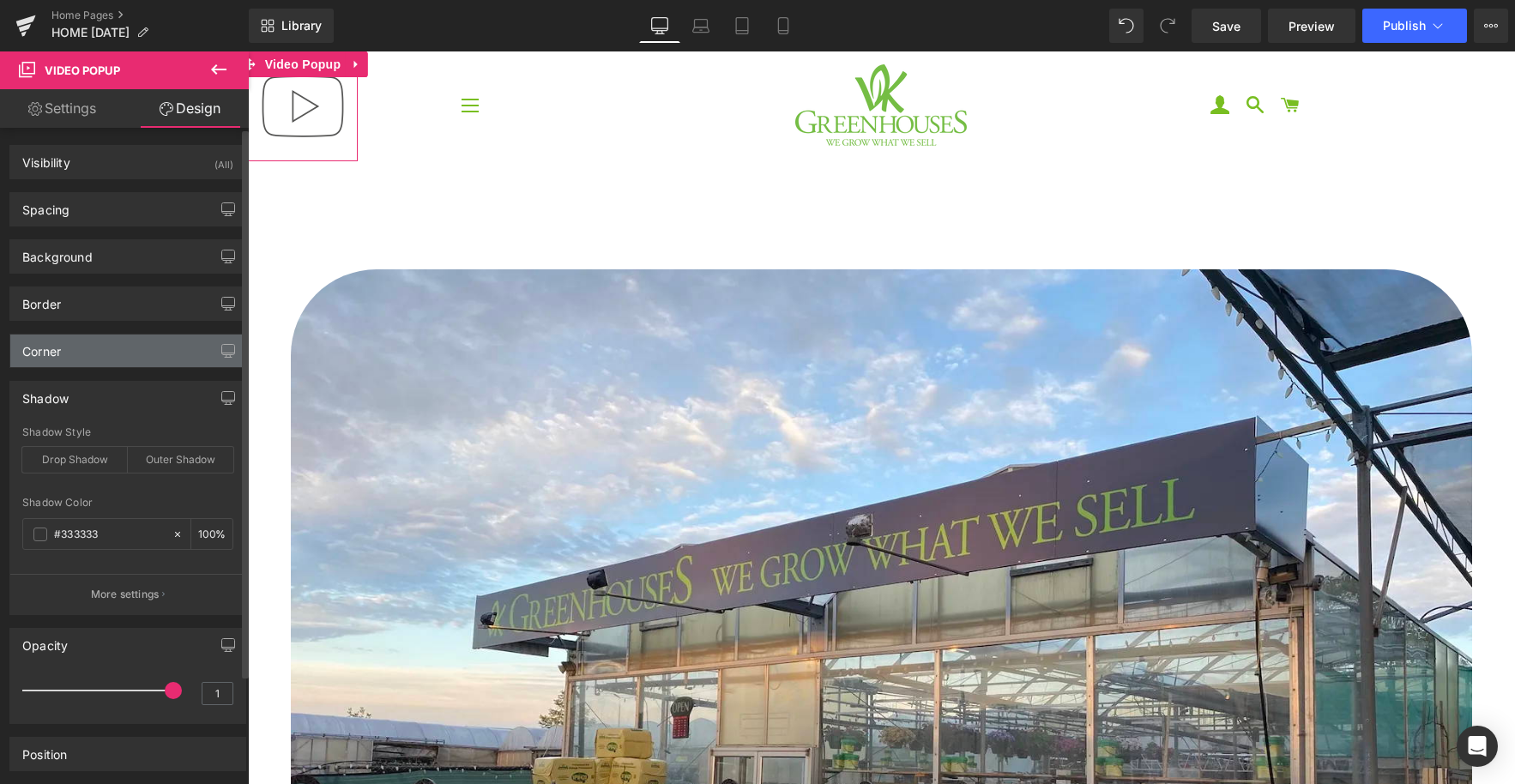
click at [89, 358] on div "Corner" at bounding box center [127, 350] width 235 height 33
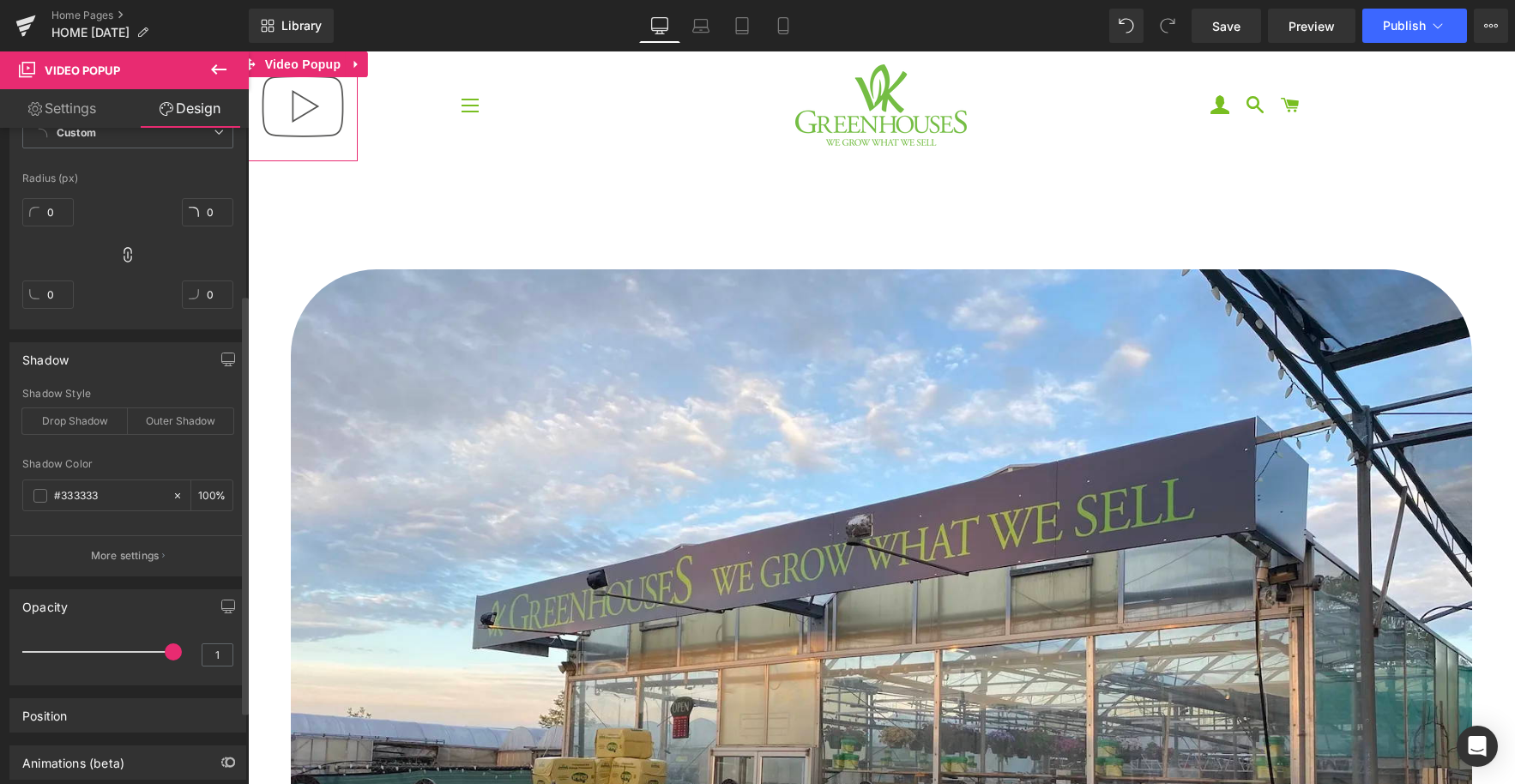
scroll to position [374, 0]
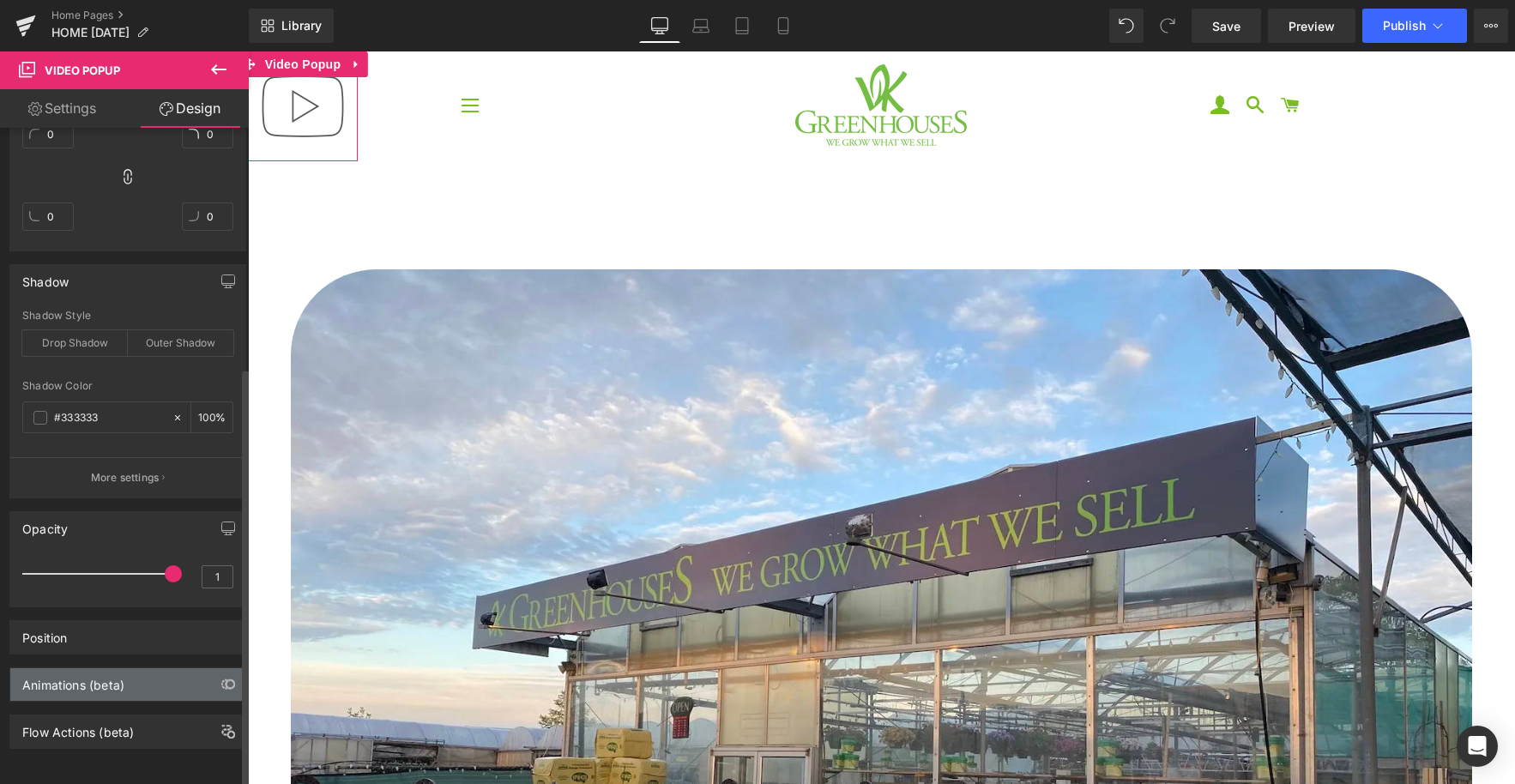
click at [110, 681] on div "Animations (beta)" at bounding box center [127, 685] width 235 height 33
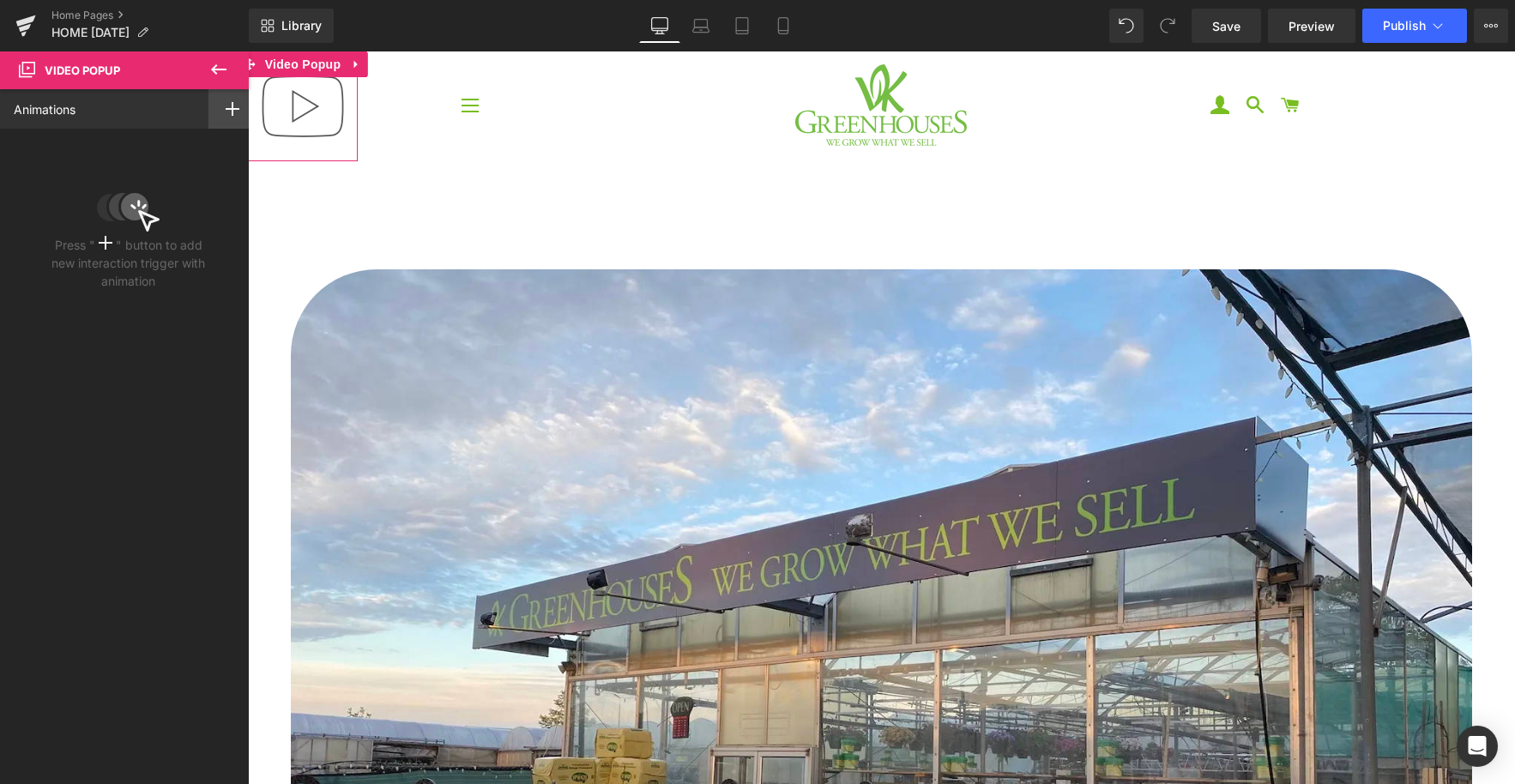
click at [234, 114] on div at bounding box center [232, 109] width 48 height 39
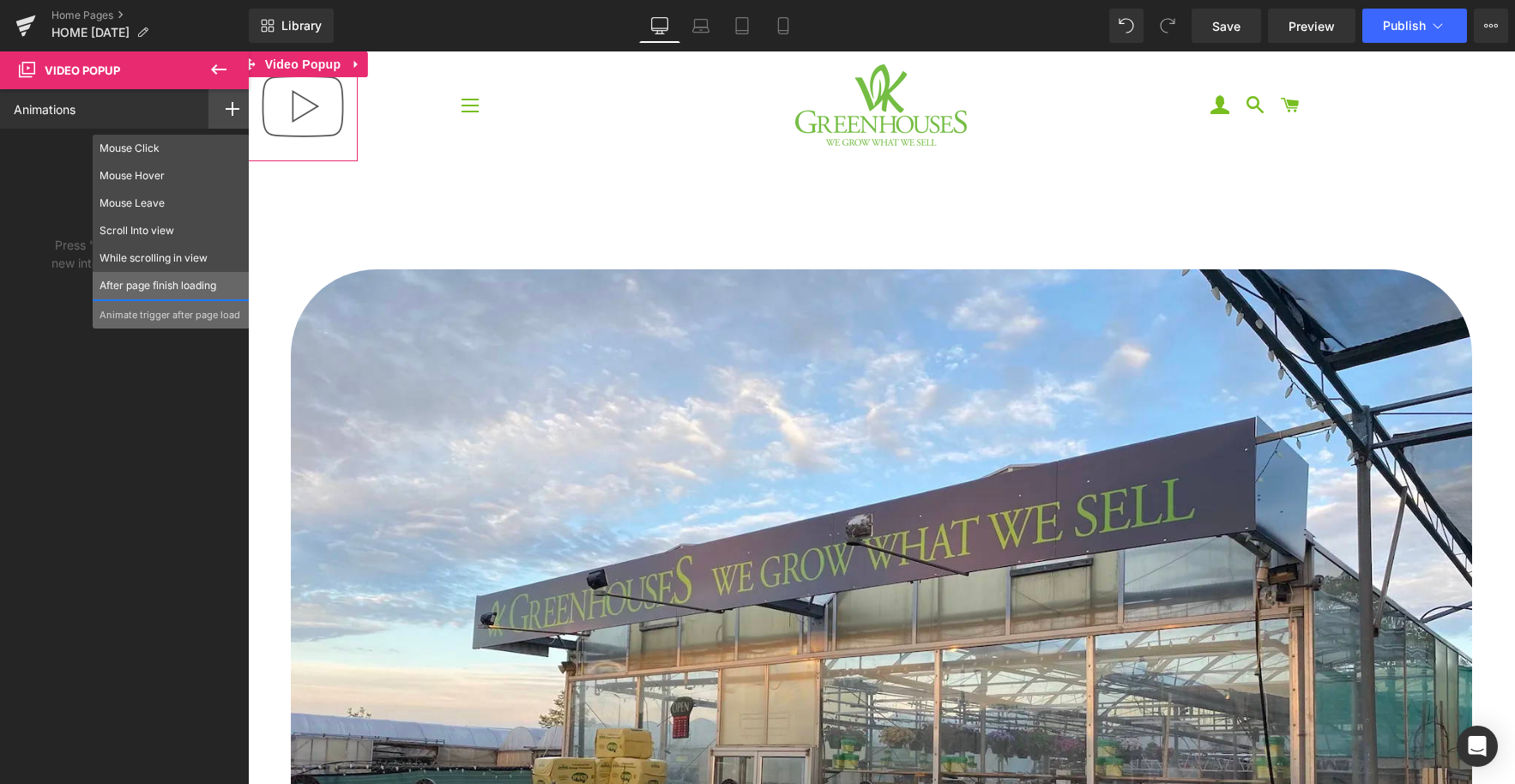
click at [147, 287] on p "After page finish loading" at bounding box center [171, 285] width 143 height 16
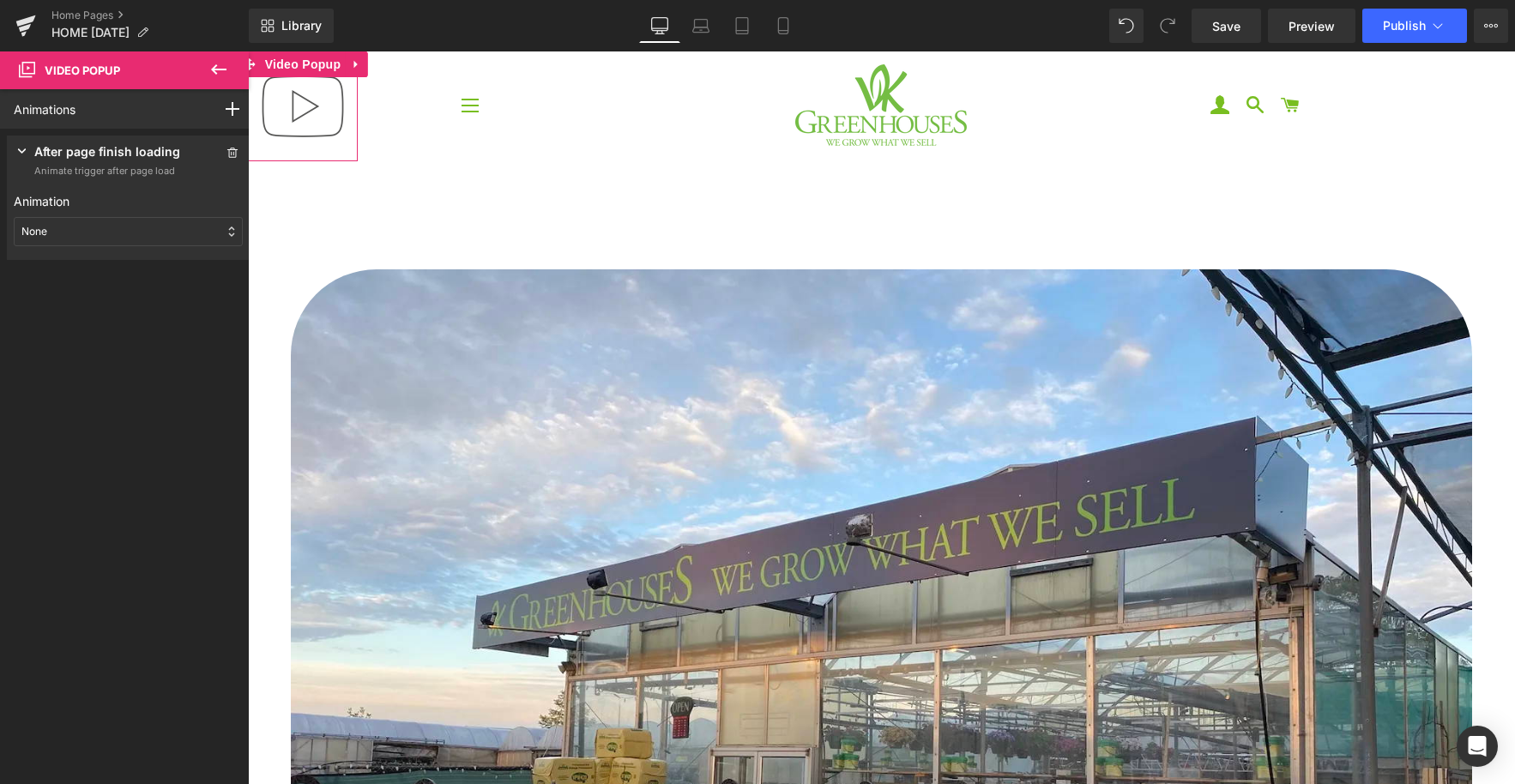
click at [66, 235] on div "None" at bounding box center [128, 232] width 229 height 29
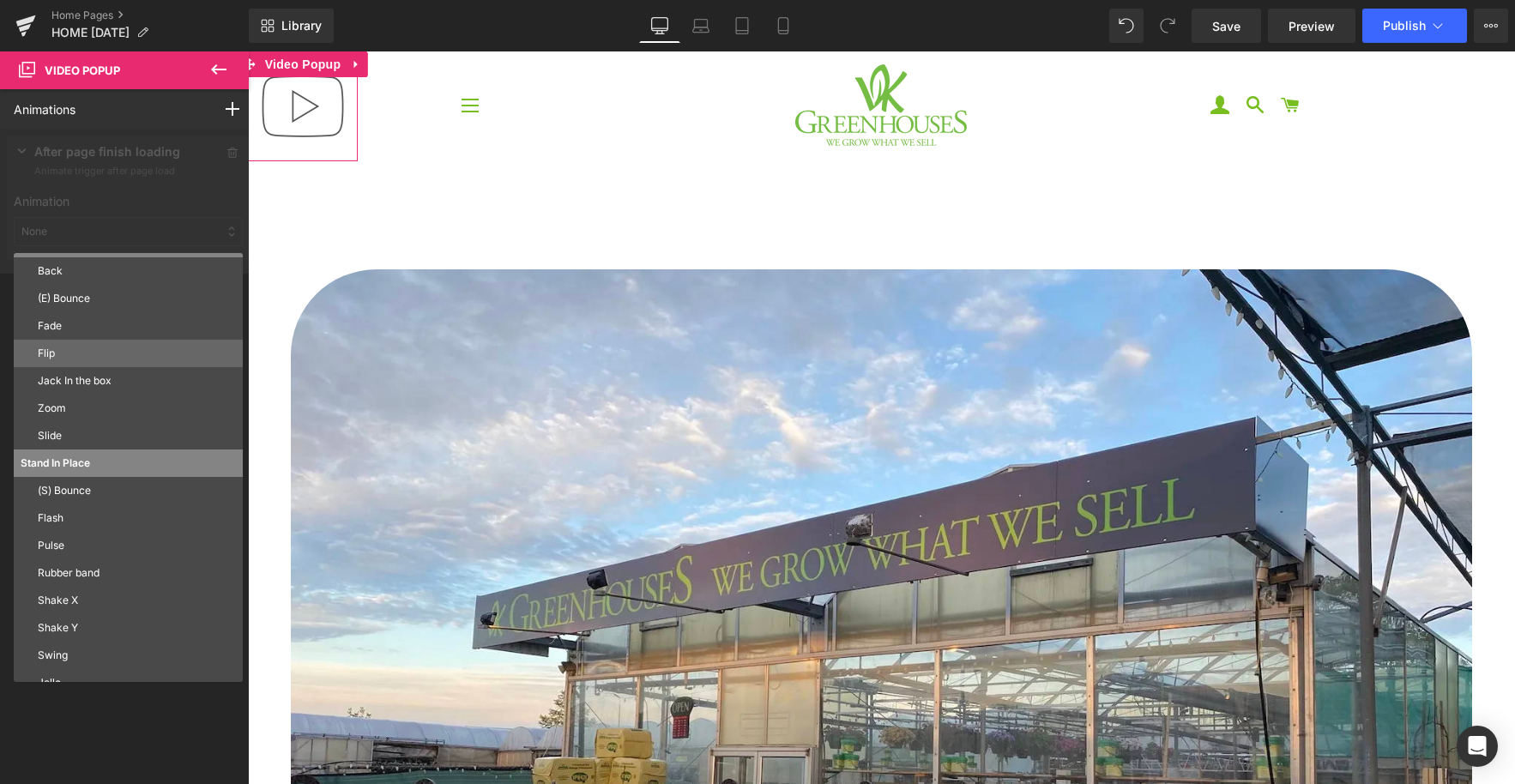
scroll to position [92, 0]
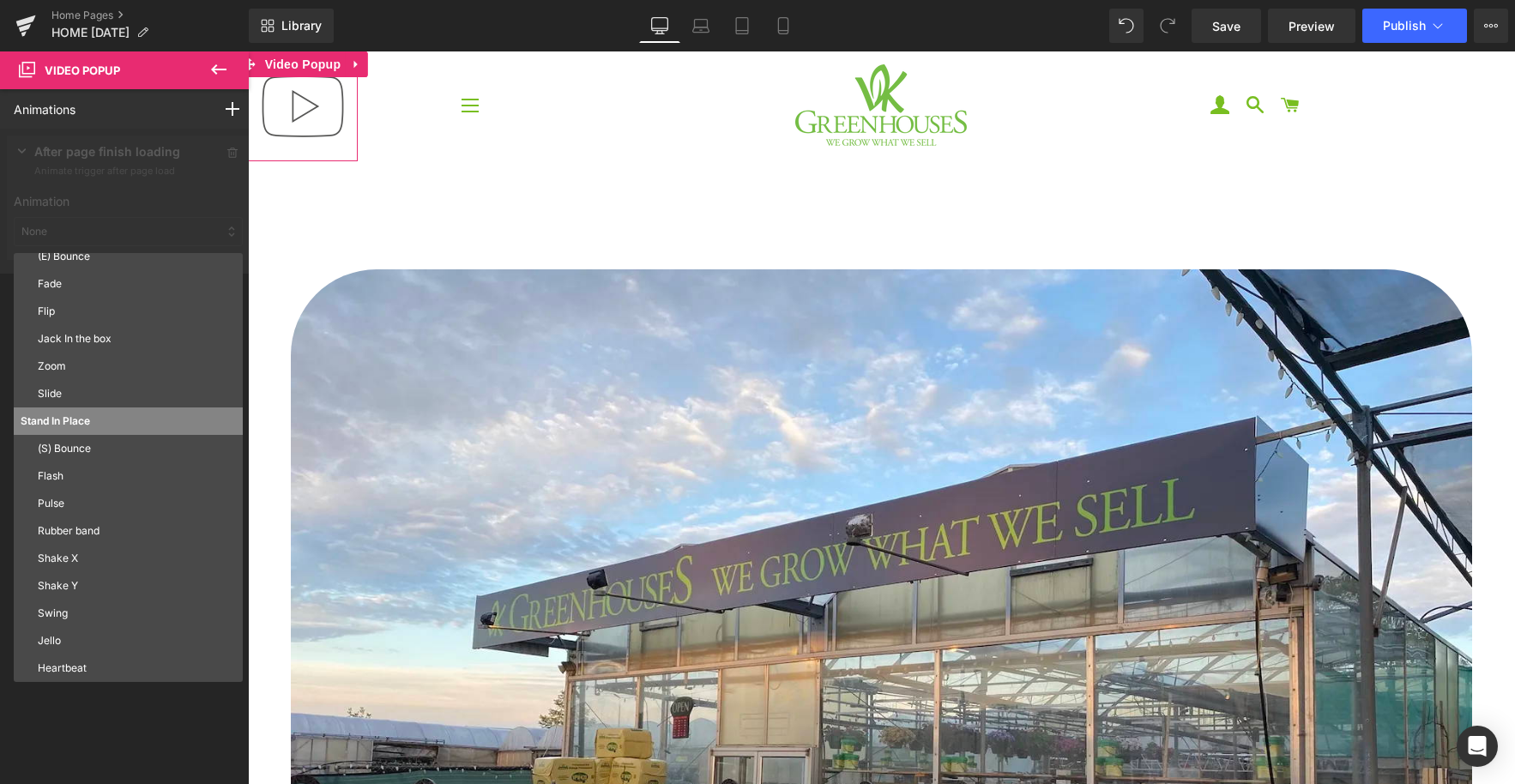
click at [65, 501] on p "Pulse" at bounding box center [136, 503] width 198 height 16
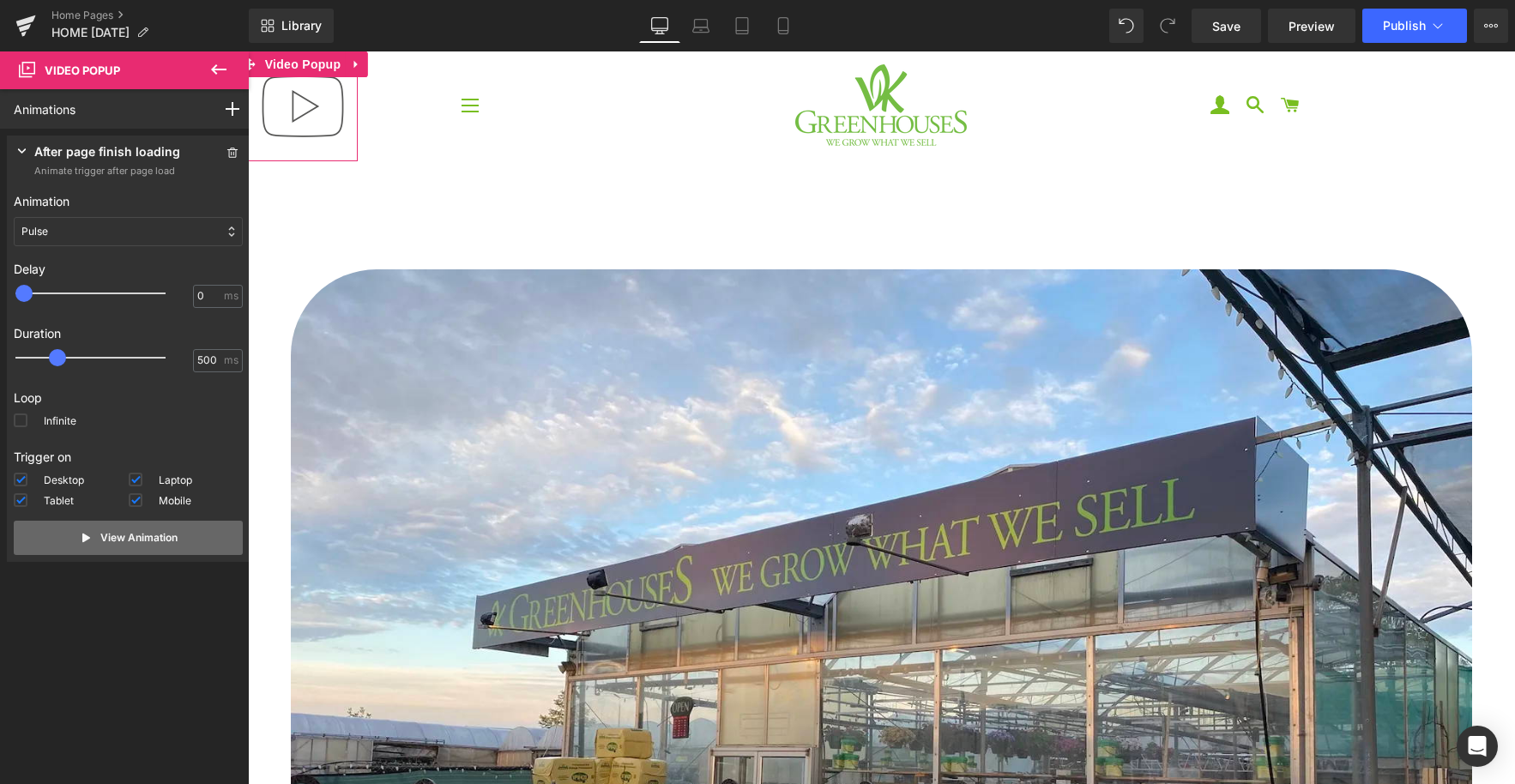
click at [105, 546] on button "View Animation" at bounding box center [128, 538] width 229 height 35
click at [227, 150] on icon at bounding box center [232, 152] width 10 height 10
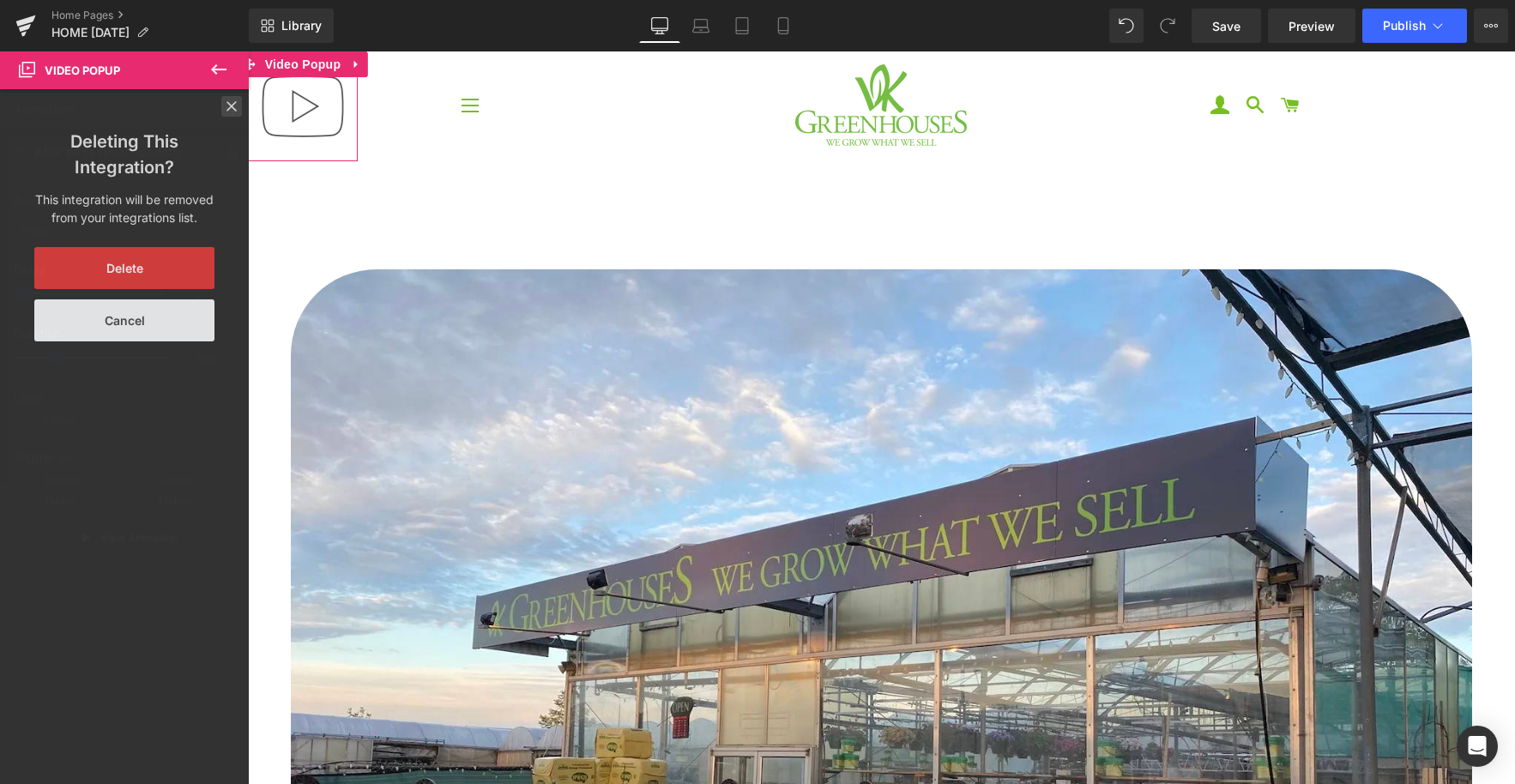
click at [226, 106] on icon at bounding box center [231, 106] width 10 height 10
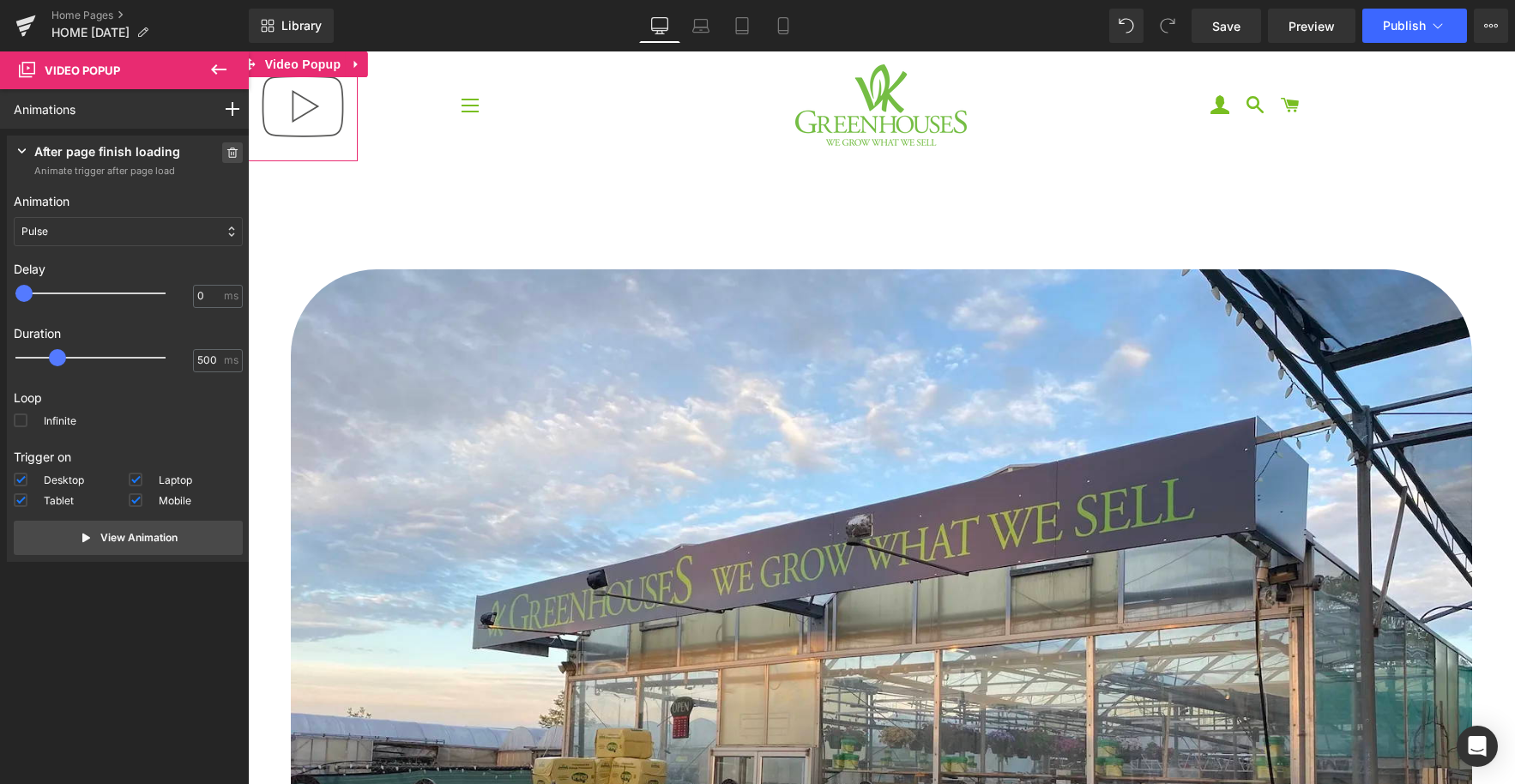
click at [226, 154] on icon at bounding box center [232, 152] width 12 height 10
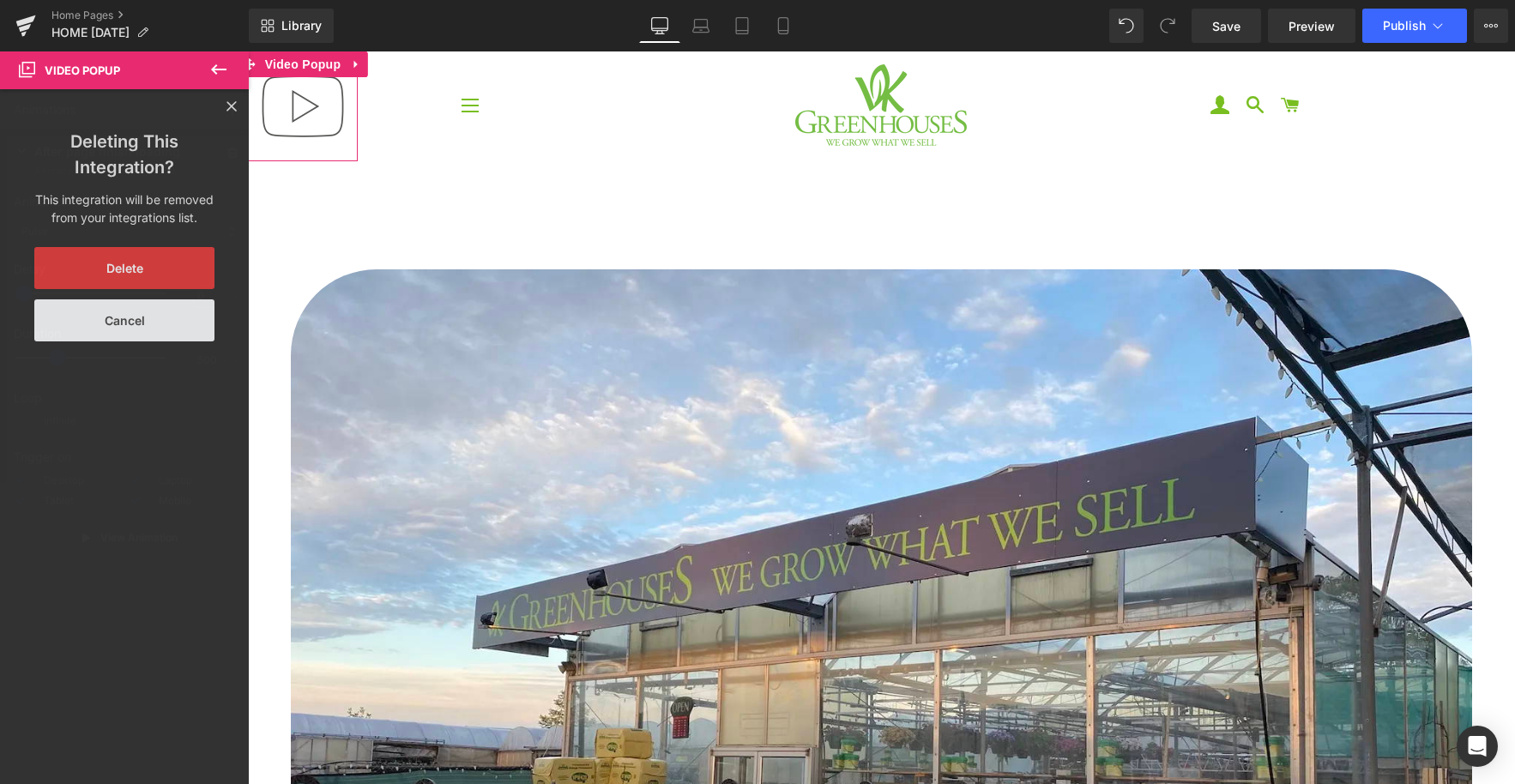
click at [130, 277] on button "Delete" at bounding box center [124, 268] width 180 height 42
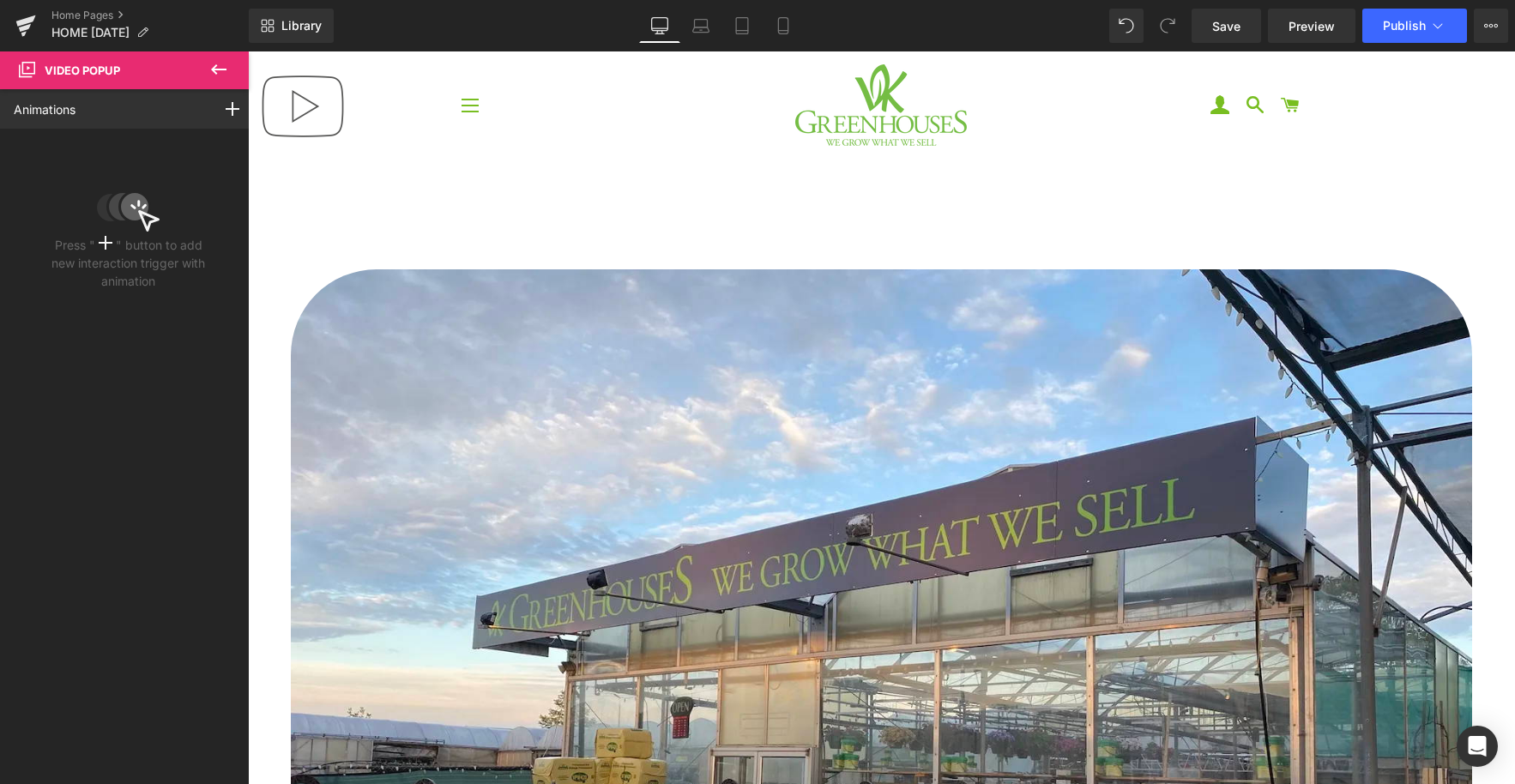
click at [216, 65] on icon at bounding box center [218, 68] width 16 height 10
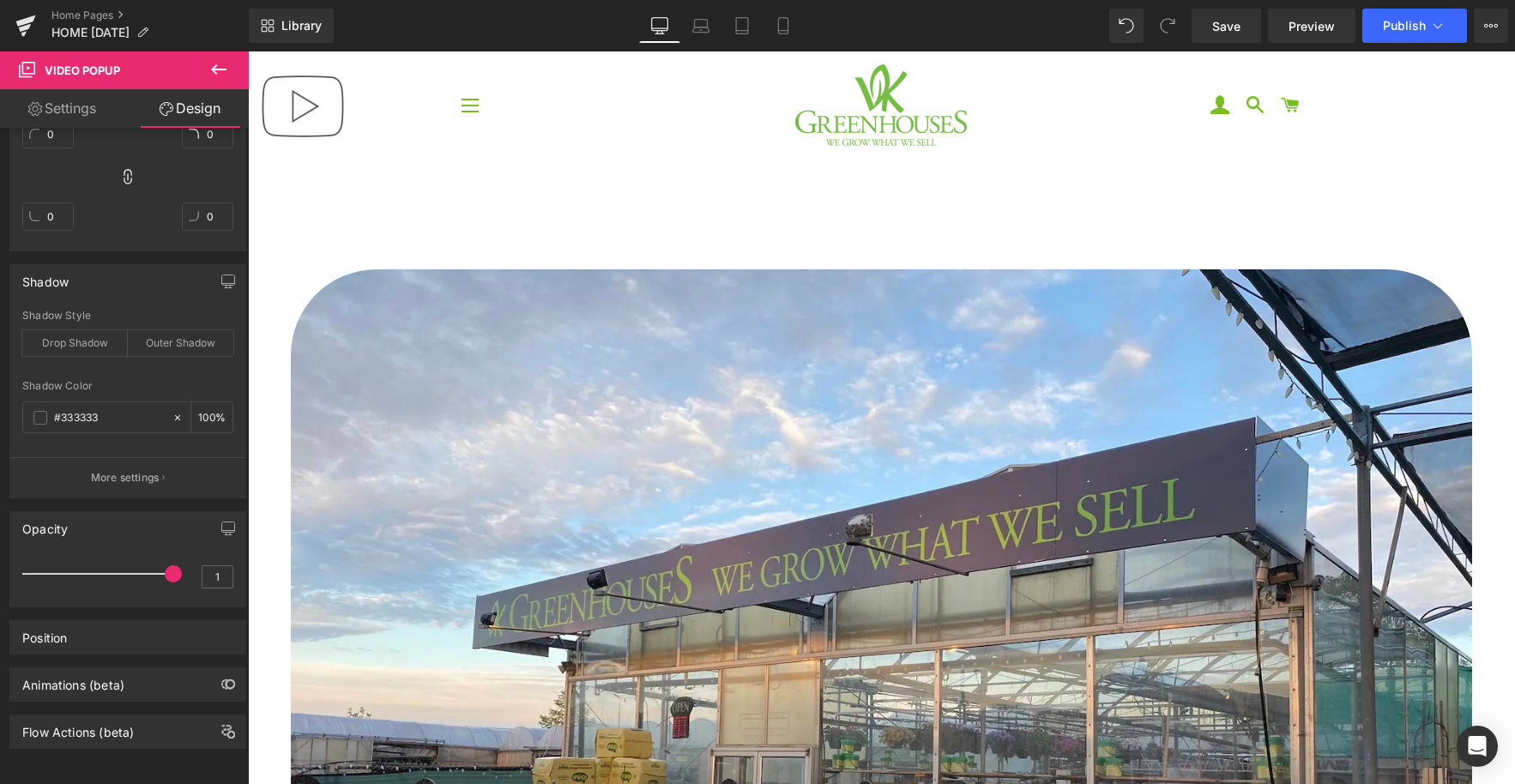
type input "100"
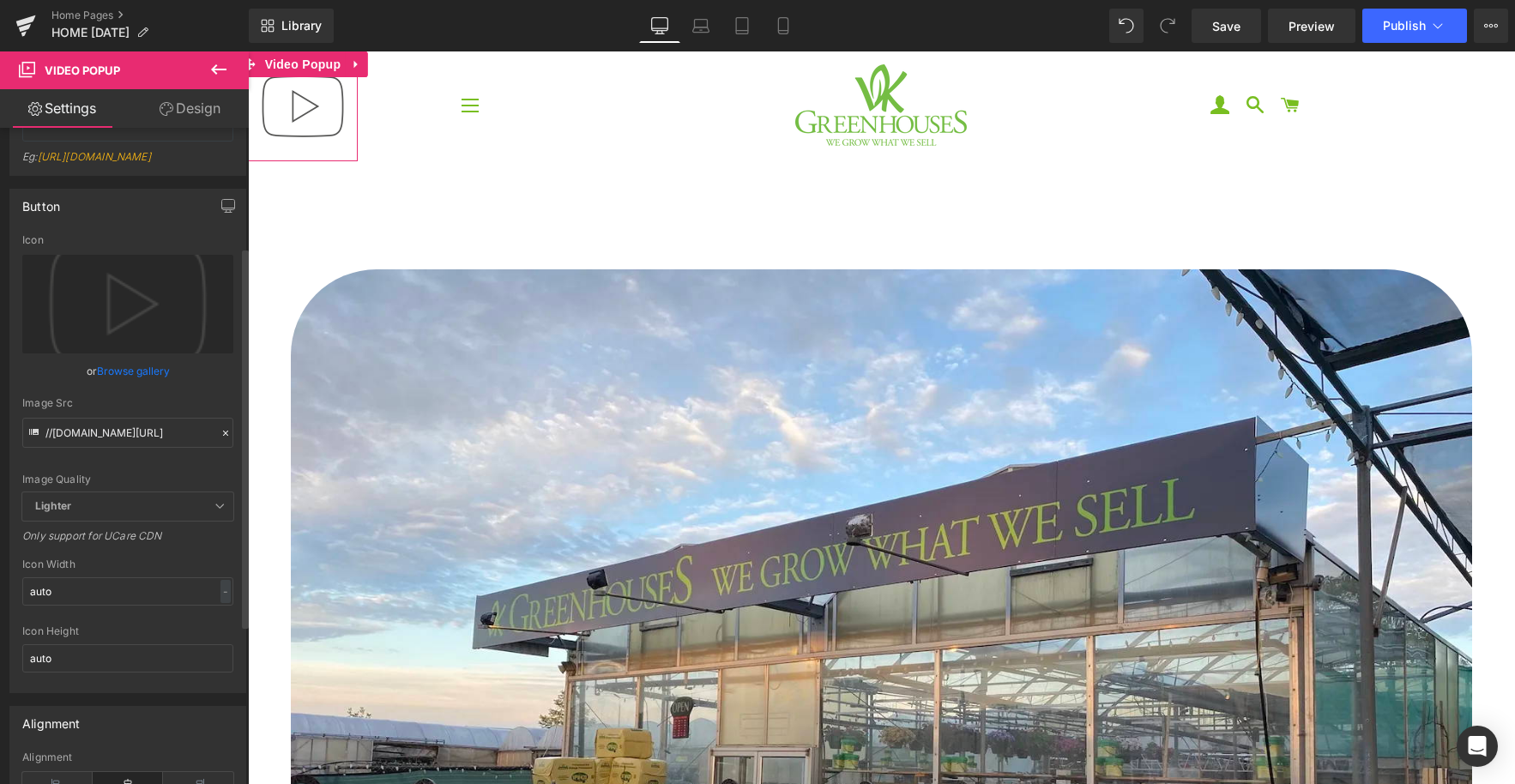
scroll to position [206, 0]
click at [221, 208] on icon "button" at bounding box center [227, 201] width 14 height 14
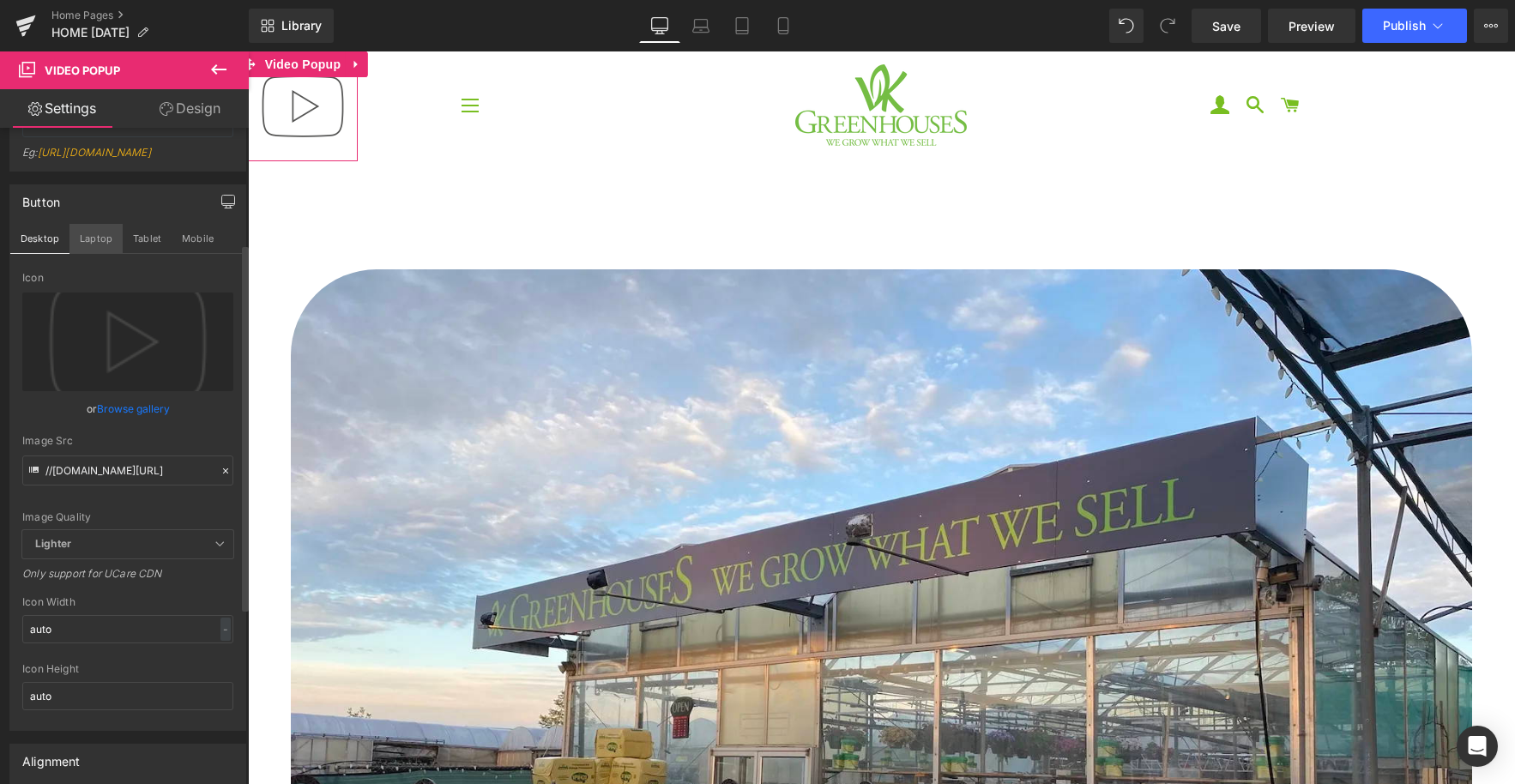
drag, startPoint x: 97, startPoint y: 249, endPoint x: 106, endPoint y: 252, distance: 9.5
click at [99, 249] on button "Laptop" at bounding box center [96, 238] width 53 height 29
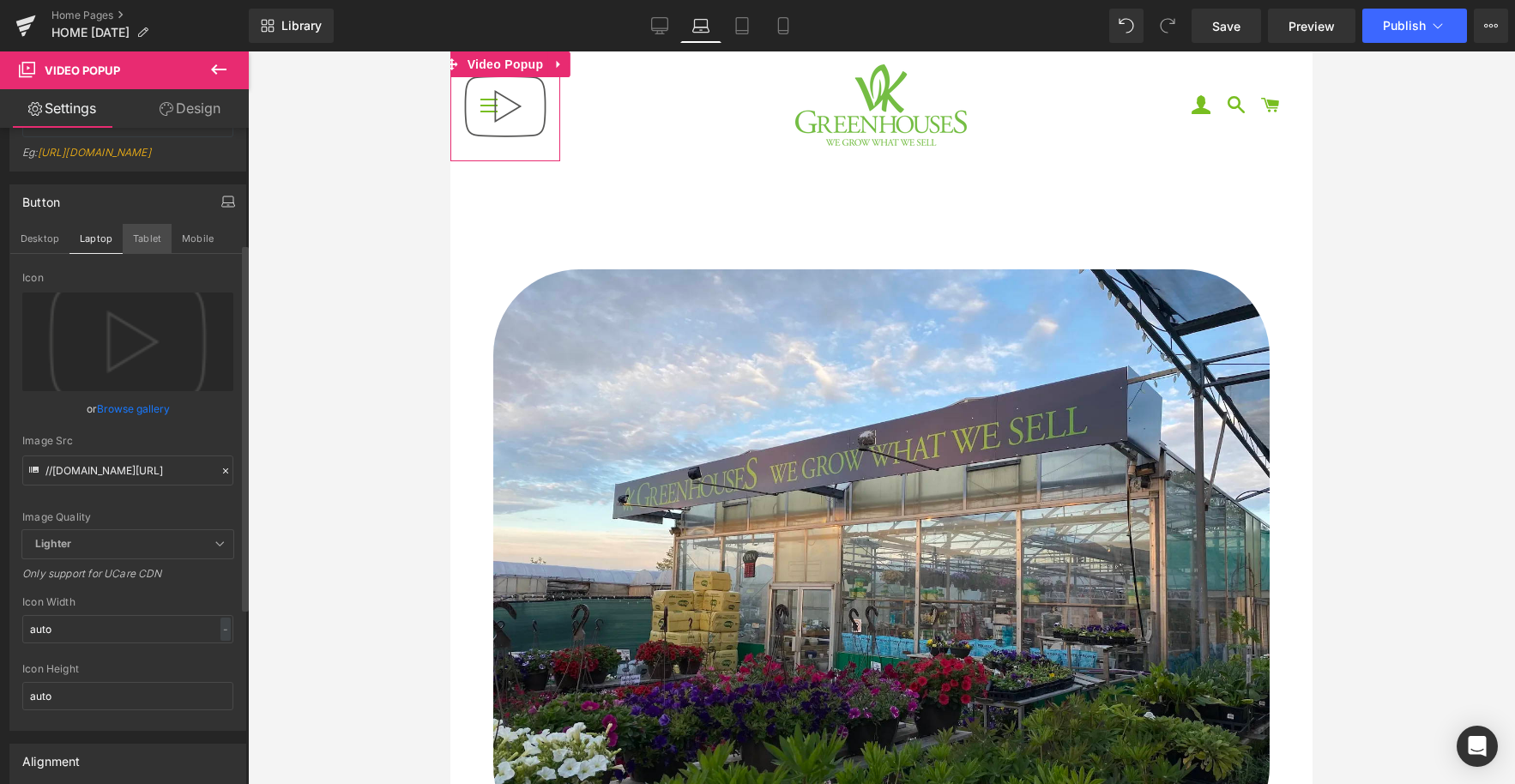
drag, startPoint x: 138, startPoint y: 254, endPoint x: 154, endPoint y: 255, distance: 16.0
click at [138, 253] on button "Tablet" at bounding box center [147, 238] width 49 height 29
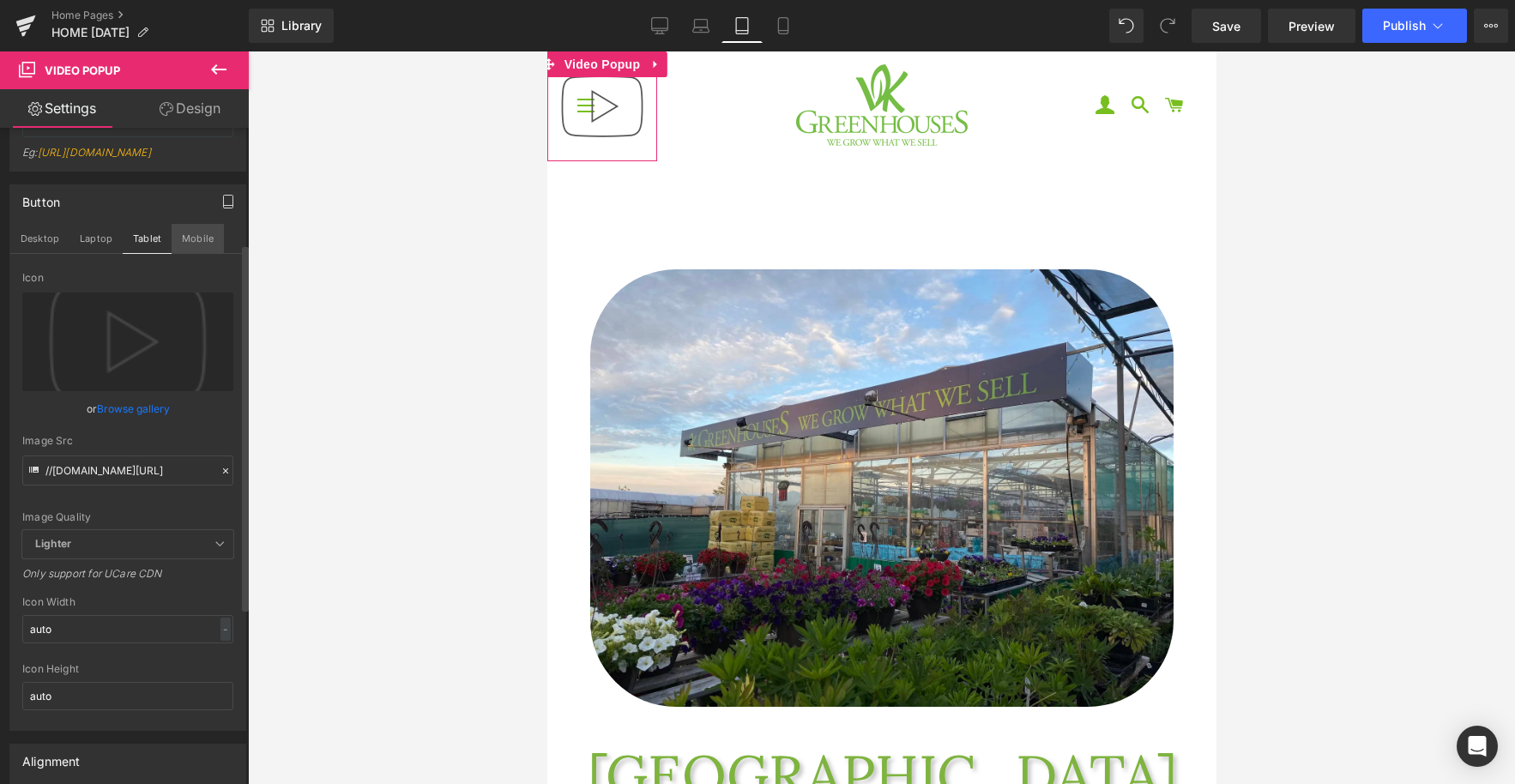
click at [203, 253] on button "Mobile" at bounding box center [197, 238] width 52 height 29
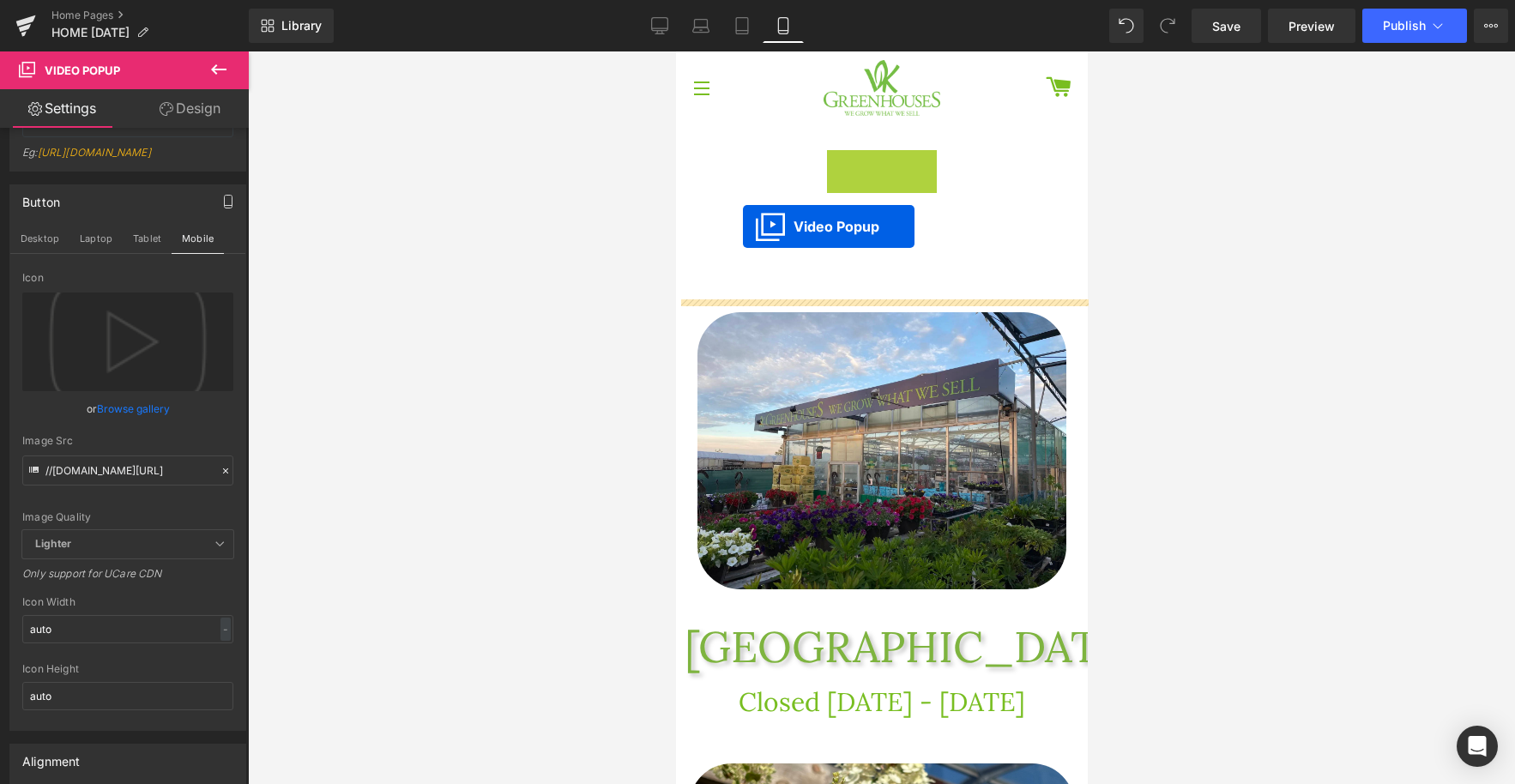
drag, startPoint x: 724, startPoint y: 77, endPoint x: 742, endPoint y: 227, distance: 151.1
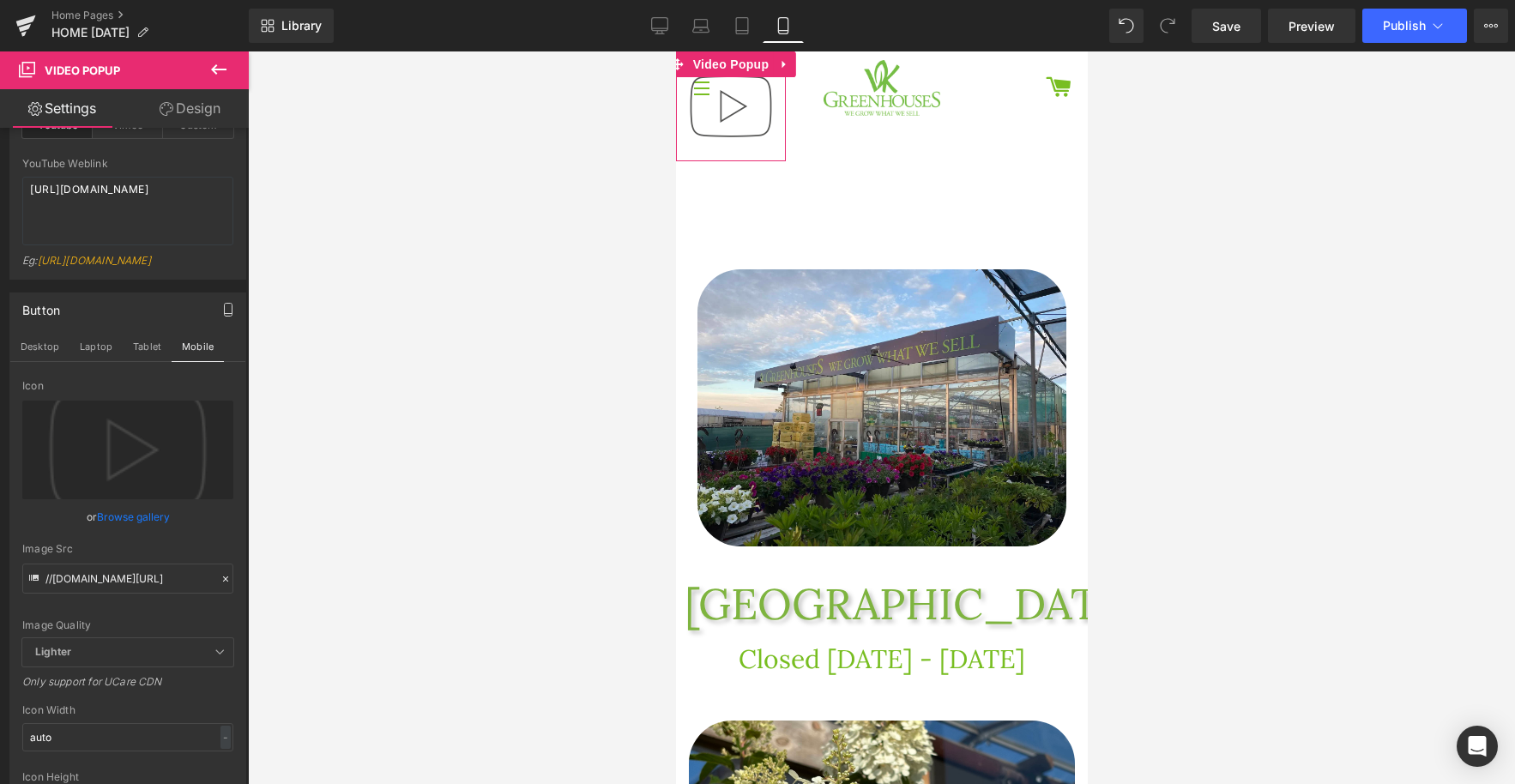
scroll to position [0, 0]
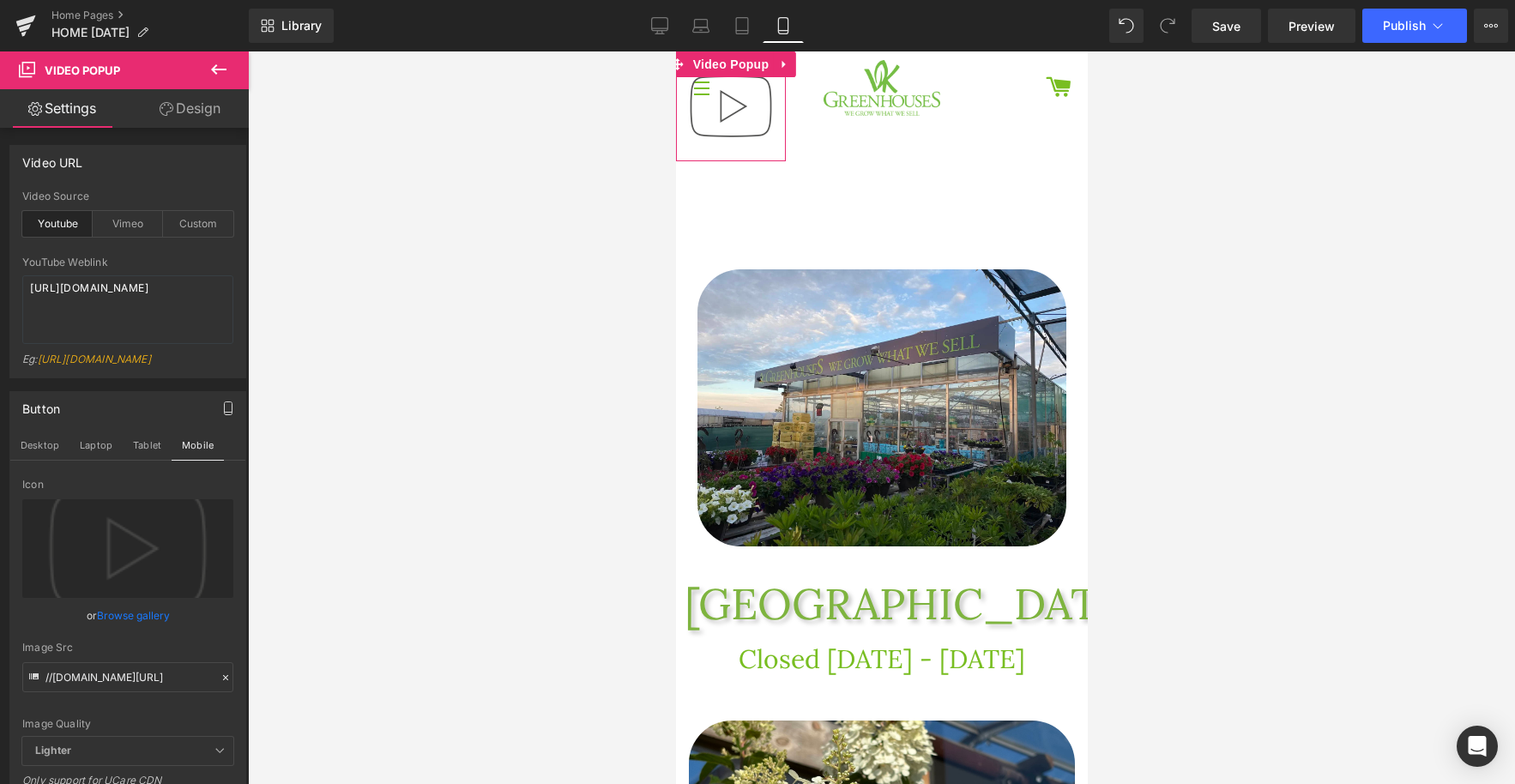
click at [187, 106] on link "Design" at bounding box center [190, 109] width 124 height 38
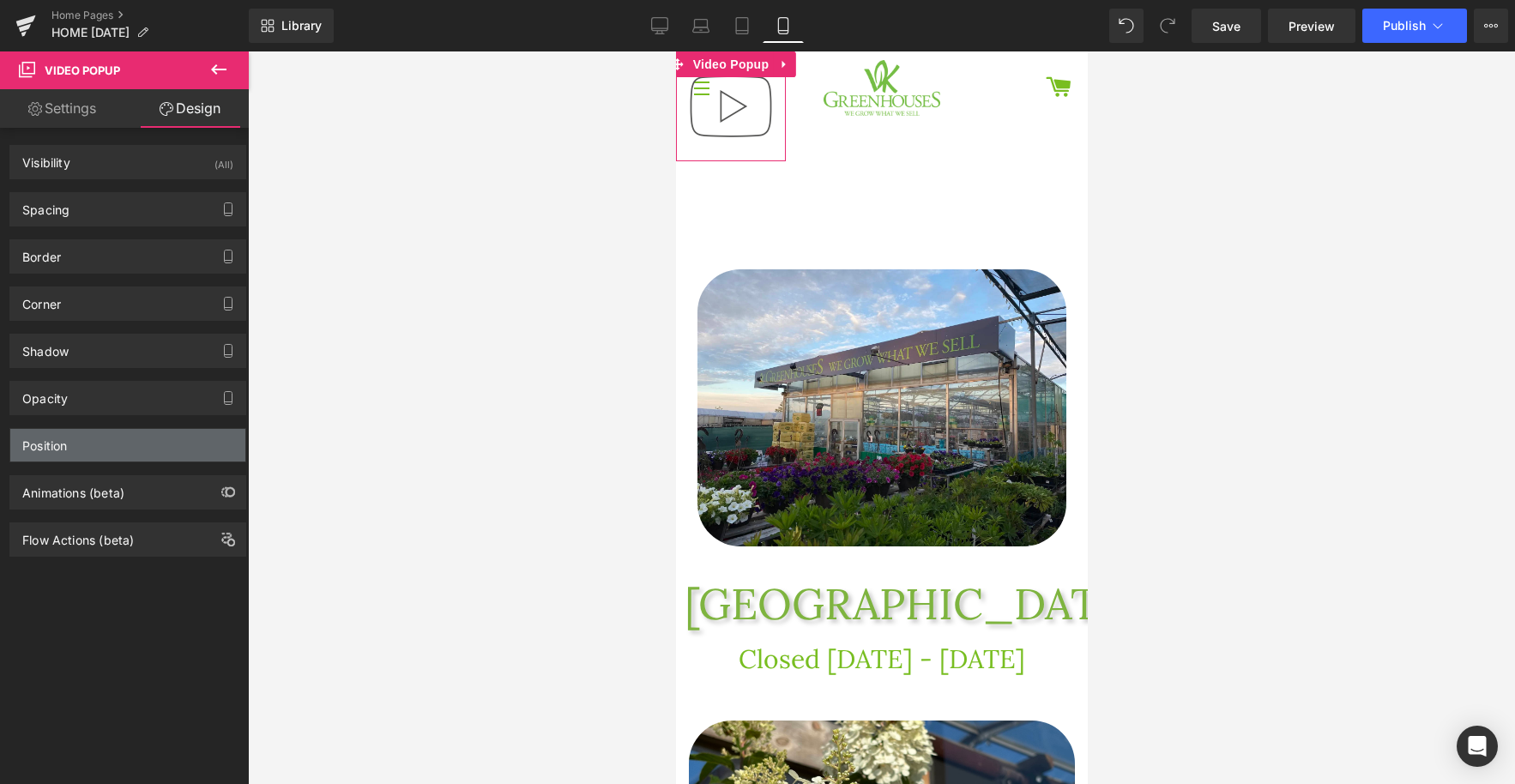
click at [105, 446] on div "Position" at bounding box center [127, 445] width 235 height 33
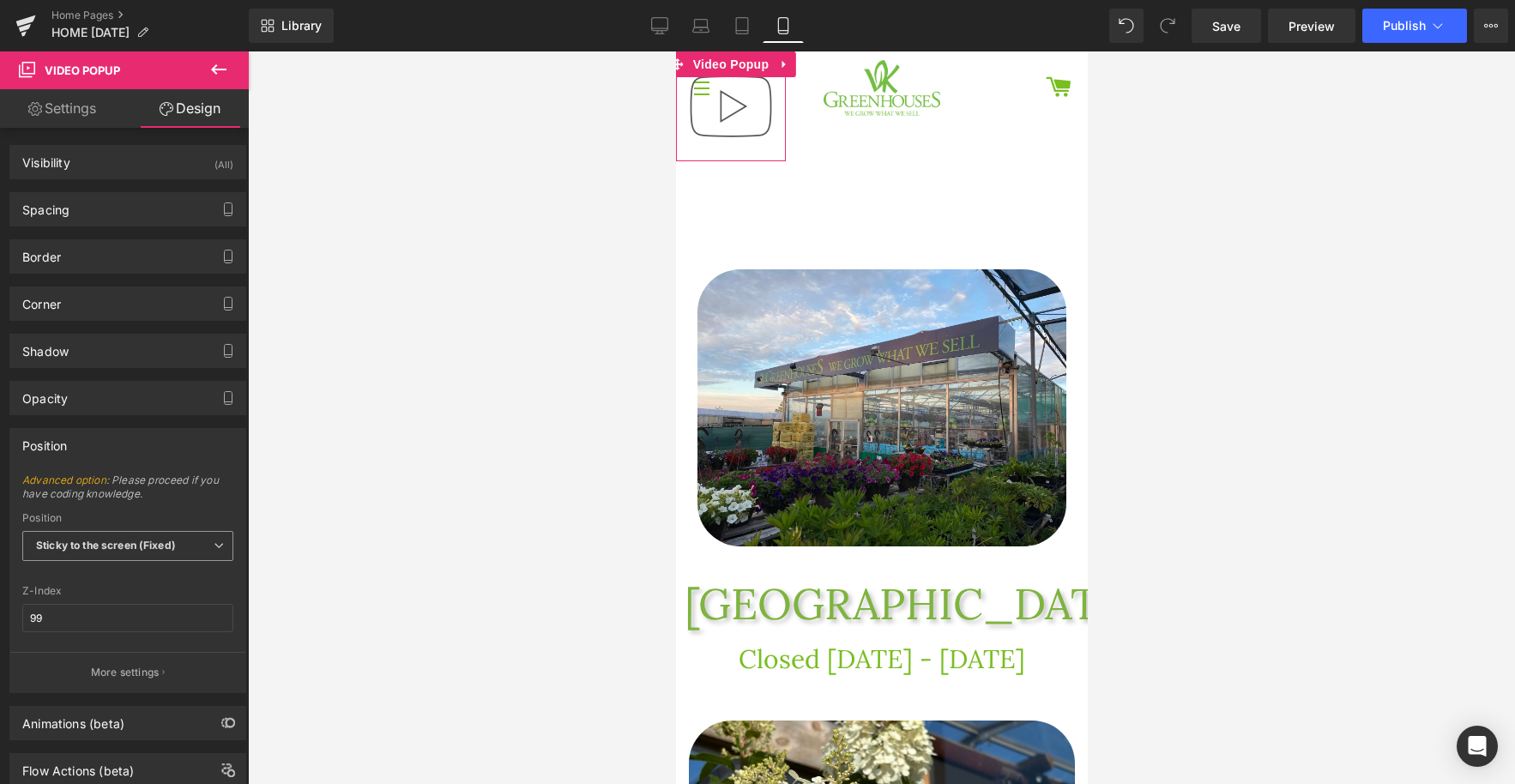
click at [142, 552] on span "Sticky to the screen (Fixed)" at bounding box center [127, 546] width 211 height 30
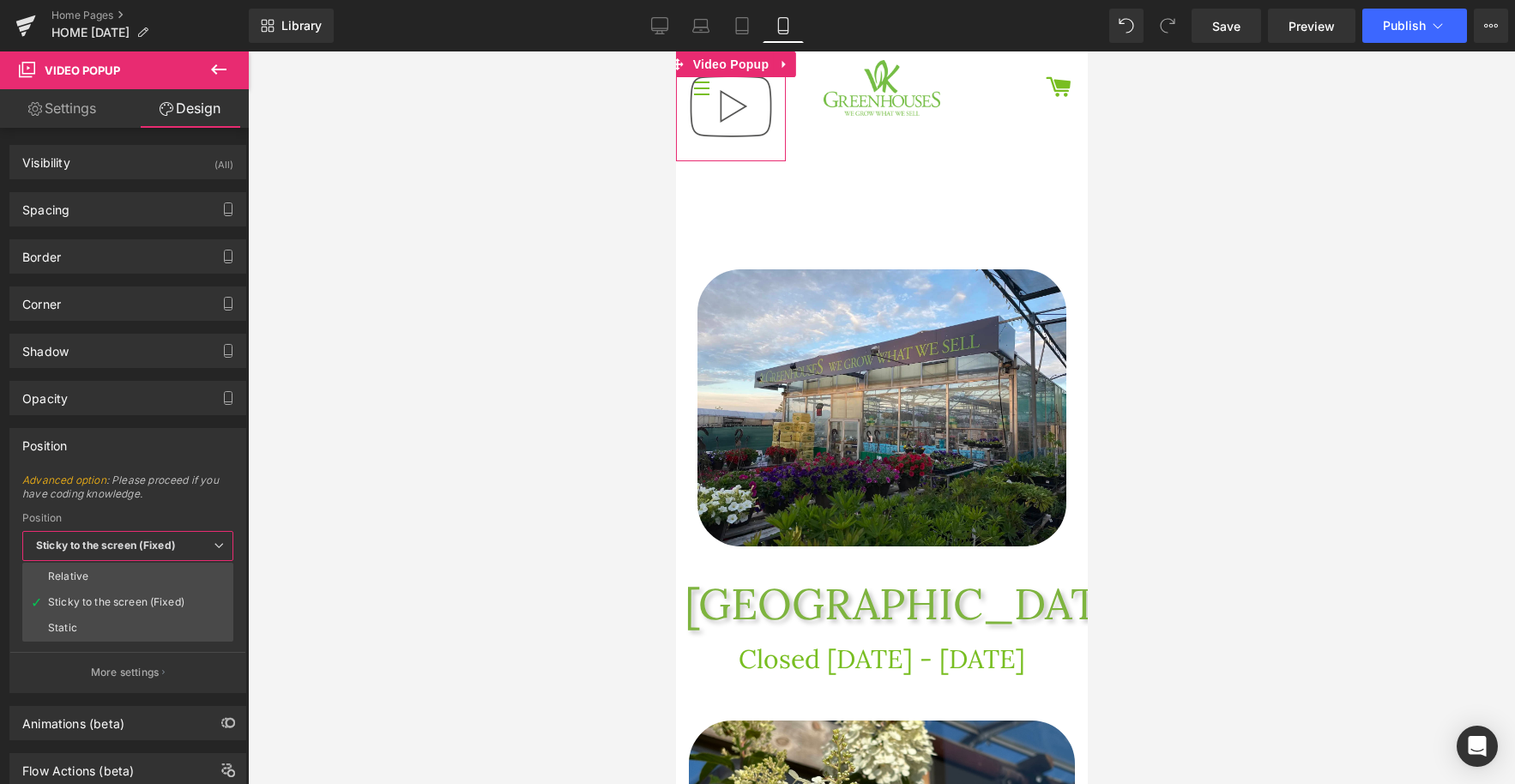
click at [90, 576] on li "Relative" at bounding box center [127, 576] width 211 height 26
type input "1"
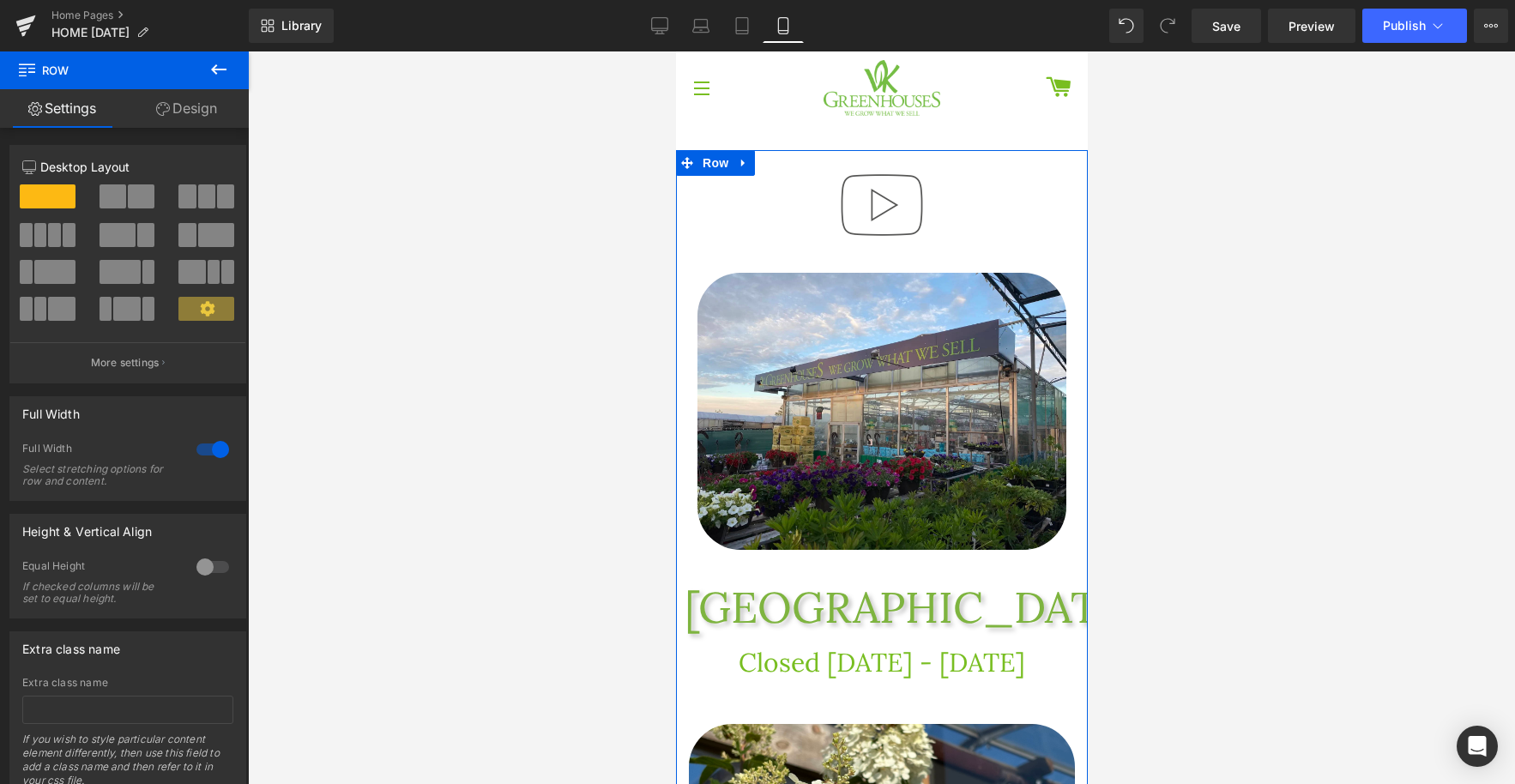
drag, startPoint x: 873, startPoint y: 250, endPoint x: 880, endPoint y: 141, distance: 109.2
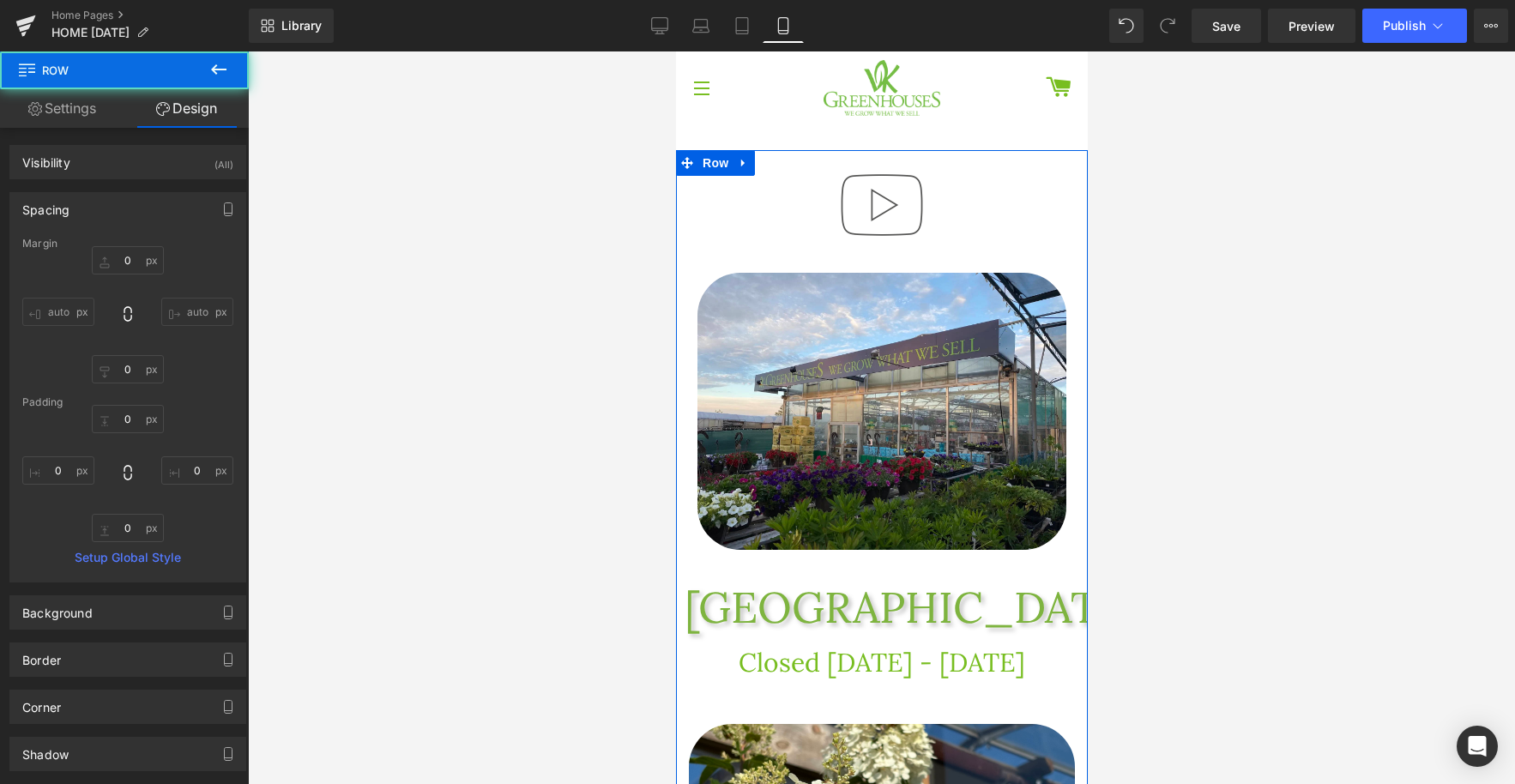
type input "0"
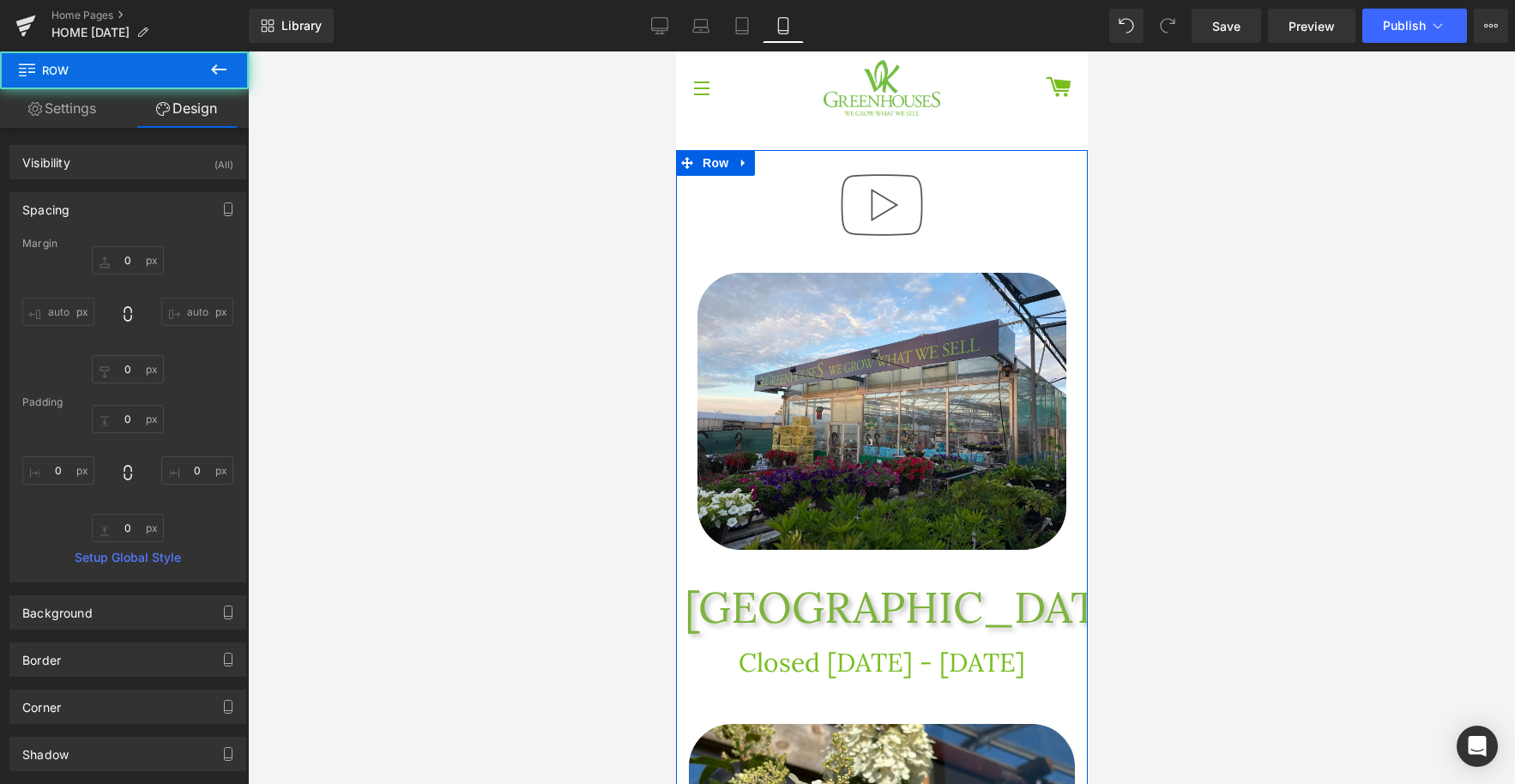
type input "0"
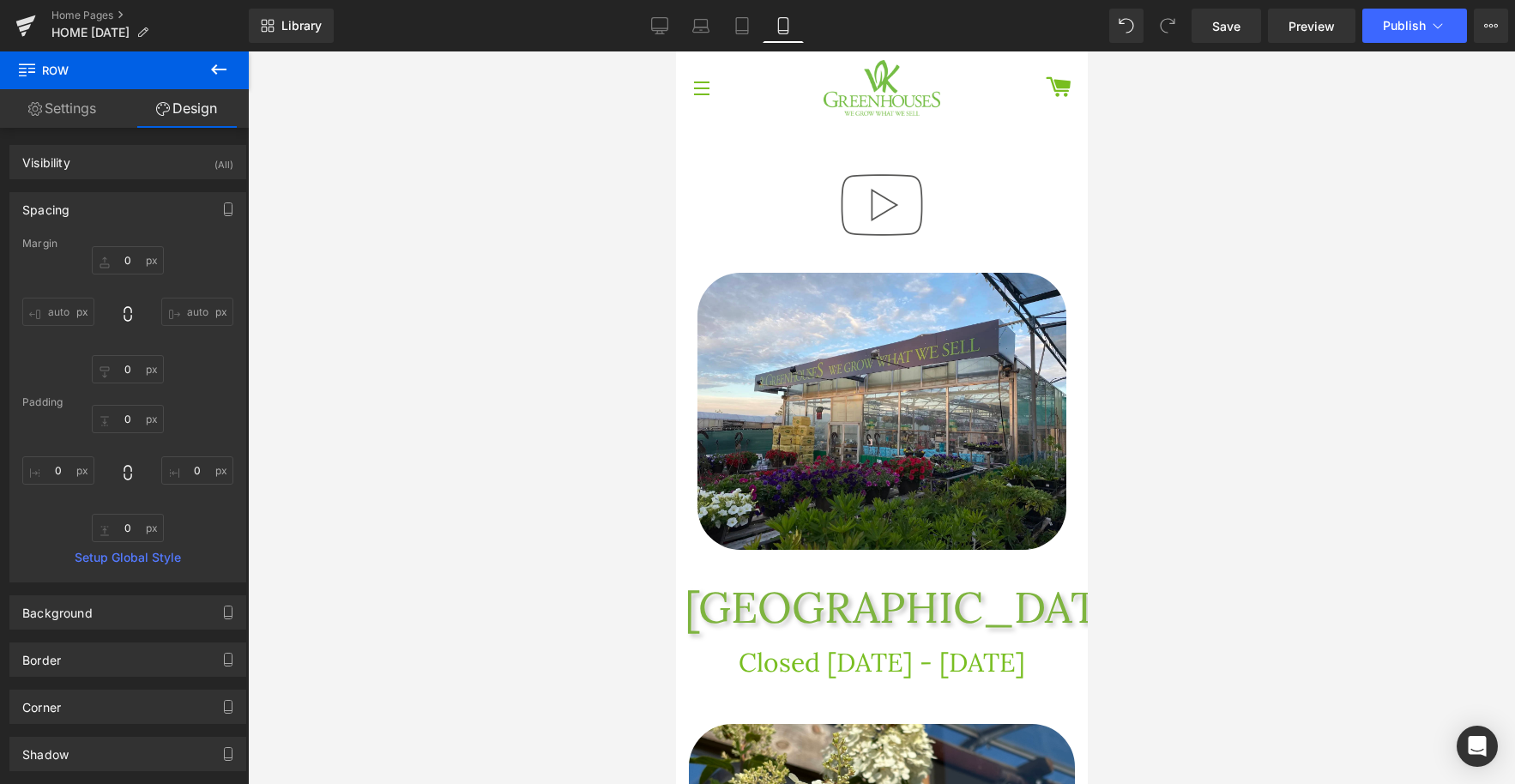
click at [220, 74] on icon at bounding box center [218, 69] width 21 height 21
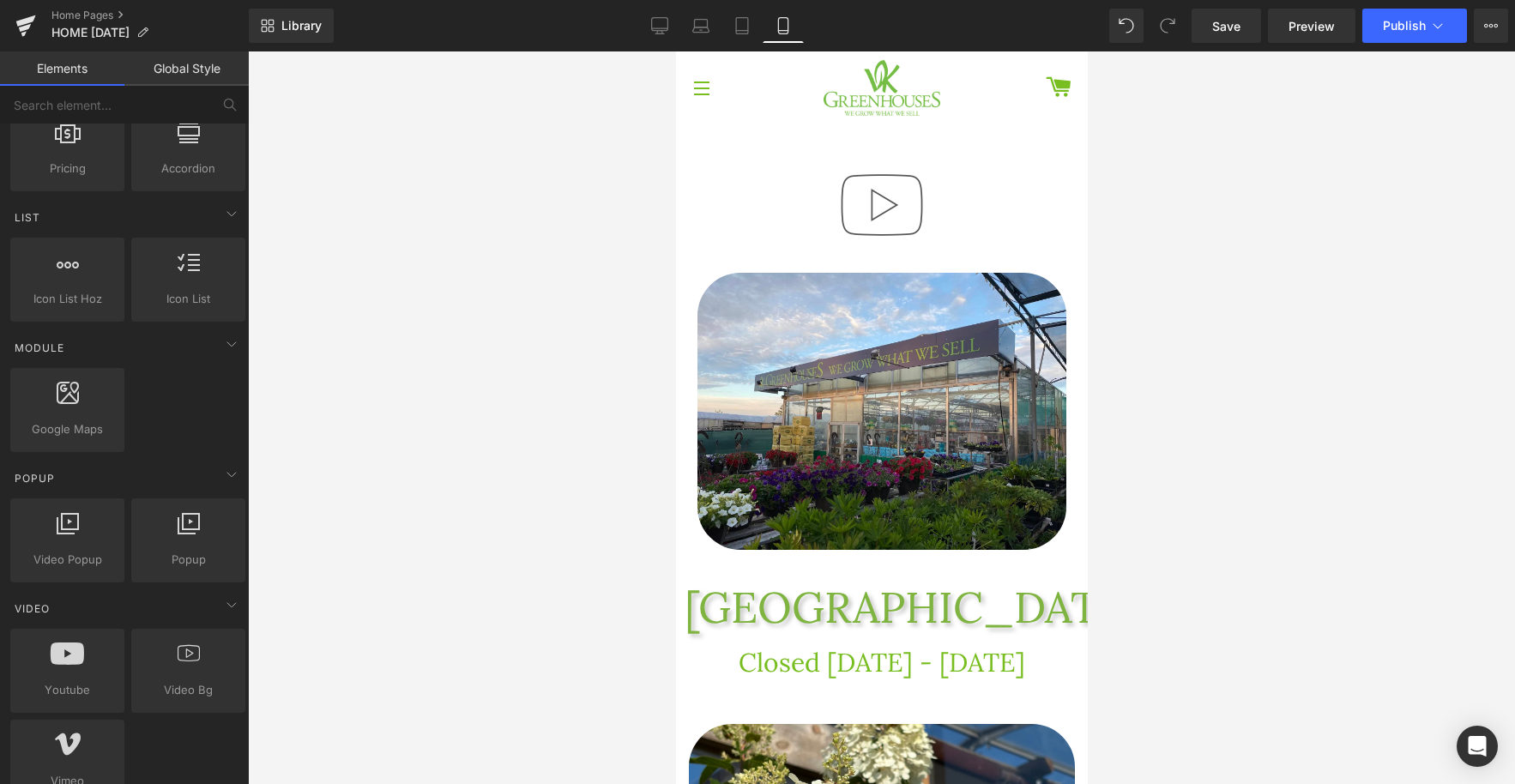
scroll to position [675, 0]
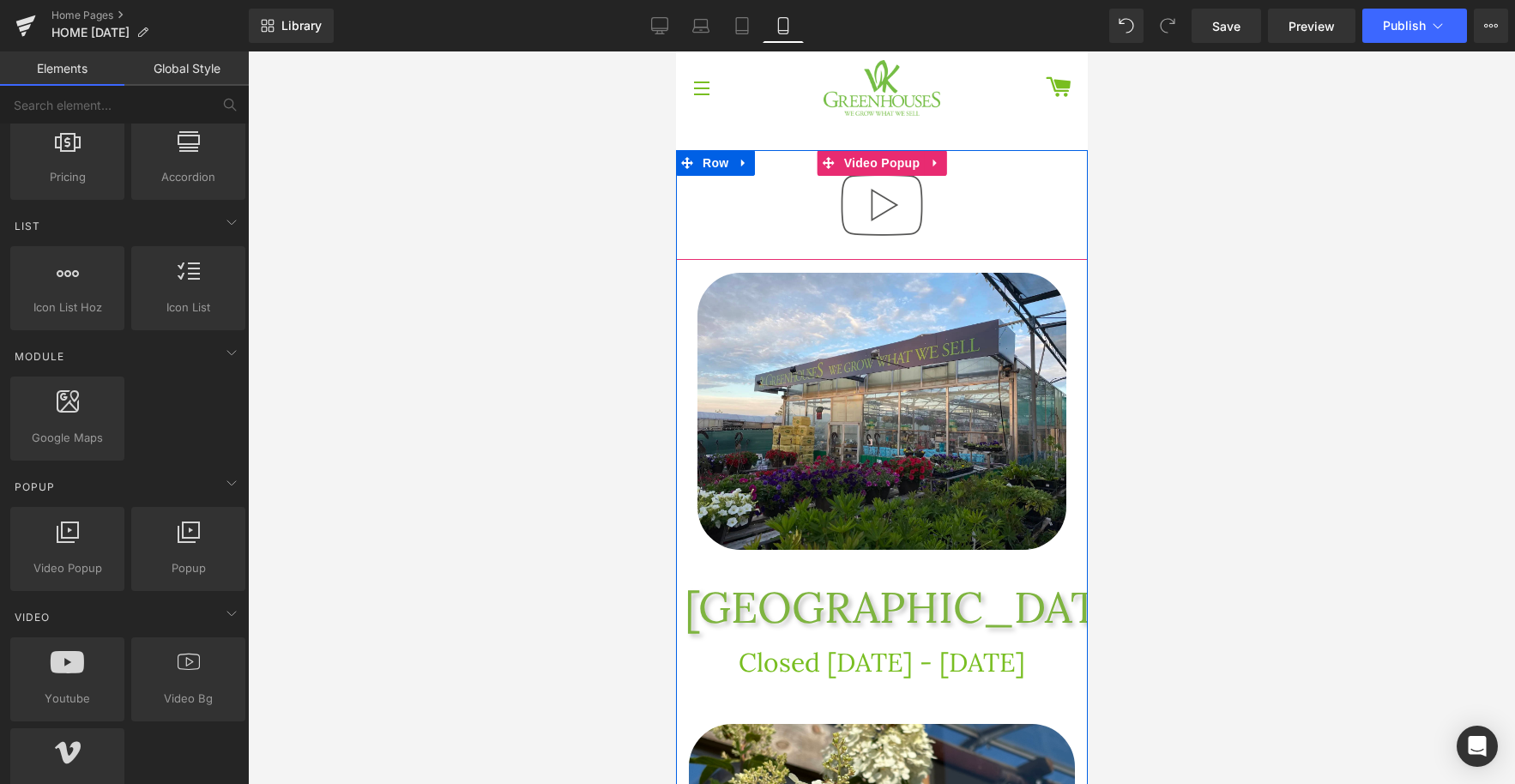
click at [891, 206] on img at bounding box center [881, 204] width 110 height 110
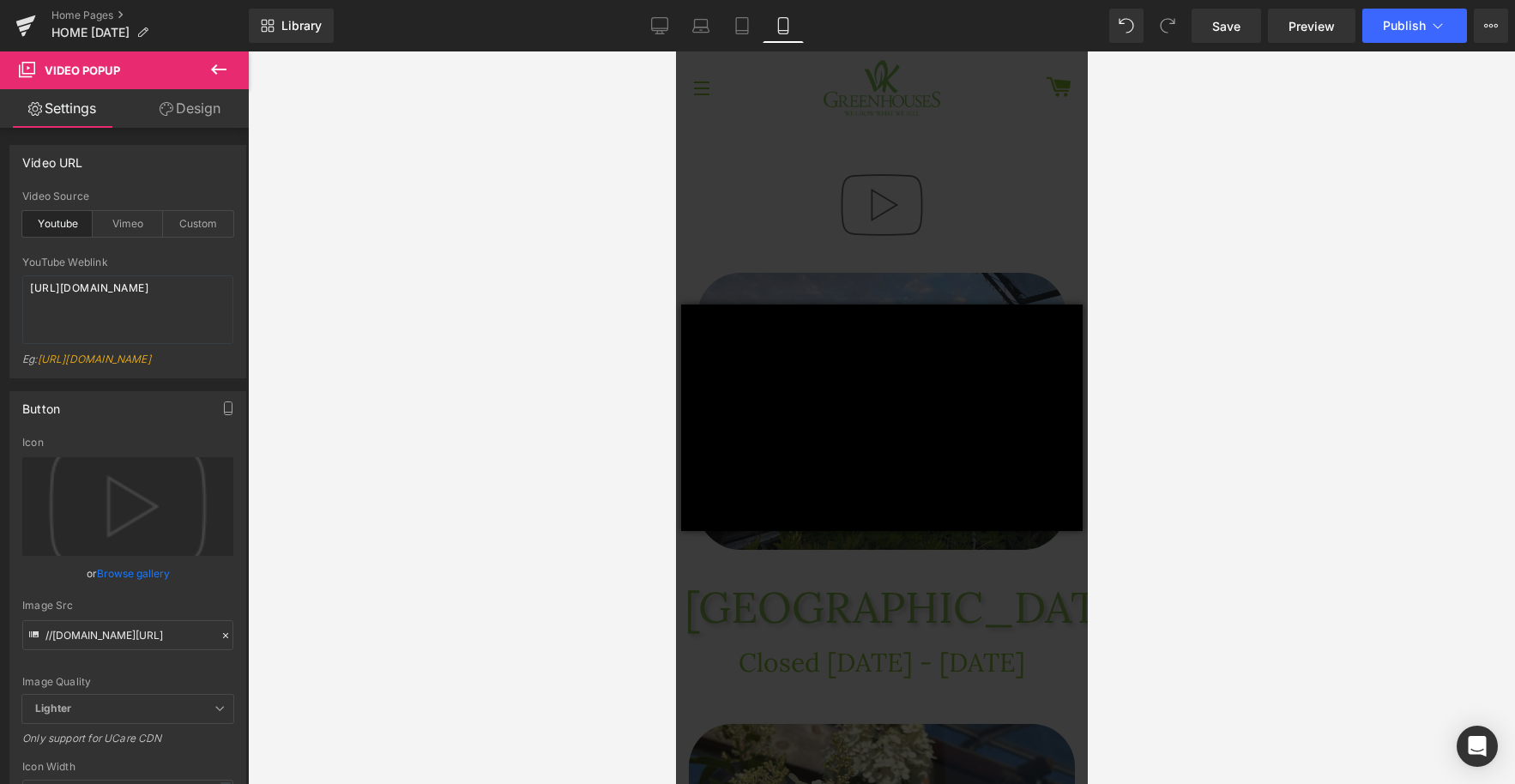
click at [995, 263] on div "× Loading..." at bounding box center [881, 417] width 412 height 732
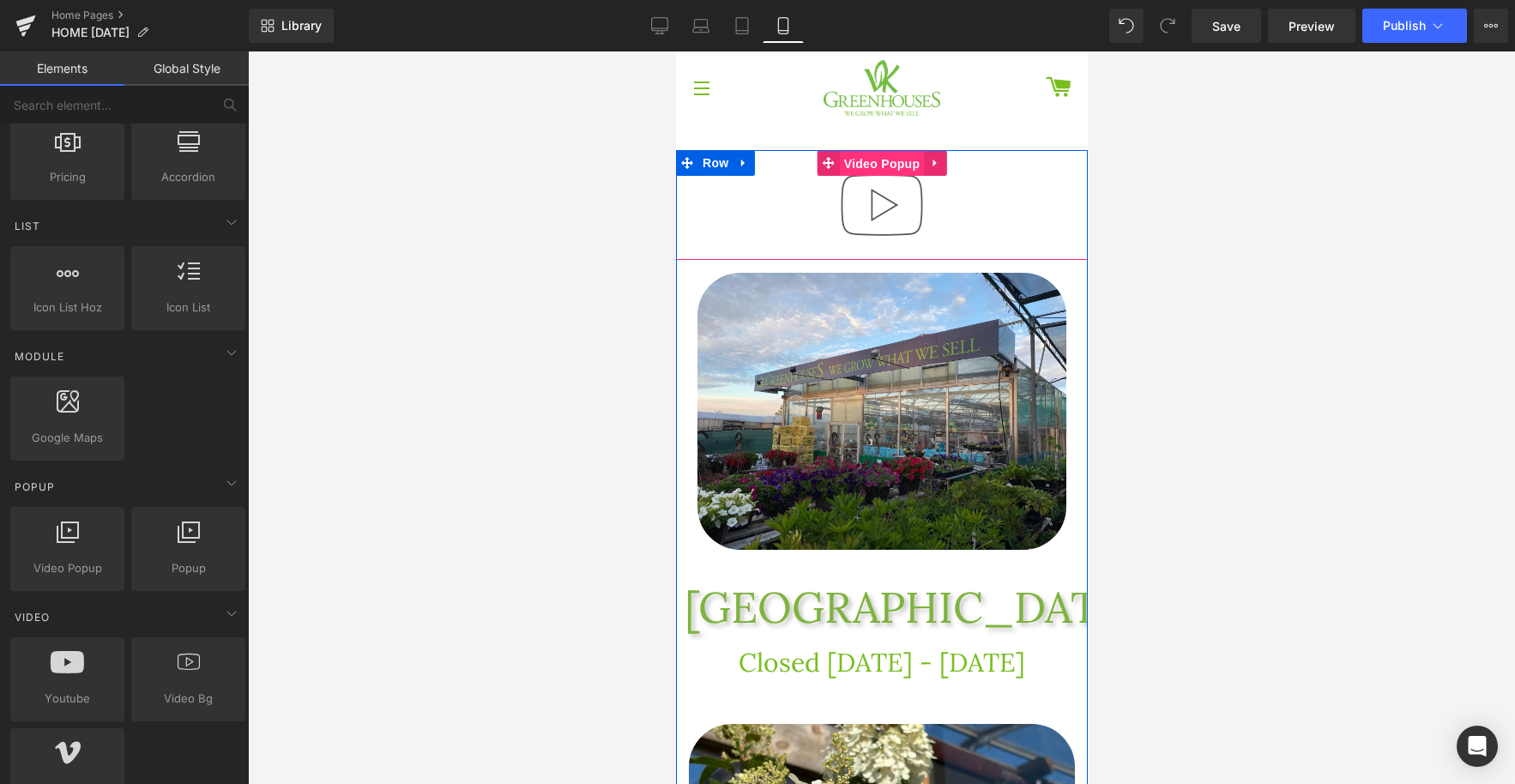
click at [877, 163] on span "Video Popup" at bounding box center [881, 163] width 85 height 26
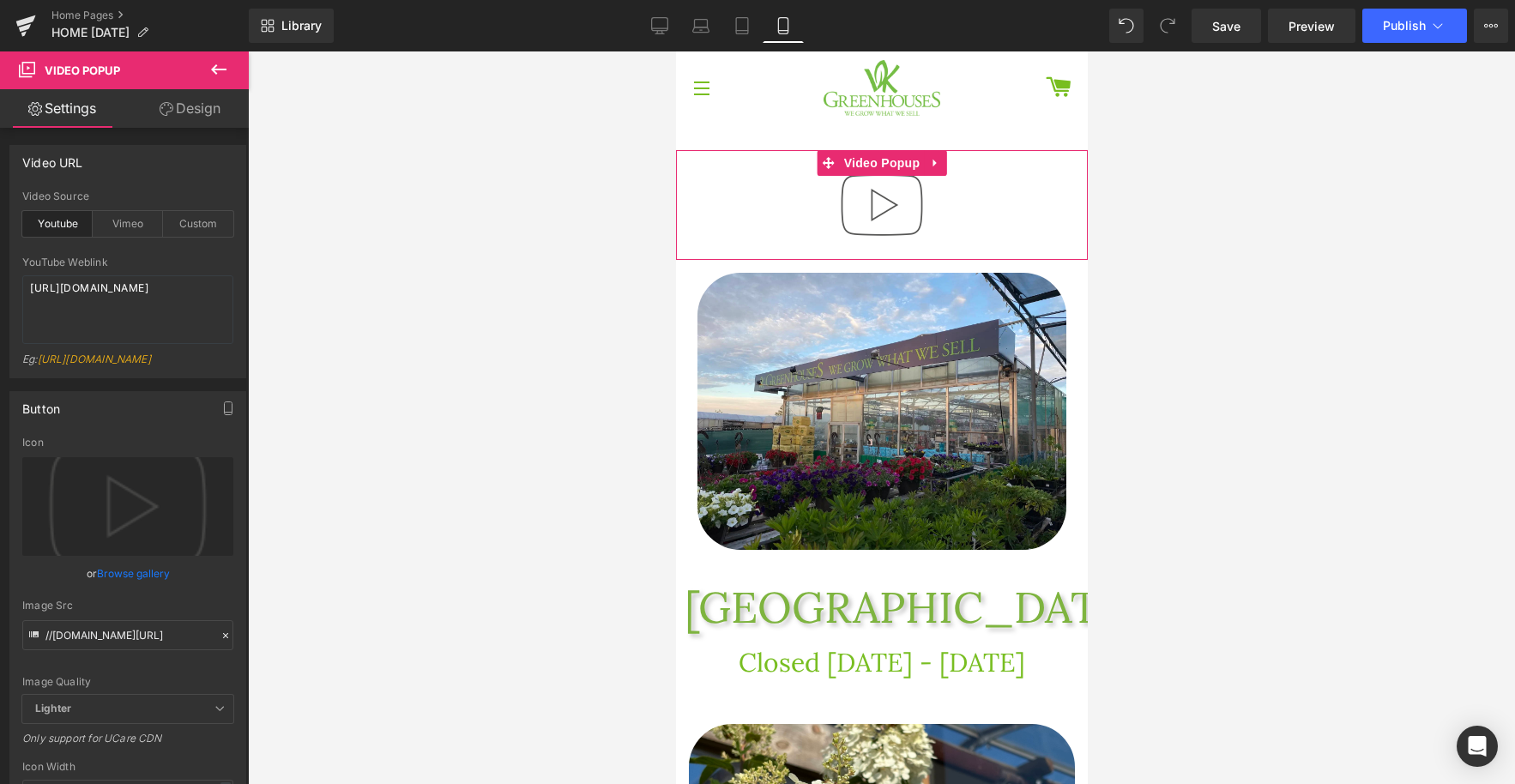
click at [202, 113] on link "Design" at bounding box center [190, 109] width 124 height 38
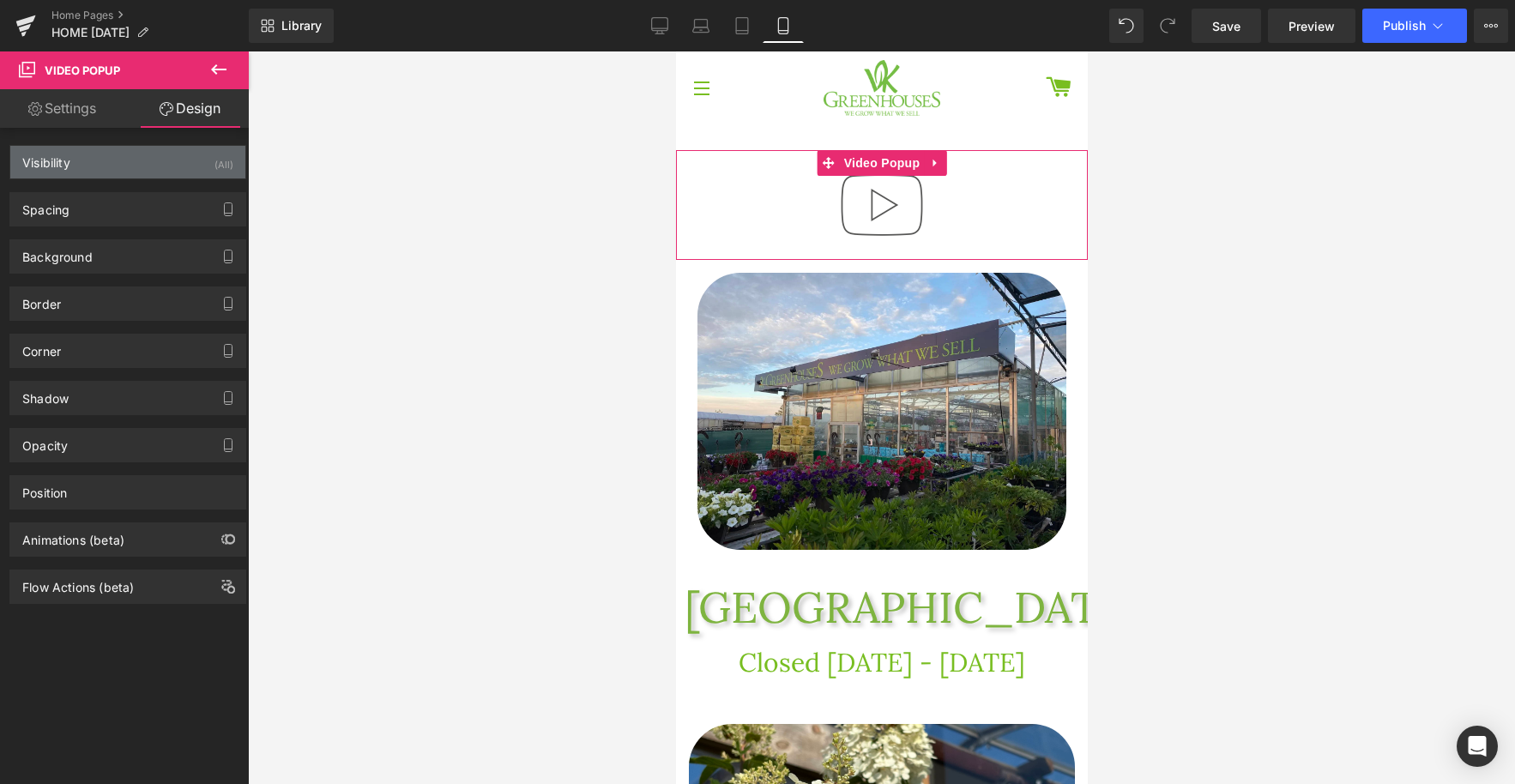
click at [124, 161] on div "Visibility (All)" at bounding box center [127, 162] width 235 height 33
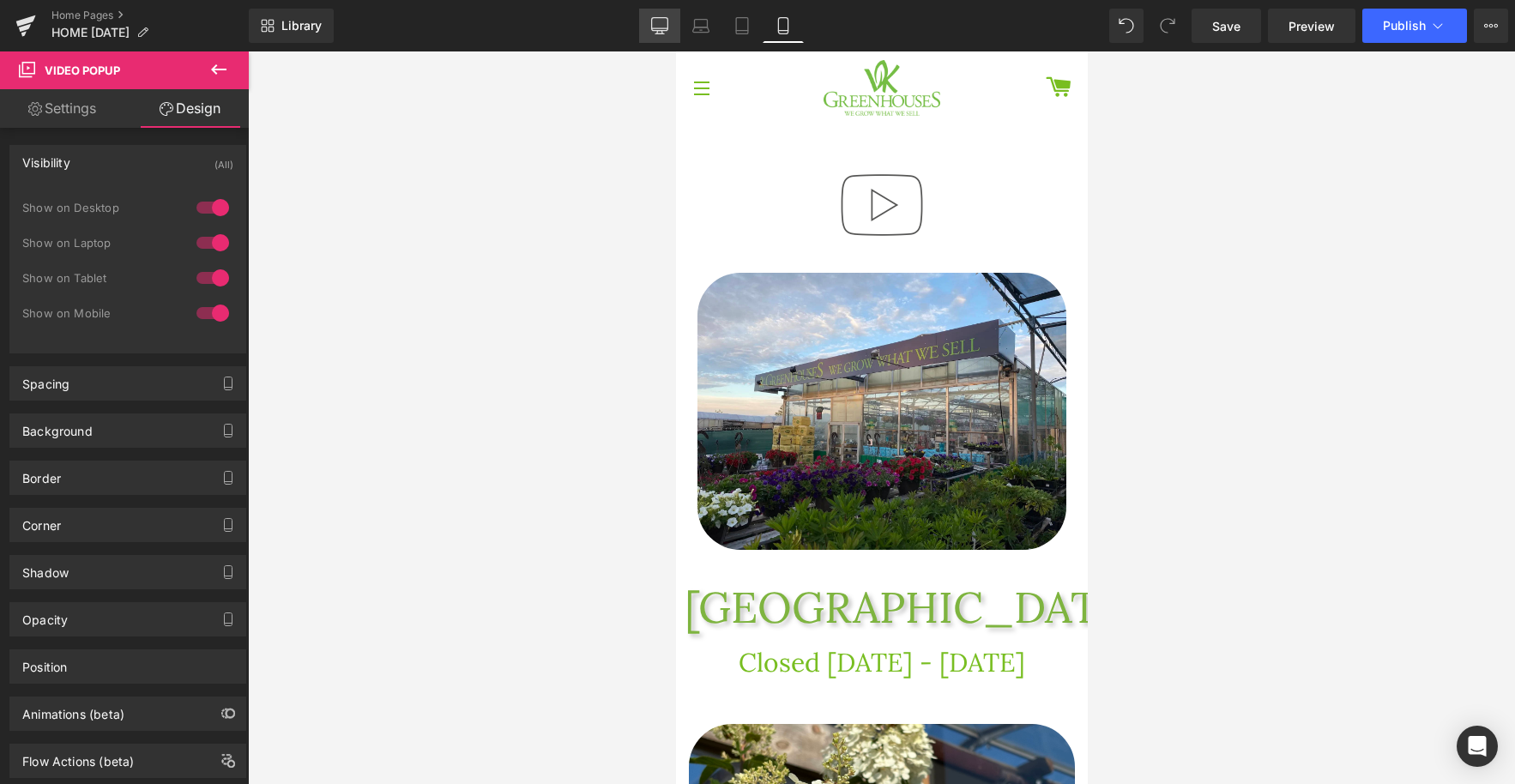
click at [658, 26] on icon at bounding box center [659, 26] width 17 height 17
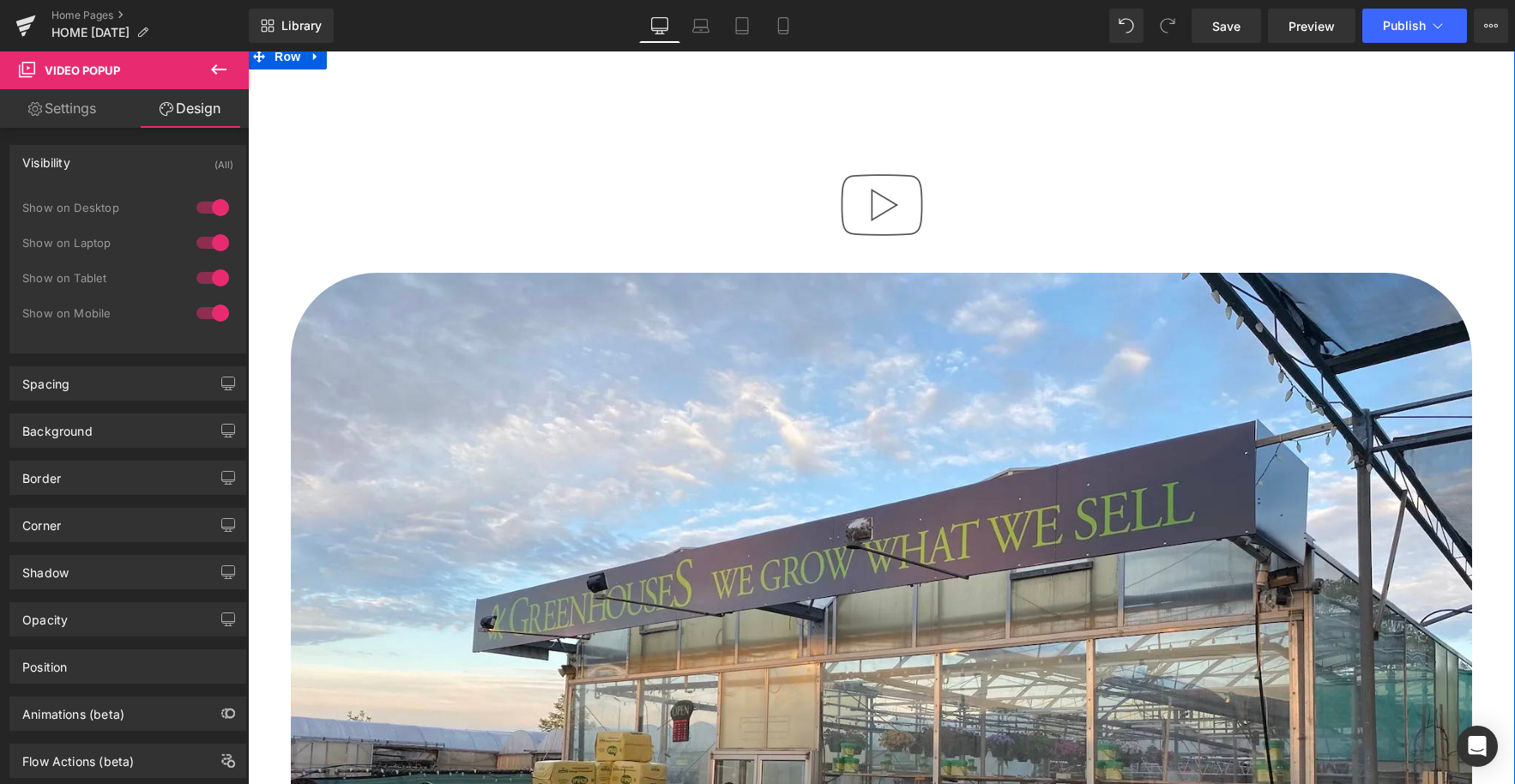
scroll to position [0, 0]
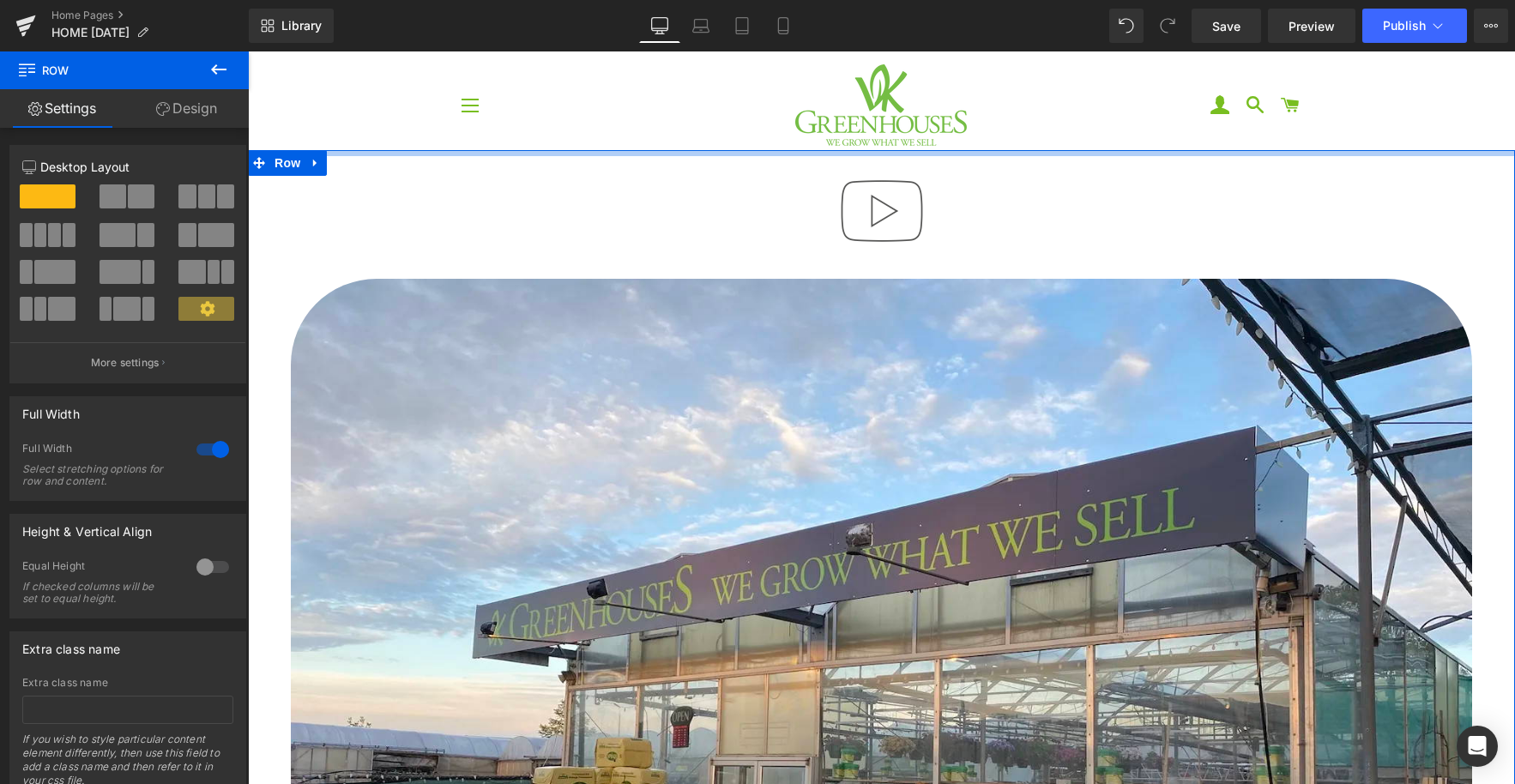
drag, startPoint x: 802, startPoint y: 218, endPoint x: 799, endPoint y: 18, distance: 200.0
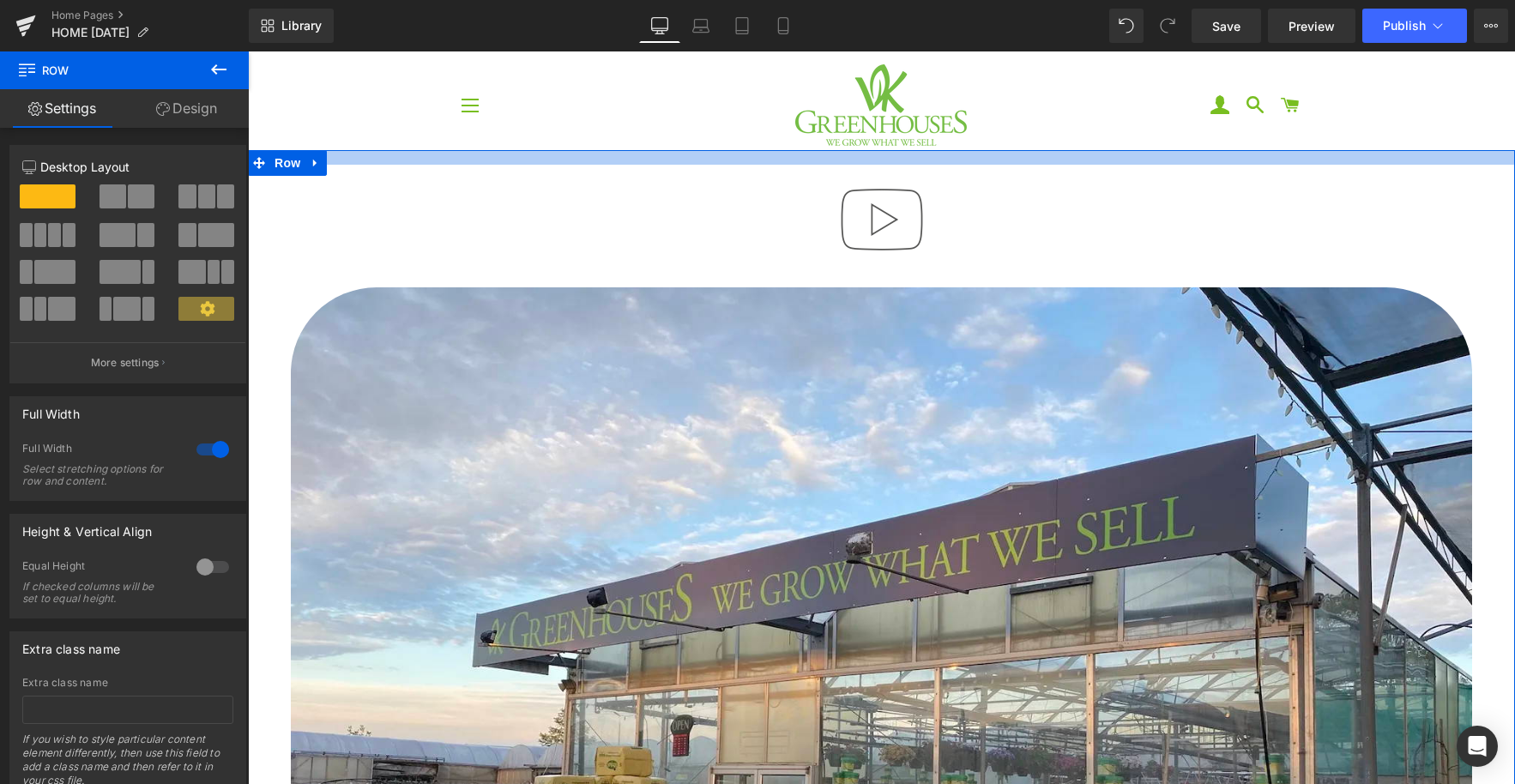
drag, startPoint x: 781, startPoint y: 59, endPoint x: 784, endPoint y: 132, distance: 73.1
click at [781, 59] on header "Site navigation Gift Cards Houseplants" at bounding box center [882, 98] width 1268 height 94
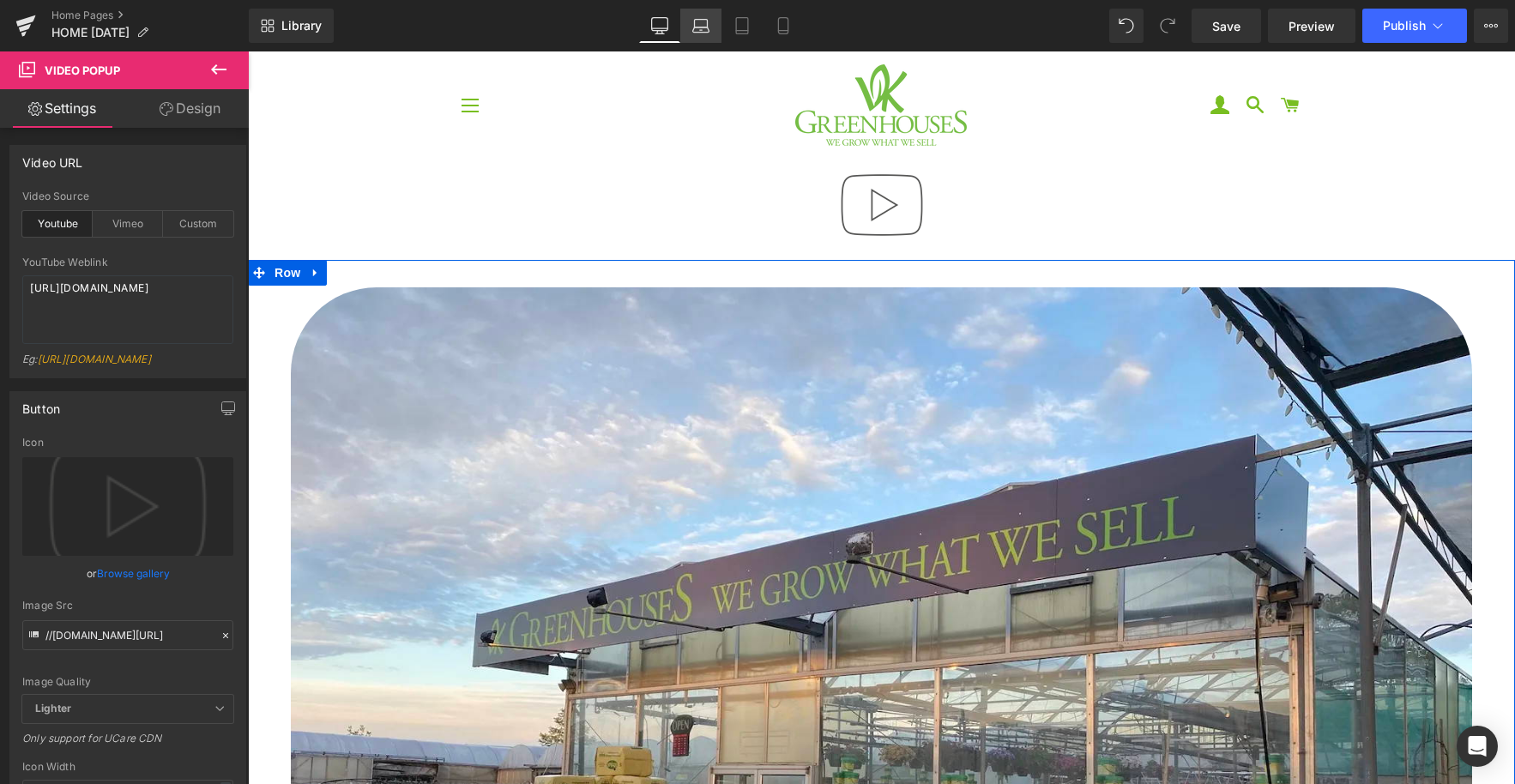
click at [691, 25] on link "Laptop" at bounding box center [700, 26] width 41 height 35
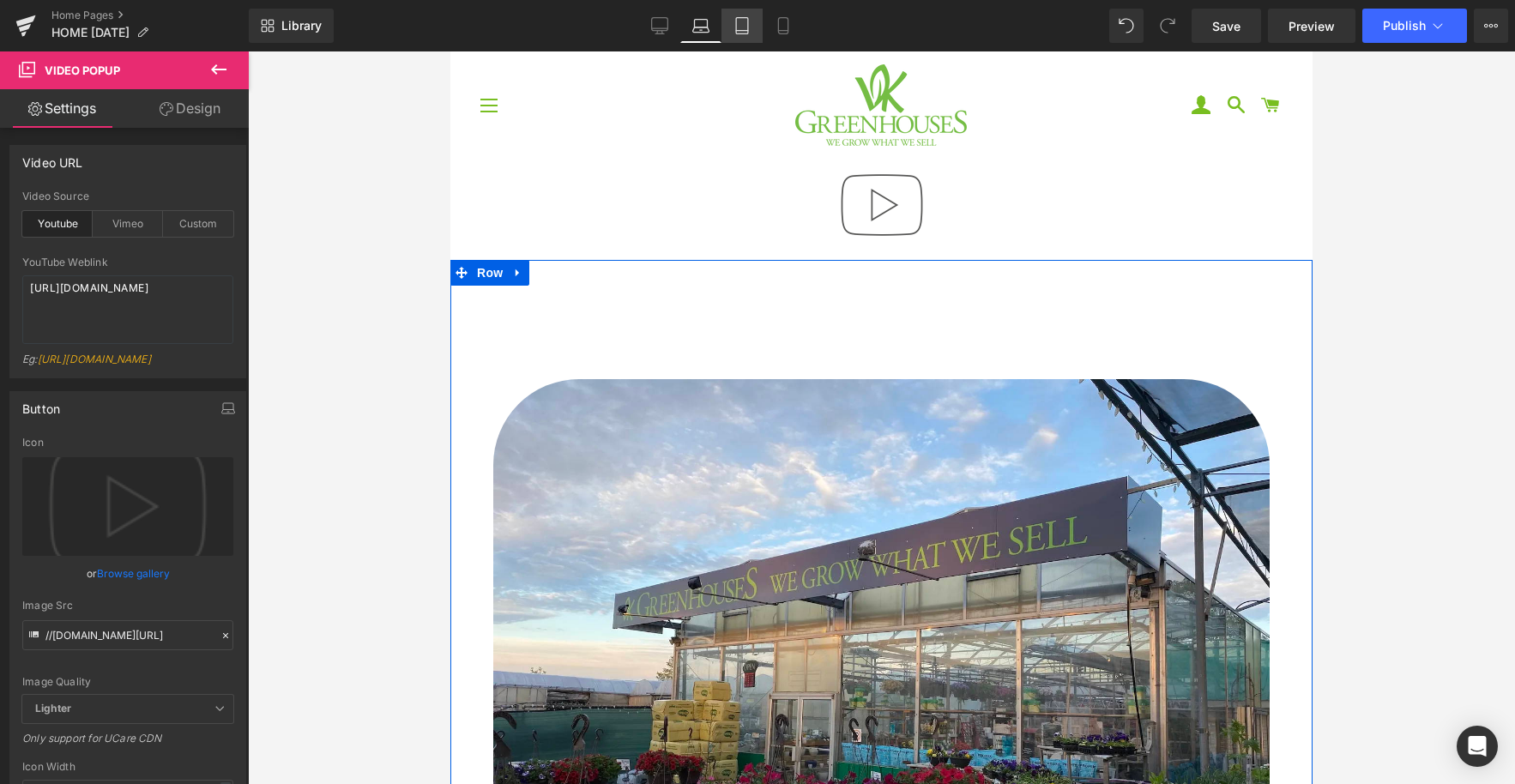
drag, startPoint x: 733, startPoint y: 28, endPoint x: 742, endPoint y: 30, distance: 9.2
click at [734, 28] on icon at bounding box center [742, 26] width 17 height 17
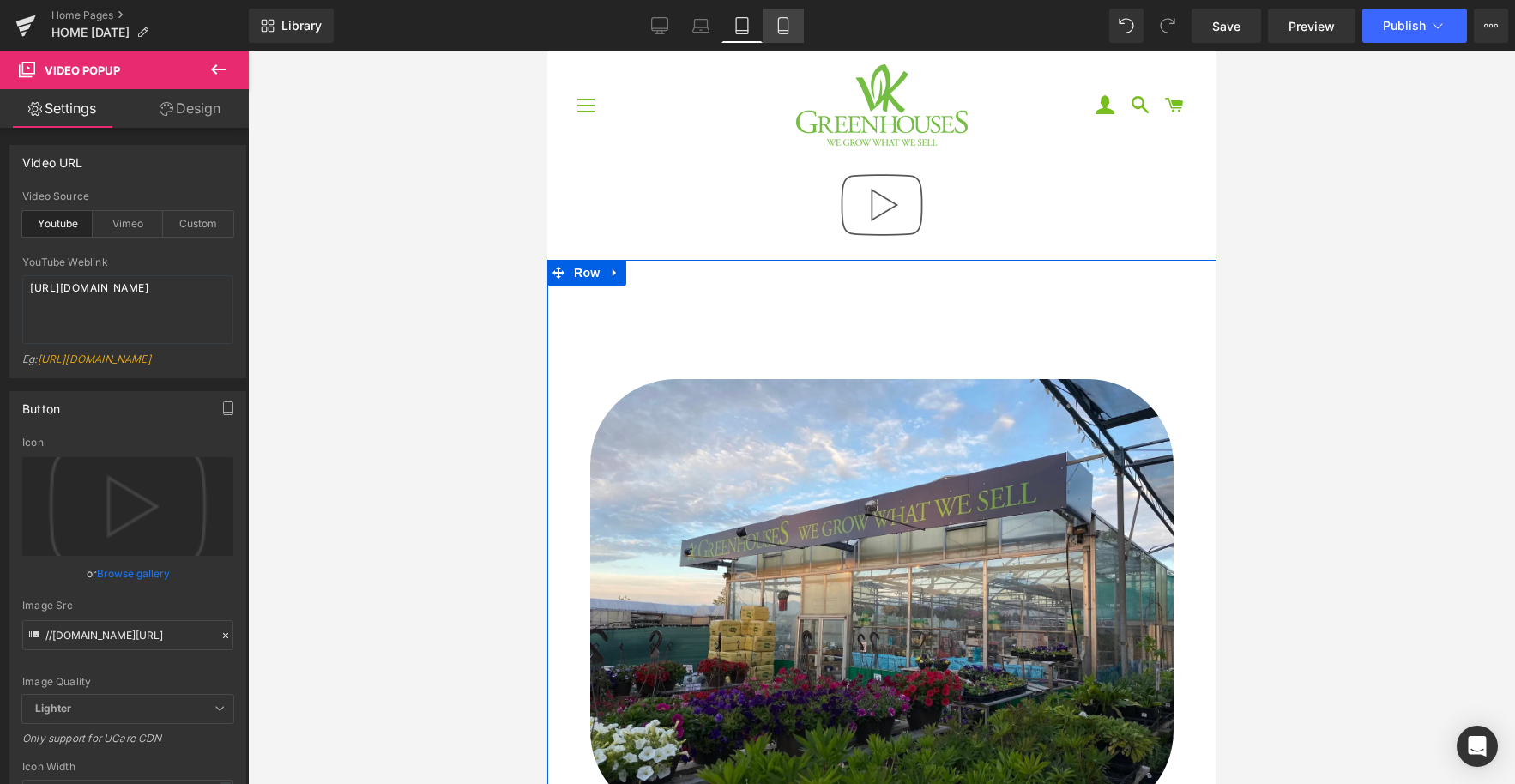
click at [781, 28] on icon at bounding box center [784, 26] width 17 height 17
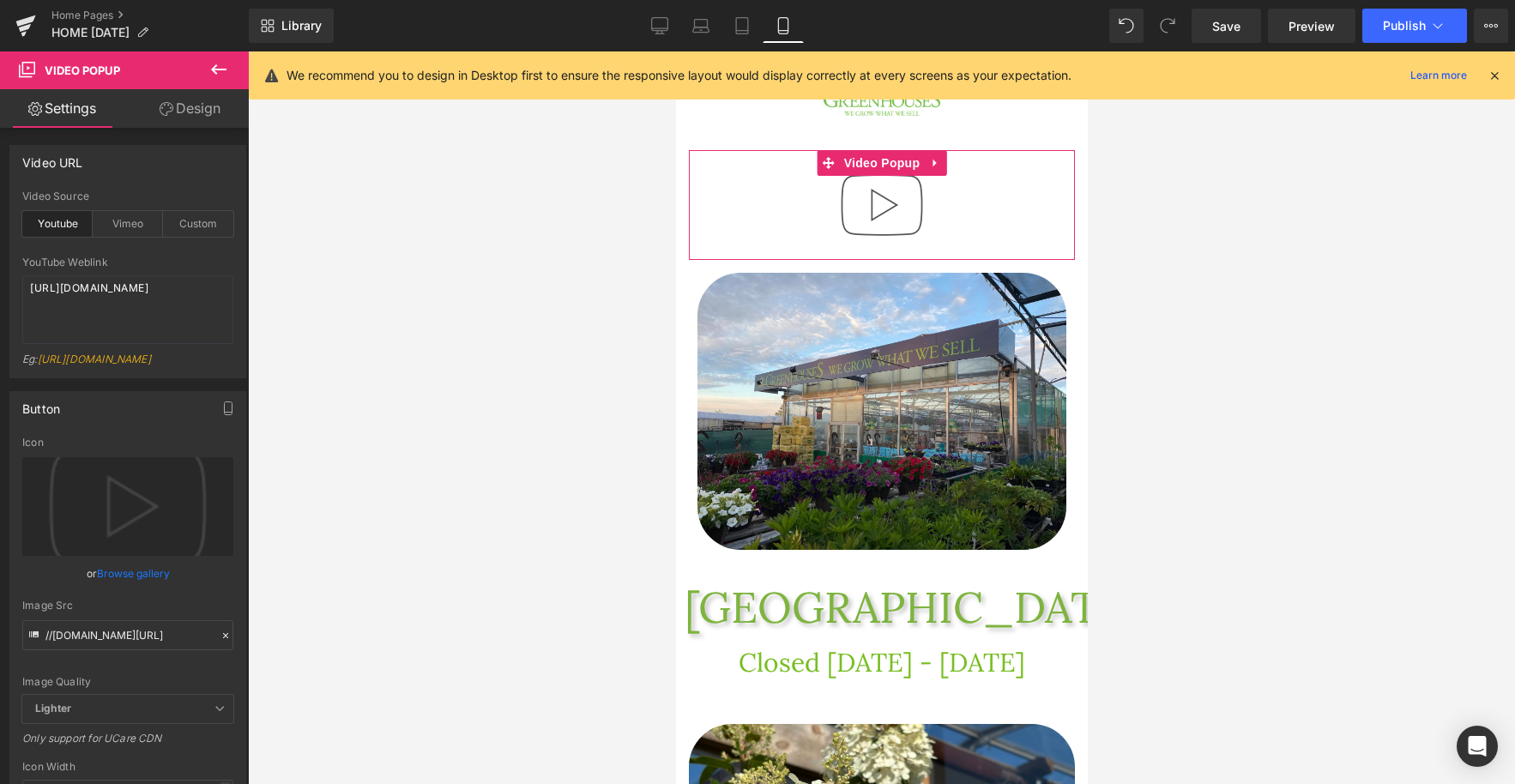
drag, startPoint x: 194, startPoint y: 116, endPoint x: 76, endPoint y: 118, distance: 118.0
click at [194, 116] on link "Design" at bounding box center [190, 109] width 124 height 38
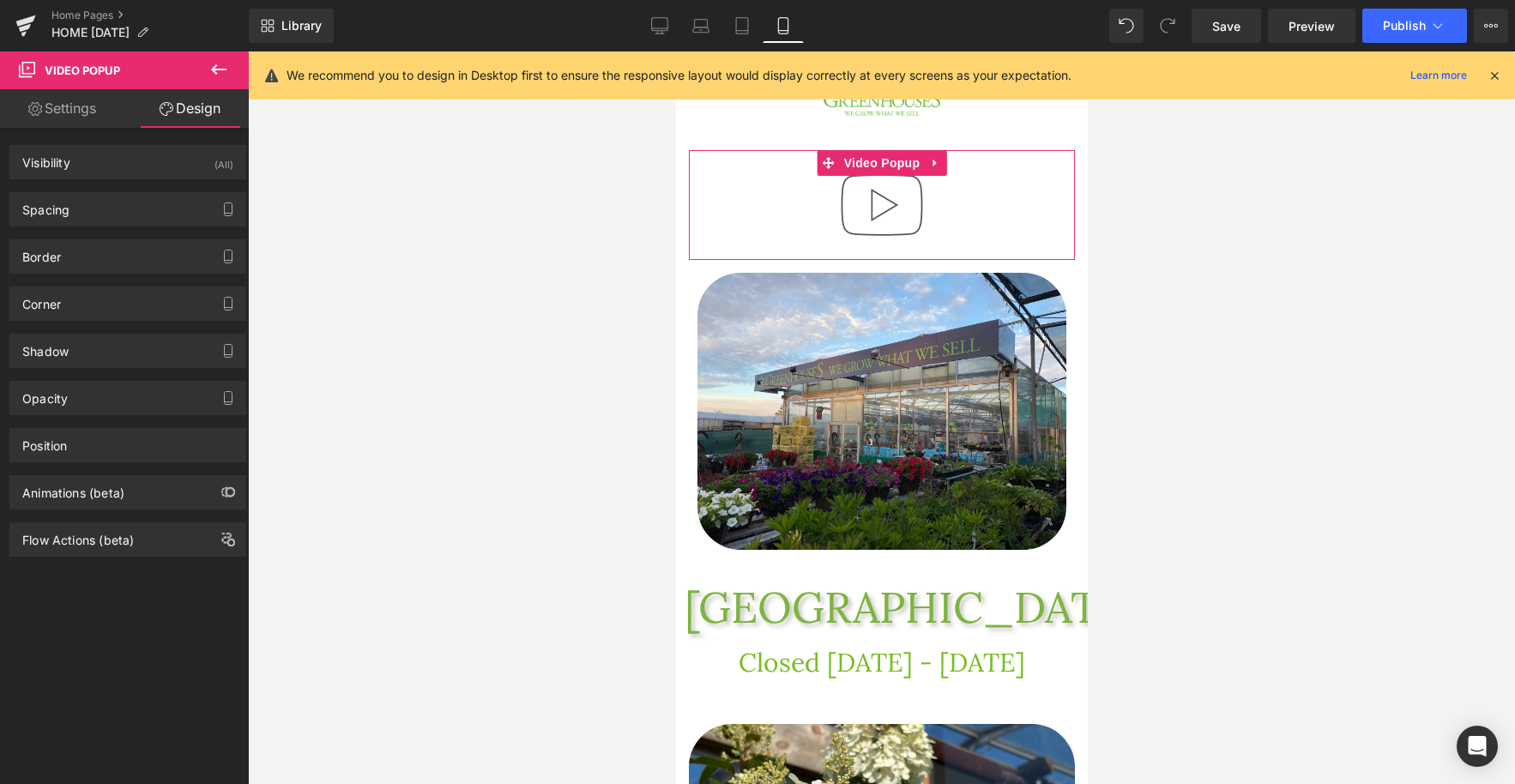
click at [57, 111] on link "Settings" at bounding box center [62, 109] width 124 height 38
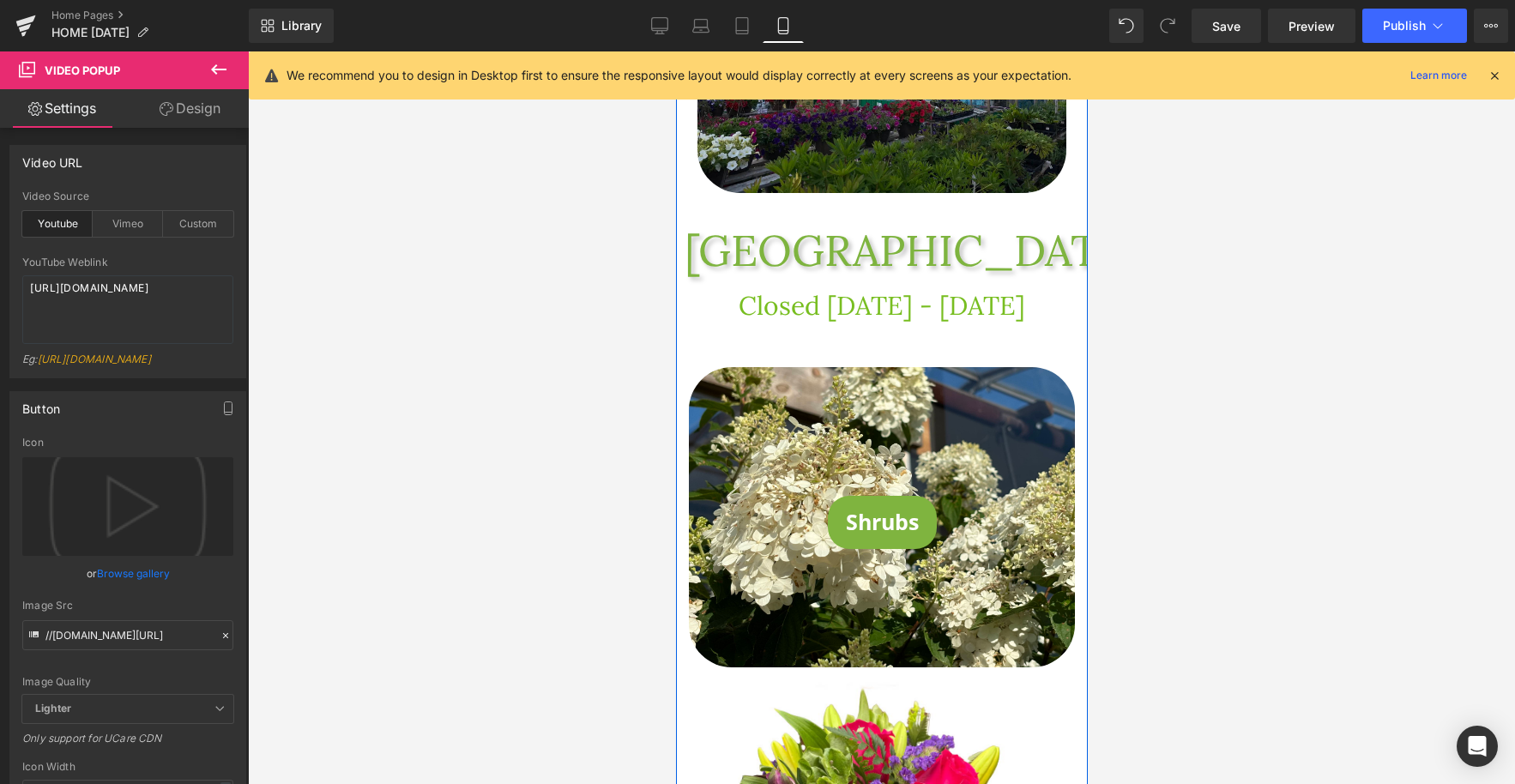
scroll to position [358, 0]
drag, startPoint x: 876, startPoint y: 404, endPoint x: 897, endPoint y: 406, distance: 21.1
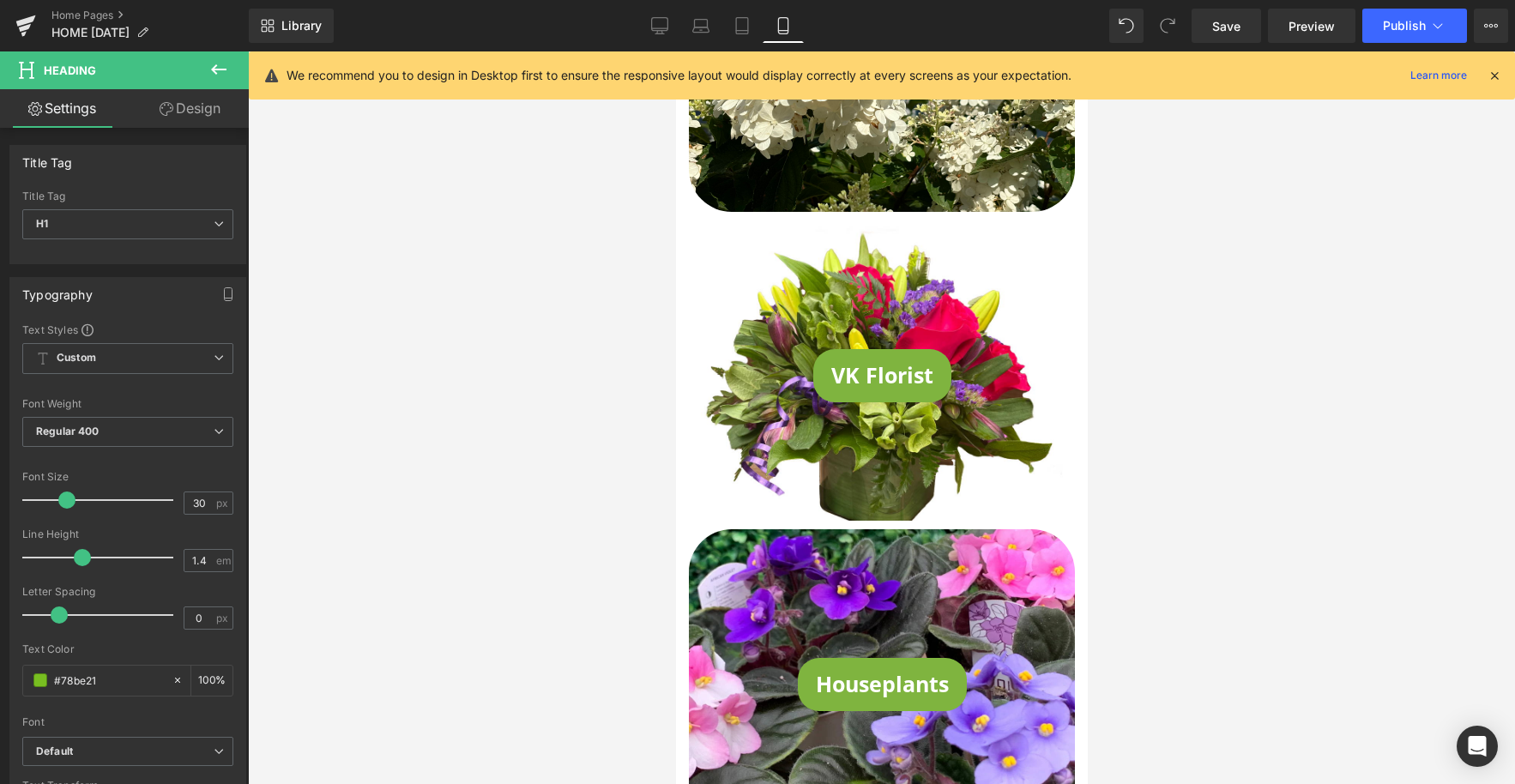
scroll to position [821, 0]
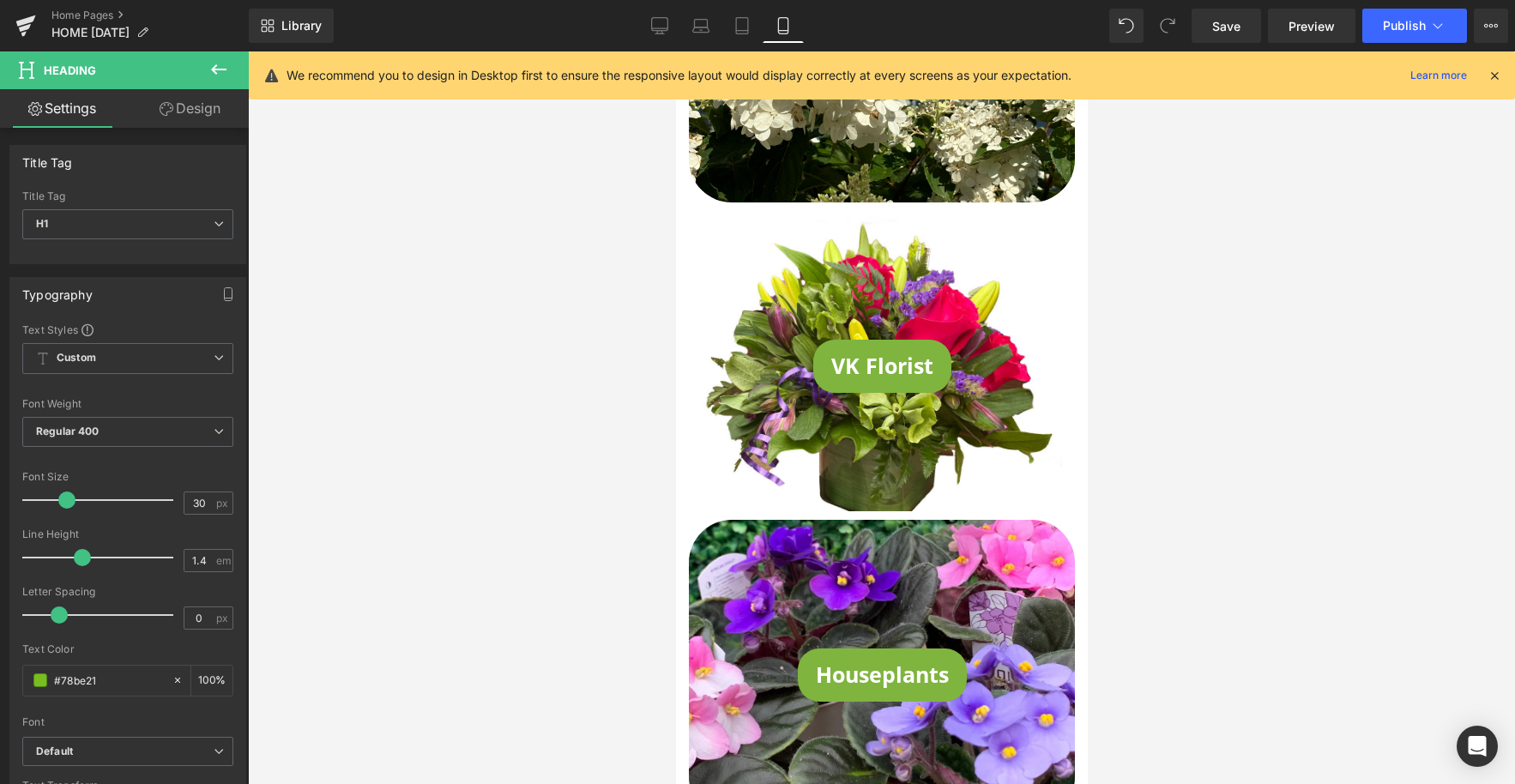
click at [1493, 75] on icon at bounding box center [1494, 75] width 16 height 16
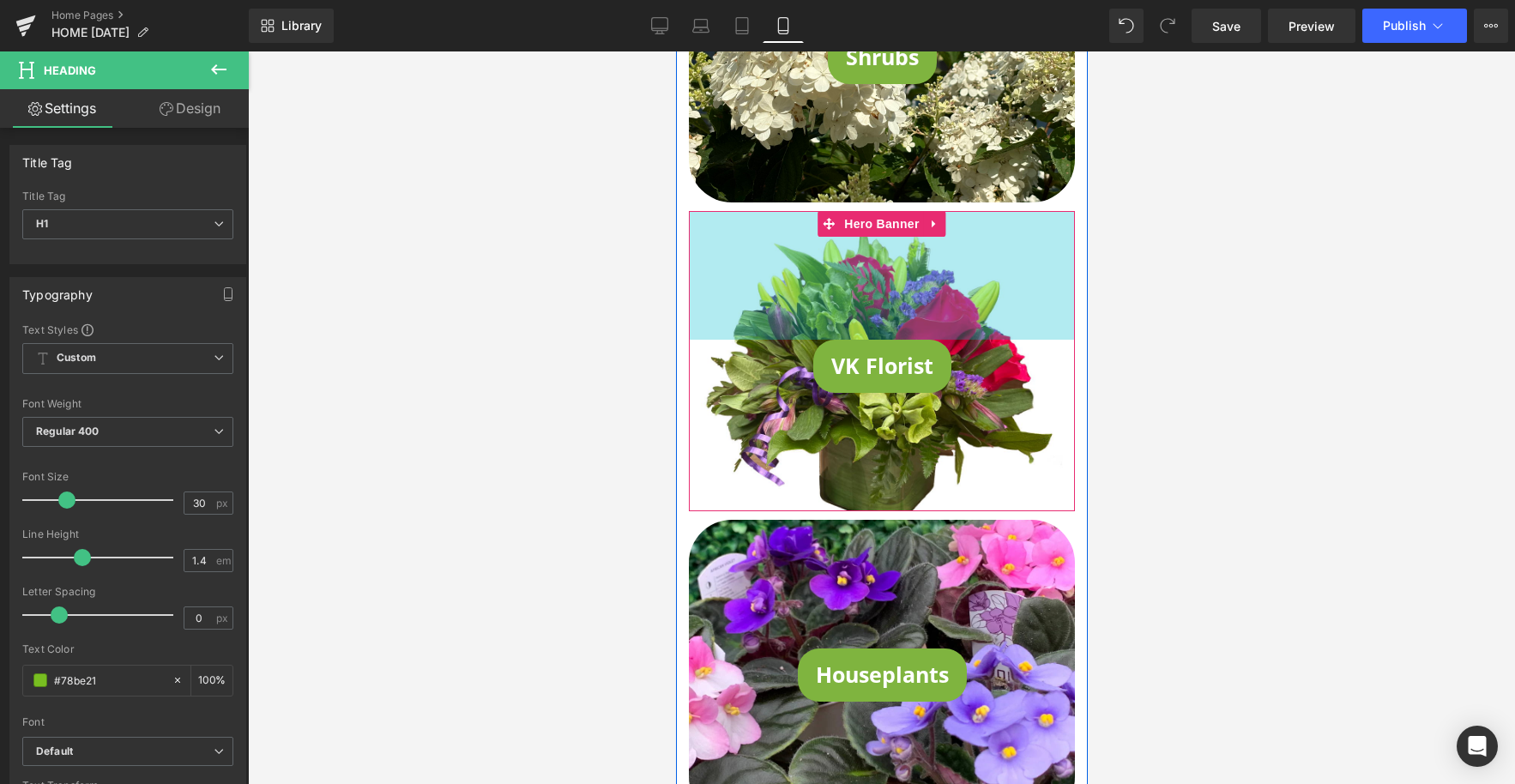
click at [1075, 320] on div "VK Florist Button Hero Banner 150px" at bounding box center [881, 365] width 412 height 308
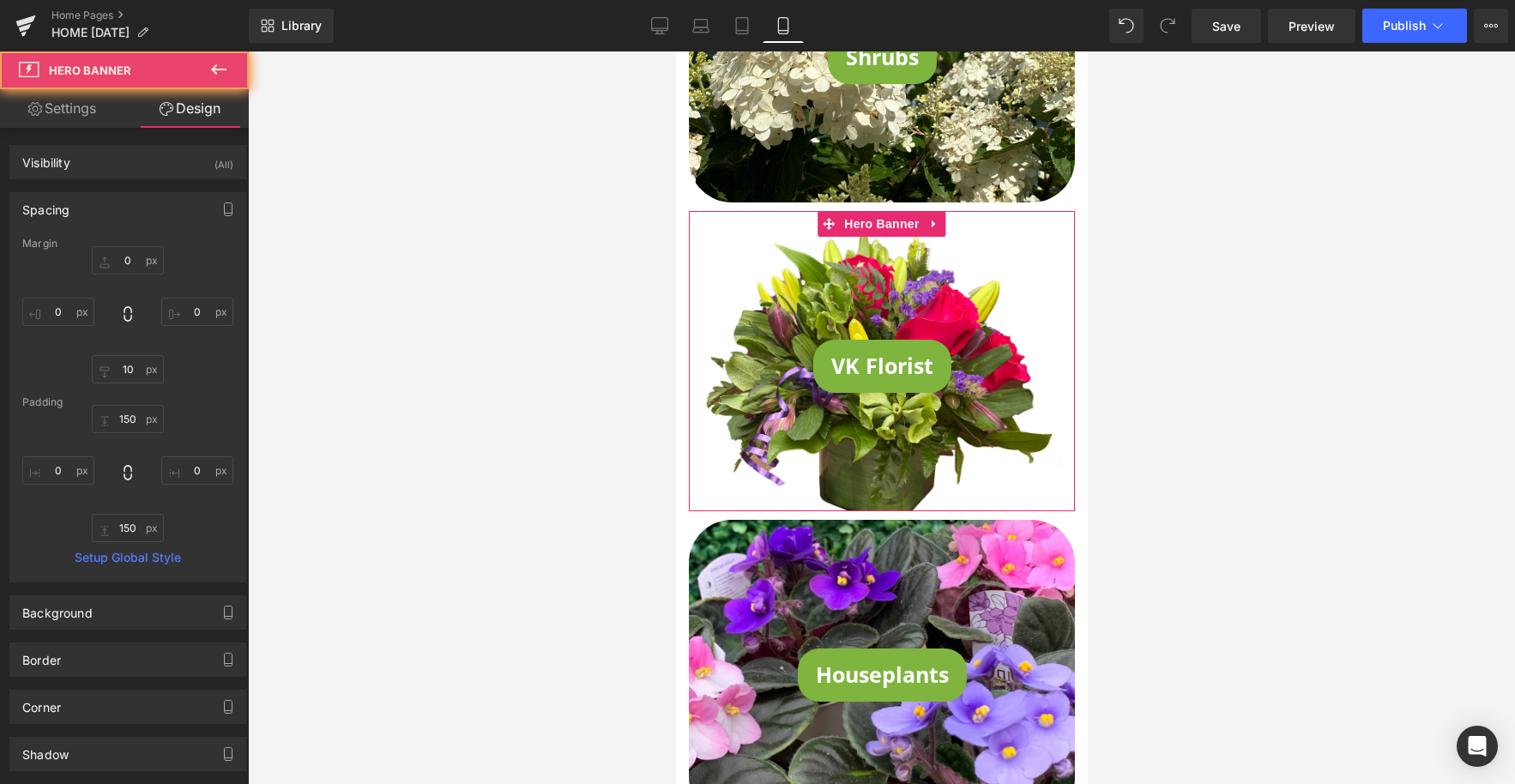
type input "0"
type input "10"
type input "0"
type input "150"
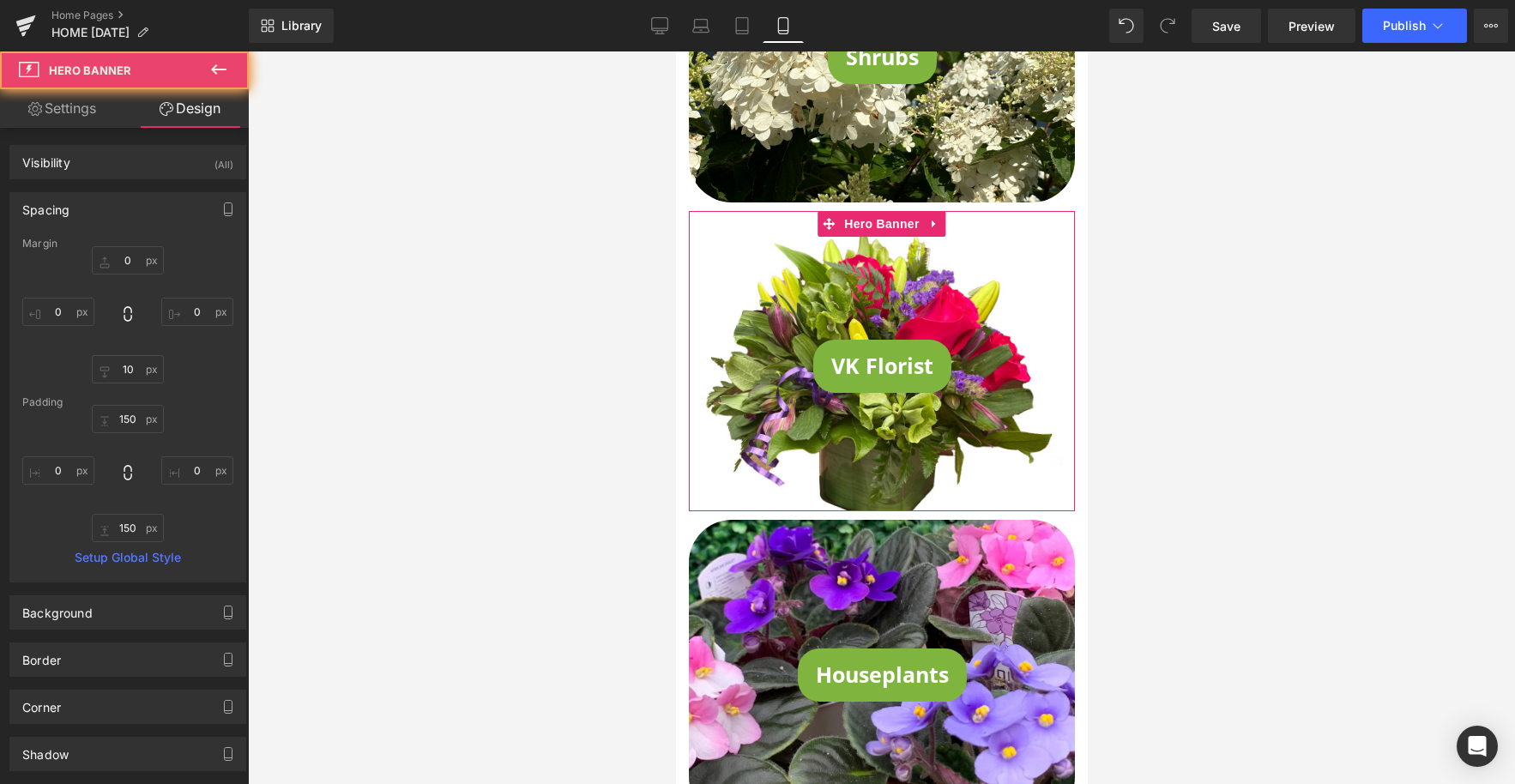
type input "0"
type input "150"
type input "0"
click at [1239, 282] on div at bounding box center [882, 417] width 1268 height 732
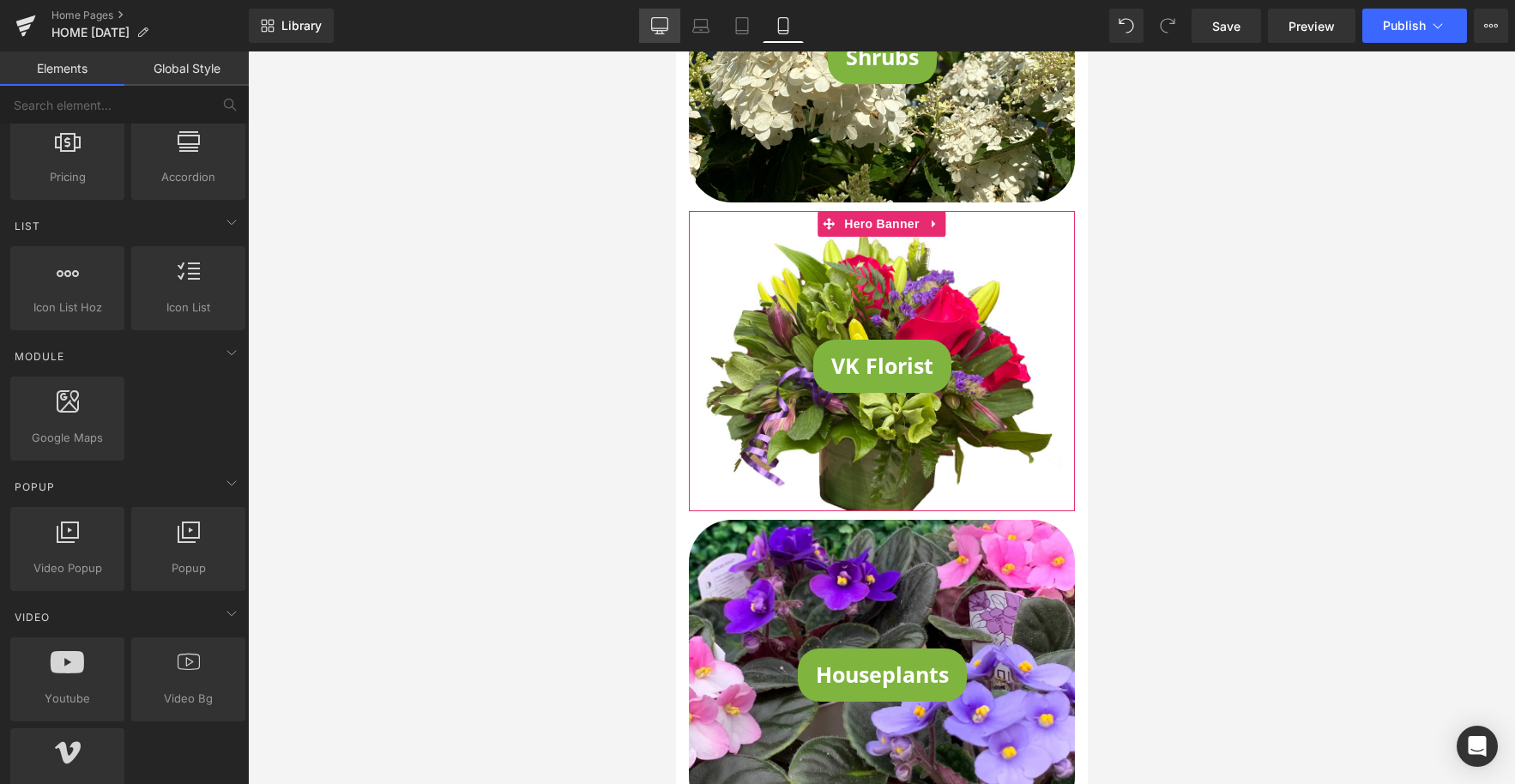
drag, startPoint x: 626, startPoint y: 30, endPoint x: 645, endPoint y: 31, distance: 19.0
click at [636, 31] on div "Library Mobile Desktop Laptop Tablet Mobile Save Preview Publish Scheduled View…" at bounding box center [882, 26] width 1267 height 35
click at [647, 30] on link "Desktop" at bounding box center [659, 26] width 41 height 35
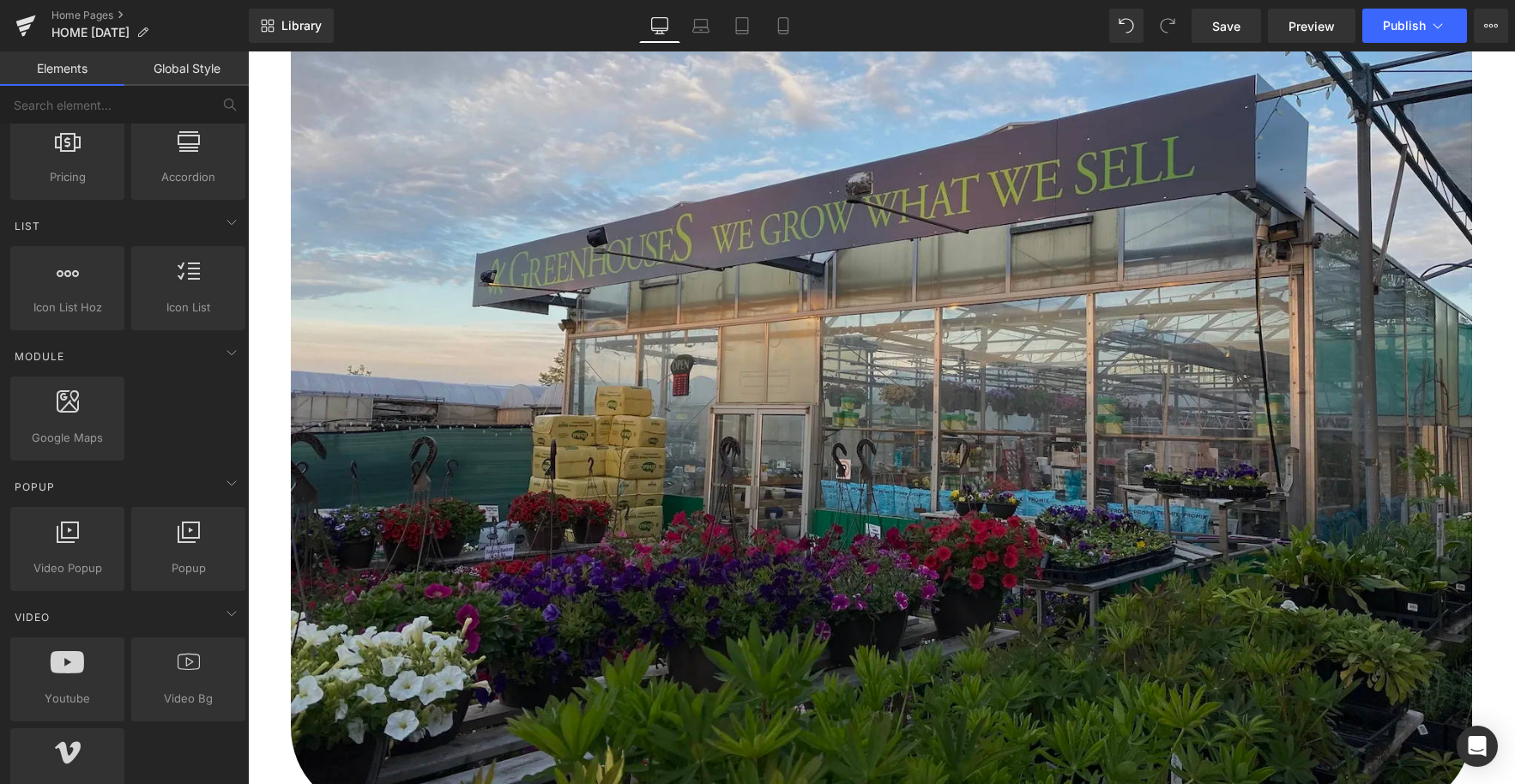
scroll to position [0, 0]
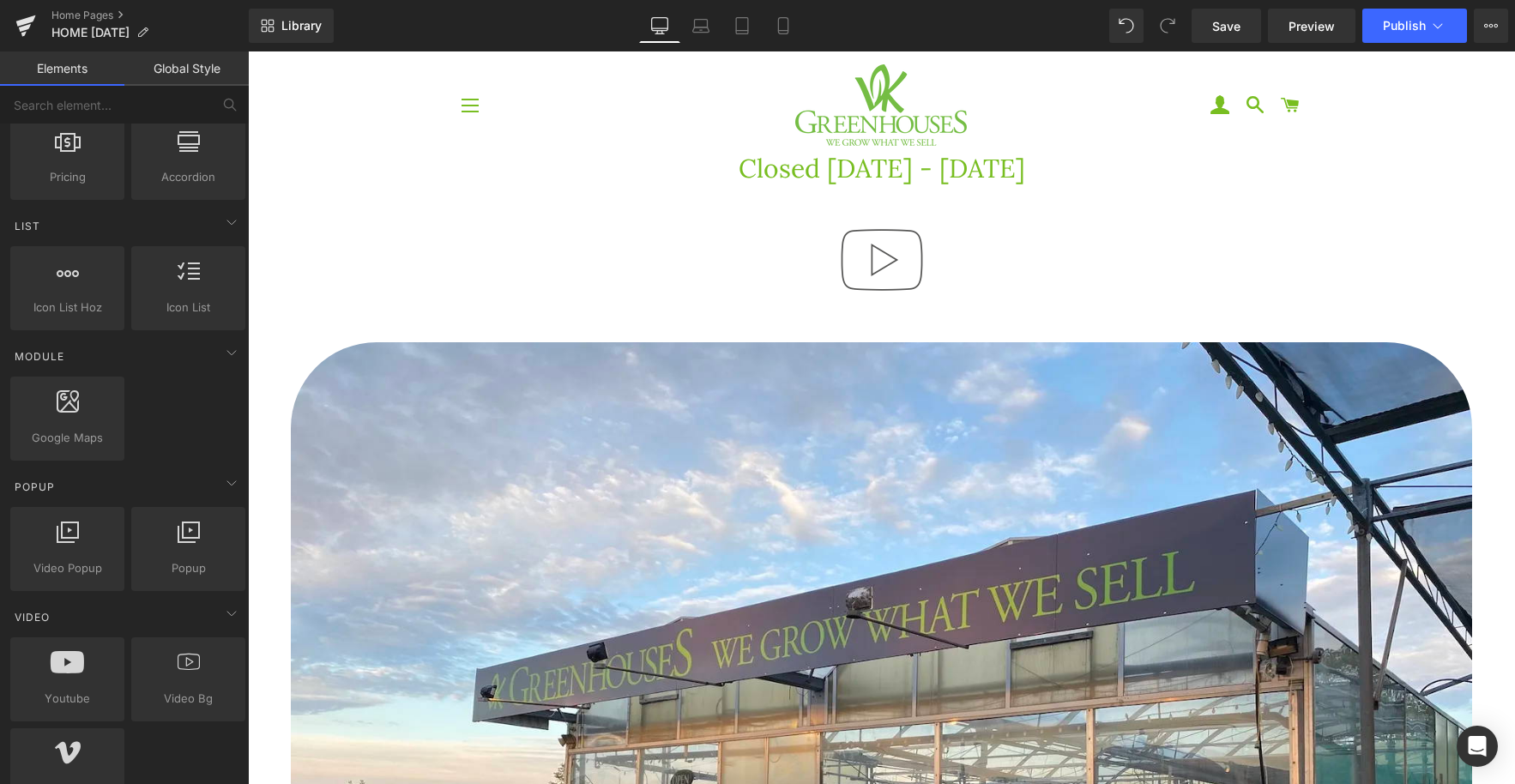
click at [889, 254] on img at bounding box center [882, 260] width 110 height 110
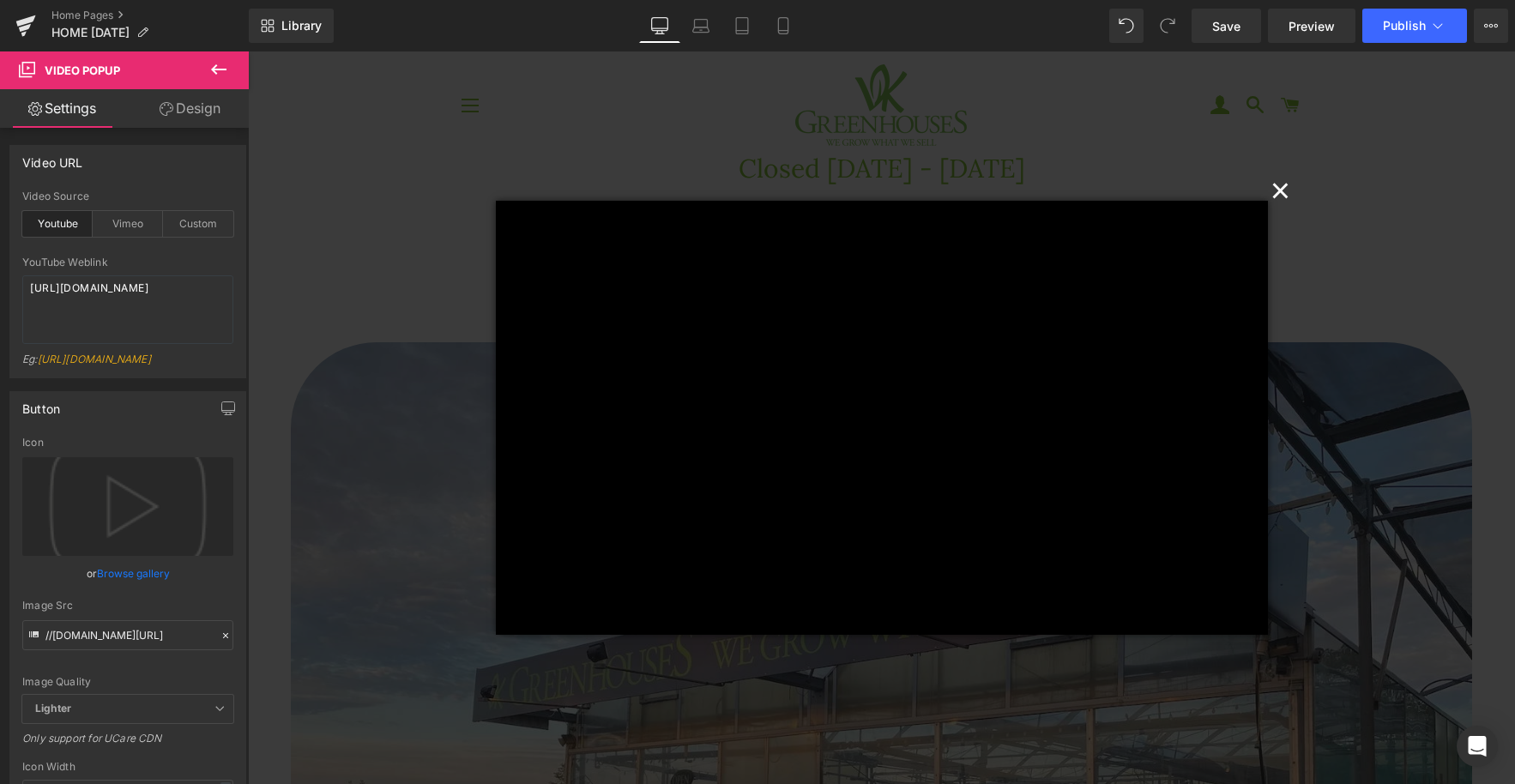
drag, startPoint x: 1284, startPoint y: 186, endPoint x: 1226, endPoint y: 197, distance: 59.0
click at [1284, 186] on button "×" at bounding box center [1281, 189] width 35 height 35
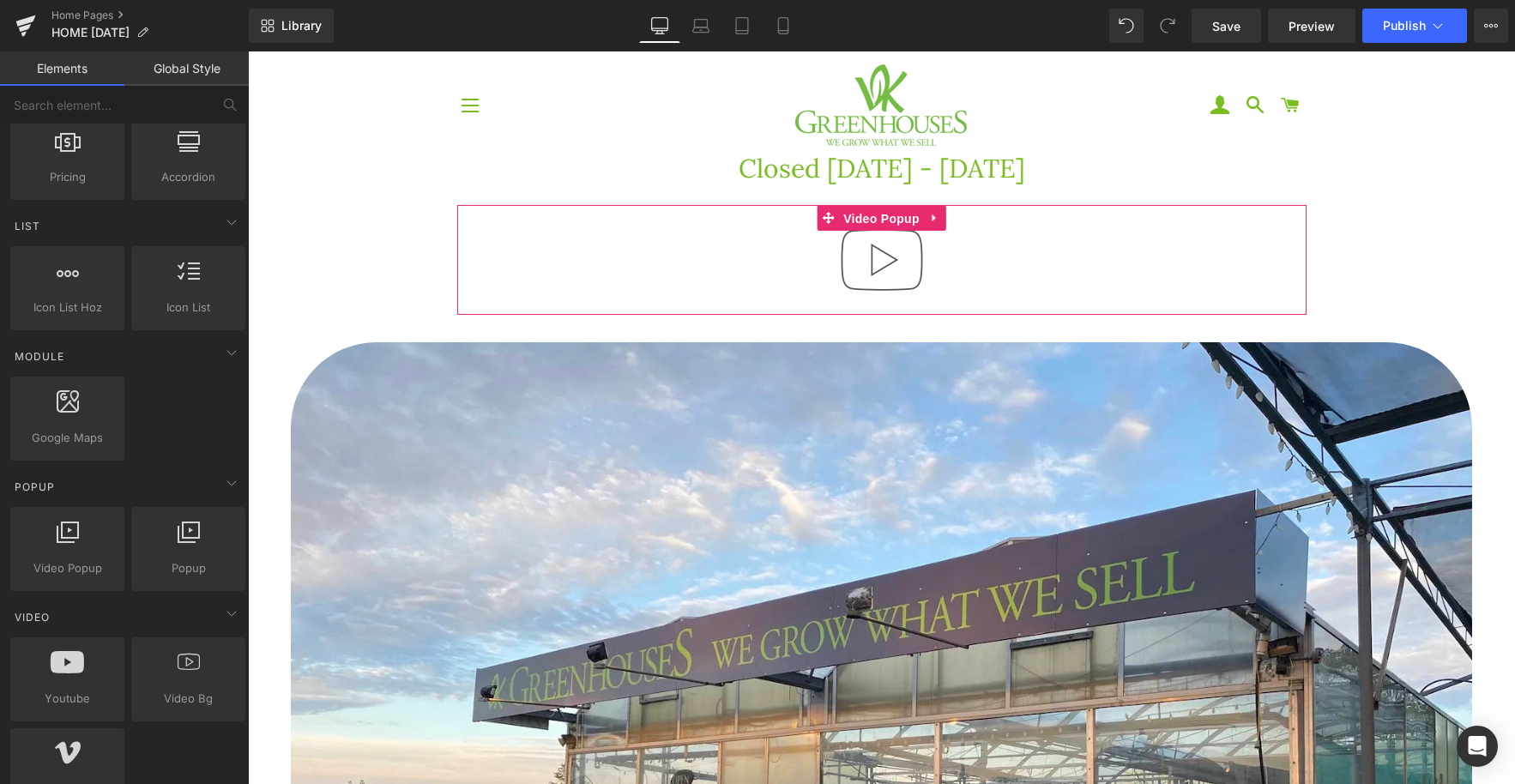
drag, startPoint x: 889, startPoint y: 218, endPoint x: 794, endPoint y: 235, distance: 96.5
click at [889, 218] on span "Video Popup" at bounding box center [881, 219] width 85 height 26
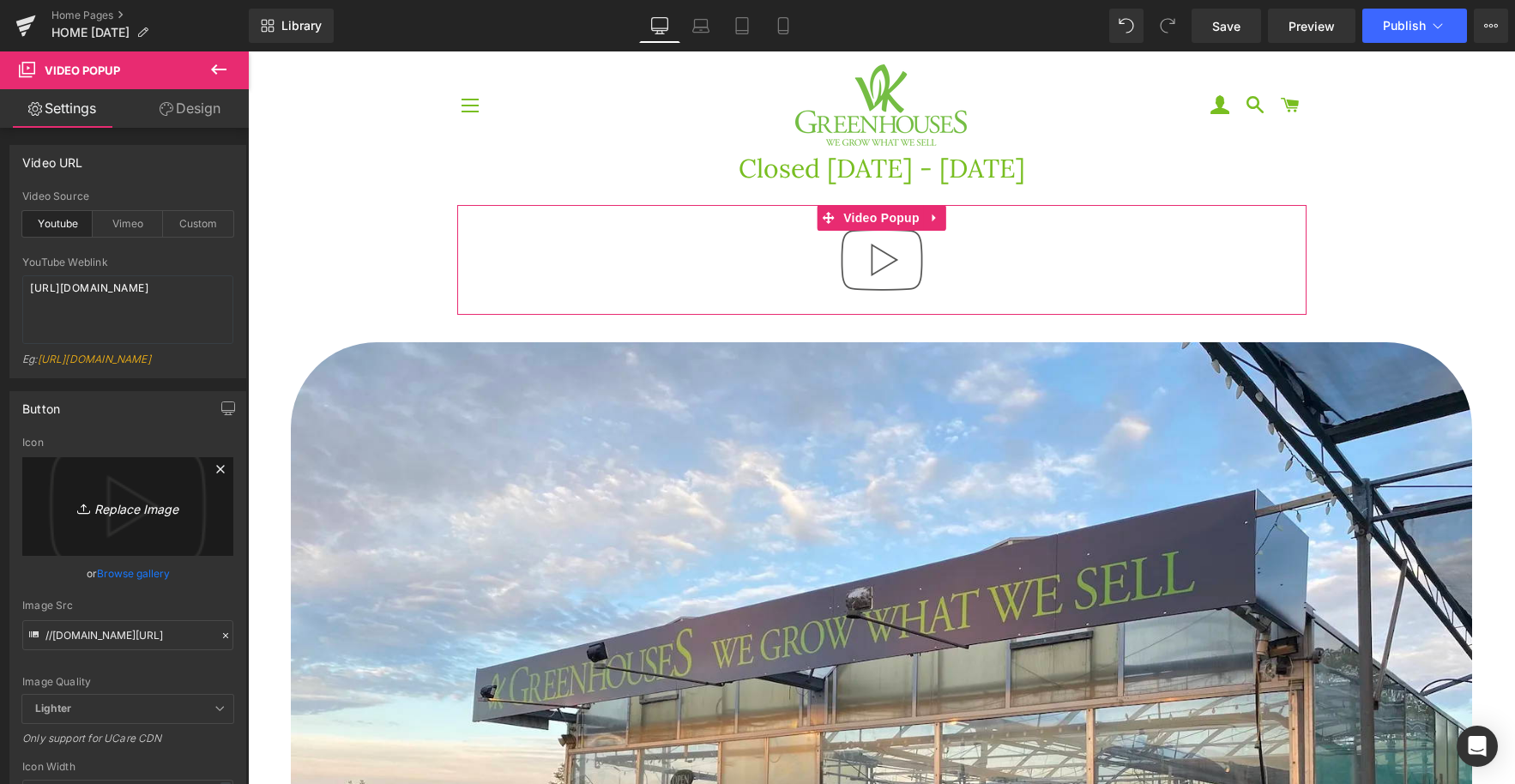
click at [124, 517] on icon "Replace Image" at bounding box center [128, 506] width 137 height 21
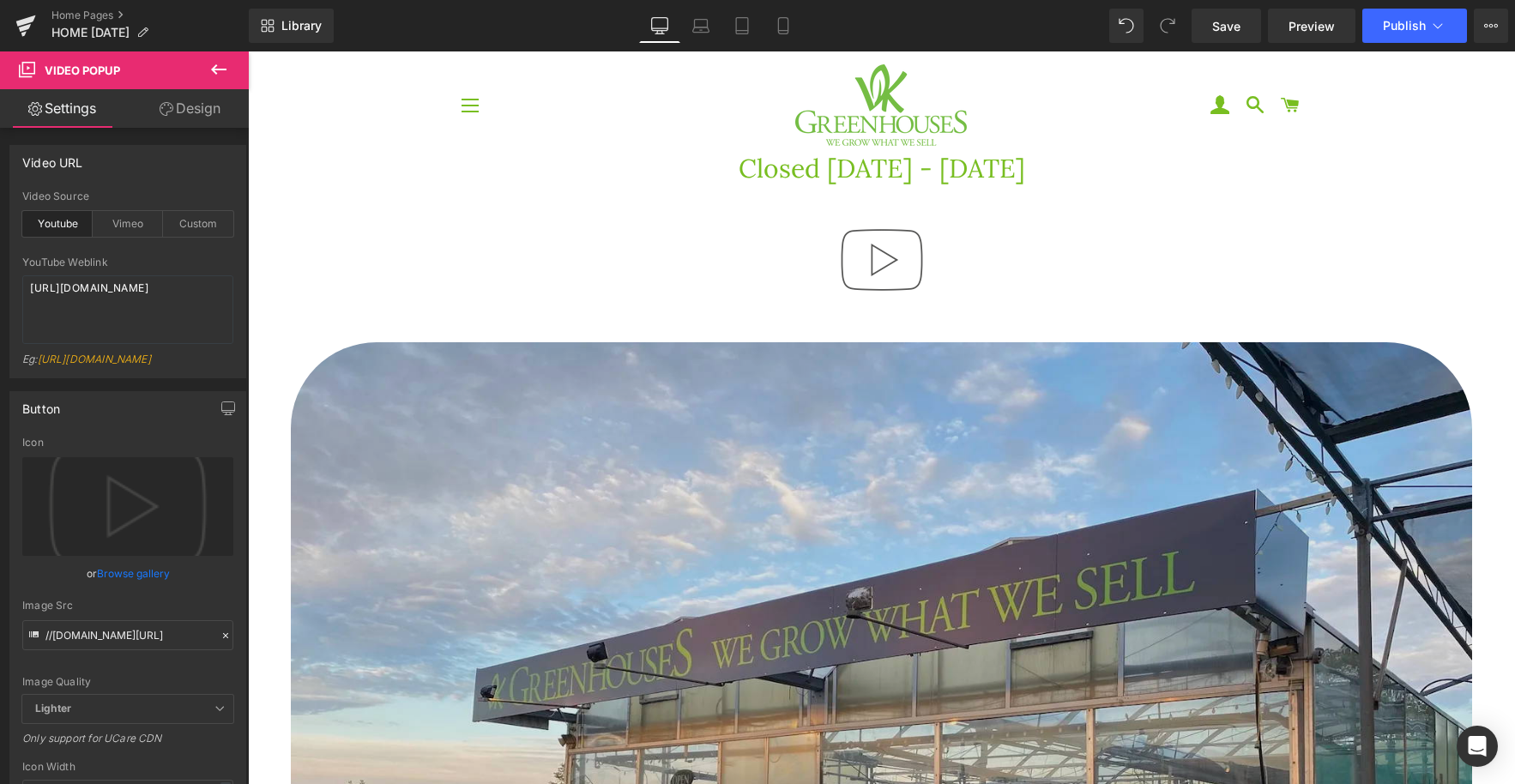
type input "C:\fakepath\IMG_5601.jpeg"
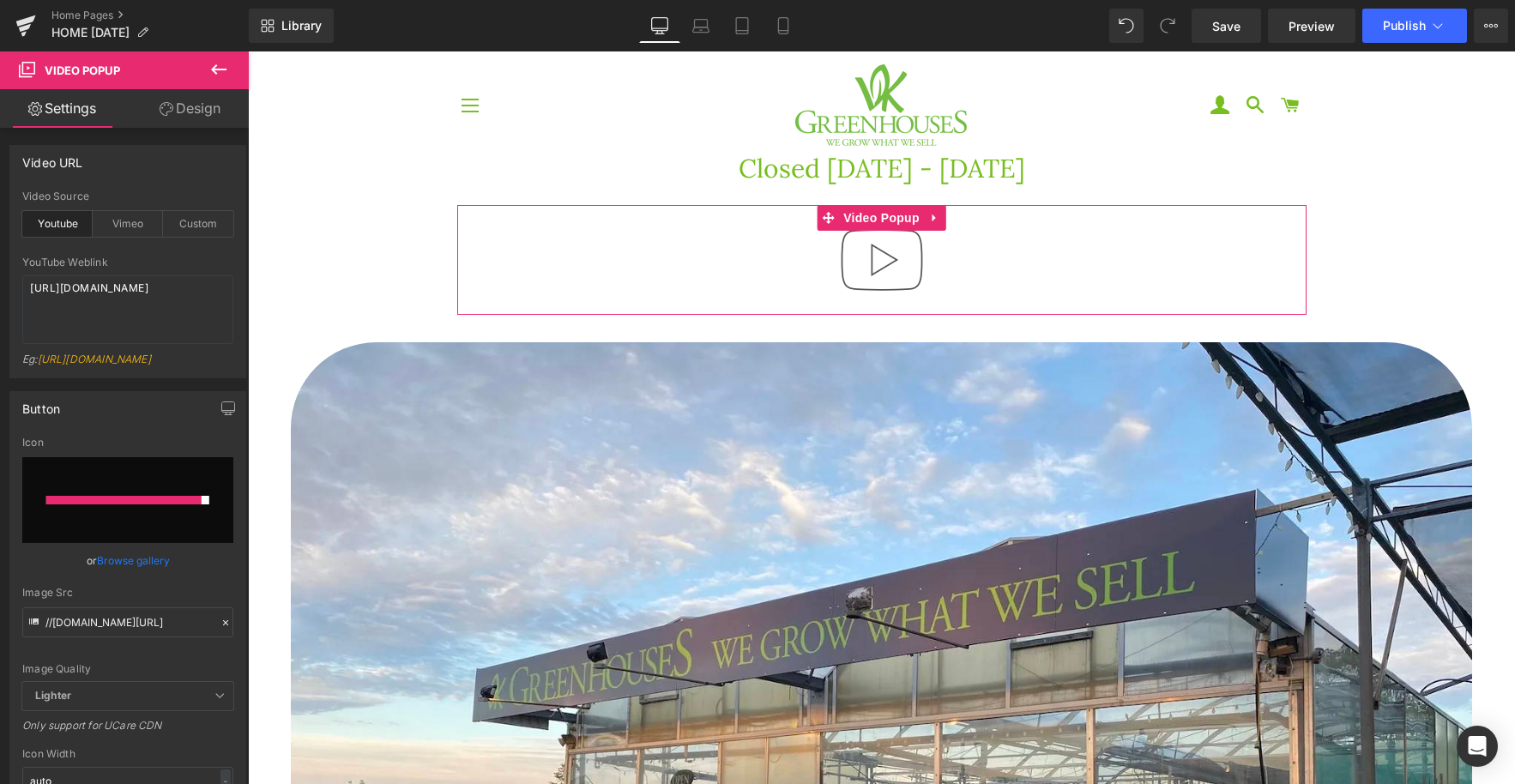
click at [181, 505] on div at bounding box center [124, 499] width 155 height 8
click at [169, 505] on div at bounding box center [124, 499] width 155 height 8
click at [169, 518] on div at bounding box center [127, 500] width 211 height 86
click at [224, 415] on icon "button" at bounding box center [227, 408] width 14 height 14
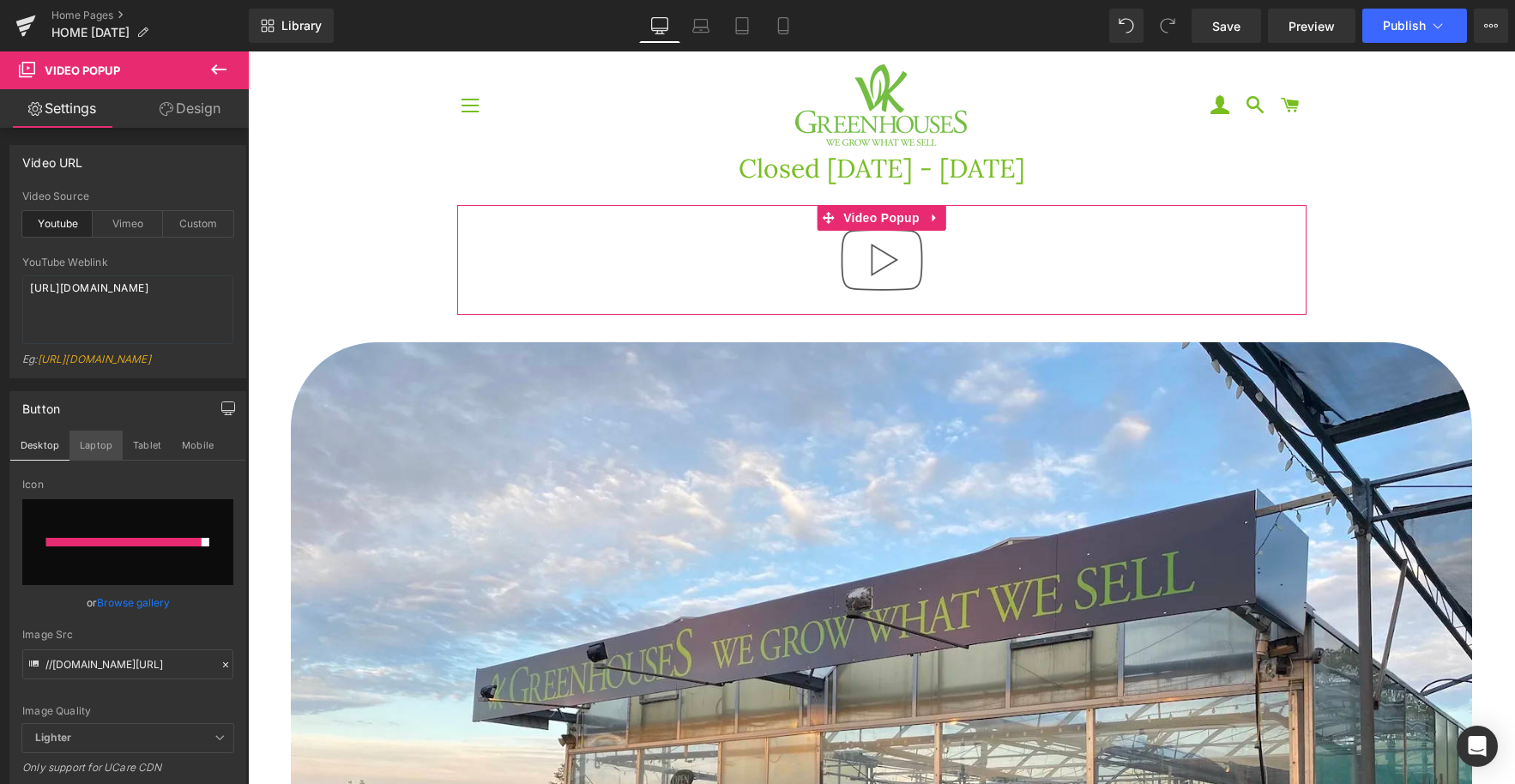
click at [100, 460] on button "Laptop" at bounding box center [96, 445] width 53 height 29
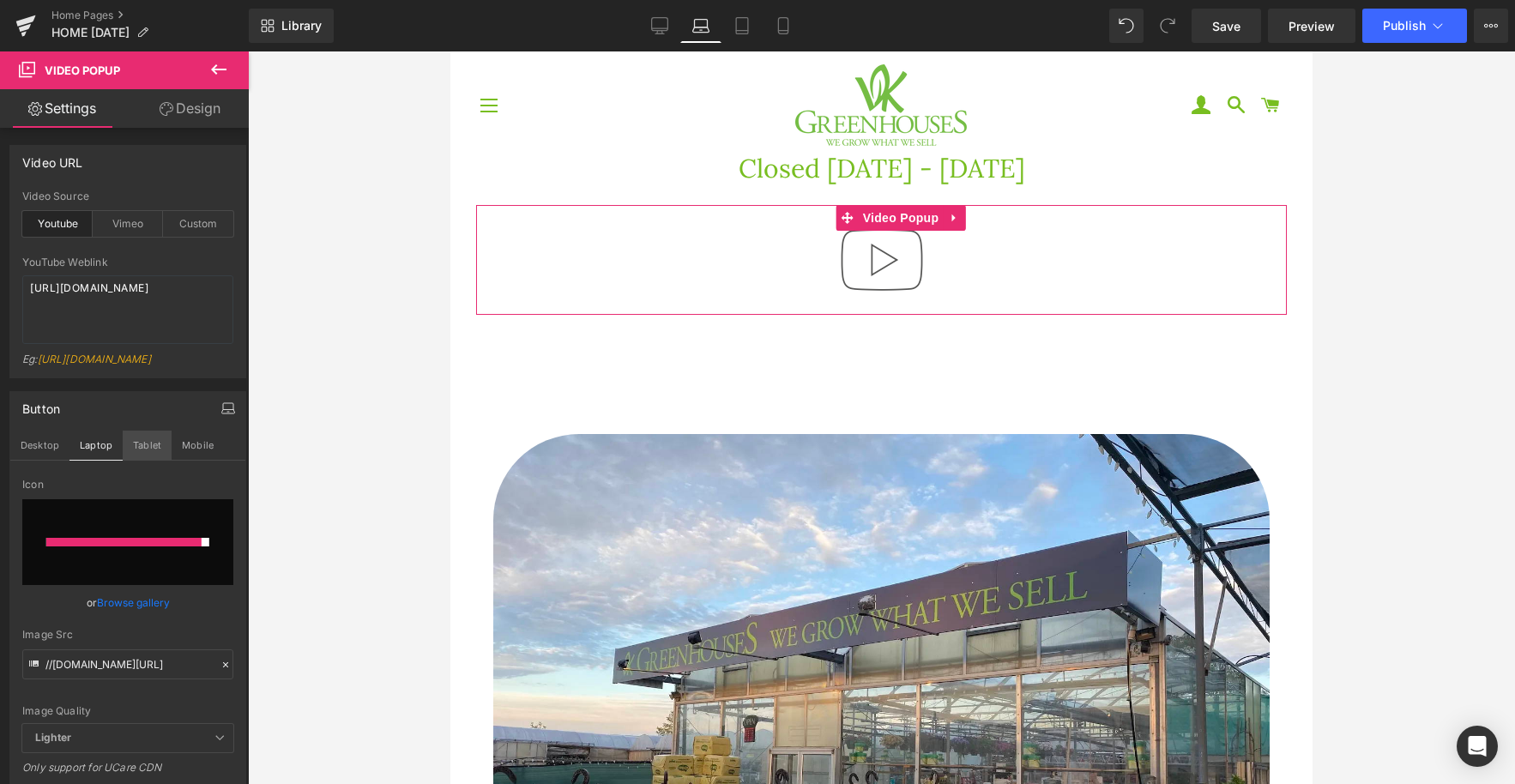
click at [136, 460] on button "Tablet" at bounding box center [147, 445] width 49 height 29
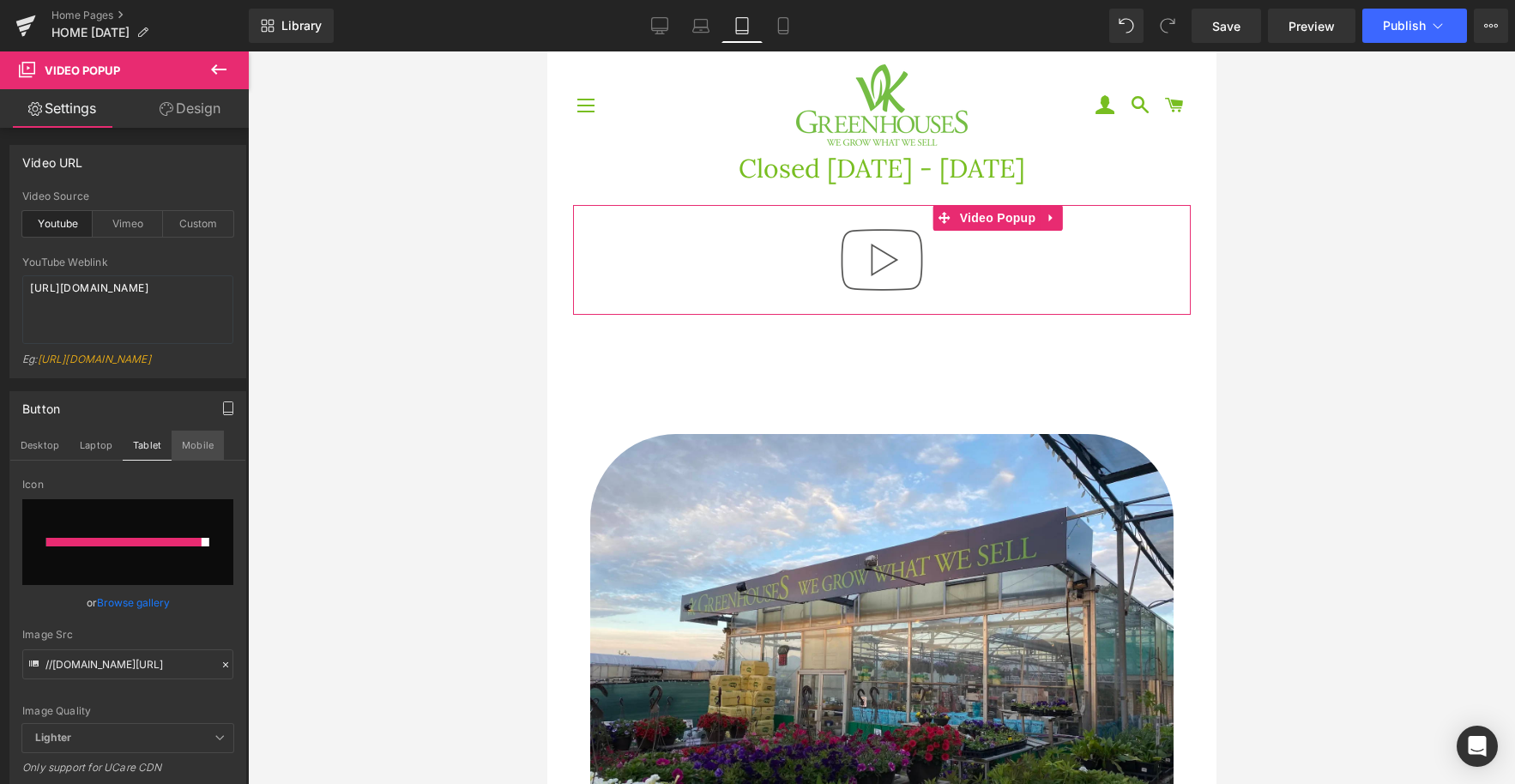
click at [186, 460] on button "Mobile" at bounding box center [197, 445] width 52 height 29
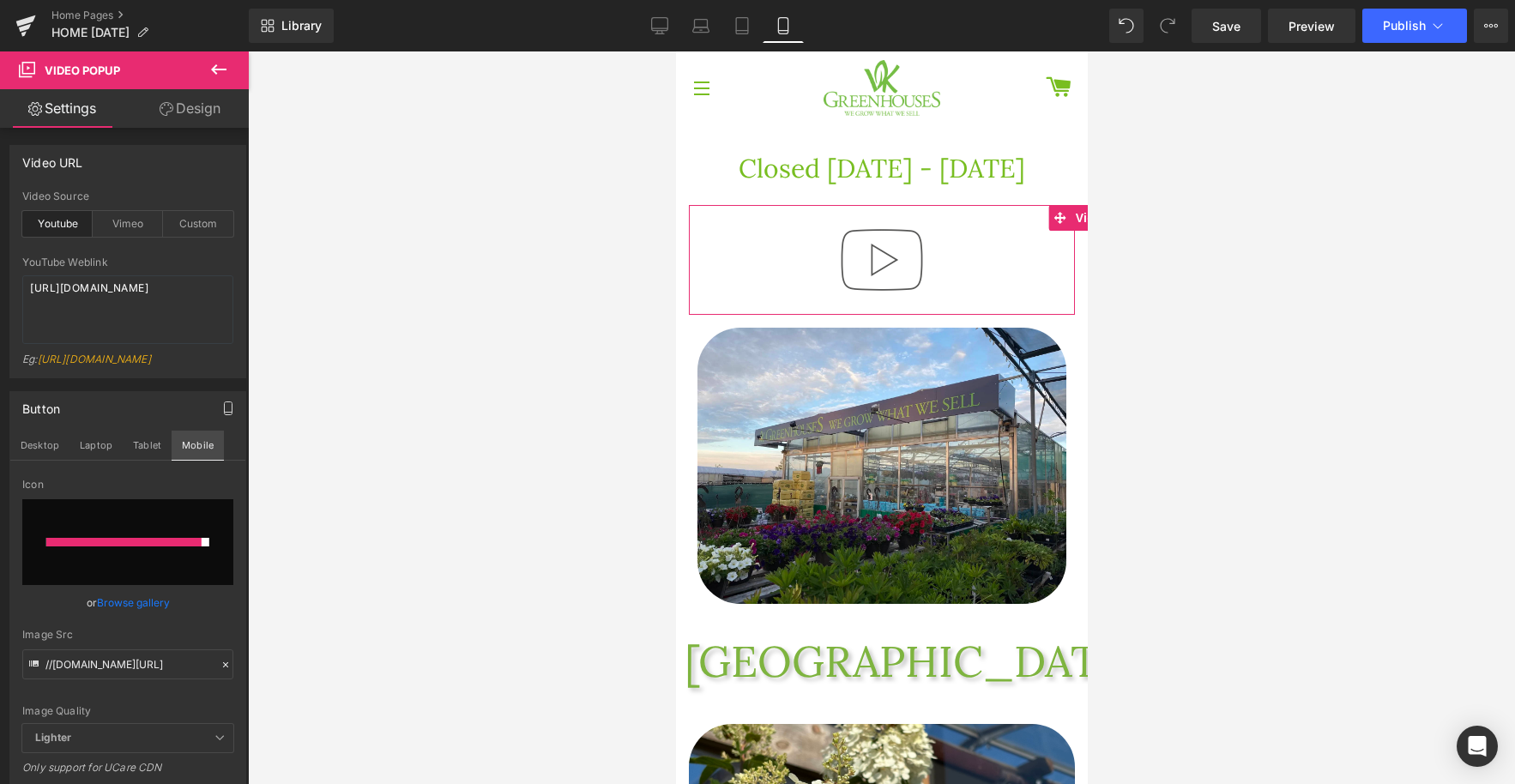
scroll to position [36, 0]
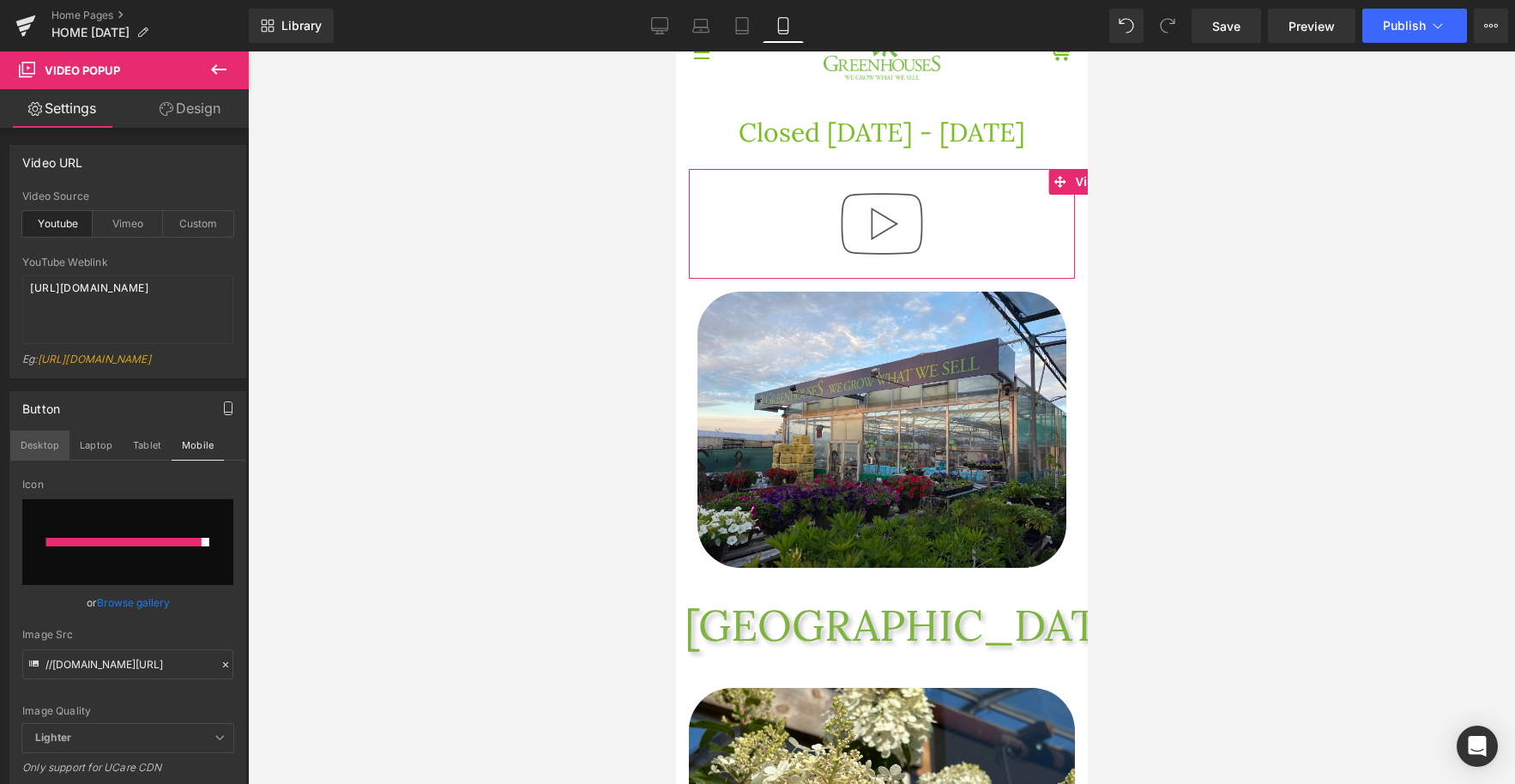
click at [43, 459] on button "Desktop" at bounding box center [39, 445] width 59 height 29
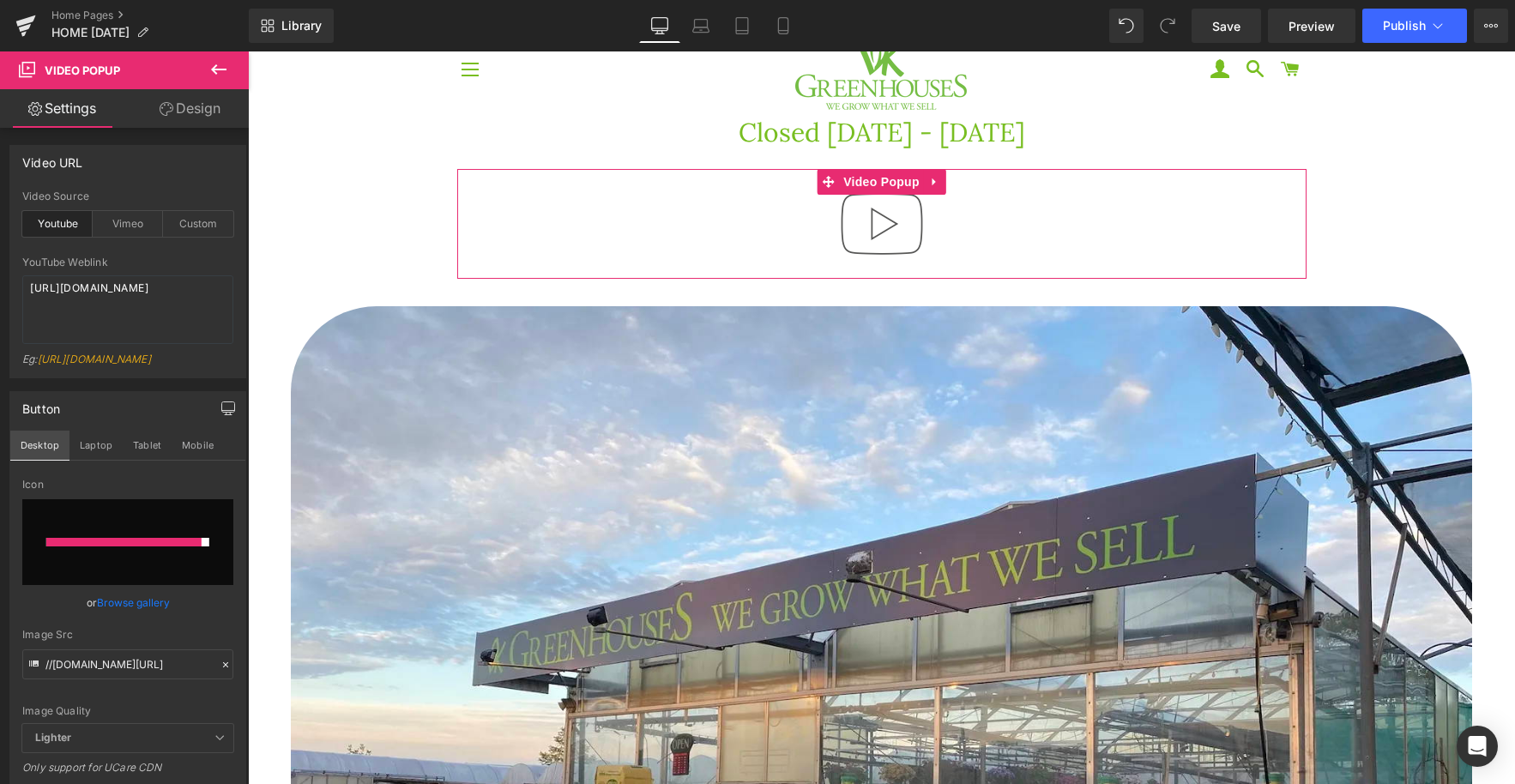
scroll to position [0, 0]
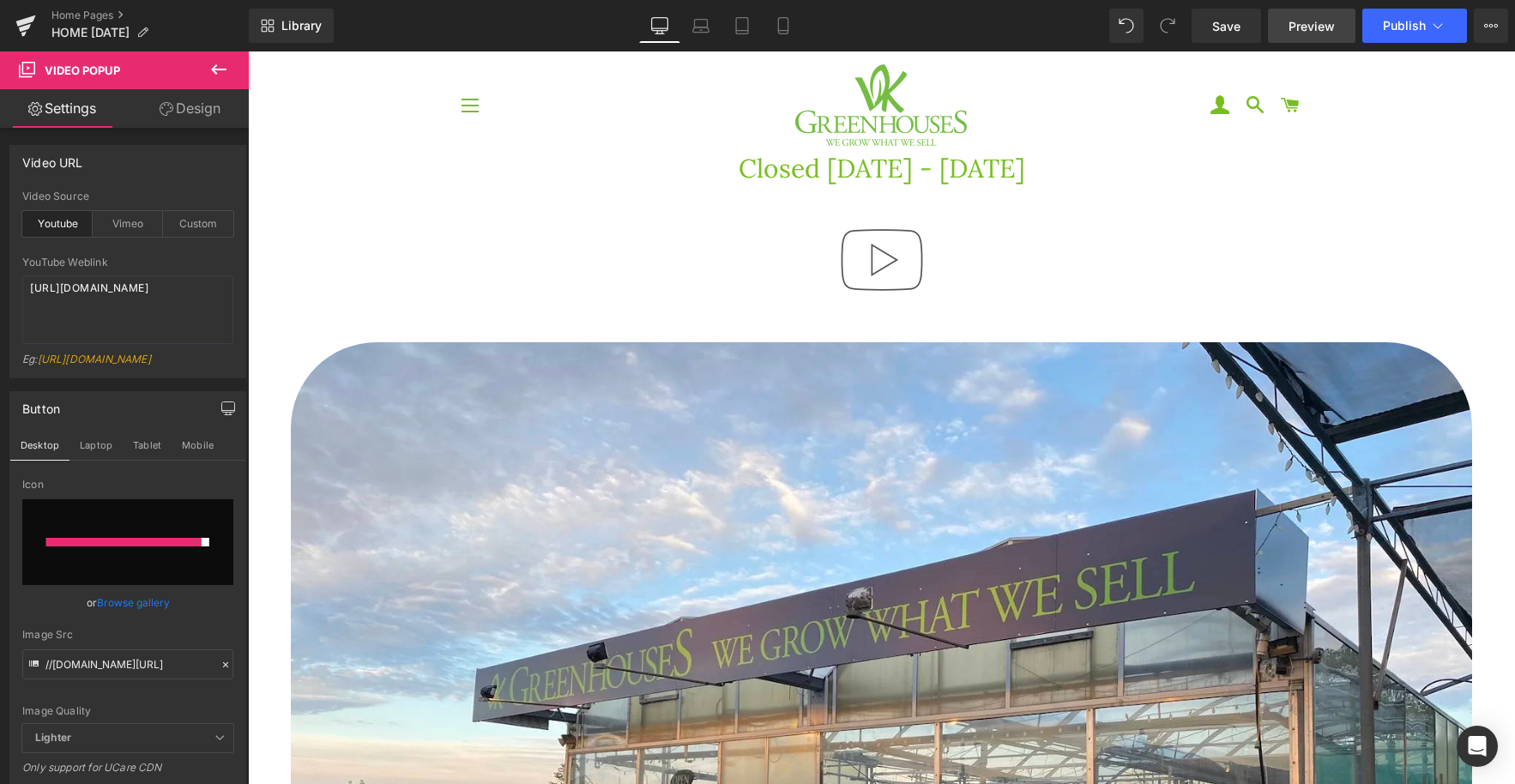
click at [1314, 29] on span "Preview" at bounding box center [1311, 26] width 47 height 18
drag, startPoint x: 1218, startPoint y: 30, endPoint x: 1219, endPoint y: 50, distance: 20.0
click at [1218, 31] on span "Save" at bounding box center [1226, 26] width 28 height 18
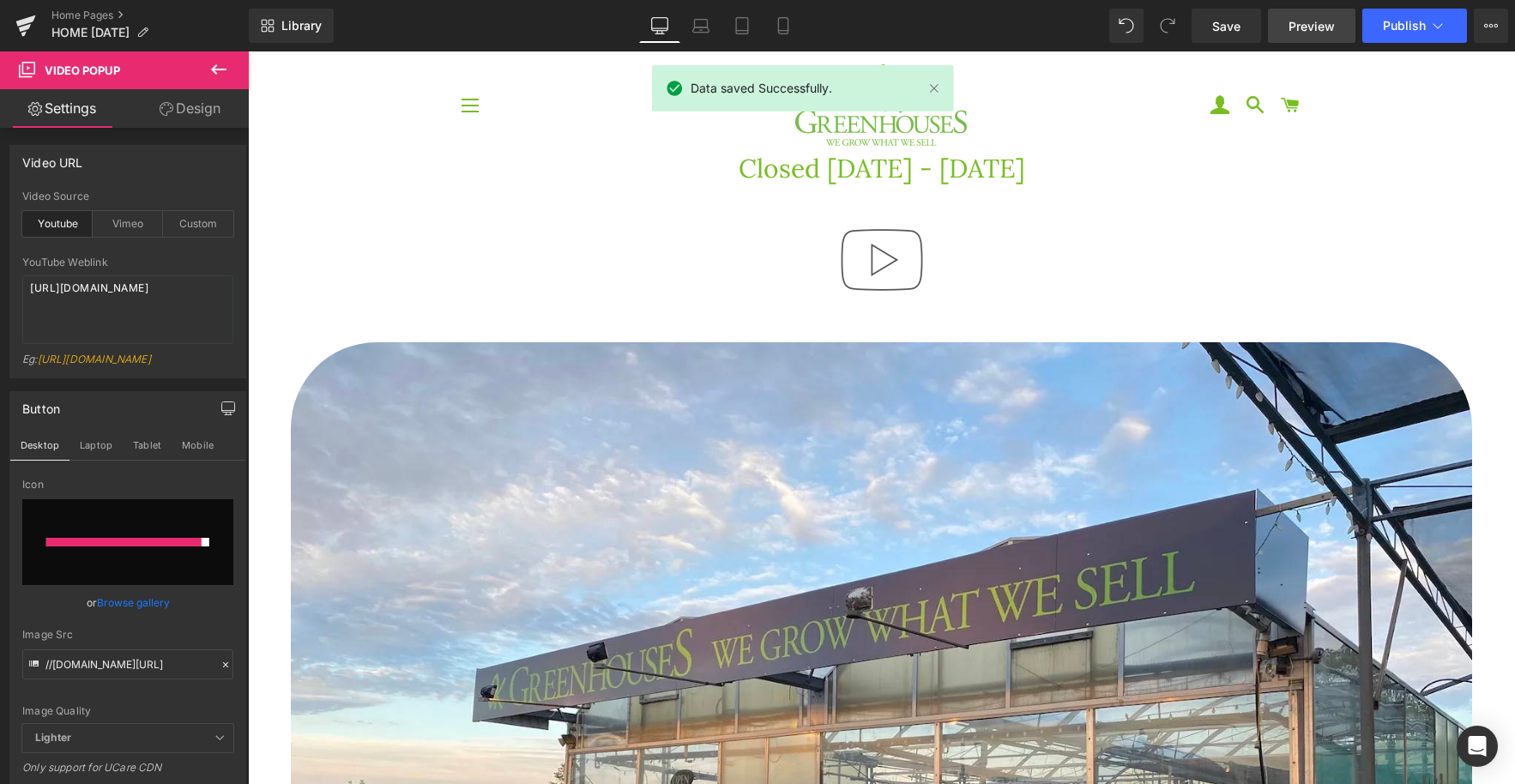
click at [1310, 23] on span "Preview" at bounding box center [1311, 26] width 47 height 18
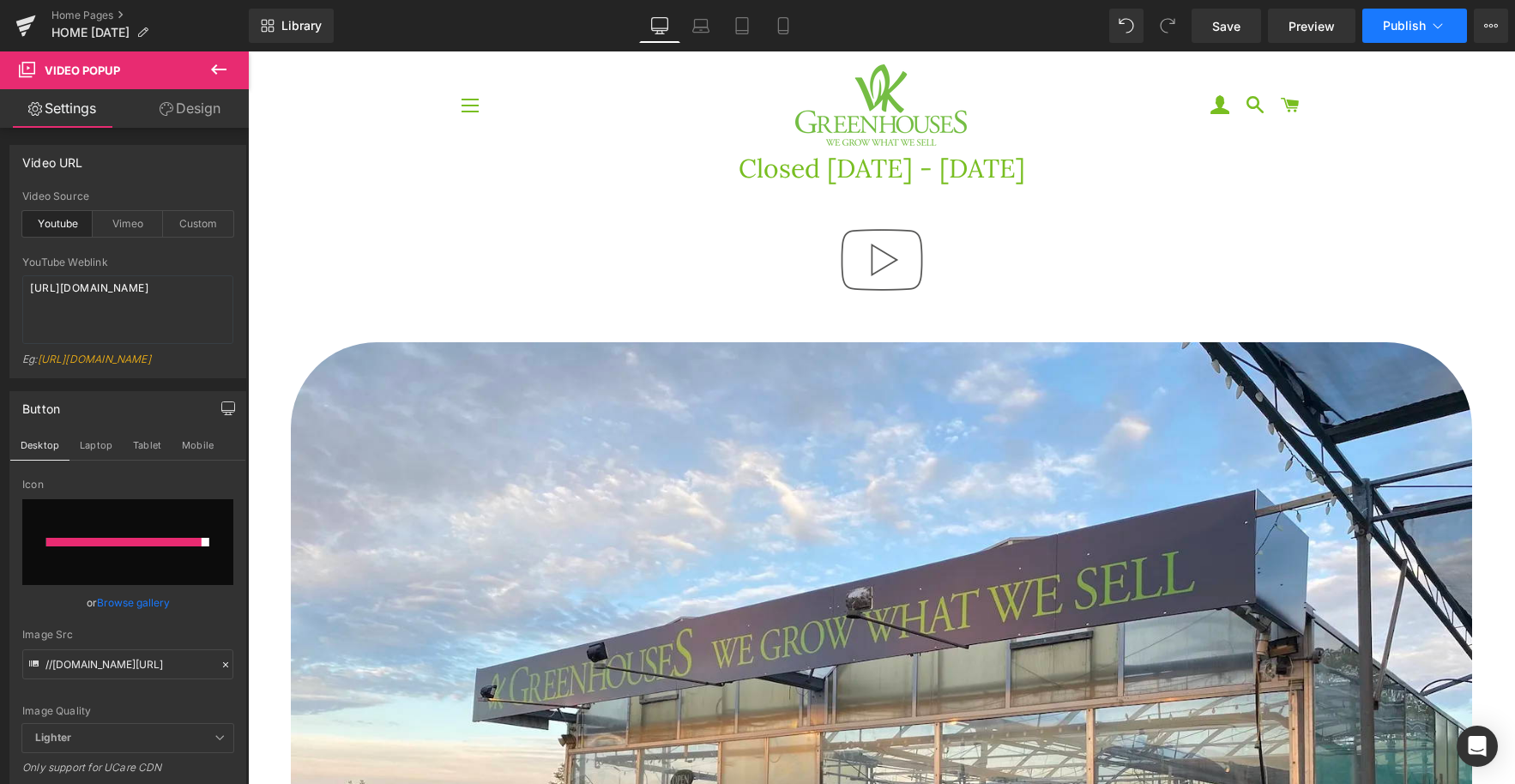
click at [1404, 29] on span "Publish" at bounding box center [1405, 26] width 43 height 14
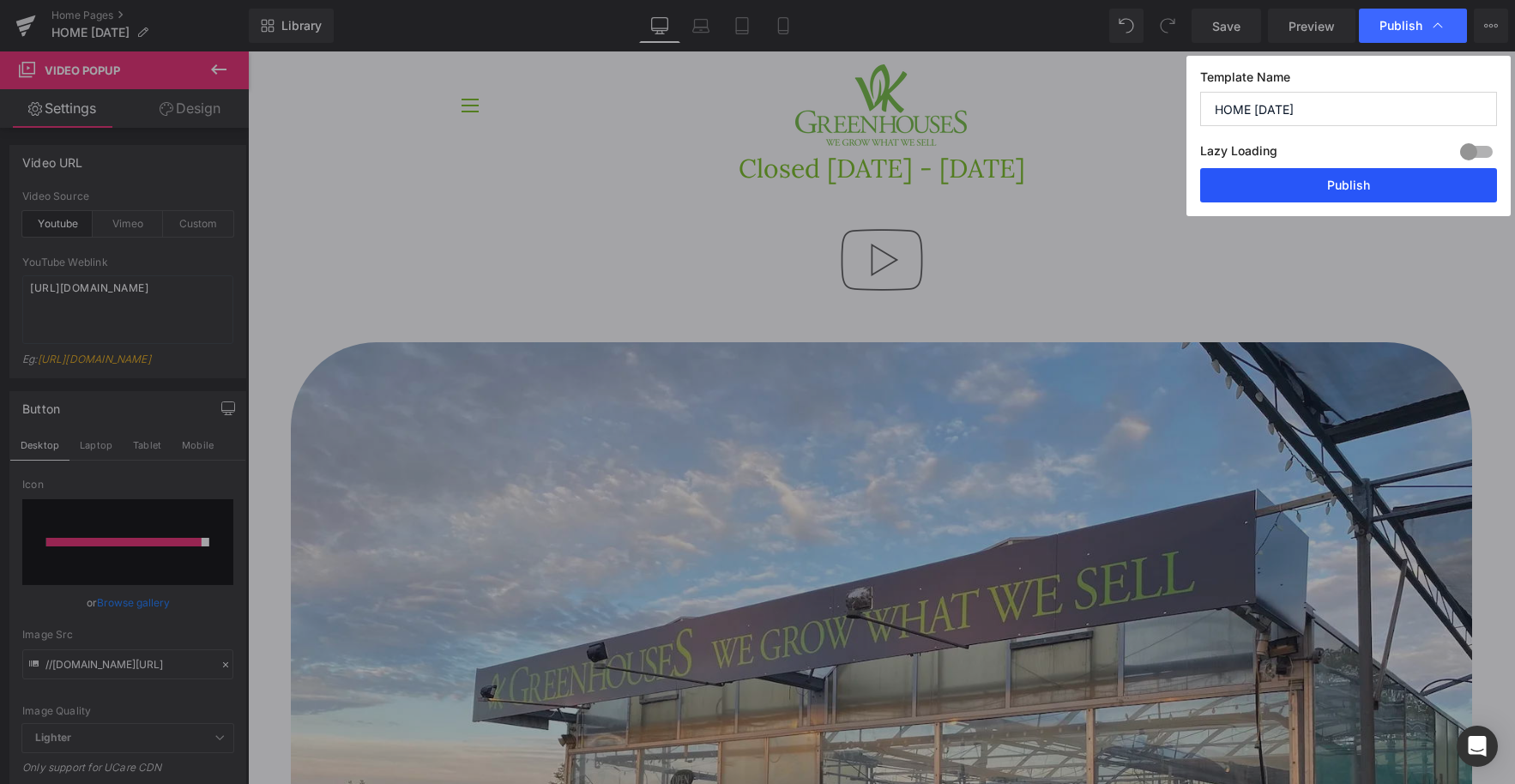
click at [1360, 189] on button "Publish" at bounding box center [1349, 185] width 297 height 35
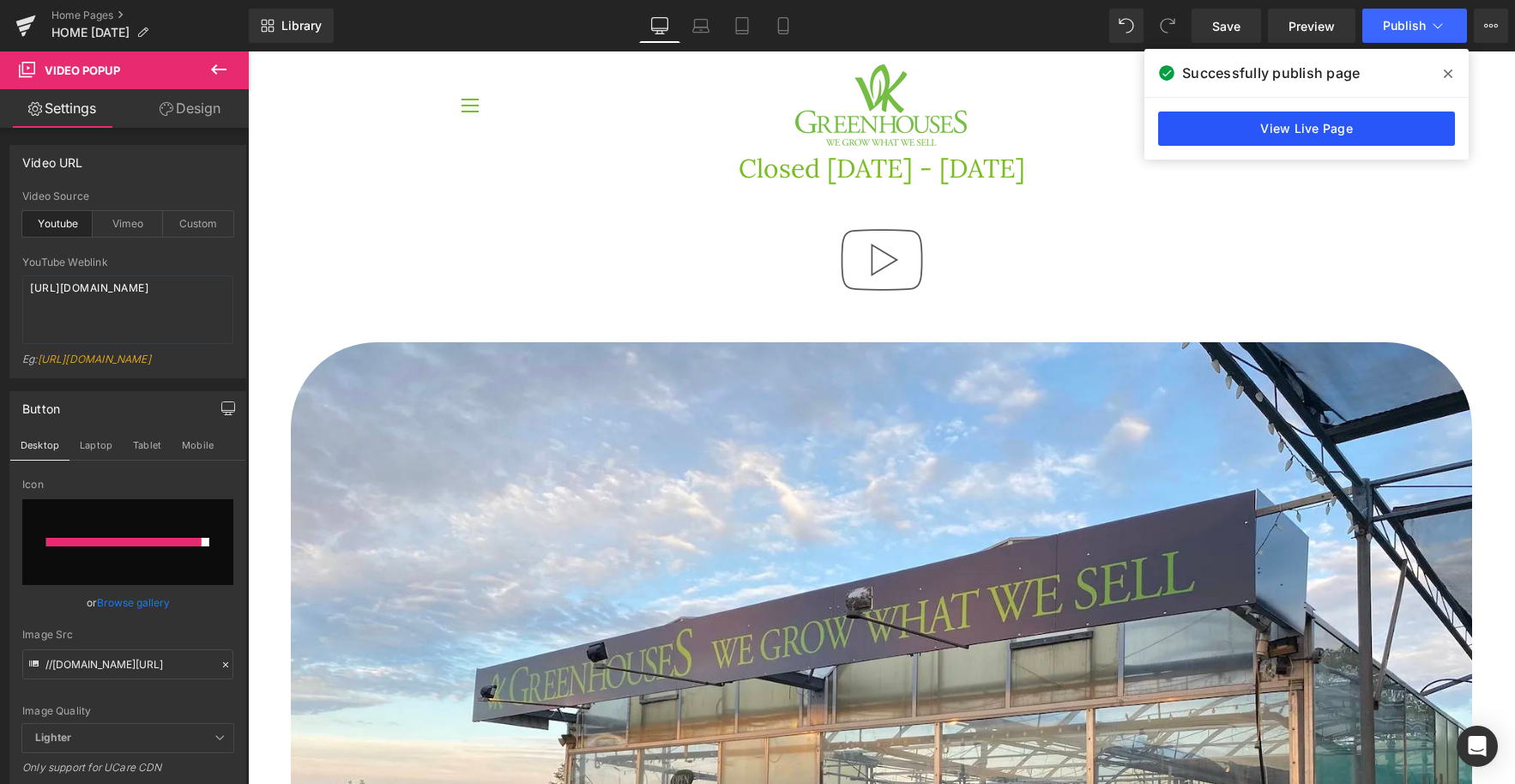
click at [1301, 125] on link "View Live Page" at bounding box center [1307, 129] width 297 height 35
